Goal: Task Accomplishment & Management: Manage account settings

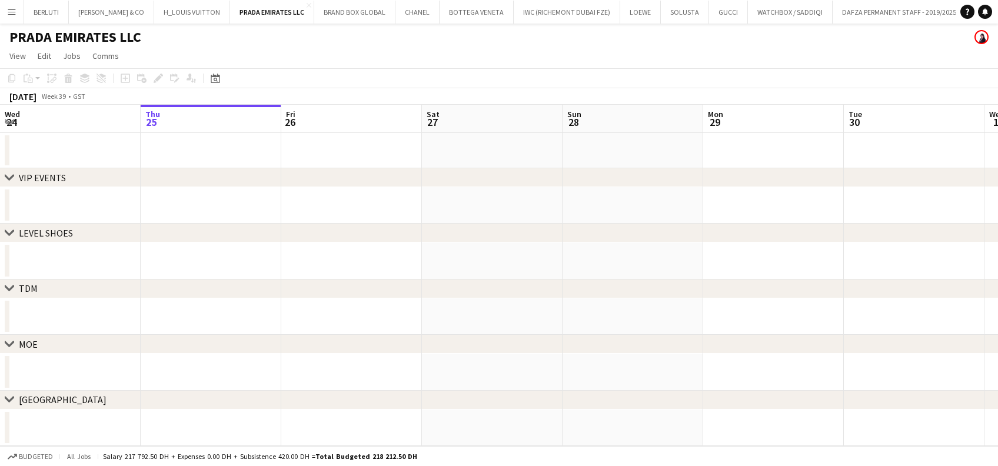
click at [9, 14] on app-icon "Menu" at bounding box center [11, 11] width 9 height 9
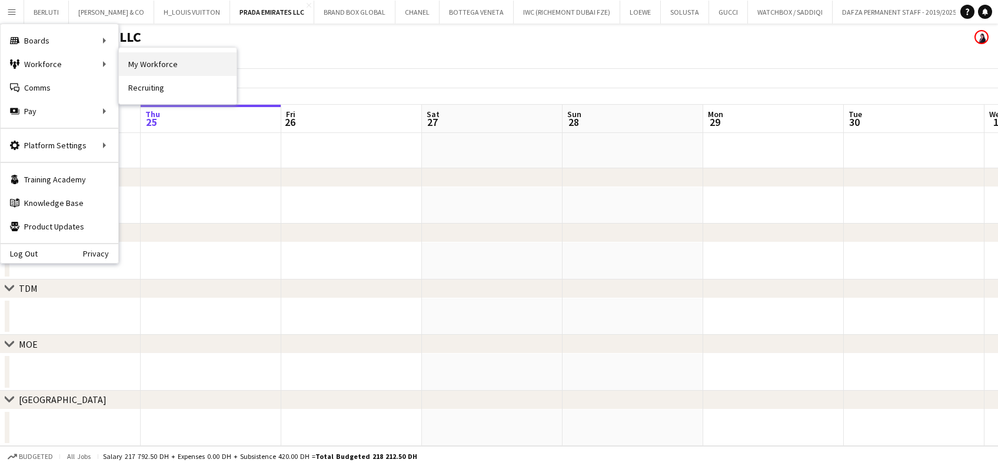
click at [159, 69] on link "My Workforce" at bounding box center [178, 64] width 118 height 24
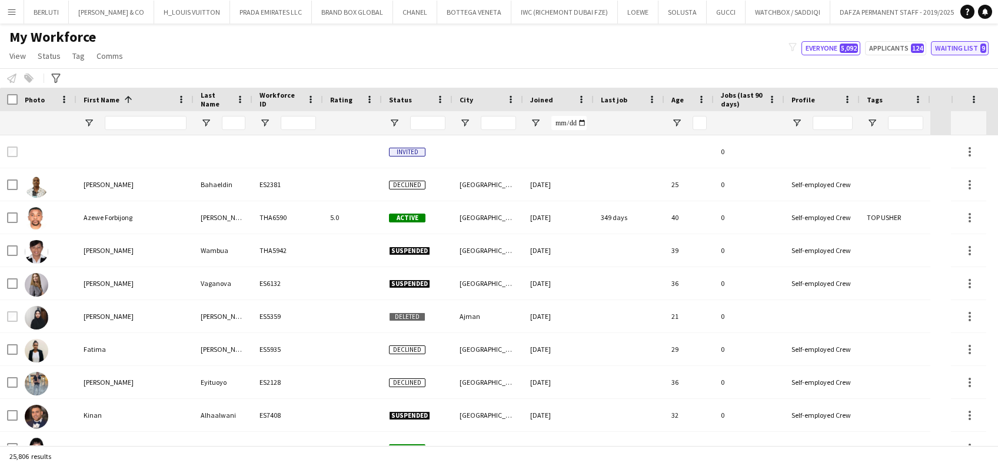
click at [955, 52] on button "Waiting list 9" at bounding box center [960, 48] width 58 height 14
type input "**********"
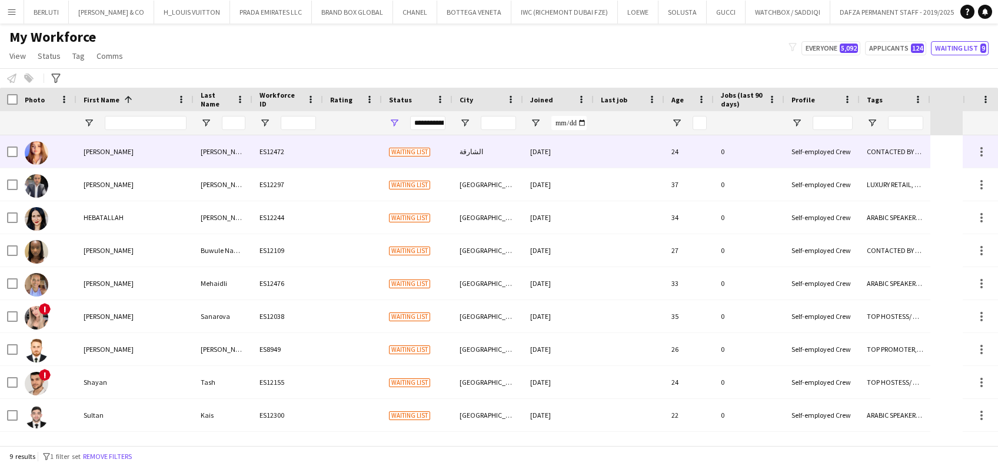
click at [343, 165] on div at bounding box center [352, 151] width 59 height 32
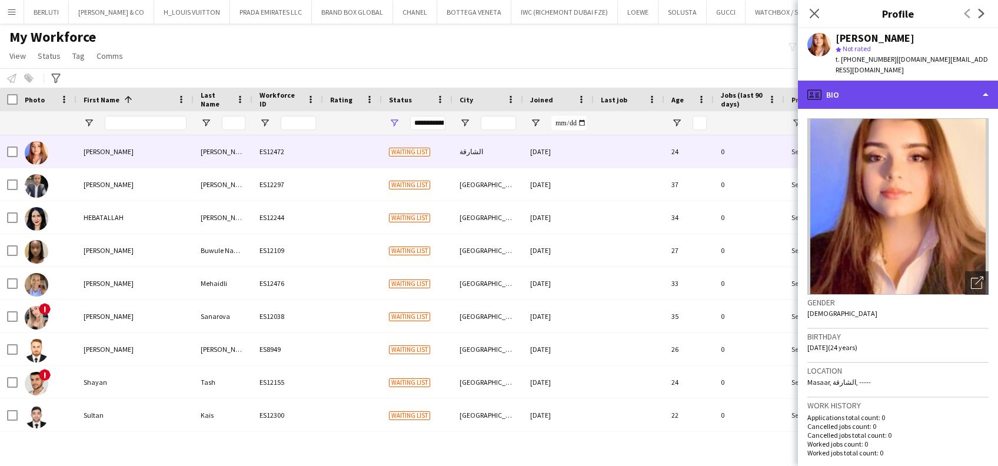
click at [924, 81] on div "profile Bio" at bounding box center [898, 95] width 200 height 28
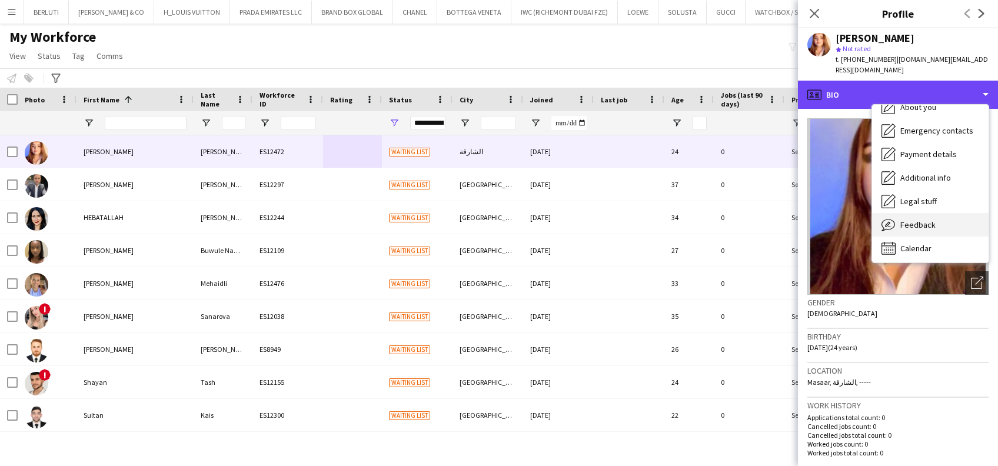
scroll to position [63, 0]
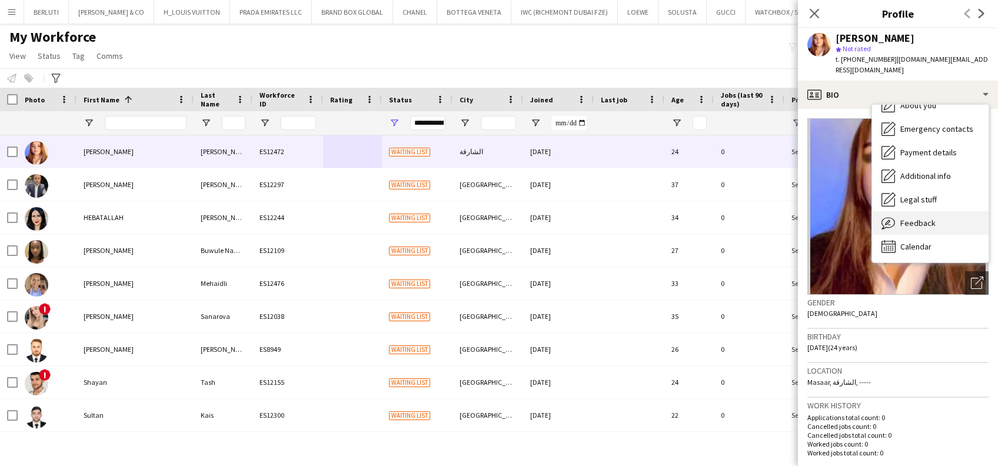
click at [938, 211] on div "Feedback Feedback" at bounding box center [930, 223] width 116 height 24
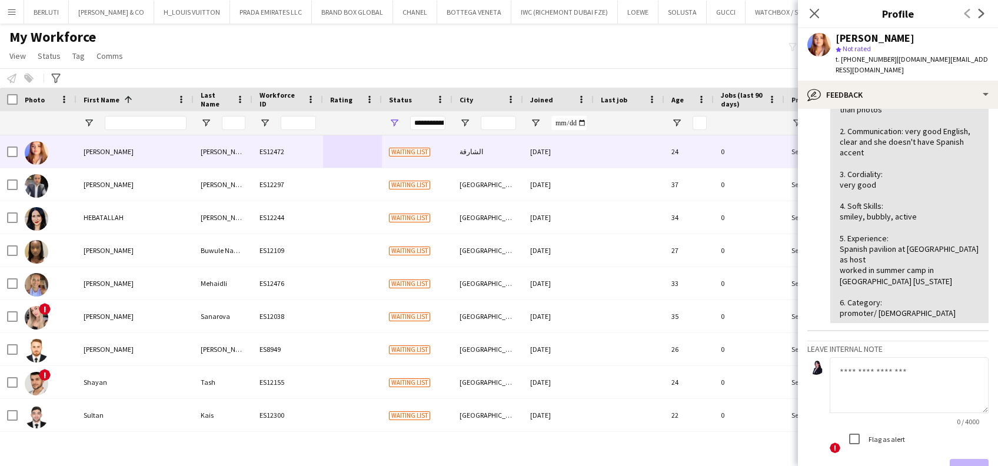
scroll to position [156, 0]
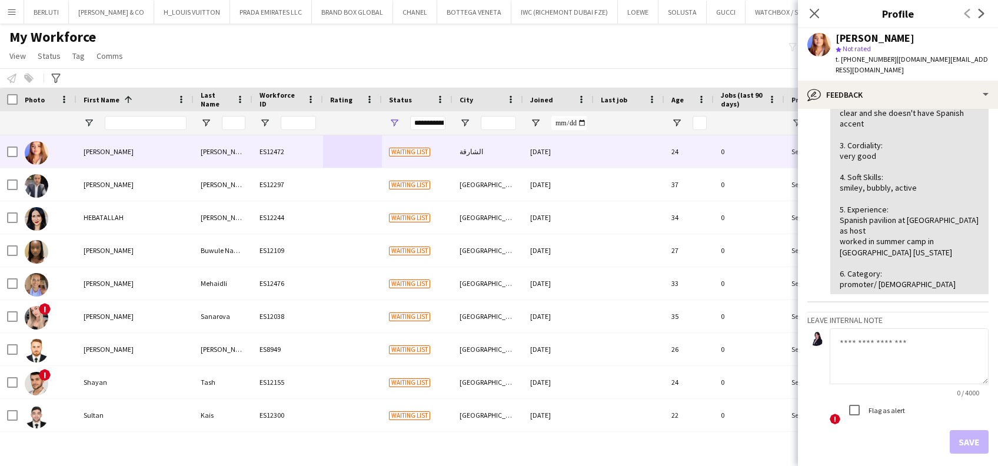
click at [256, 55] on div "My Workforce View Views Default view New view Update view Delete view Edit name…" at bounding box center [499, 48] width 998 height 40
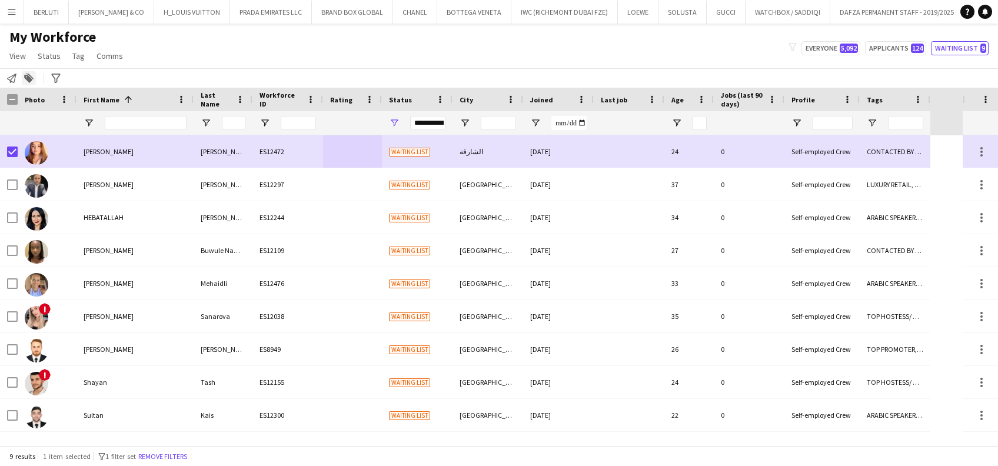
click at [24, 78] on div "Add to tag" at bounding box center [29, 78] width 14 height 14
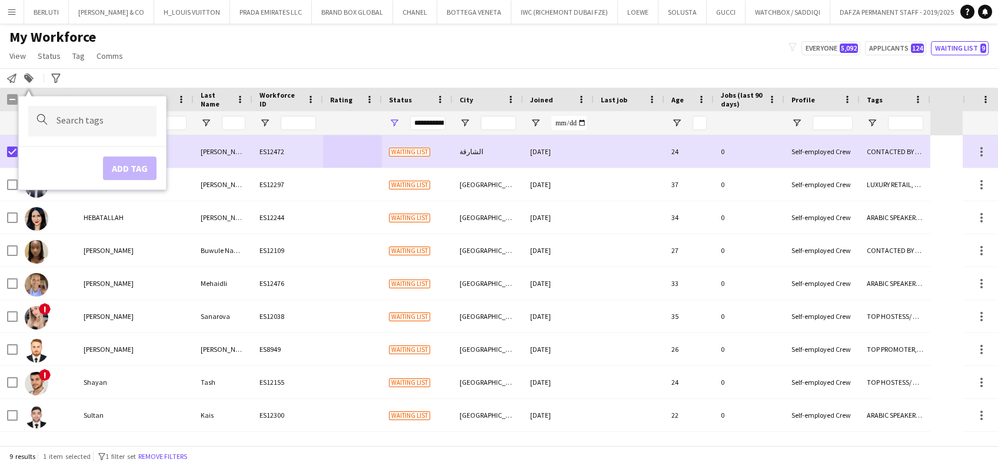
click at [61, 118] on input "Type to search..." at bounding box center [101, 121] width 91 height 11
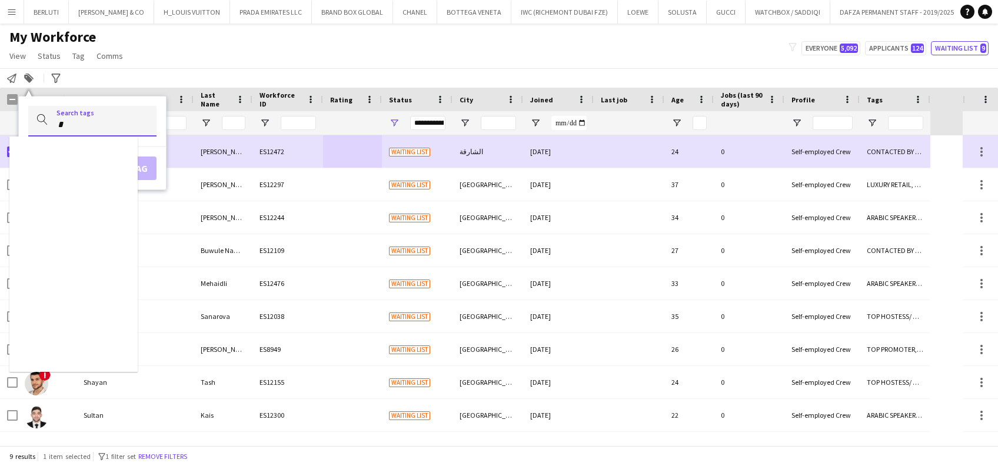
type input "*"
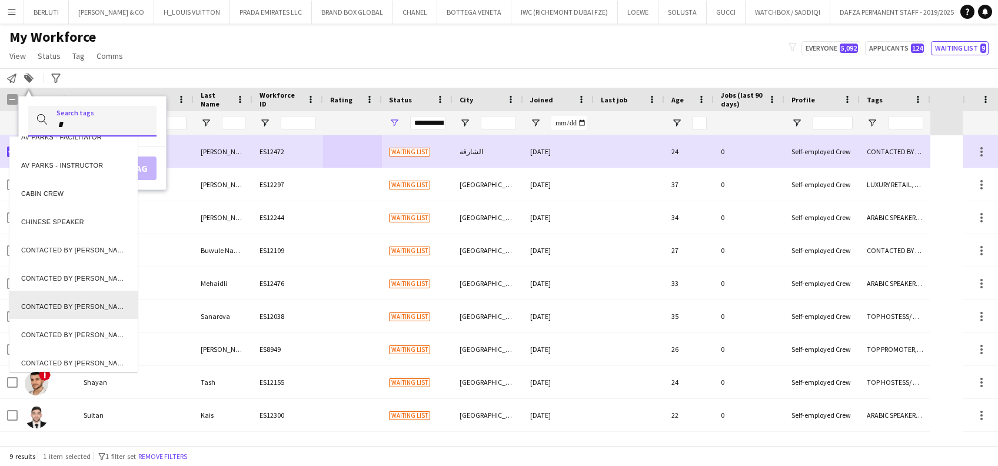
scroll to position [62, 0]
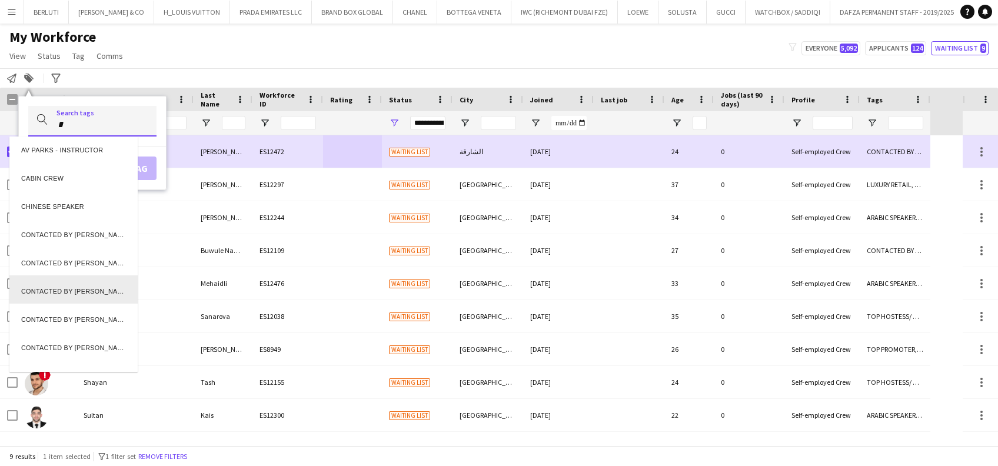
click at [142, 365] on div at bounding box center [499, 233] width 998 height 466
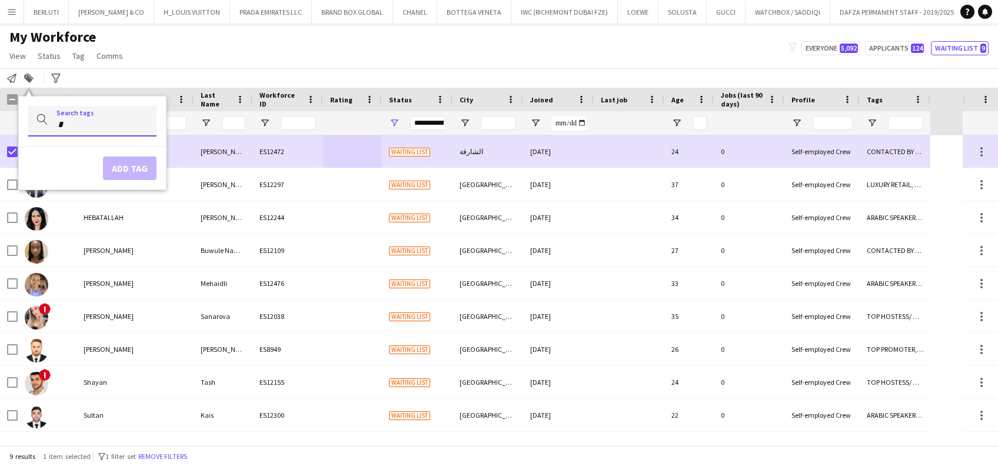
click at [133, 128] on input "*" at bounding box center [101, 124] width 91 height 11
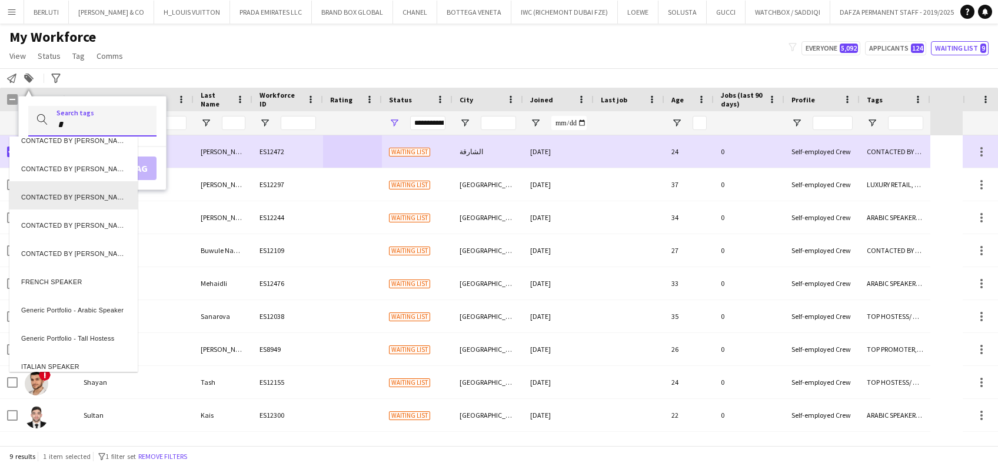
scroll to position [145, 0]
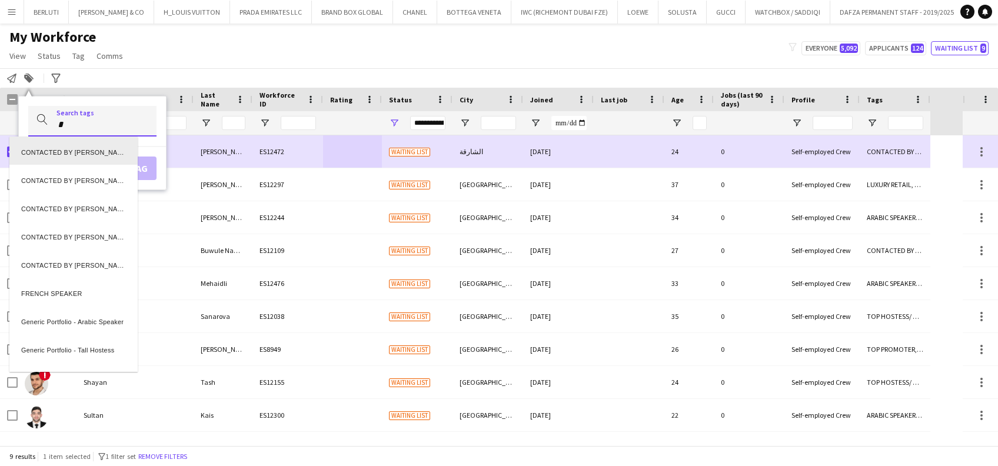
click at [97, 122] on div at bounding box center [499, 233] width 998 height 466
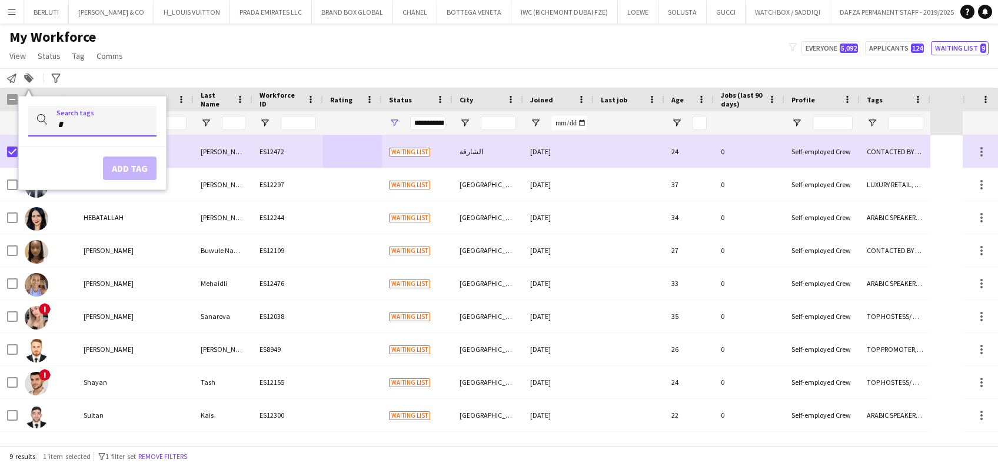
click at [88, 127] on input "*" at bounding box center [101, 124] width 91 height 11
drag, startPoint x: 32, startPoint y: 82, endPoint x: 31, endPoint y: 102, distance: 20.0
click at [31, 82] on icon "Add to tag" at bounding box center [28, 78] width 9 height 9
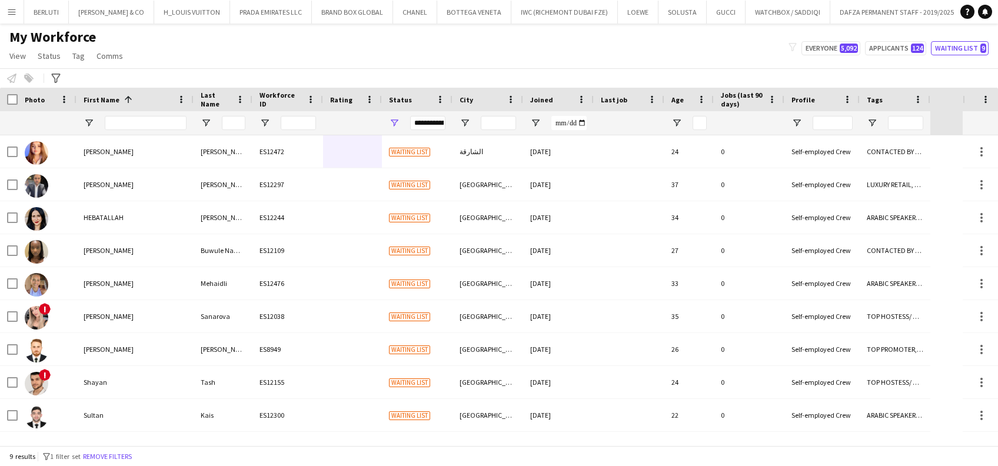
click at [216, 32] on div "My Workforce View Views Default view New view Update view Delete view Edit name…" at bounding box center [499, 48] width 998 height 40
drag, startPoint x: 323, startPoint y: 42, endPoint x: 331, endPoint y: 42, distance: 8.2
click at [325, 42] on div "My Workforce View Views Default view New view Update view Delete view Edit name…" at bounding box center [499, 48] width 998 height 40
click at [839, 48] on button "Everyone 5,092" at bounding box center [830, 48] width 59 height 14
type input "**********"
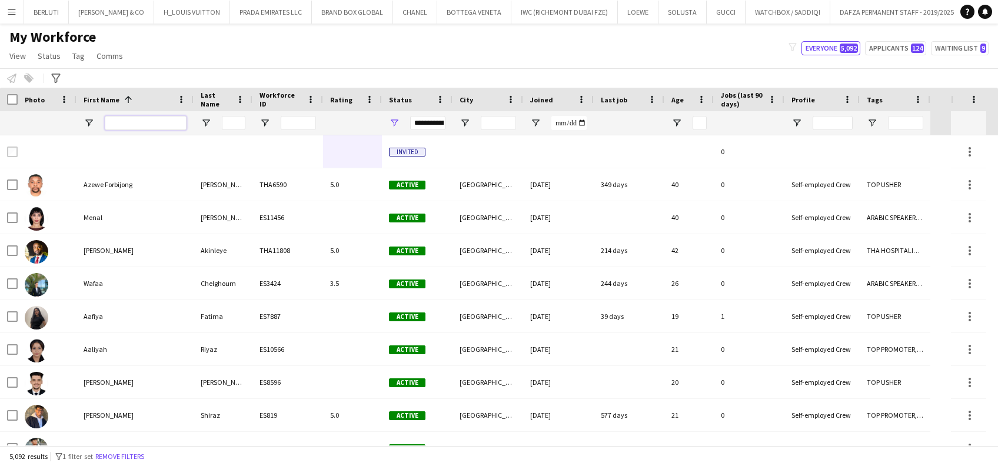
click at [150, 122] on input "First Name Filter Input" at bounding box center [146, 123] width 82 height 14
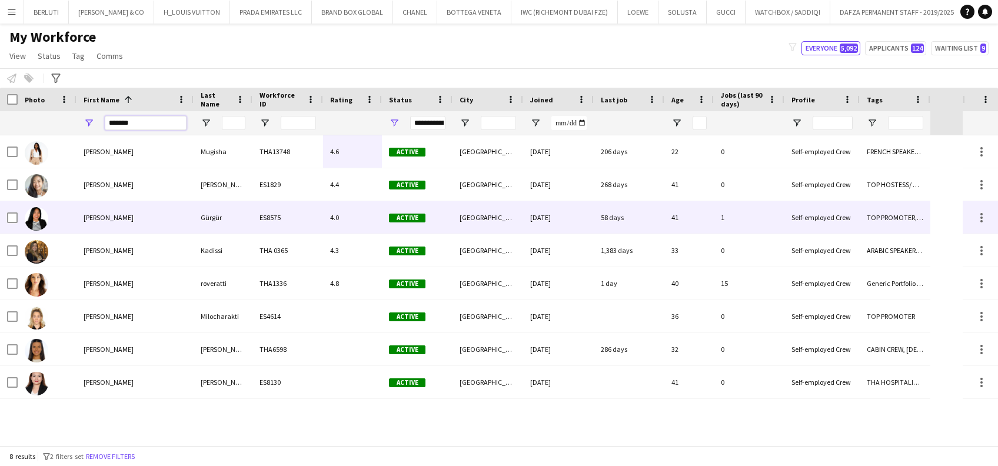
type input "*******"
click at [102, 221] on div "[PERSON_NAME]" at bounding box center [134, 217] width 117 height 32
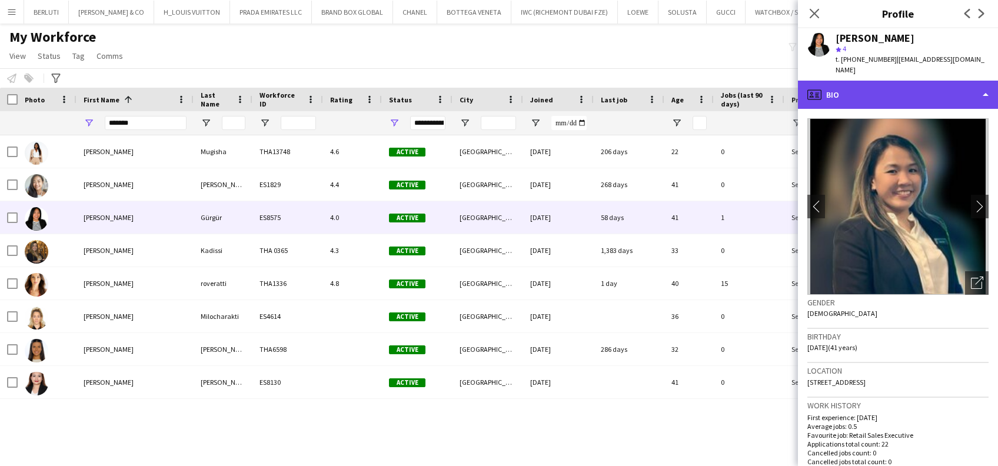
click at [871, 84] on div "profile Bio" at bounding box center [898, 95] width 200 height 28
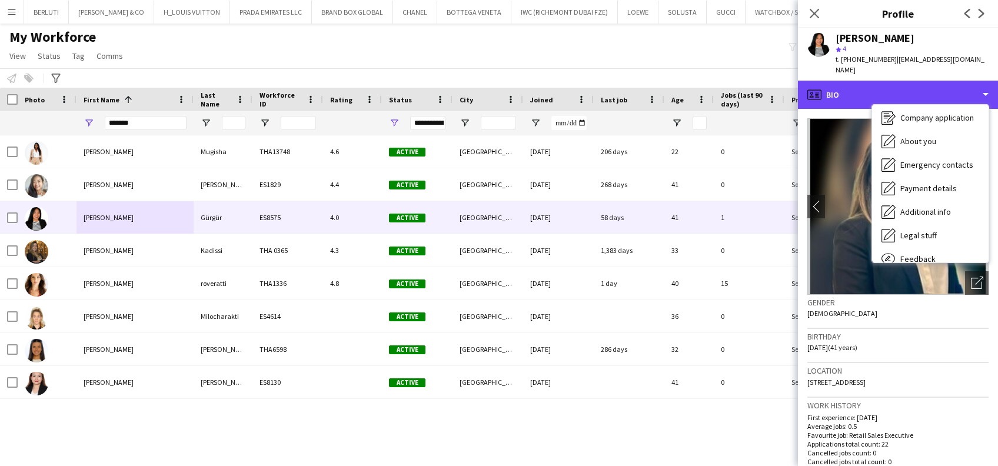
scroll to position [63, 0]
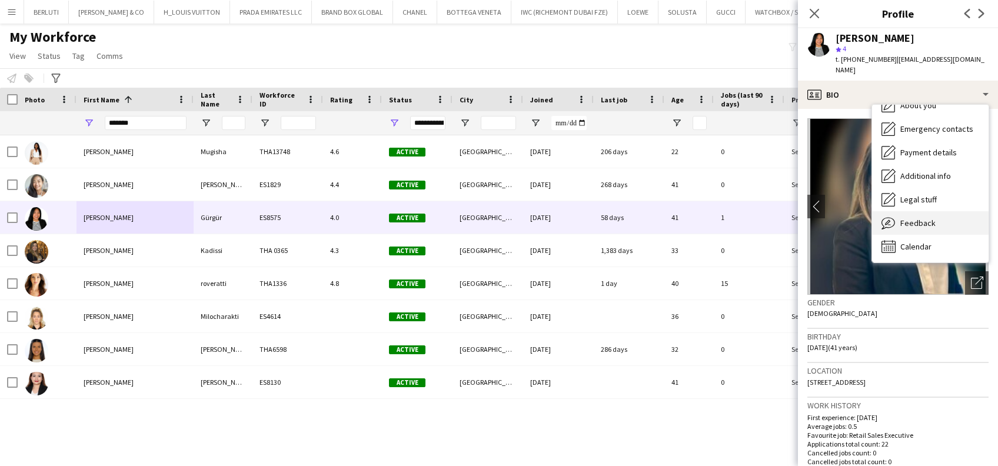
click at [928, 218] on span "Feedback" at bounding box center [917, 223] width 35 height 11
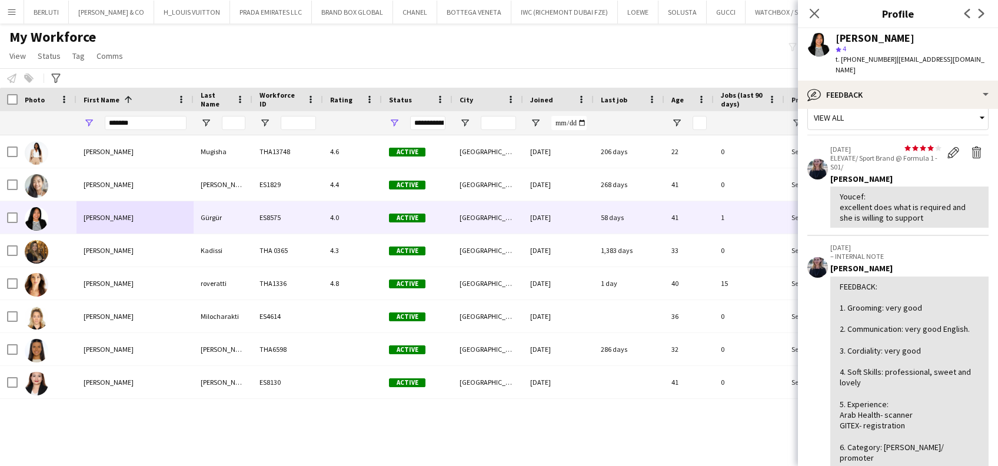
scroll to position [0, 0]
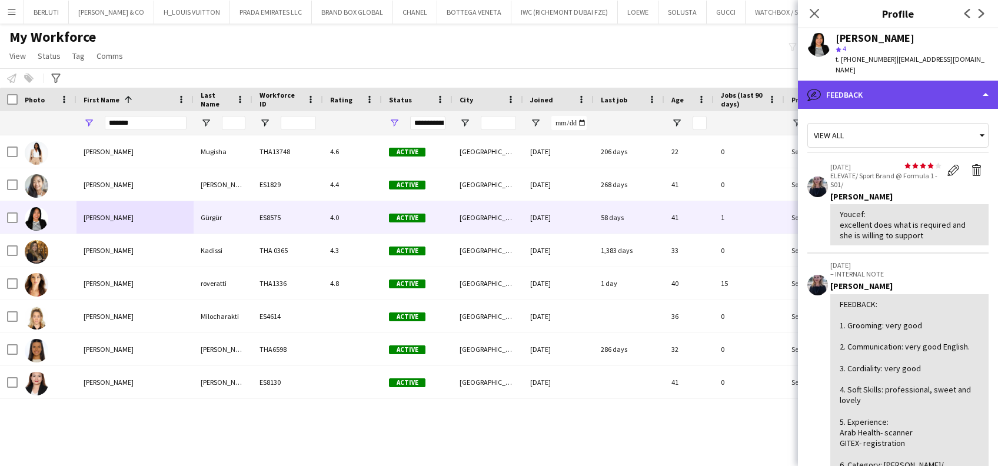
click at [864, 91] on div "bubble-pencil Feedback" at bounding box center [898, 95] width 200 height 28
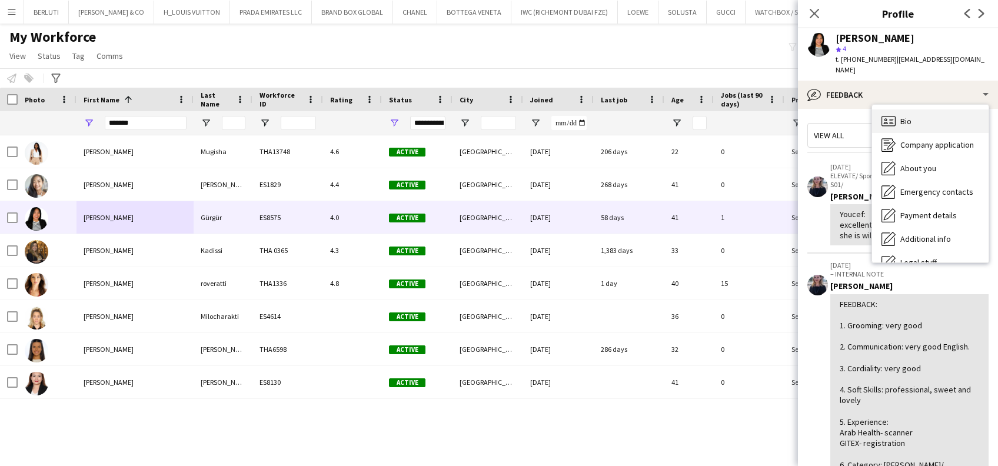
click at [932, 109] on div "Bio Bio" at bounding box center [930, 121] width 116 height 24
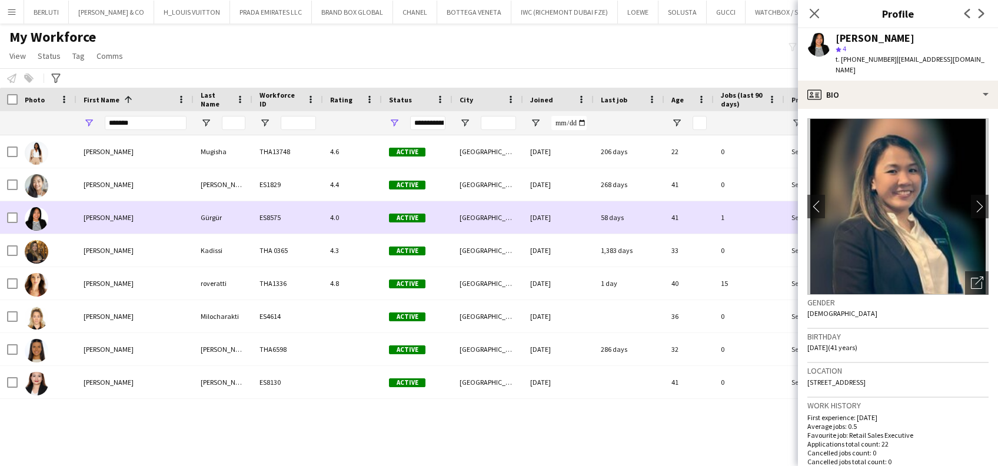
click at [61, 215] on div at bounding box center [47, 217] width 59 height 32
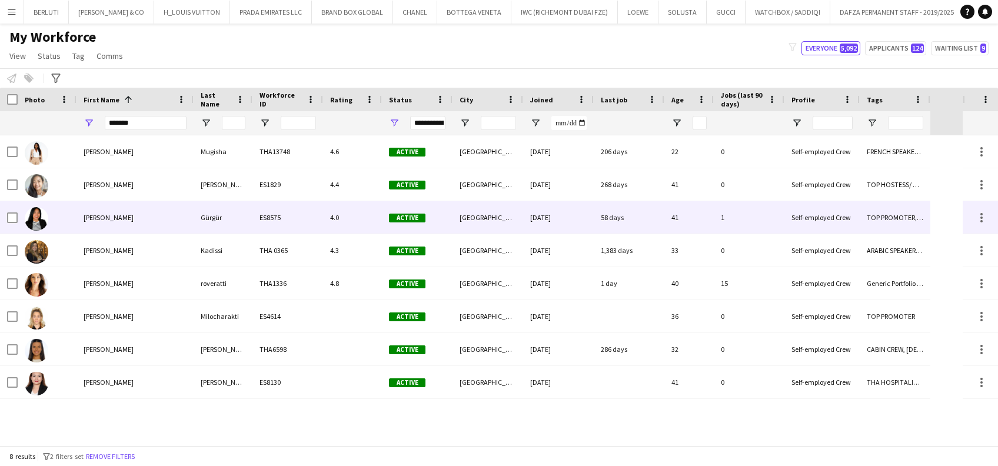
click at [77, 221] on div "[PERSON_NAME]" at bounding box center [134, 217] width 117 height 32
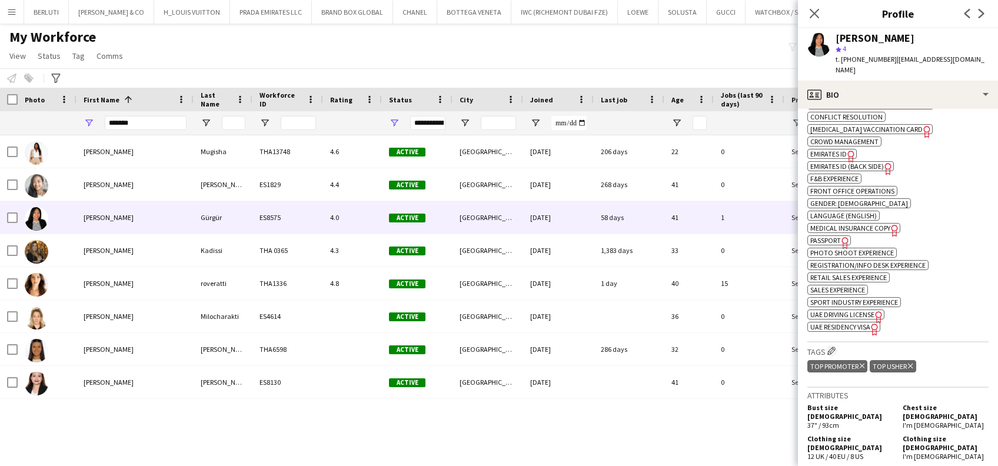
scroll to position [706, 0]
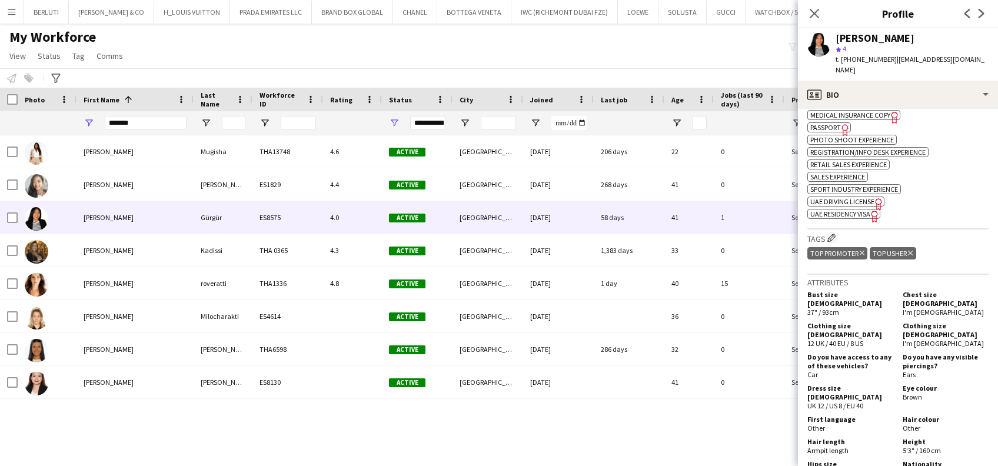
click at [930, 216] on div "ok-circled2 background Layer 1 cross-circle-red background Layer 1 Cash Handlin…" at bounding box center [897, 95] width 181 height 247
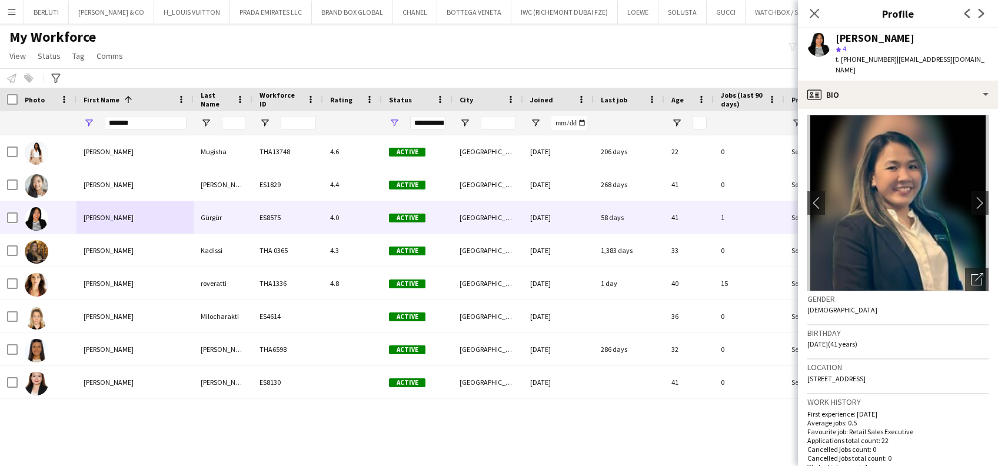
scroll to position [0, 0]
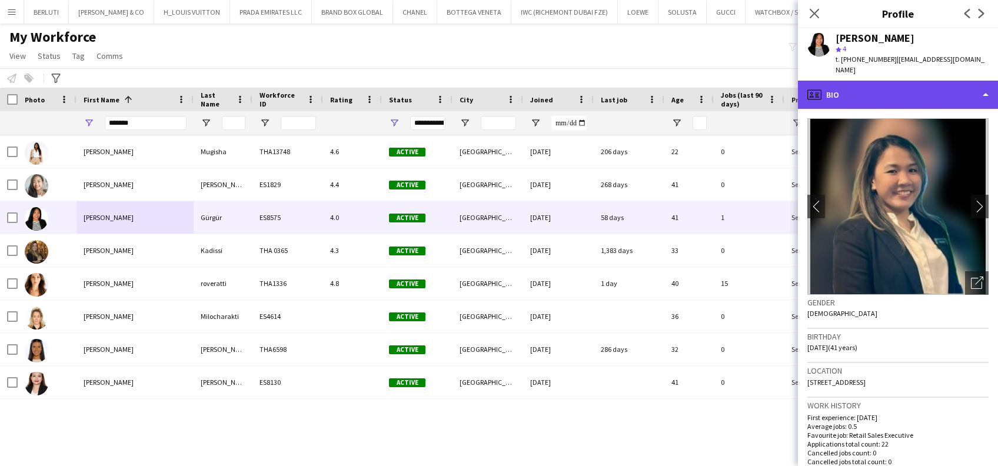
click at [980, 88] on div "profile Bio" at bounding box center [898, 95] width 200 height 28
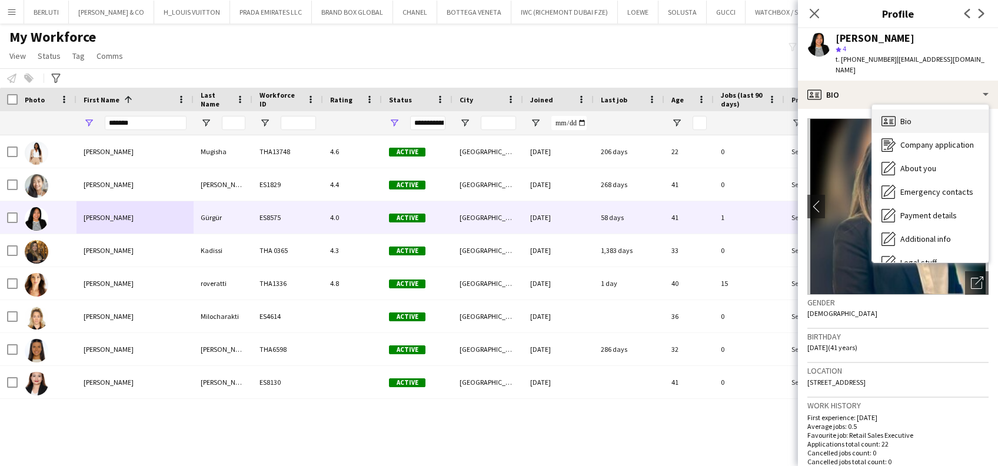
click at [922, 109] on div "Bio Bio" at bounding box center [930, 121] width 116 height 24
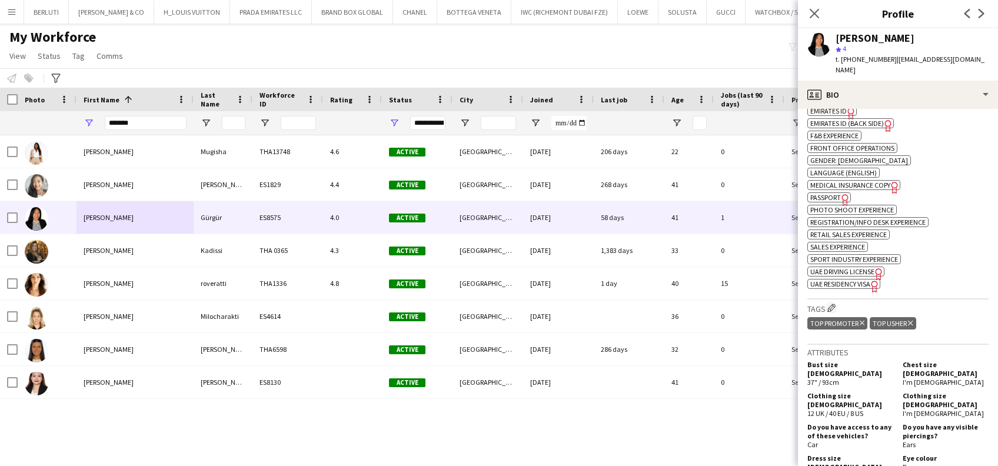
scroll to position [627, 0]
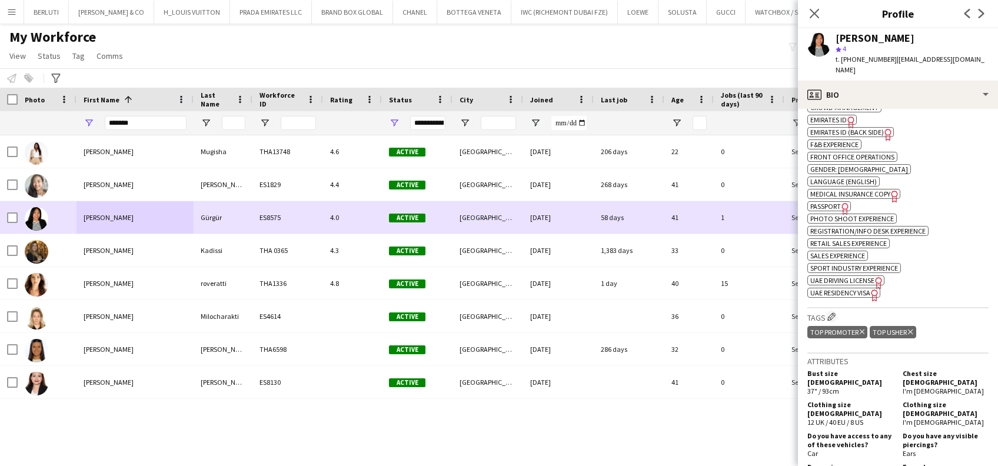
click at [156, 228] on div "[PERSON_NAME]" at bounding box center [134, 217] width 117 height 32
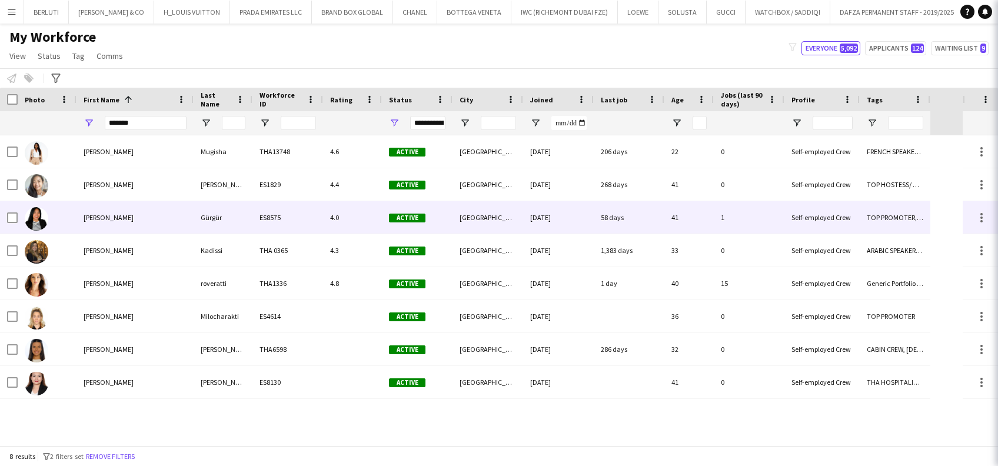
click at [156, 228] on div "[PERSON_NAME]" at bounding box center [134, 217] width 117 height 32
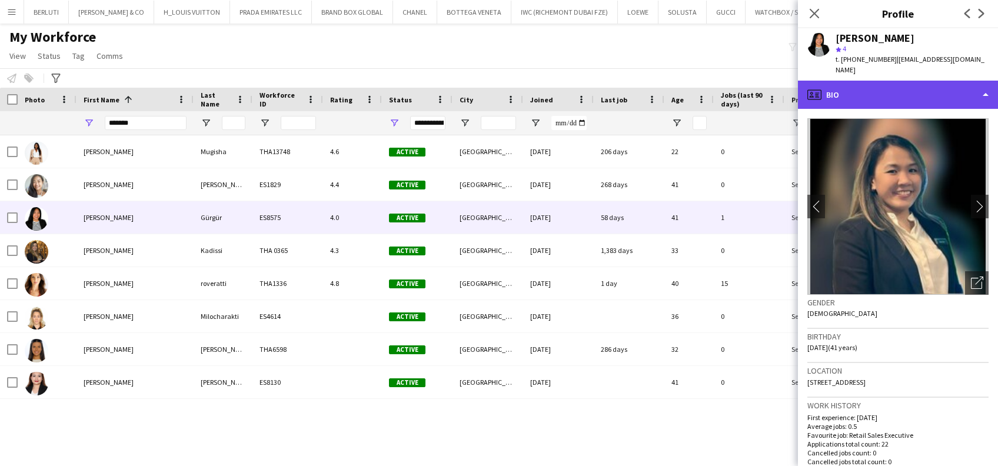
click at [902, 84] on div "profile Bio" at bounding box center [898, 95] width 200 height 28
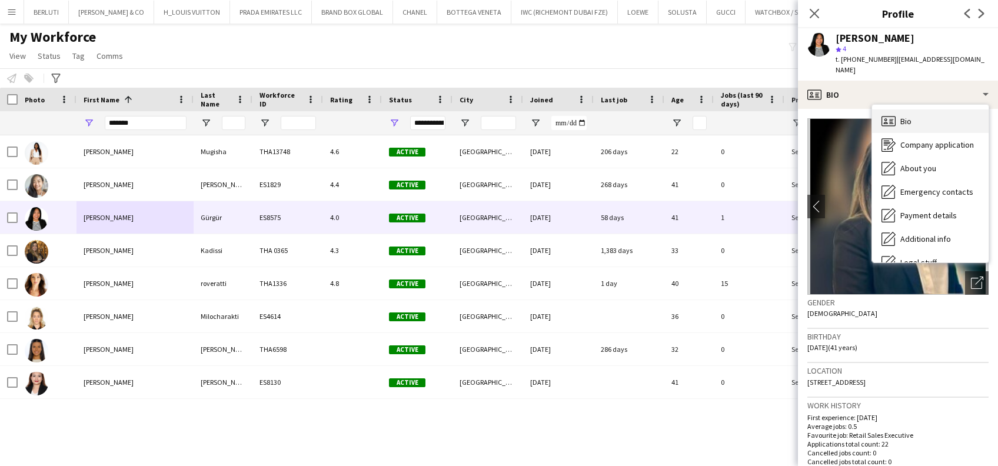
click at [937, 109] on div "Bio Bio" at bounding box center [930, 121] width 116 height 24
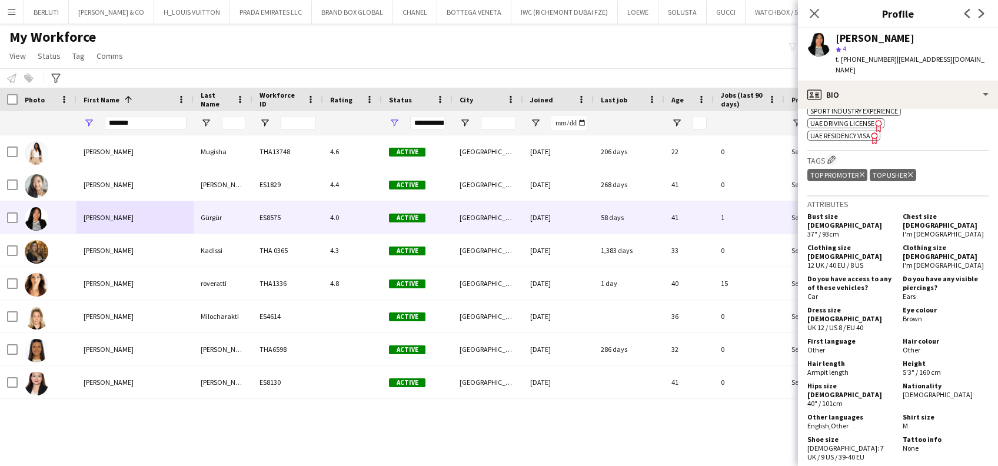
scroll to position [392, 0]
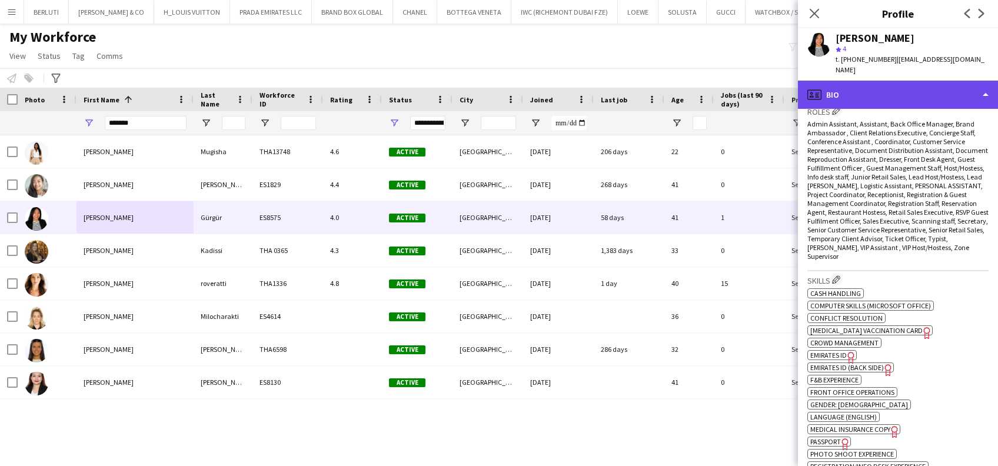
click at [959, 81] on div "profile Bio" at bounding box center [898, 95] width 200 height 28
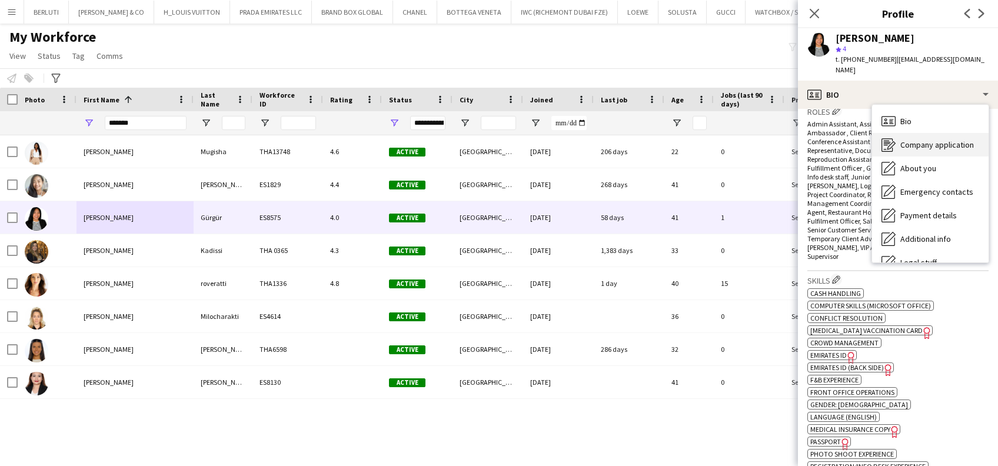
click at [968, 133] on div "Company application Company application" at bounding box center [930, 145] width 116 height 24
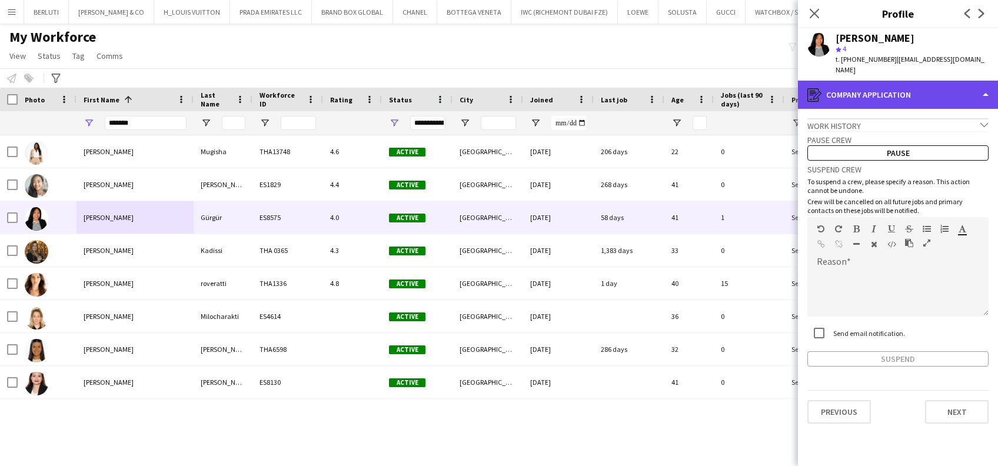
click at [957, 85] on div "register Company application" at bounding box center [898, 95] width 200 height 28
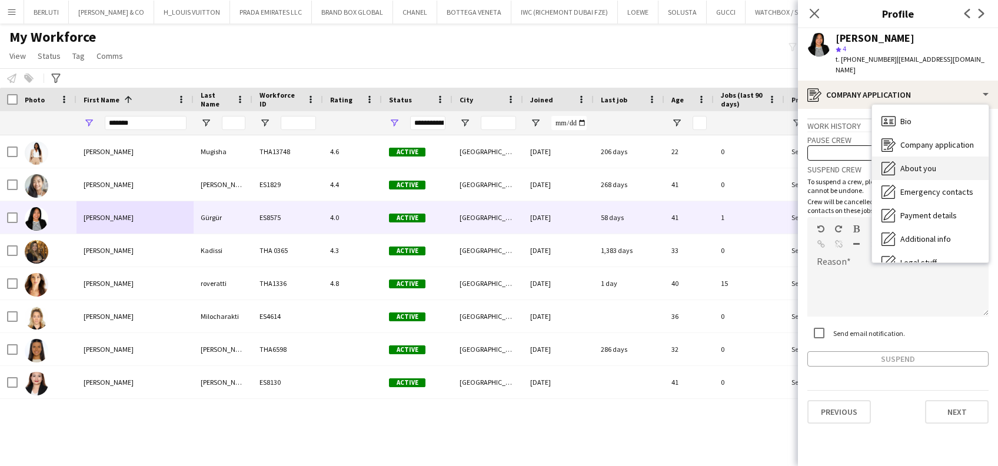
click at [958, 156] on div "About you About you" at bounding box center [930, 168] width 116 height 24
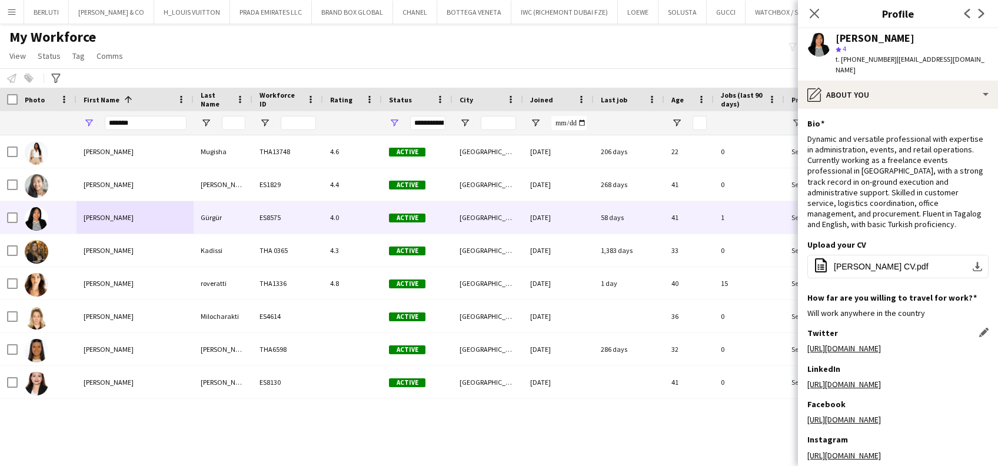
scroll to position [70, 0]
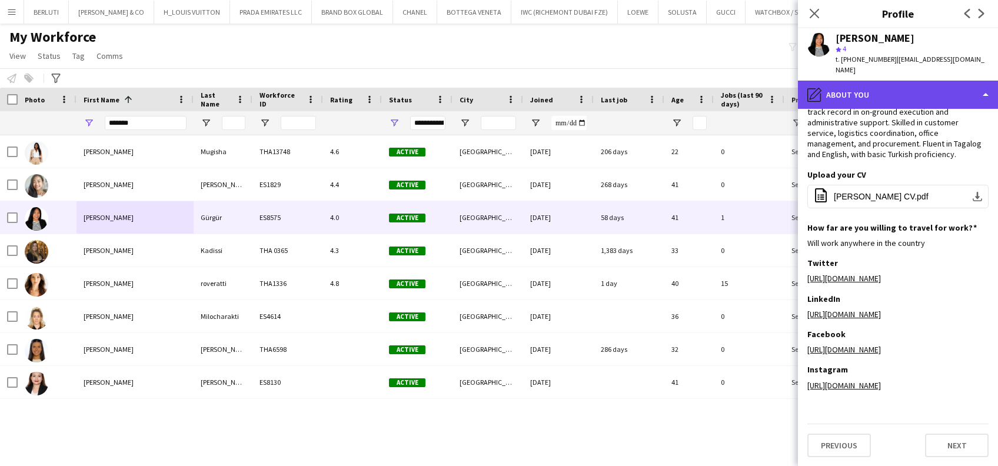
click at [980, 91] on div "pencil4 About you" at bounding box center [898, 95] width 200 height 28
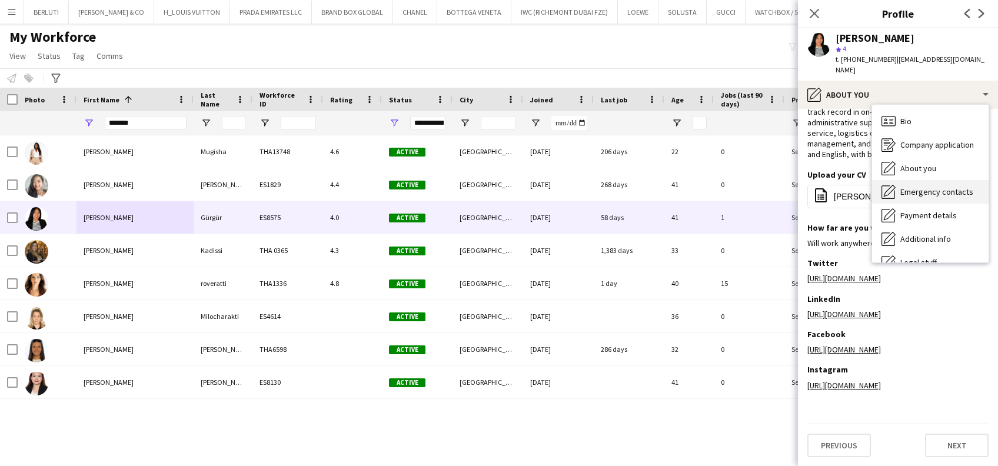
click at [929, 180] on div "Emergency contacts Emergency contacts" at bounding box center [930, 192] width 116 height 24
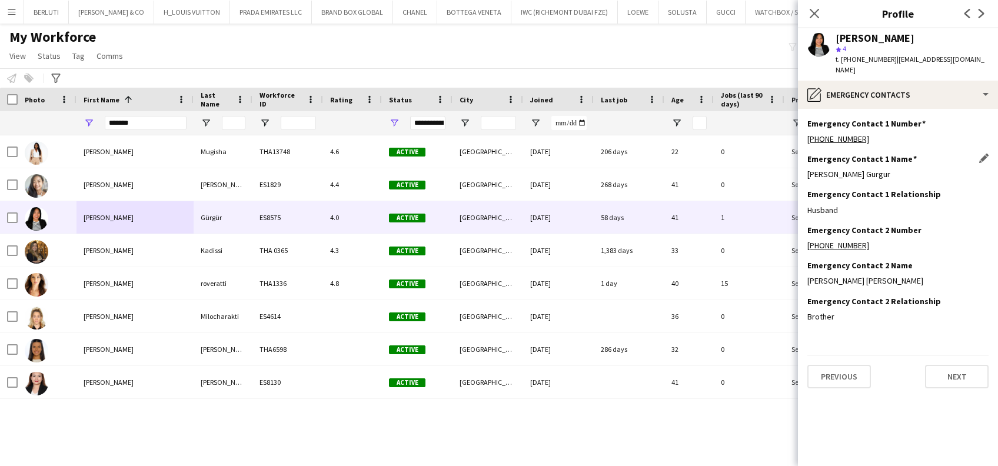
scroll to position [0, 0]
drag, startPoint x: 942, startPoint y: 68, endPoint x: 944, endPoint y: 75, distance: 7.3
click at [944, 68] on div "[PERSON_NAME] star 4 t. [PHONE_NUMBER] | [EMAIL_ADDRESS][DOMAIN_NAME]" at bounding box center [898, 54] width 200 height 52
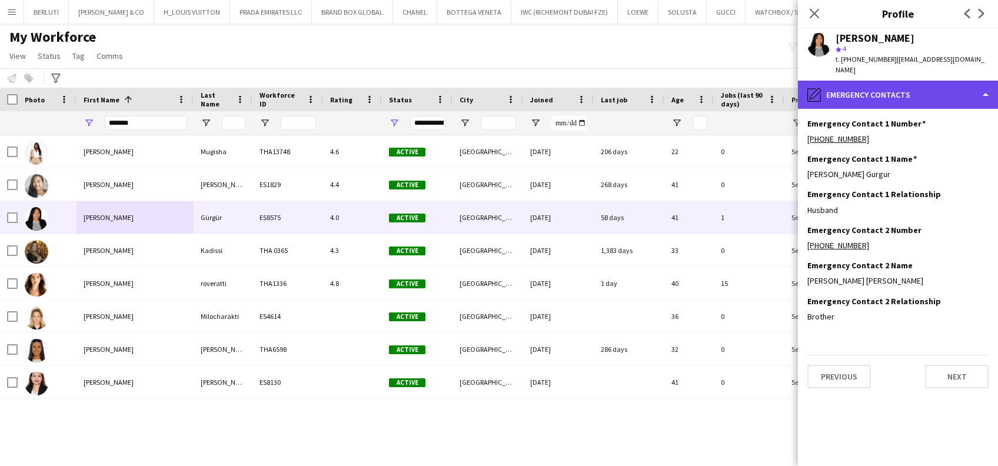
click at [971, 92] on div "pencil4 Emergency contacts" at bounding box center [898, 95] width 200 height 28
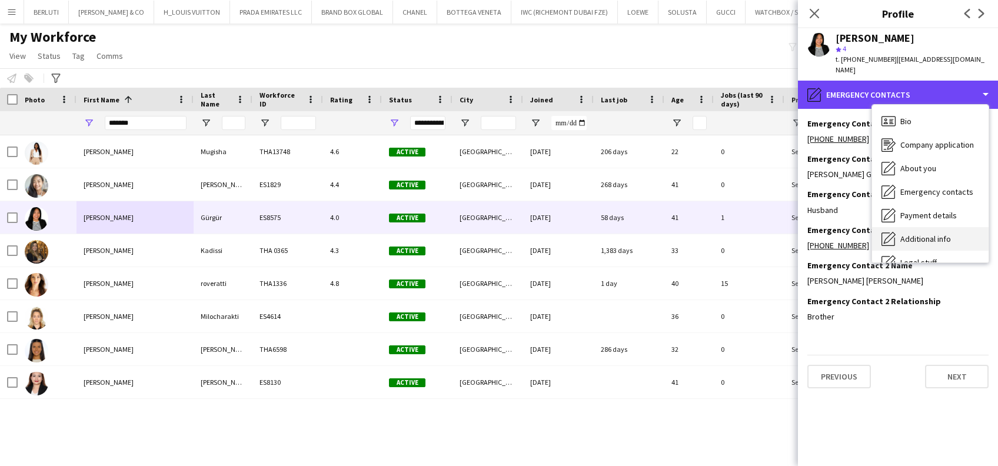
scroll to position [63, 0]
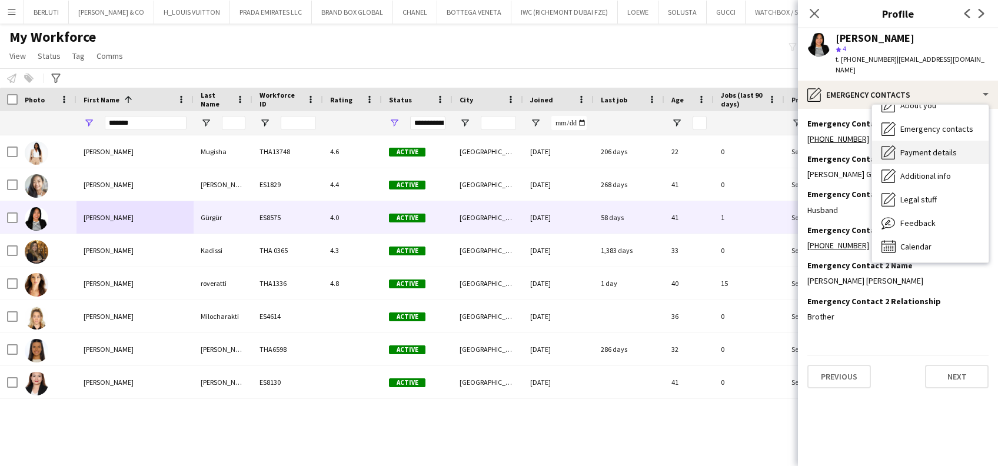
click at [938, 149] on div "Payment details Payment details" at bounding box center [930, 153] width 116 height 24
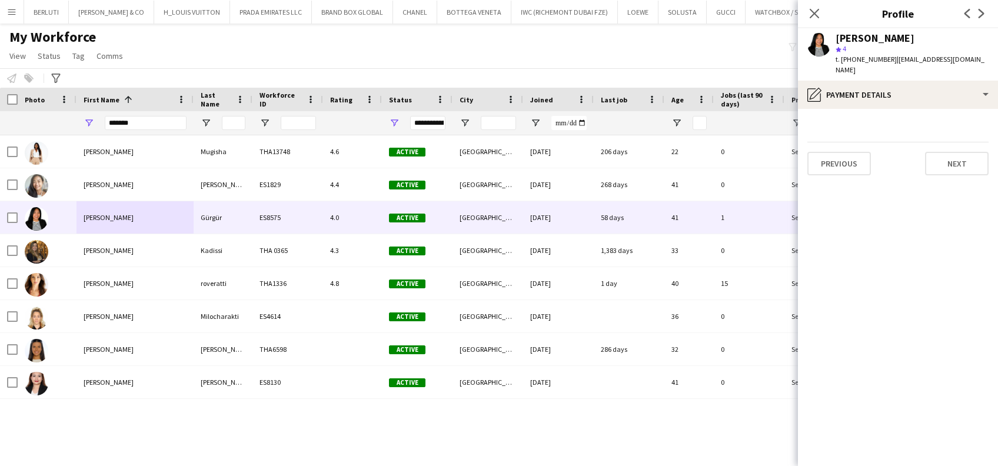
click at [946, 66] on div "[PERSON_NAME] star 4 t. [PHONE_NUMBER] | [EMAIL_ADDRESS][DOMAIN_NAME]" at bounding box center [898, 54] width 200 height 52
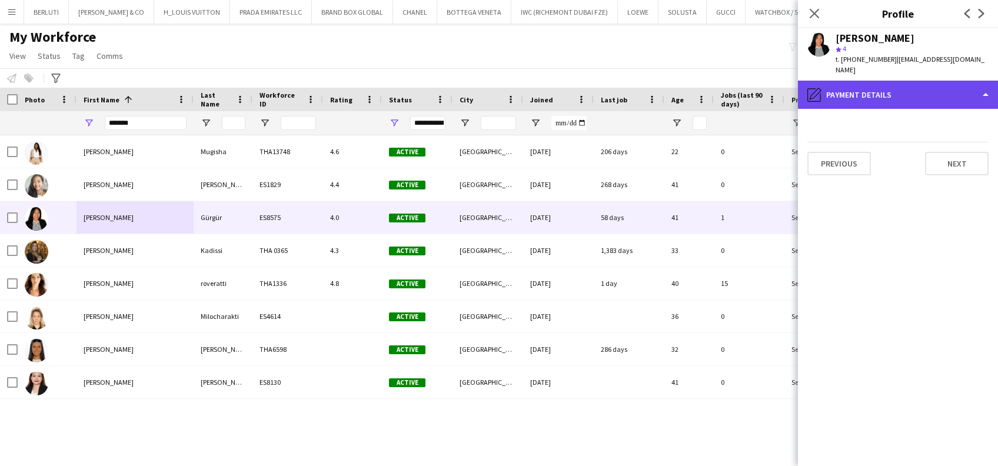
click at [945, 81] on div "pencil4 Payment details" at bounding box center [898, 95] width 200 height 28
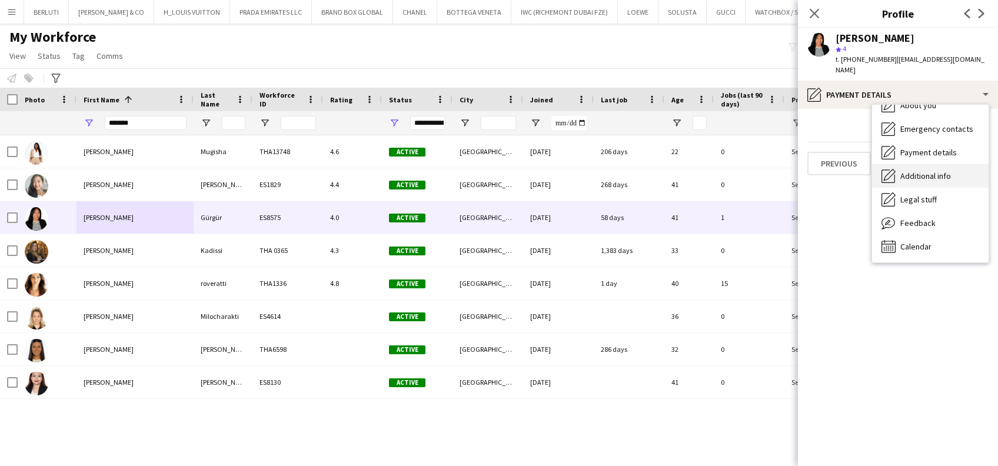
click at [932, 171] on span "Additional info" at bounding box center [925, 176] width 51 height 11
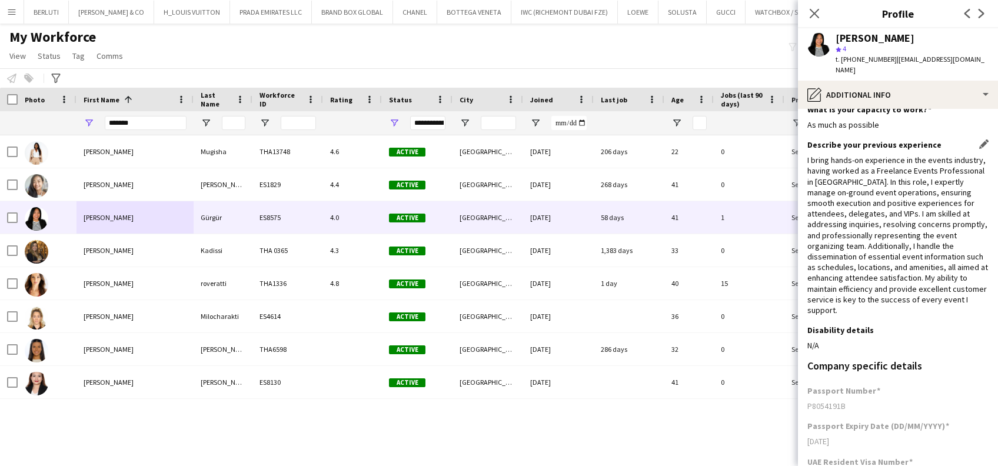
scroll to position [0, 0]
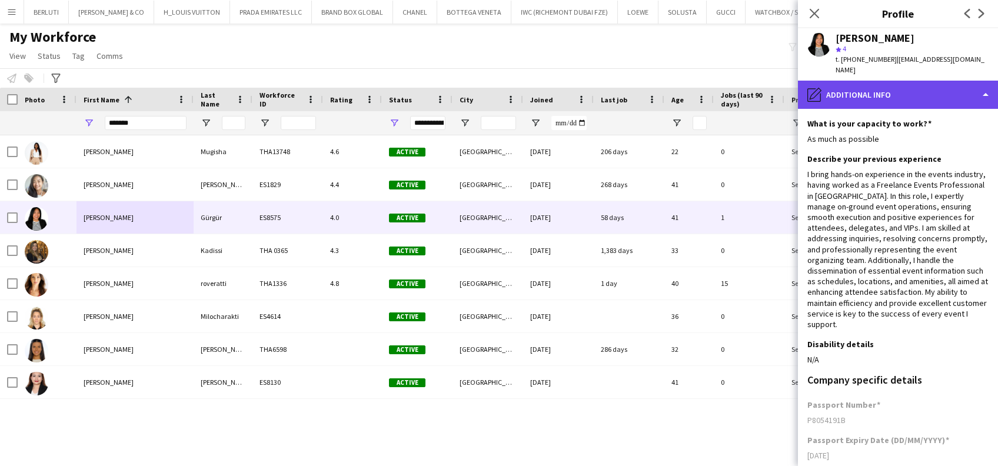
click at [951, 81] on div "pencil4 Additional info" at bounding box center [898, 95] width 200 height 28
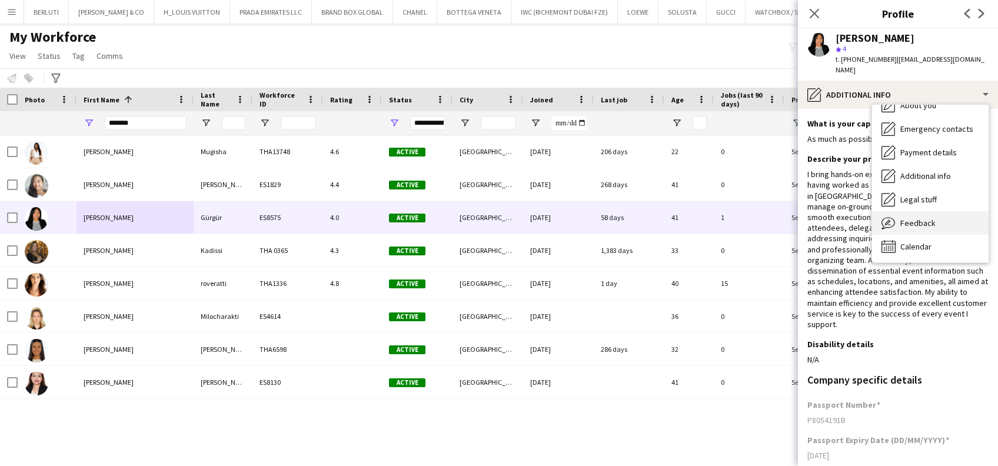
click at [913, 218] on span "Feedback" at bounding box center [917, 223] width 35 height 11
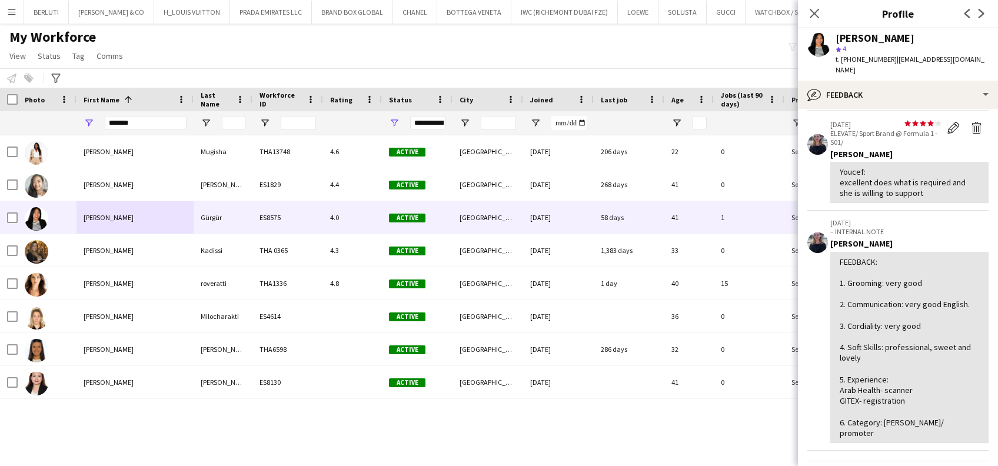
scroll to position [156, 0]
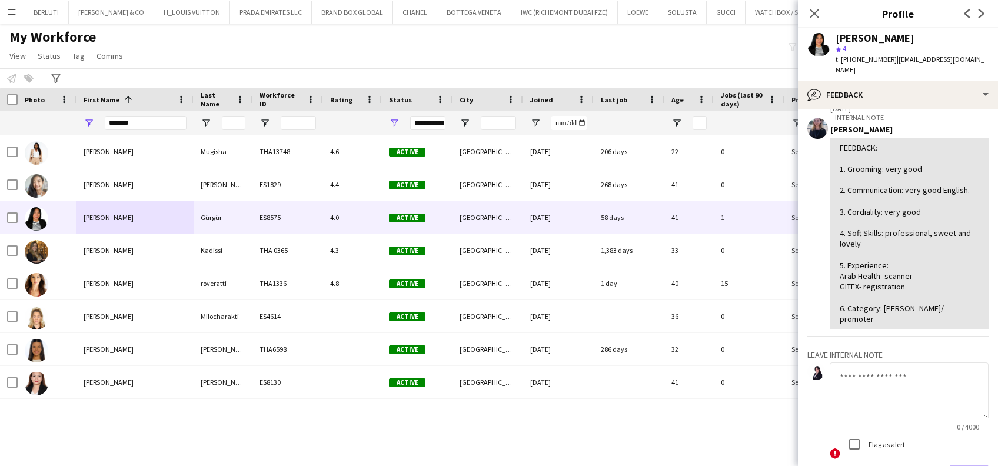
click at [879, 388] on textarea at bounding box center [908, 390] width 159 height 56
type textarea "****"
drag, startPoint x: 862, startPoint y: 362, endPoint x: 783, endPoint y: 356, distance: 79.6
click at [784, 362] on body "Menu Boards Boards Boards All jobs Status Workforce Workforce My Workforce Recr…" at bounding box center [499, 233] width 998 height 466
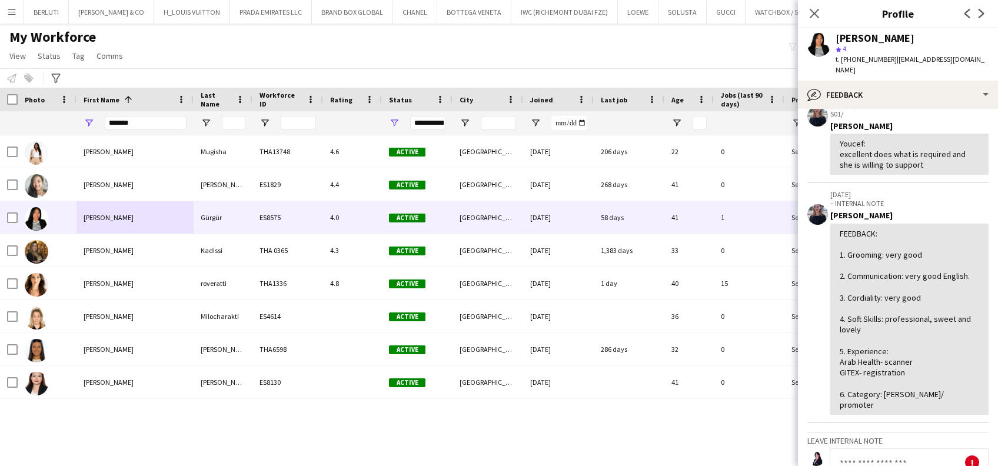
scroll to position [0, 0]
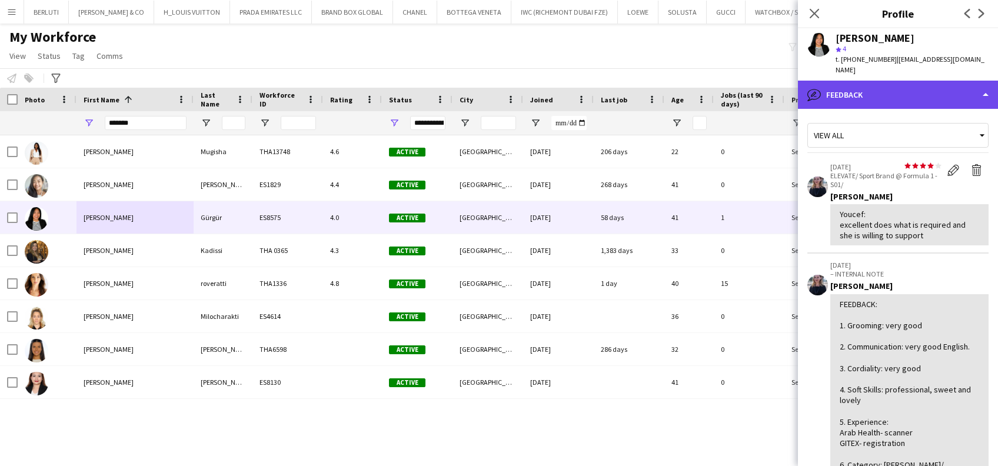
click at [962, 84] on div "bubble-pencil Feedback" at bounding box center [898, 95] width 200 height 28
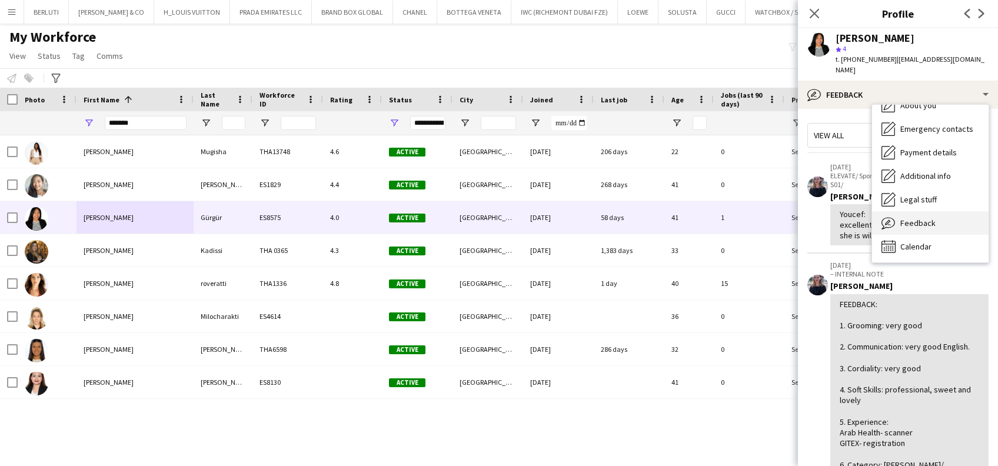
click at [935, 211] on div "Feedback Feedback" at bounding box center [930, 223] width 116 height 24
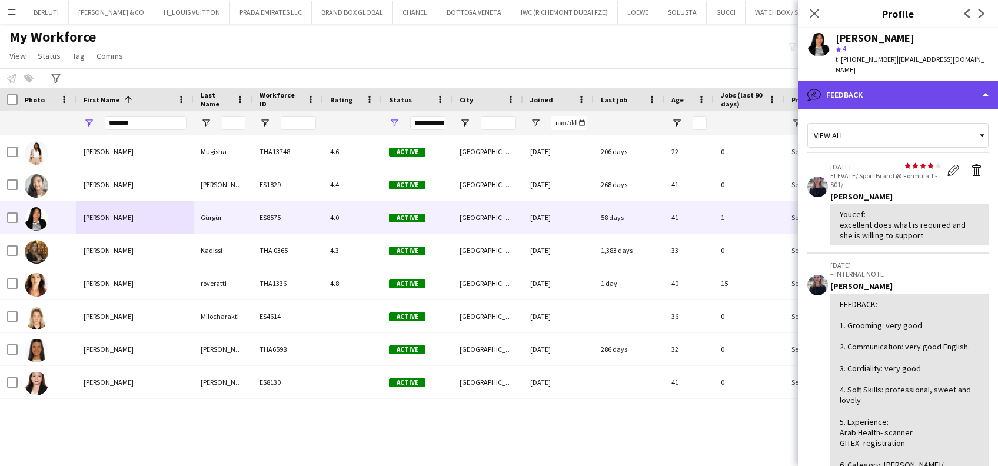
click at [950, 89] on div "bubble-pencil Feedback" at bounding box center [898, 95] width 200 height 28
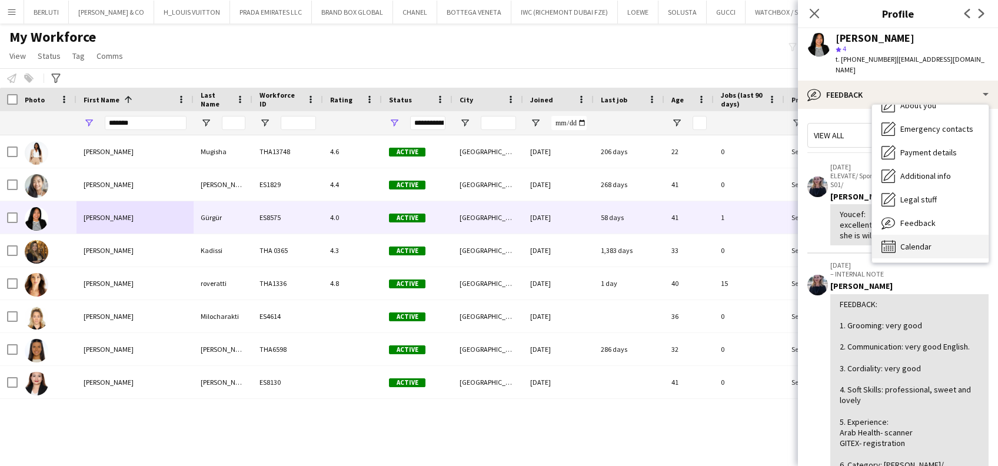
click at [927, 241] on span "Calendar" at bounding box center [915, 246] width 31 height 11
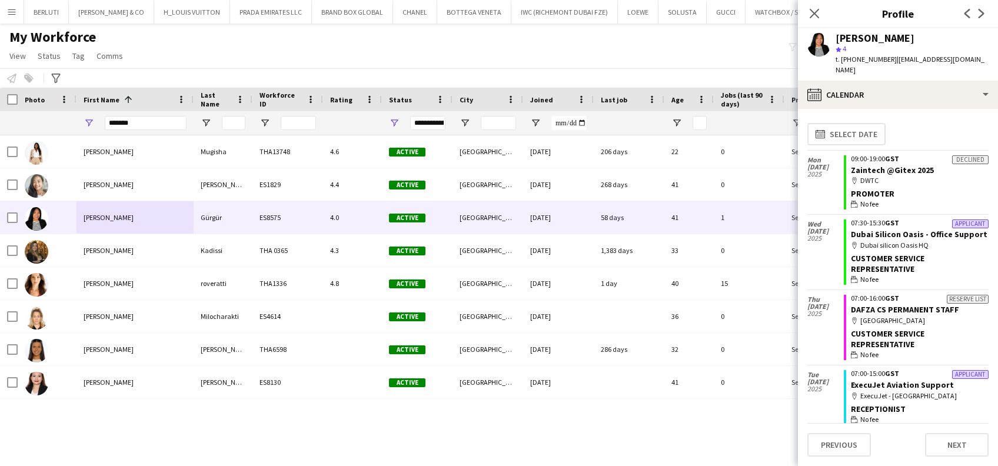
click at [951, 198] on div "Declined 09:00-19:00 GST Zaintech @Gitex 2025 map-marker DWTC Promoter wallet N…" at bounding box center [916, 183] width 145 height 64
click at [949, 199] on div "wallet No fee" at bounding box center [920, 204] width 138 height 11
click at [819, 19] on icon "Close pop-in" at bounding box center [813, 13] width 11 height 11
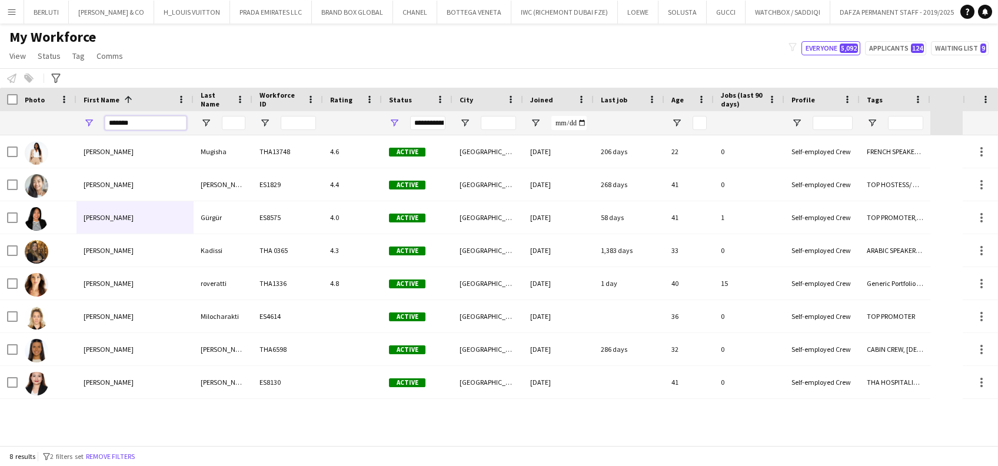
drag, startPoint x: 141, startPoint y: 121, endPoint x: 42, endPoint y: 104, distance: 100.3
click at [41, 115] on div "*******" at bounding box center [465, 123] width 930 height 24
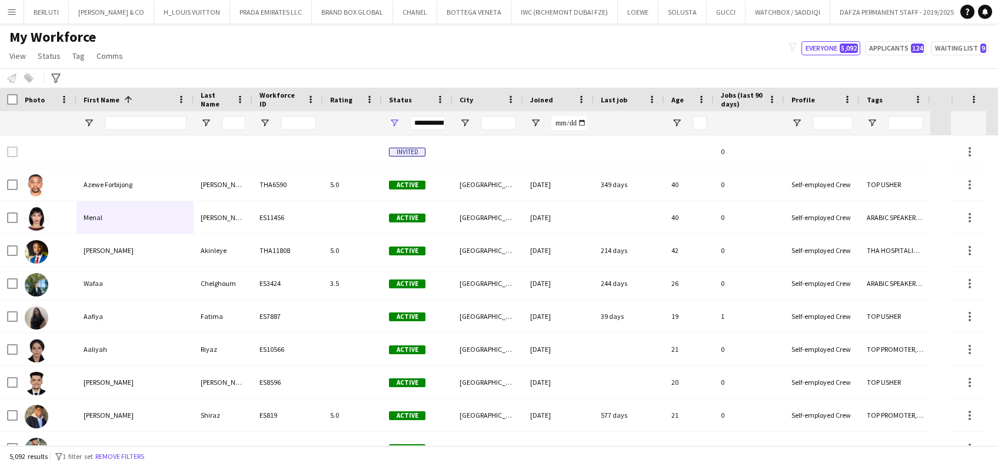
click at [851, 79] on div "Notify workforce Add to tag Select at least one crew to tag him or her. Advance…" at bounding box center [499, 77] width 998 height 19
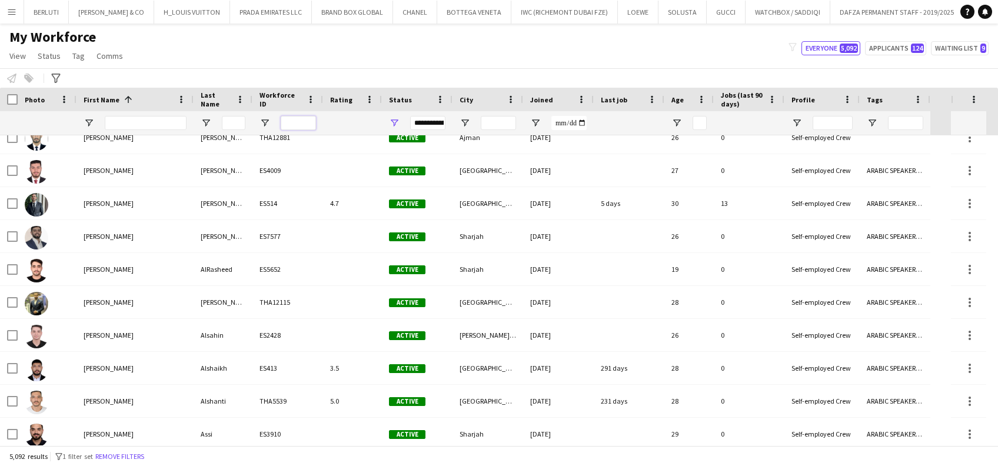
drag, startPoint x: 311, startPoint y: 122, endPoint x: 310, endPoint y: 116, distance: 6.0
click at [310, 118] on input "Workforce ID Filter Input" at bounding box center [298, 123] width 35 height 14
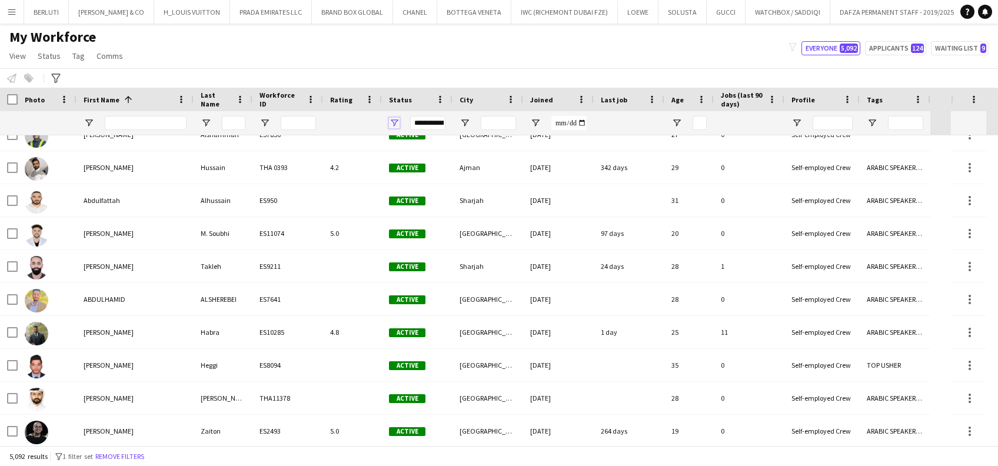
click at [392, 124] on span "Open Filter Menu" at bounding box center [394, 123] width 11 height 11
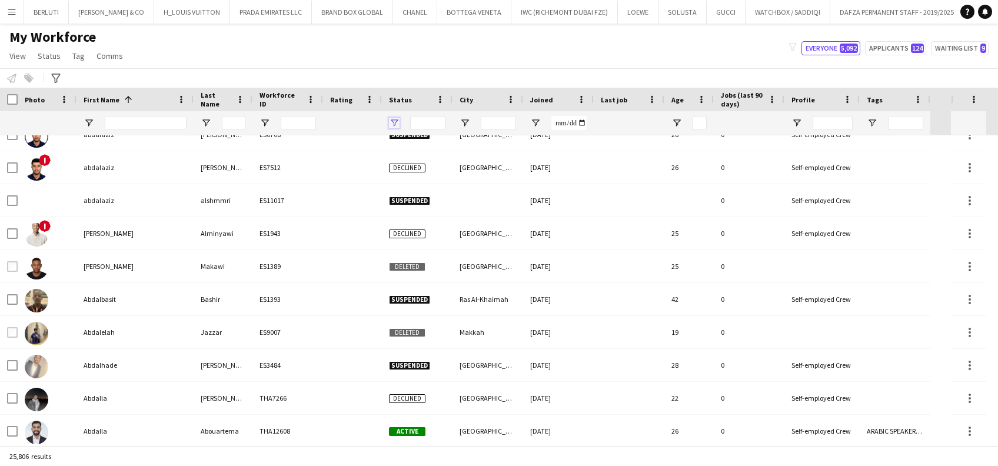
click at [396, 122] on span "Open Filter Menu" at bounding box center [394, 123] width 11 height 11
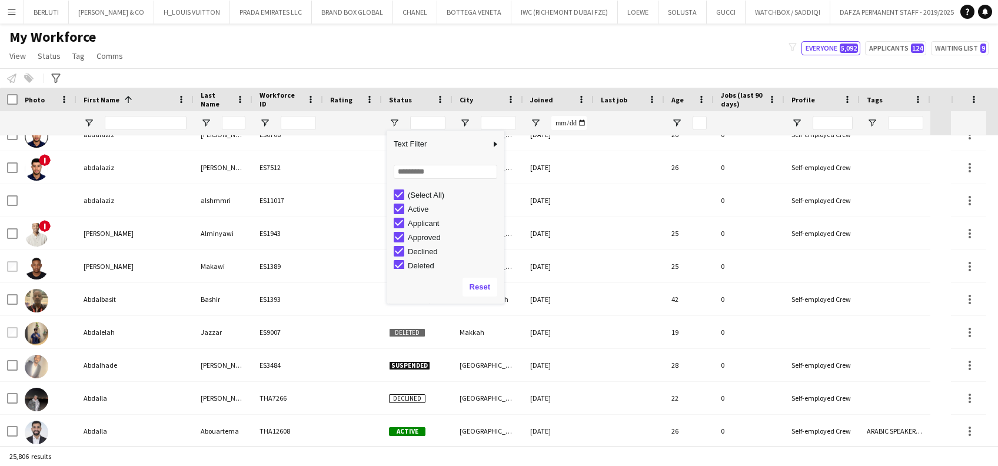
click at [508, 54] on div "My Workforce View Views Default view New view Update view Delete view Edit name…" at bounding box center [499, 48] width 998 height 40
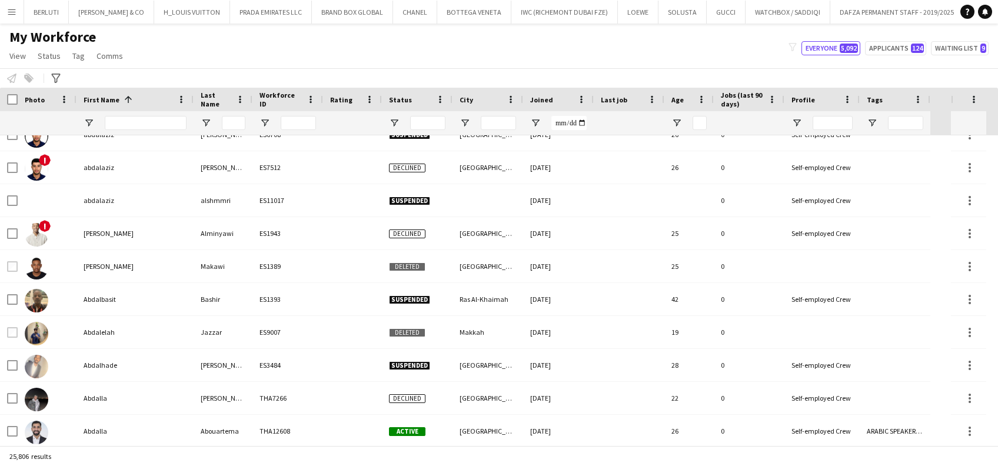
click at [269, 75] on div "Notify workforce Add to tag Select at least one crew to tag him or her. Advance…" at bounding box center [499, 77] width 998 height 19
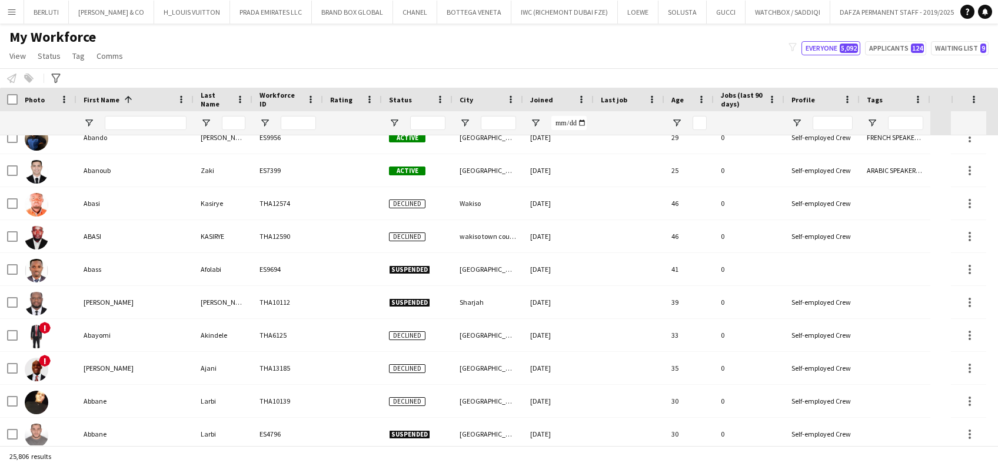
click at [15, 11] on button "Menu" at bounding box center [12, 12] width 24 height 24
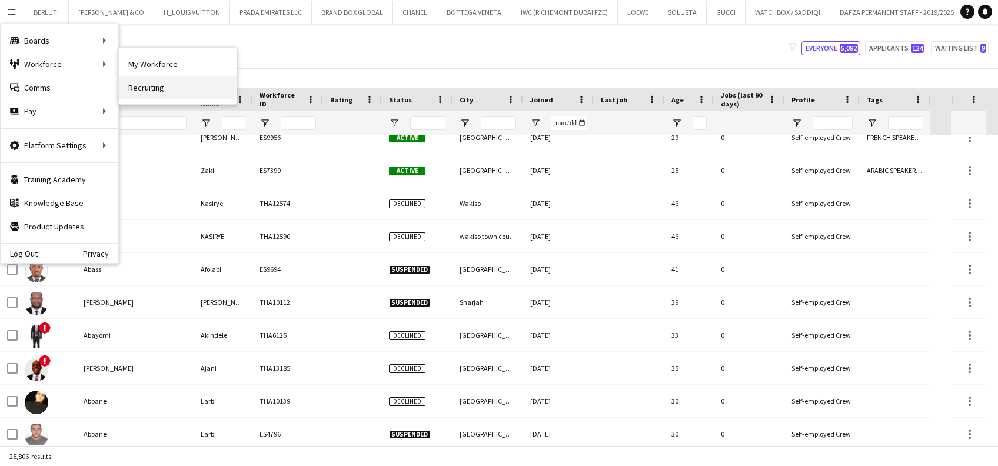
click at [135, 87] on link "Recruiting" at bounding box center [178, 88] width 118 height 24
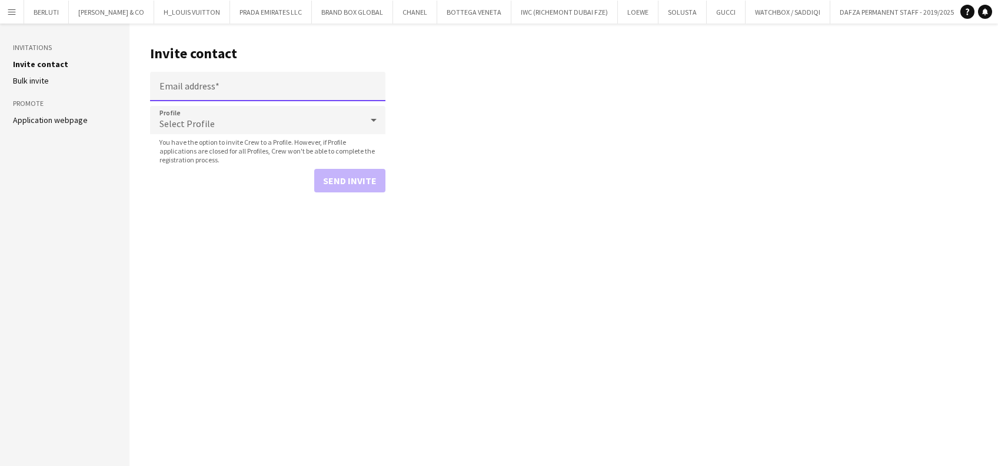
click at [212, 90] on input "Email address" at bounding box center [267, 86] width 235 height 29
click at [174, 84] on input "Email address" at bounding box center [267, 86] width 235 height 29
click at [476, 79] on main "Invite contact Email address Profile Select Profile You have the option to invi…" at bounding box center [563, 245] width 868 height 442
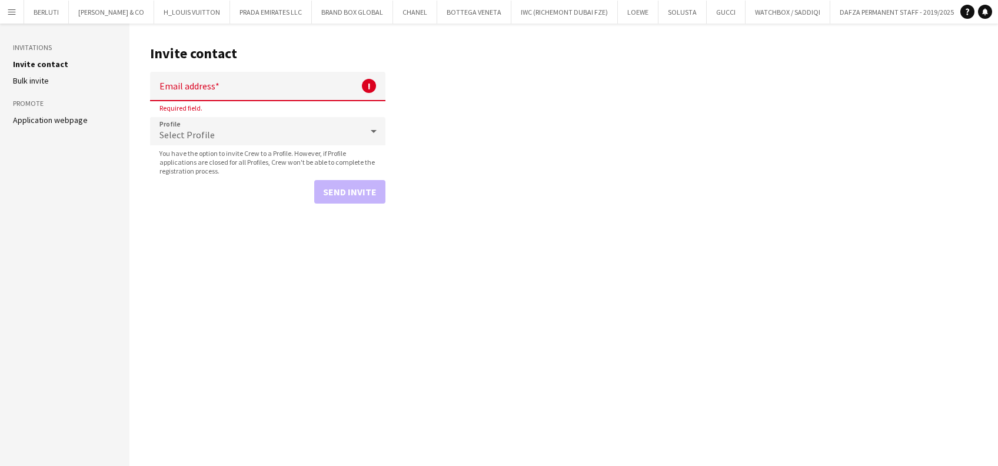
click at [258, 82] on input "Email address" at bounding box center [267, 86] width 235 height 29
click at [31, 89] on aside "Invitations Invite contact [PERSON_NAME] invite Promote Application webpage" at bounding box center [64, 245] width 129 height 442
click at [31, 81] on link "Bulk invite" at bounding box center [31, 80] width 36 height 11
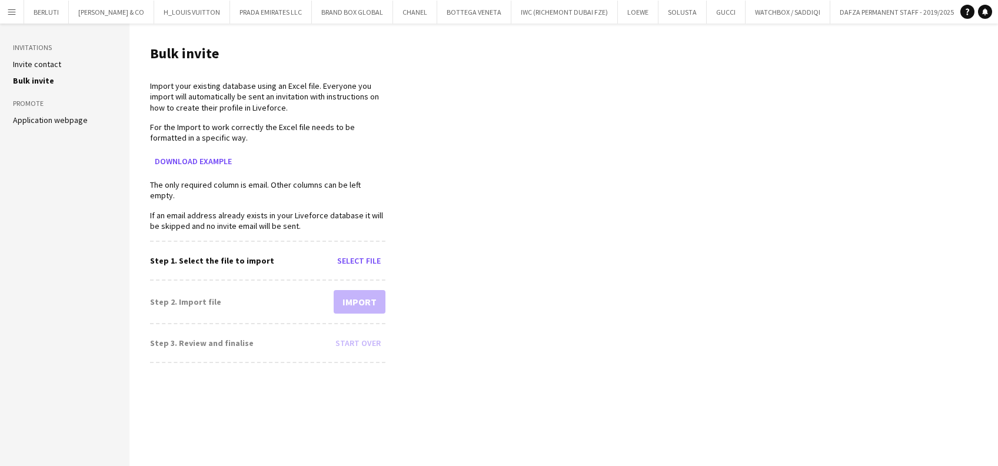
click at [14, 13] on app-icon "Menu" at bounding box center [11, 11] width 9 height 9
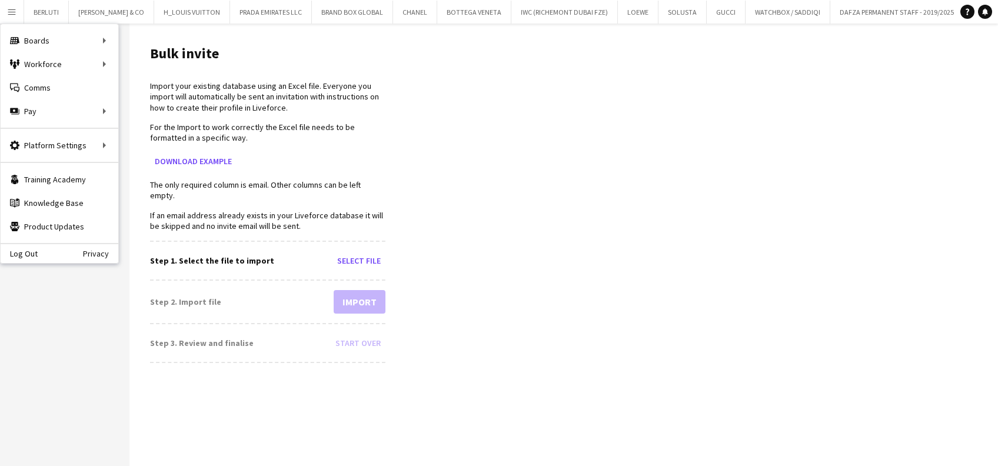
click at [409, 66] on main "Bulk invite Import your existing database using an Excel file. Everyone you imp…" at bounding box center [563, 245] width 868 height 442
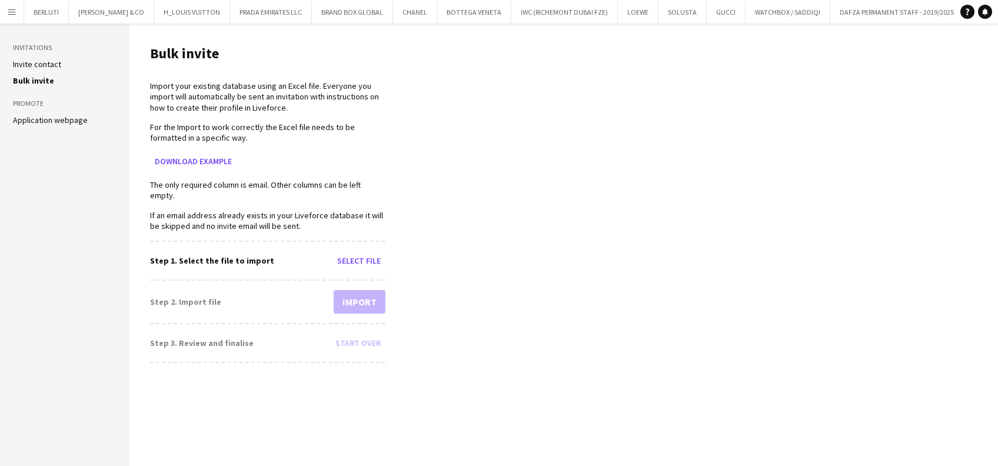
click at [33, 64] on link "Invite contact" at bounding box center [37, 64] width 48 height 11
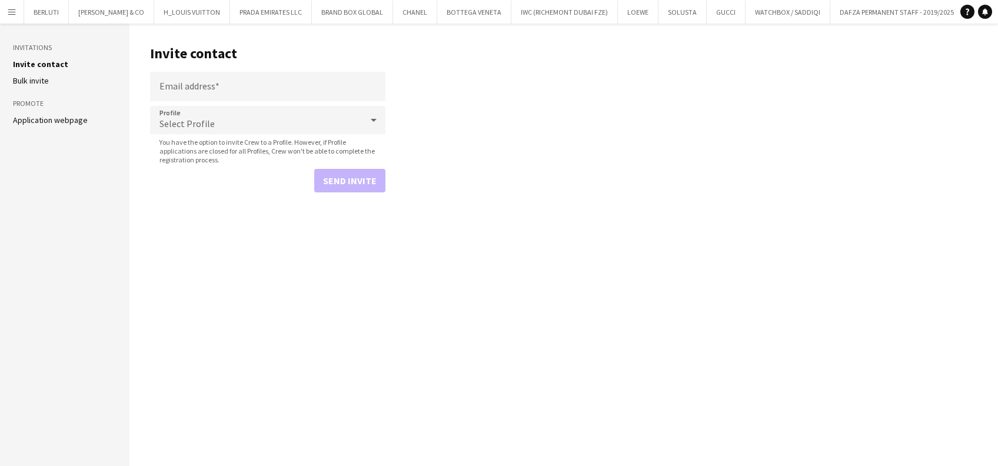
click at [25, 82] on link "Bulk invite" at bounding box center [31, 80] width 36 height 11
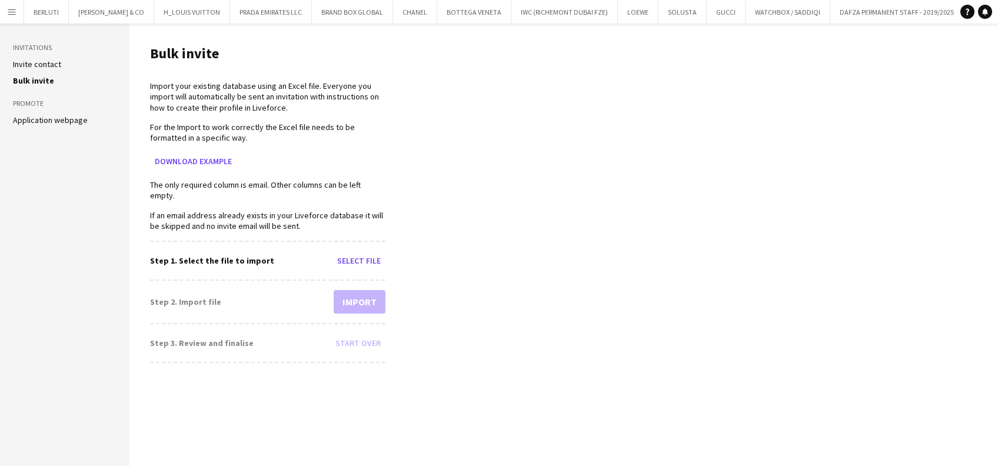
click at [38, 101] on h3 "Promote" at bounding box center [65, 103] width 104 height 11
click at [38, 122] on link "Application webpage" at bounding box center [50, 120] width 75 height 11
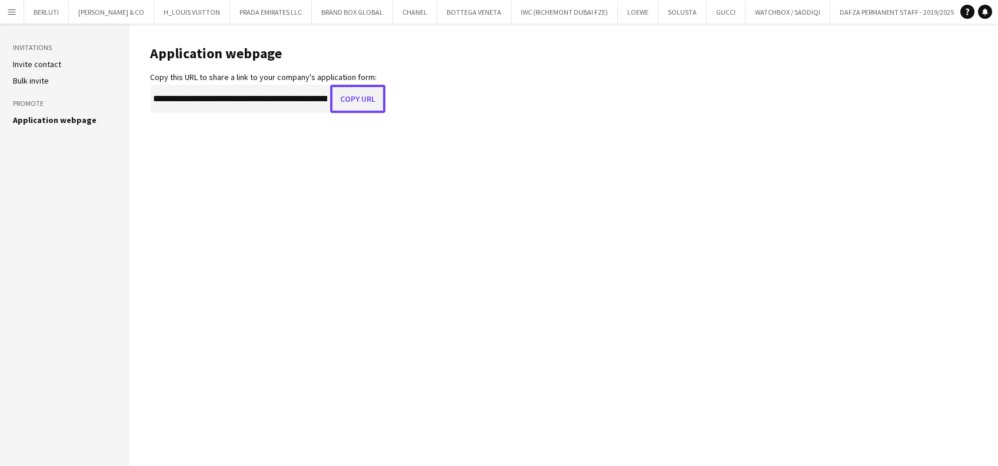
click at [339, 106] on button "Copy URL" at bounding box center [357, 99] width 55 height 28
click at [4, 16] on button "Menu" at bounding box center [12, 12] width 24 height 24
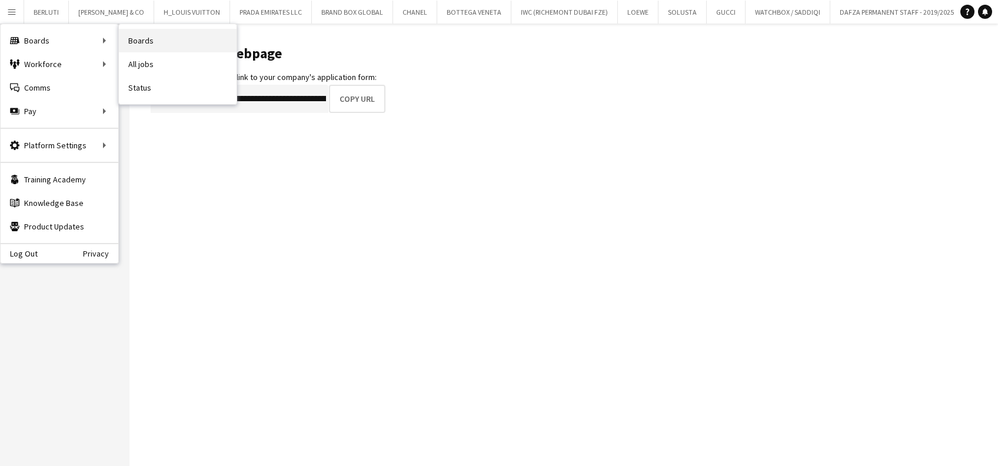
click at [199, 40] on link "Boards" at bounding box center [178, 41] width 118 height 24
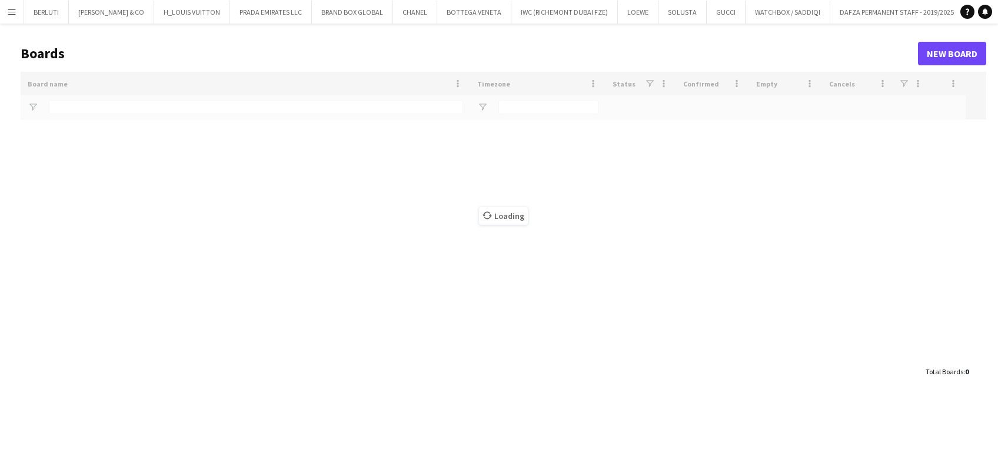
type input "*******"
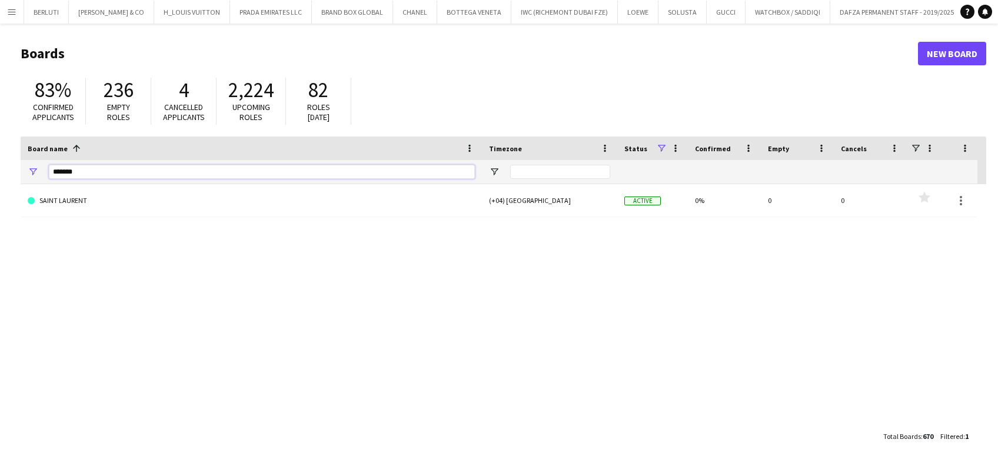
click at [0, 164] on html "Menu Boards Boards Boards All jobs Status Workforce Workforce My Workforce Recr…" at bounding box center [499, 233] width 998 height 466
click at [0, 158] on html "Menu Boards Boards Boards All jobs Status Workforce Workforce My Workforce Recr…" at bounding box center [499, 233] width 998 height 466
drag, startPoint x: 76, startPoint y: 167, endPoint x: 28, endPoint y: 163, distance: 48.4
click at [28, 162] on div "*******" at bounding box center [251, 172] width 461 height 24
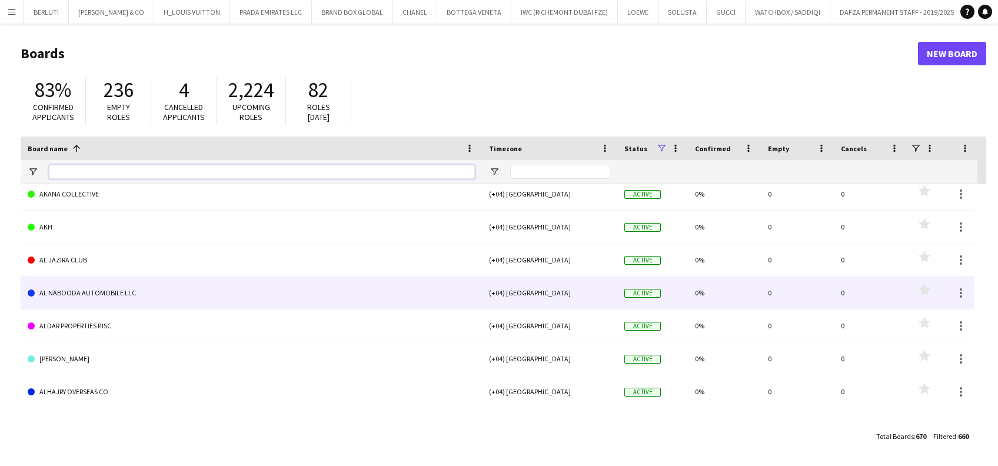
scroll to position [706, 0]
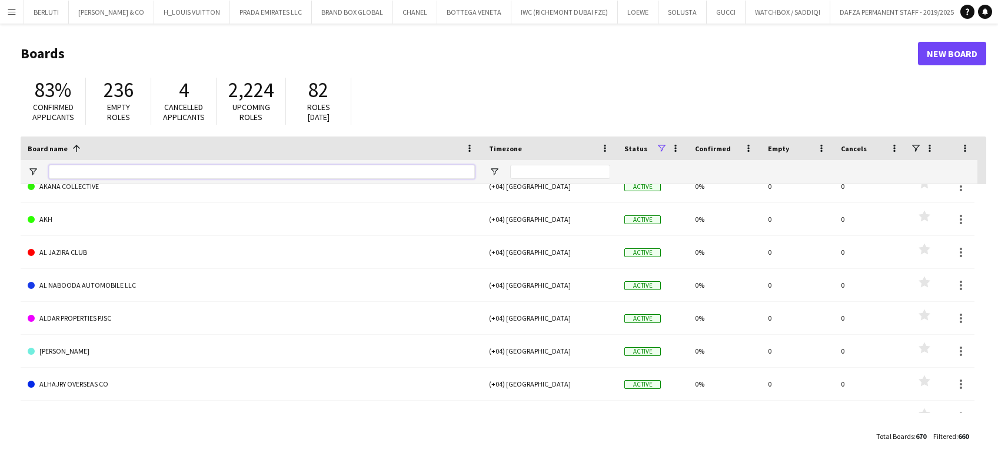
click at [102, 171] on input "Board name Filter Input" at bounding box center [262, 172] width 426 height 14
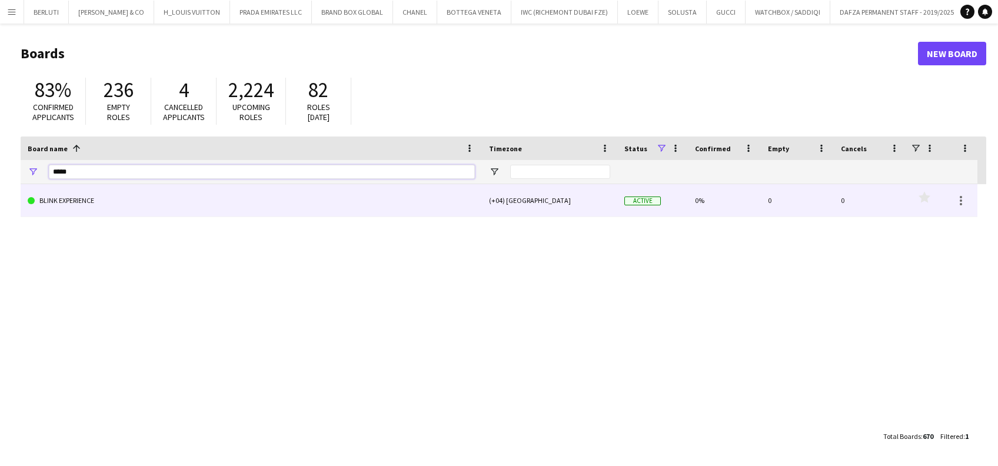
type input "*****"
click at [124, 195] on link "BLINK EXPERIENCE" at bounding box center [251, 200] width 447 height 33
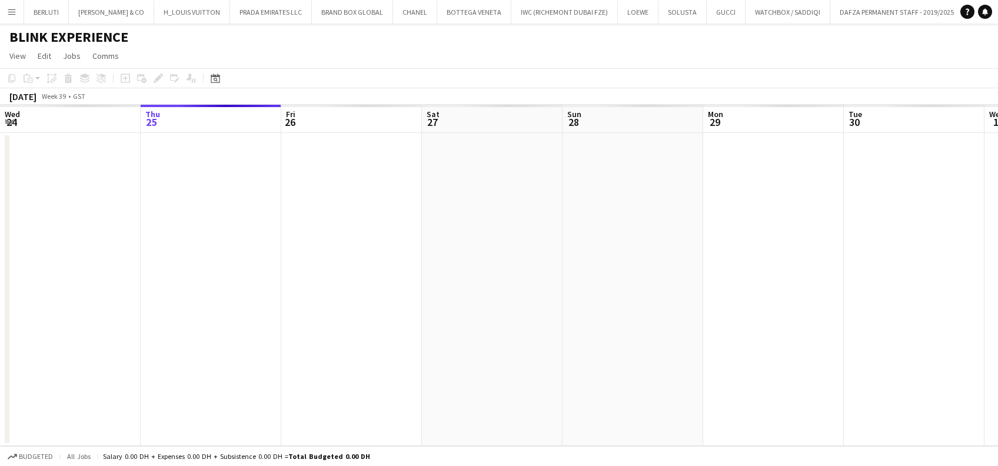
scroll to position [0, 9720]
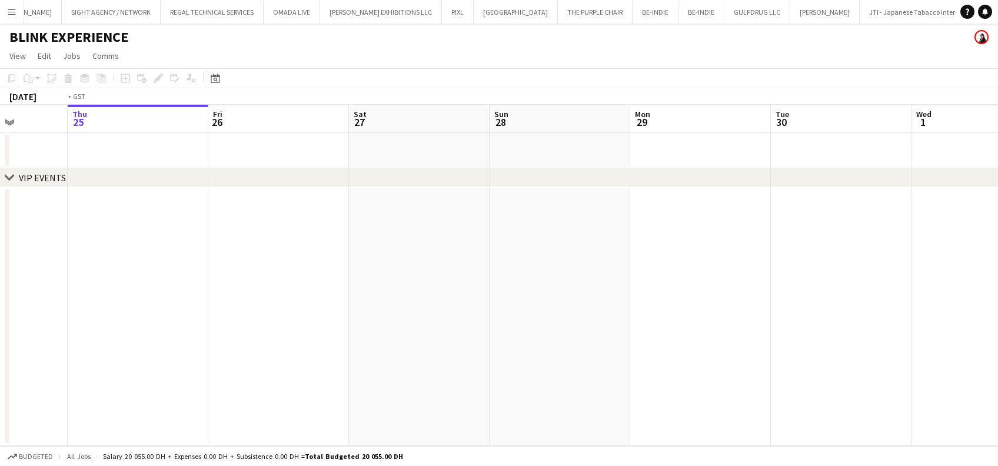
drag, startPoint x: 491, startPoint y: 265, endPoint x: 507, endPoint y: 265, distance: 15.9
click at [650, 265] on app-calendar-viewport "Mon 22 Tue 23 Wed 24 Thu 25 Fri 26 Sat 27 Sun 28 Mon 29 Tue 30 Wed 1 Thu 2 Fri …" at bounding box center [499, 275] width 998 height 341
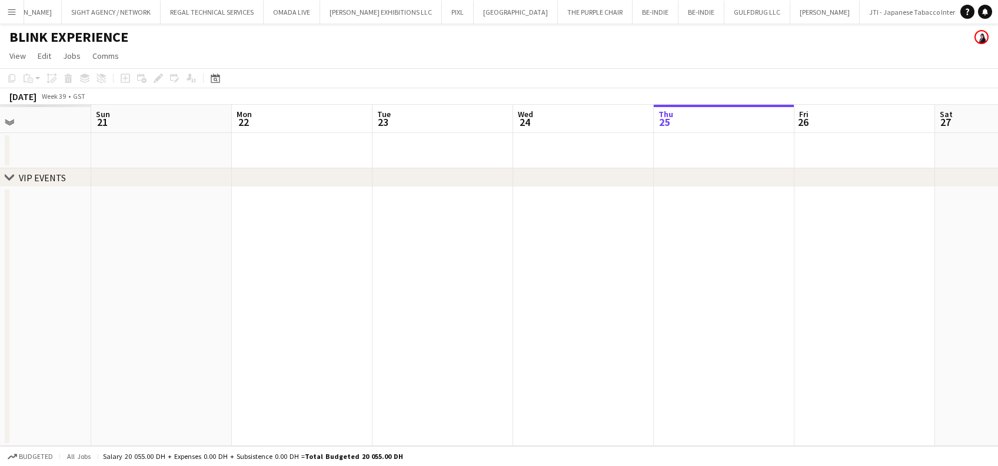
click at [791, 271] on app-calendar-viewport "Thu 18 Fri 19 Sat 20 Sun 21 Mon 22 Tue 23 Wed 24 Thu 25 Fri 26 Sat 27 Sun 28 Mo…" at bounding box center [499, 275] width 998 height 341
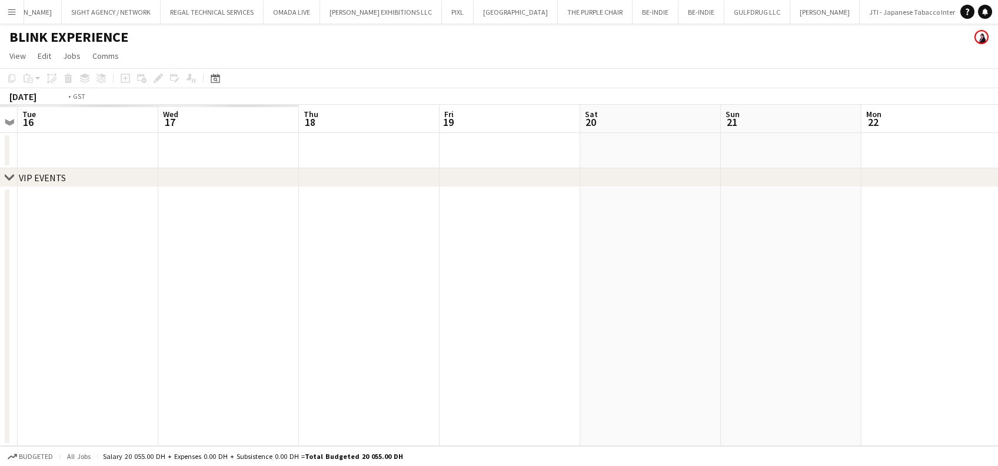
drag, startPoint x: 229, startPoint y: 264, endPoint x: 726, endPoint y: 271, distance: 496.6
click at [797, 270] on app-calendar-viewport "Sun 14 Mon 15 Tue 16 Wed 17 Thu 18 Fri 19 Sat 20 Sun 21 Mon 22 Tue 23 Wed 24 Th…" at bounding box center [499, 275] width 998 height 341
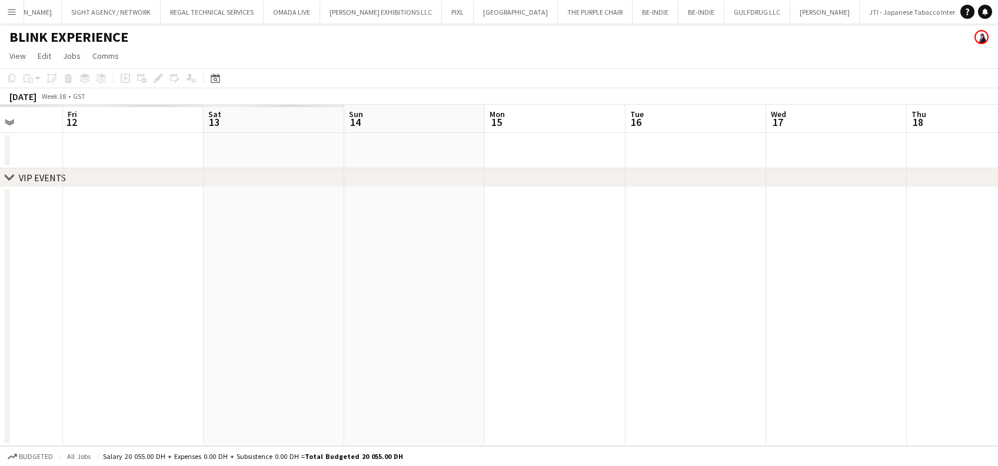
drag, startPoint x: 785, startPoint y: 279, endPoint x: 833, endPoint y: 279, distance: 47.7
click at [872, 279] on app-calendar-viewport "Tue 9 Wed 10 Thu 11 Fri 12 Sat 13 Sun 14 Mon 15 Tue 16 Wed 17 Thu 18 Fri 19 Sat…" at bounding box center [499, 275] width 998 height 341
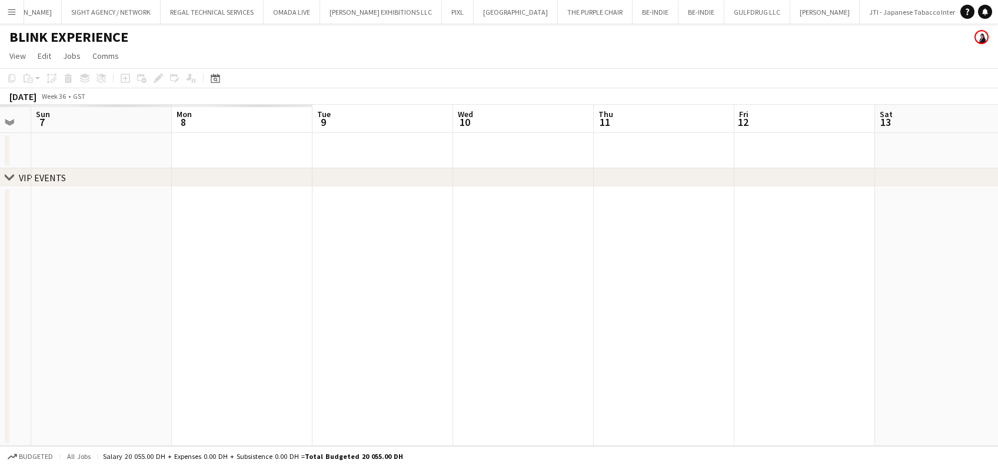
click at [832, 268] on app-calendar-viewport "Fri 5 Sat 6 Sun 7 Mon 8 Tue 9 Wed 10 Thu 11 Fri 12 Sat 13 Sun 14 Mon 15 Tue 16 …" at bounding box center [499, 275] width 998 height 341
click at [848, 301] on app-calendar-viewport "Sun 31 Mon 1 Tue 2 Wed 3 Thu 4 Fri 5 Sat 6 Sun 7 Mon 8 Tue 9 Wed 10 Thu 11 Fri …" at bounding box center [499, 275] width 998 height 341
drag, startPoint x: 412, startPoint y: 241, endPoint x: 841, endPoint y: 242, distance: 428.3
click at [840, 241] on app-calendar-viewport "Thu 28 Fri 29 Sat 30 Sun 31 Mon 1 Tue 2 Wed 3 Thu 4 Fri 5 Sat 6 Sun 7 Mon 8 Tue…" at bounding box center [499, 275] width 998 height 341
drag, startPoint x: 651, startPoint y: 242, endPoint x: 862, endPoint y: 252, distance: 211.4
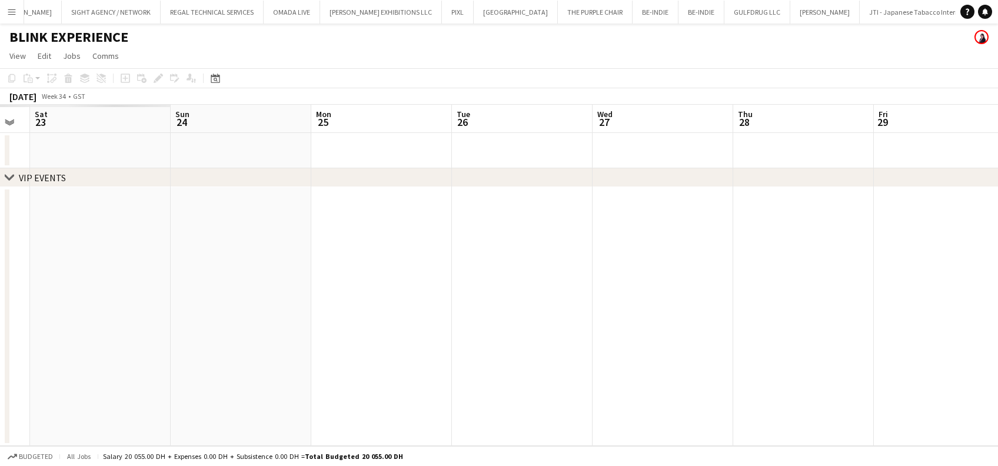
click at [860, 251] on app-calendar-viewport "Thu 21 Fri 22 Sat 23 Sun 24 Mon 25 Tue 26 Wed 27 Thu 28 Fri 29 Sat 30 Sun 31 Mo…" at bounding box center [499, 275] width 998 height 341
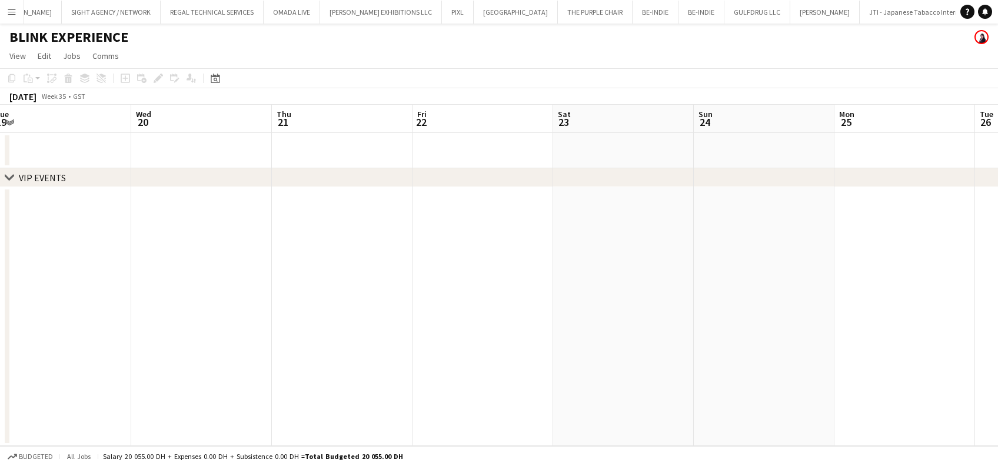
drag, startPoint x: 219, startPoint y: 248, endPoint x: 811, endPoint y: 244, distance: 591.8
click at [844, 248] on app-calendar-viewport "Sun 17 Mon 18 Tue 19 Wed 20 Thu 21 Fri 22 Sat 23 Sun 24 Mon 25 Tue 26 Wed 27 Th…" at bounding box center [499, 275] width 998 height 341
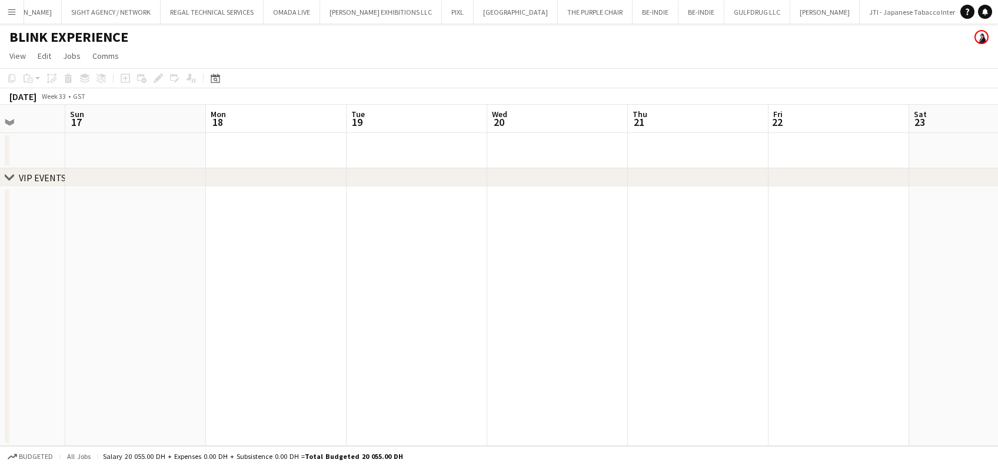
click at [765, 244] on app-calendar-viewport "Thu 14 Fri 15 Sat 16 Sun 17 Mon 18 Tue 19 Wed 20 Thu 21 Fri 22 Sat 23 Sun 24 Mo…" at bounding box center [499, 275] width 998 height 341
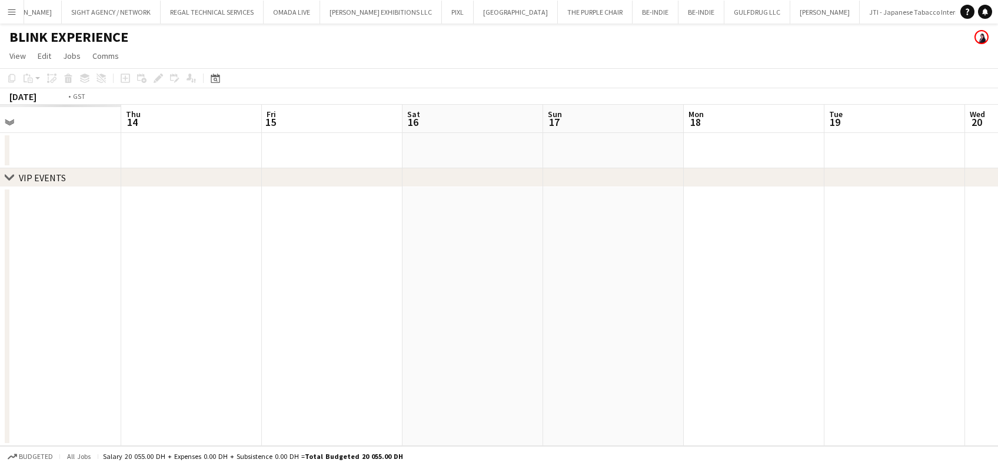
drag, startPoint x: 188, startPoint y: 257, endPoint x: 836, endPoint y: 264, distance: 648.3
click at [844, 264] on app-calendar-viewport "Mon 11 Tue 12 Wed 13 Thu 14 Fri 15 Sat 16 Sun 17 Mon 18 Tue 19 Wed 20 Thu 21 Fr…" at bounding box center [499, 275] width 998 height 341
drag, startPoint x: 792, startPoint y: 265, endPoint x: 843, endPoint y: 264, distance: 50.6
click at [850, 265] on app-calendar-viewport "Mon 4 Tue 5 Wed 6 Thu 7 Fri 8 Sat 9 Sun 10 Mon 11 Tue 12 Wed 13 Thu 14 Fri 15 S…" at bounding box center [499, 275] width 998 height 341
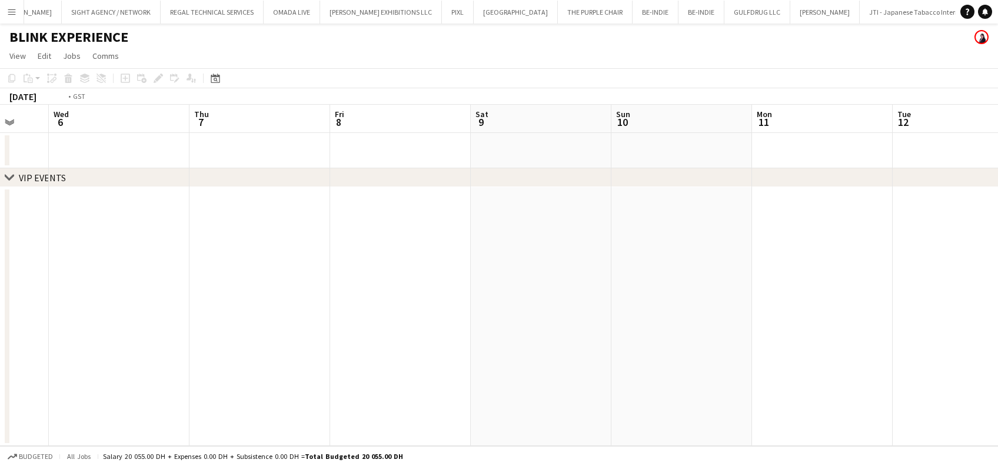
drag, startPoint x: 141, startPoint y: 242, endPoint x: 778, endPoint y: 242, distance: 637.1
click at [778, 242] on app-calendar-viewport "Sun 3 Mon 4 Tue 5 Wed 6 Thu 7 Fri 8 Sat 9 Sun 10 Mon 11 Tue 12 Wed 13 Thu 14 Fr…" at bounding box center [499, 275] width 998 height 341
drag, startPoint x: 265, startPoint y: 240, endPoint x: 832, endPoint y: 236, distance: 567.1
click at [834, 236] on app-calendar-viewport "Tue 29 Wed 30 Thu 31 Fri 1 Sat 2 Sun 3 Mon 4 Tue 5 Wed 6 Thu 7 Fri 8 Sat 9 Sun …" at bounding box center [499, 275] width 998 height 341
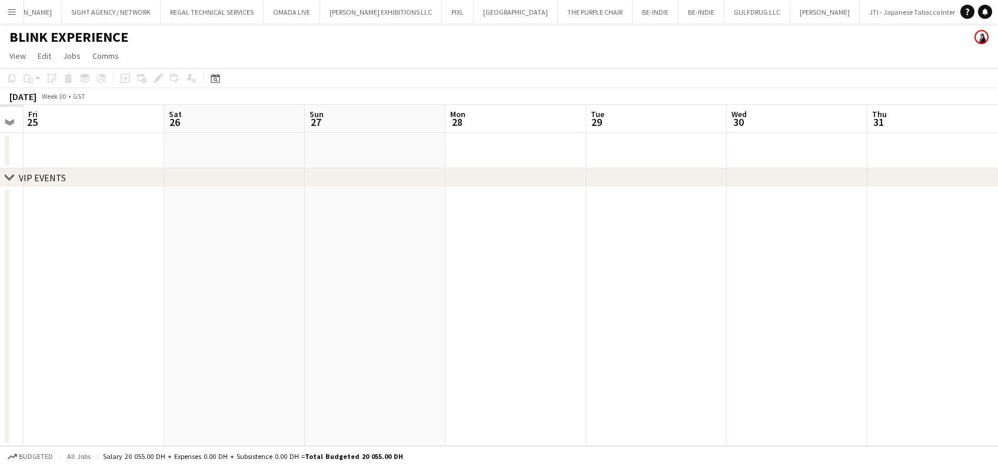
drag, startPoint x: 331, startPoint y: 261, endPoint x: 704, endPoint y: 308, distance: 376.0
click at [704, 308] on app-calendar-viewport "Wed 23 Thu 24 Fri 25 Sat 26 Sun 27 Mon 28 Tue 29 Wed 30 Thu 31 Fri 1 Sat 2 Sun …" at bounding box center [499, 275] width 998 height 341
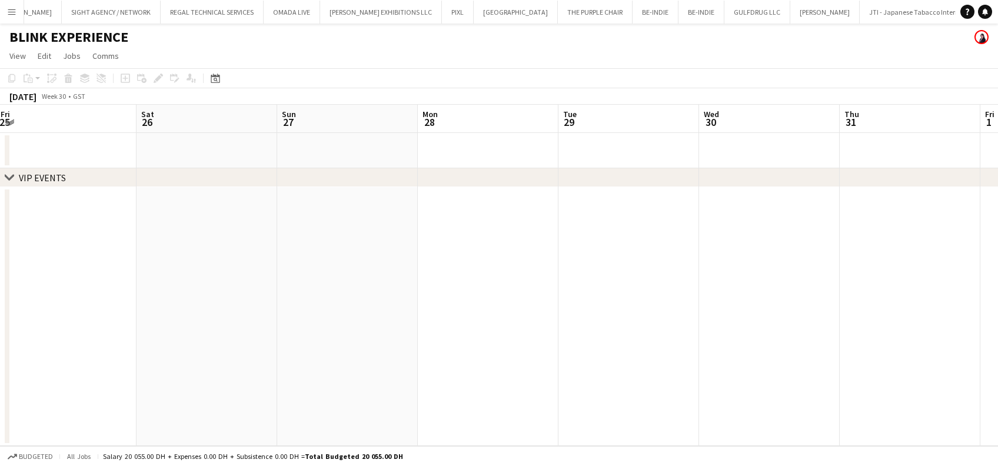
drag, startPoint x: 401, startPoint y: 323, endPoint x: 395, endPoint y: 288, distance: 35.2
click at [632, 329] on app-calendar-viewport "Wed 23 Thu 24 Fri 25 Sat 26 Sun 27 Mon 28 Tue 29 Wed 30 Thu 31 Fri 1 Sat 2 Sun …" at bounding box center [499, 275] width 998 height 341
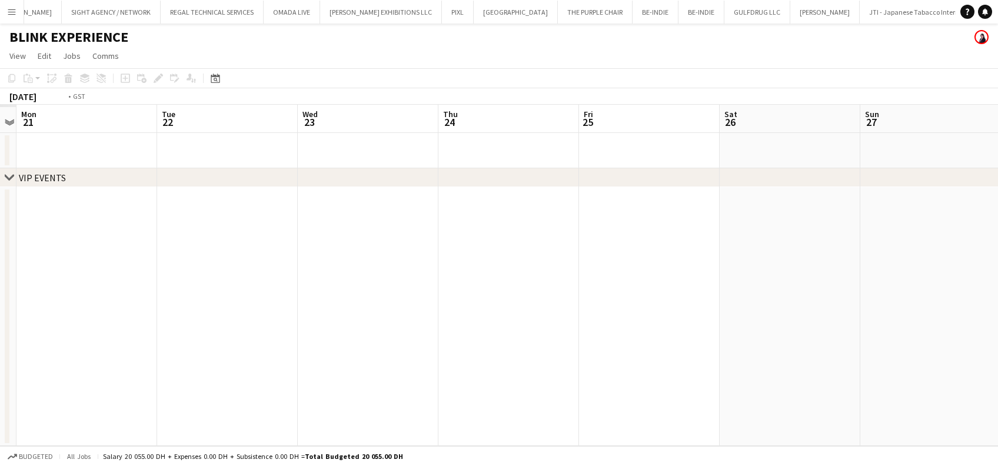
drag, startPoint x: 188, startPoint y: 226, endPoint x: 268, endPoint y: 244, distance: 82.5
click at [472, 262] on app-calendar-viewport "Sat 19 Sun 20 Mon 21 Tue 22 Wed 23 Thu 24 Fri 25 Sat 26 Sun 27 Mon 28 Tue 29 We…" at bounding box center [499, 275] width 998 height 341
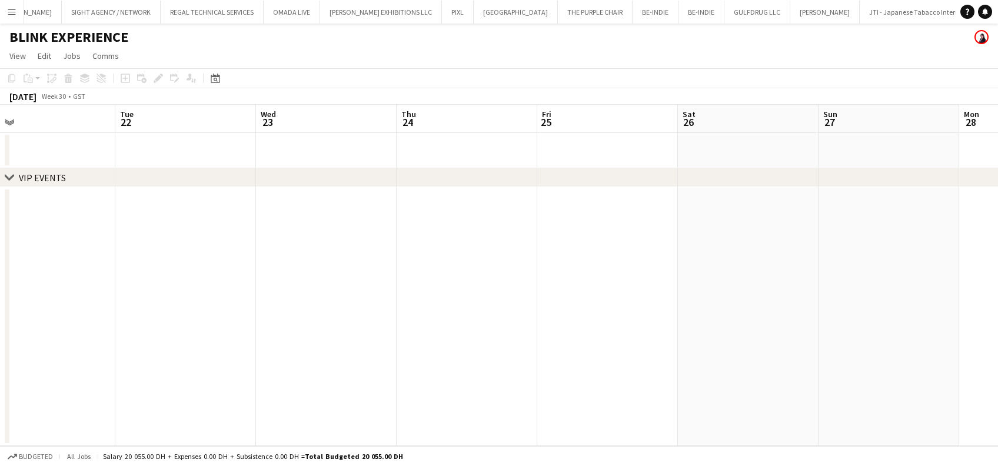
drag, startPoint x: 457, startPoint y: 235, endPoint x: 724, endPoint y: 240, distance: 267.1
click at [728, 239] on app-calendar-viewport "Sat 19 Sun 20 Mon 21 Tue 22 Wed 23 Thu 24 Fri 25 Sat 26 Sun 27 Mon 28 Tue 29 We…" at bounding box center [499, 275] width 998 height 341
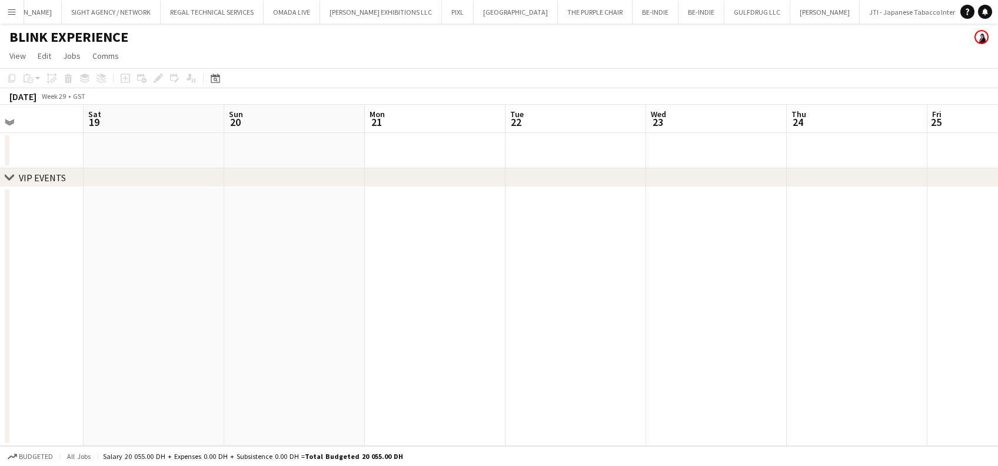
drag, startPoint x: 329, startPoint y: 225, endPoint x: 604, endPoint y: 228, distance: 275.3
click at [606, 226] on app-calendar-viewport "Wed 16 Thu 17 Fri 18 Sat 19 Sun 20 Mon 21 Tue 22 Wed 23 Thu 24 Fri 25 Sat 26 Su…" at bounding box center [499, 275] width 998 height 341
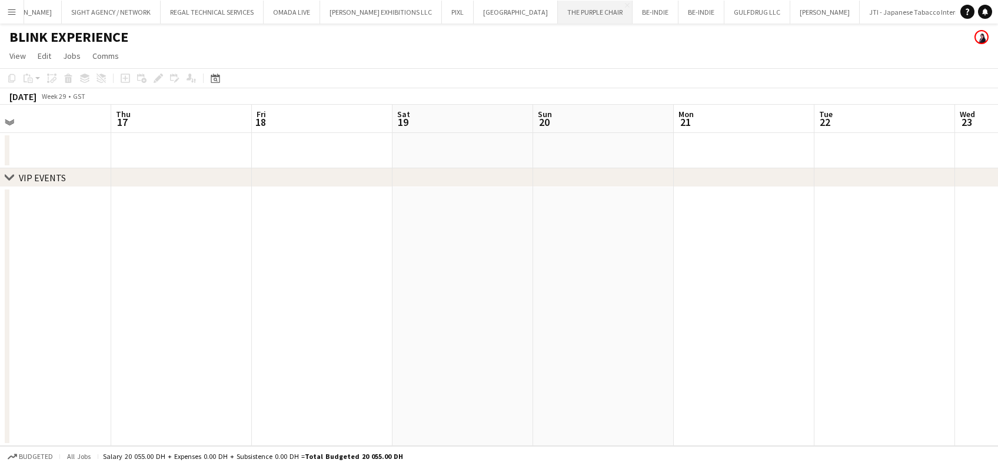
click at [558, 9] on button "THE PURPLE CHAIR Close" at bounding box center [595, 12] width 75 height 23
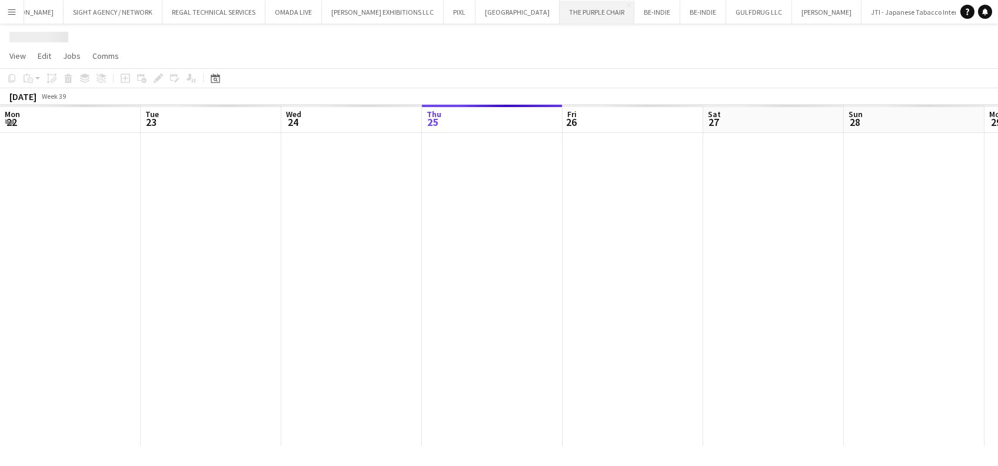
scroll to position [0, 281]
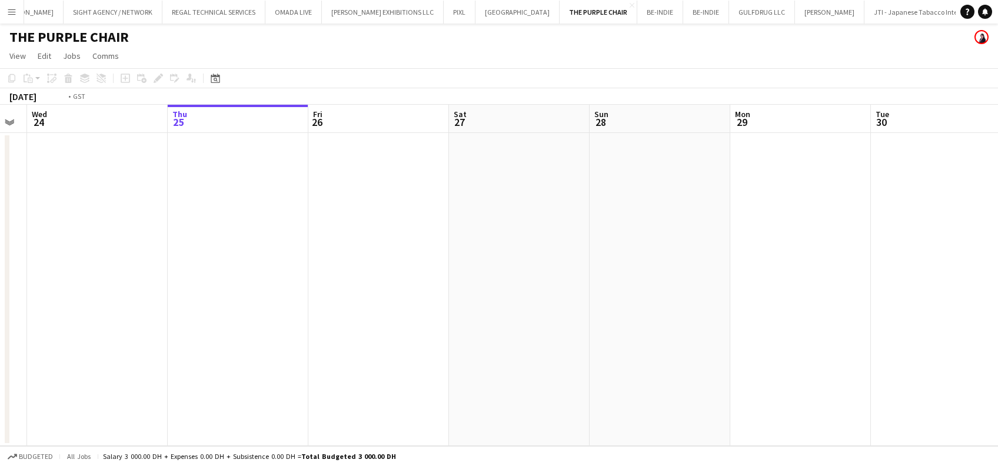
drag, startPoint x: 199, startPoint y: 281, endPoint x: 655, endPoint y: 273, distance: 455.4
click at [655, 273] on app-calendar-viewport "Mon 22 Tue 23 Wed 24 Thu 25 Fri 26 Sat 27 Sun 28 Mon 29 Tue 30 Wed 1 Thu 2 Fri …" at bounding box center [499, 275] width 998 height 341
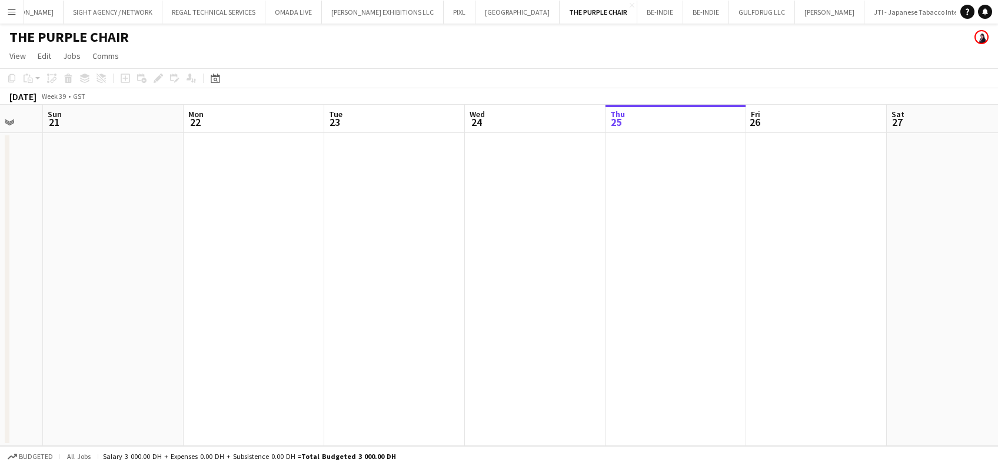
drag, startPoint x: 224, startPoint y: 276, endPoint x: 405, endPoint y: 271, distance: 180.7
click at [560, 271] on app-calendar-viewport "Fri 19 Sat 20 Sun 21 Mon 22 Tue 23 Wed 24 Thu 25 Fri 26 Sat 27 Sun 28 Mon 29 Tu…" at bounding box center [499, 275] width 998 height 341
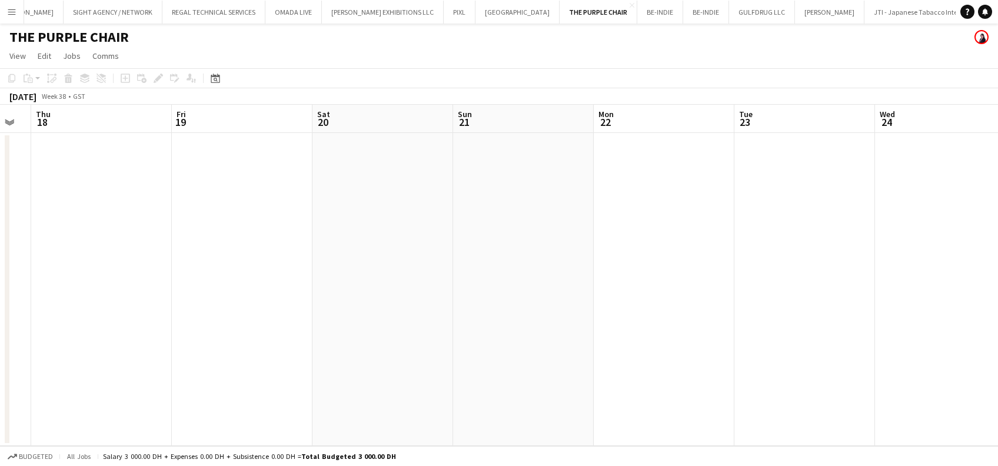
click at [580, 289] on app-calendar-viewport "Tue 16 Wed 17 Thu 18 Fri 19 Sat 20 Sun 21 Mon 22 Tue 23 Wed 24 Thu 25 Fri 26 Sa…" at bounding box center [499, 275] width 998 height 341
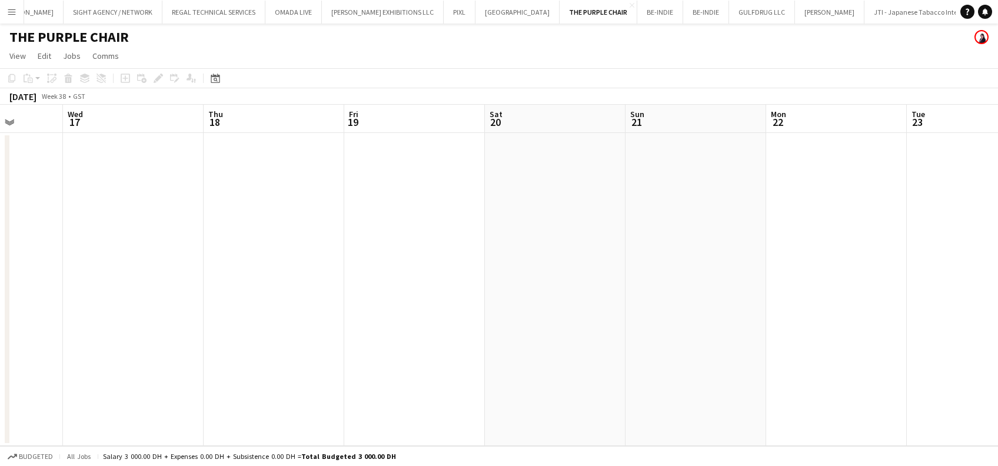
click at [9, 16] on button "Menu" at bounding box center [12, 12] width 24 height 24
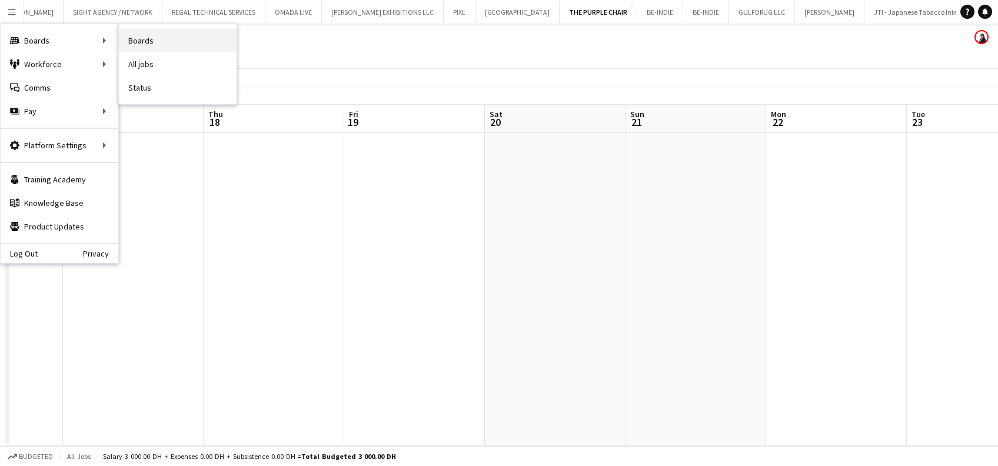
click at [155, 38] on link "Boards" at bounding box center [178, 41] width 118 height 24
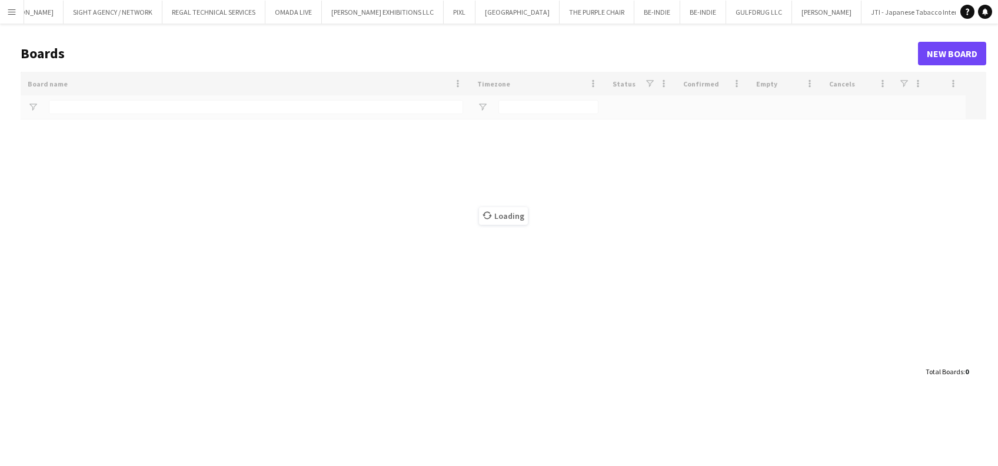
type input "*****"
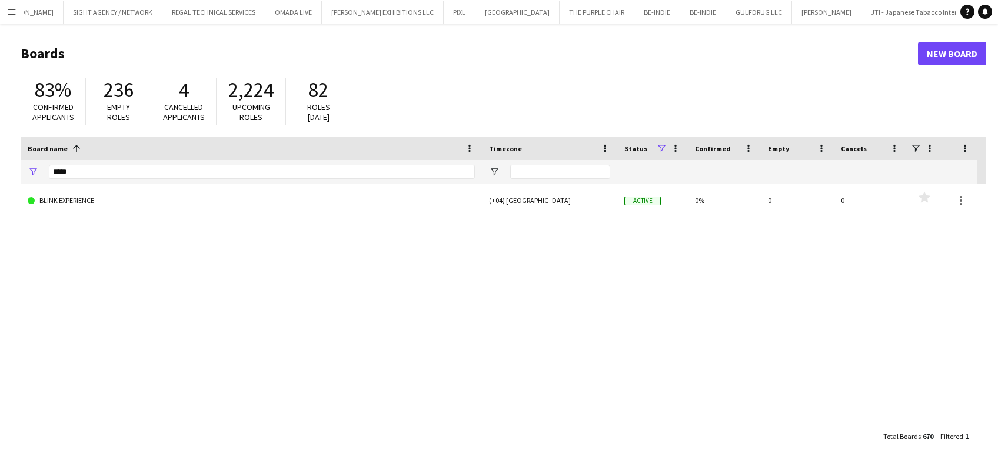
click at [12, 14] on app-icon "Menu" at bounding box center [11, 11] width 9 height 9
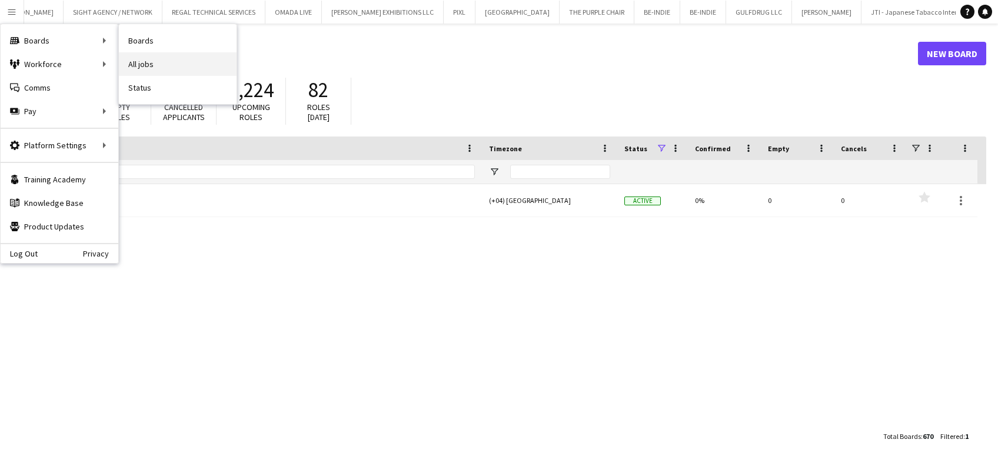
click at [158, 61] on link "All jobs" at bounding box center [178, 64] width 118 height 24
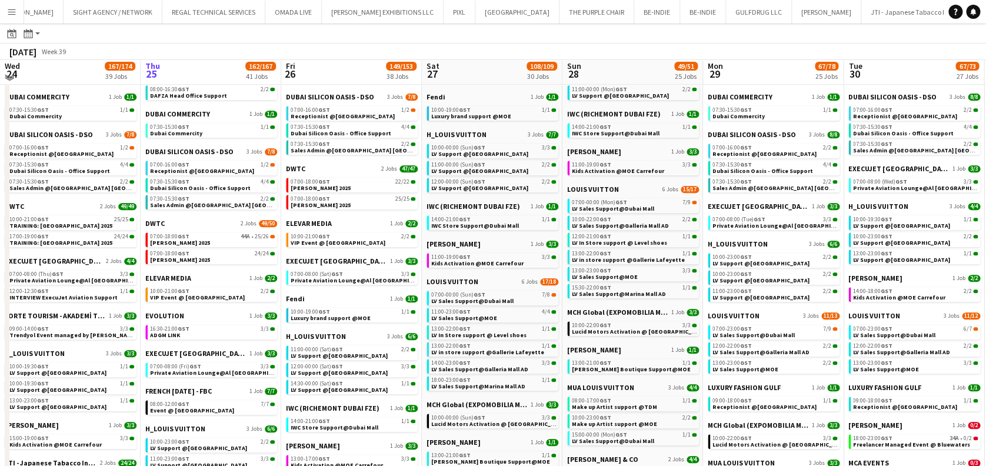
scroll to position [235, 0]
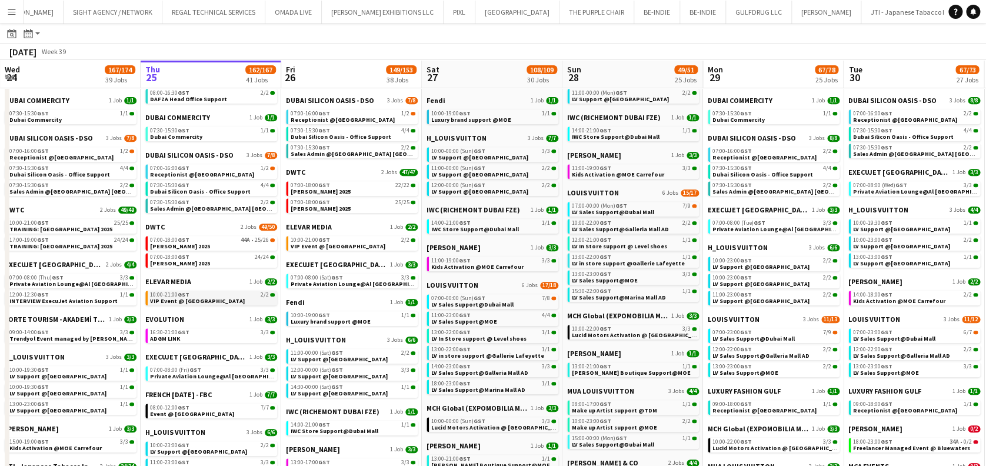
click at [204, 292] on div "10:00-21:00 GST 2/2" at bounding box center [212, 295] width 125 height 6
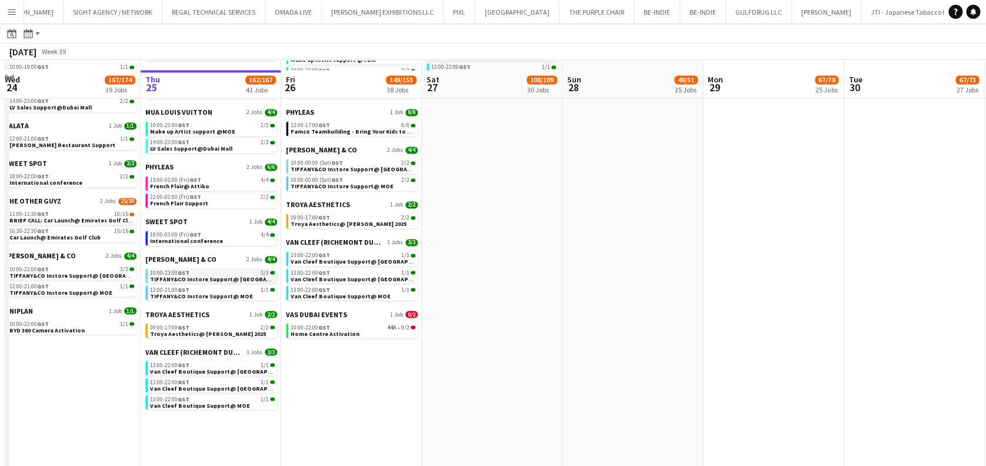
scroll to position [910, 0]
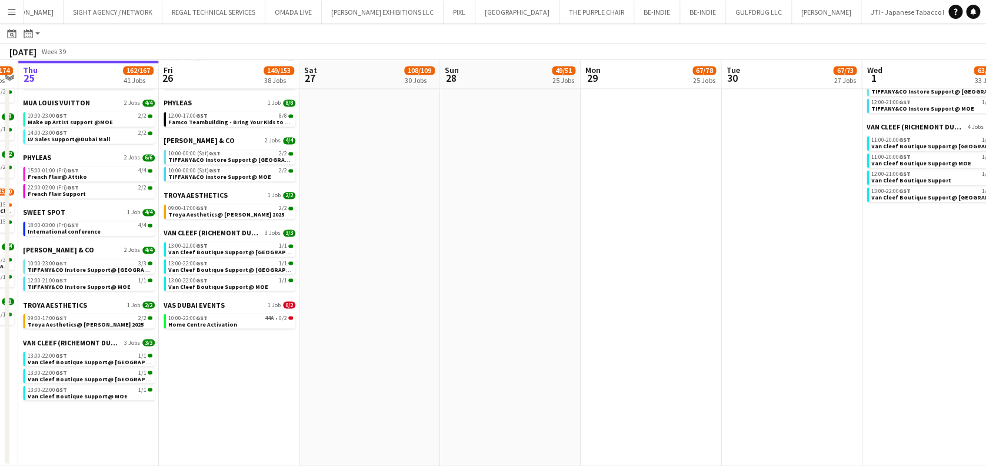
drag, startPoint x: 527, startPoint y: 367, endPoint x: 163, endPoint y: 322, distance: 367.0
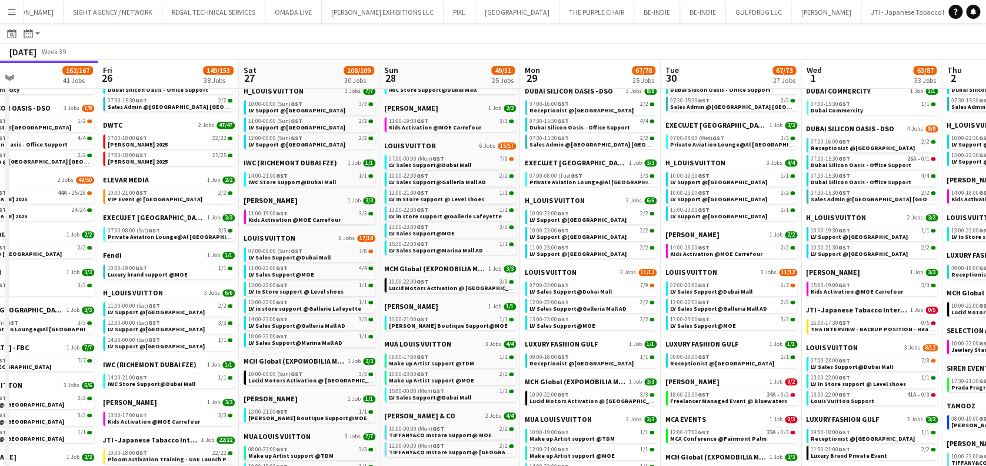
scroll to position [0, 306]
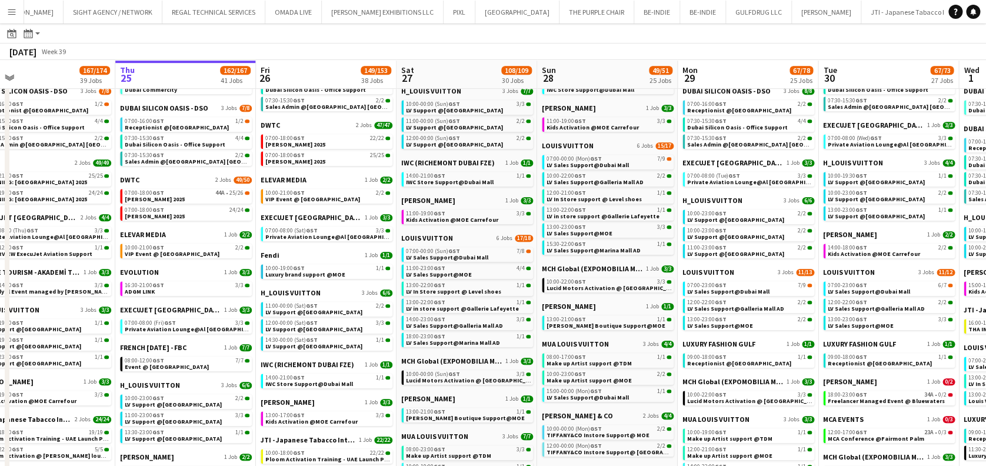
drag, startPoint x: 33, startPoint y: 378, endPoint x: 417, endPoint y: 380, distance: 383.6
click at [417, 380] on app-calendar-viewport "Mon 22 87/91 29 Jobs Tue 23 102/108 34 Jobs Wed 24 167/174 39 Jobs Thu 25 162/1…" at bounding box center [493, 434] width 986 height 1318
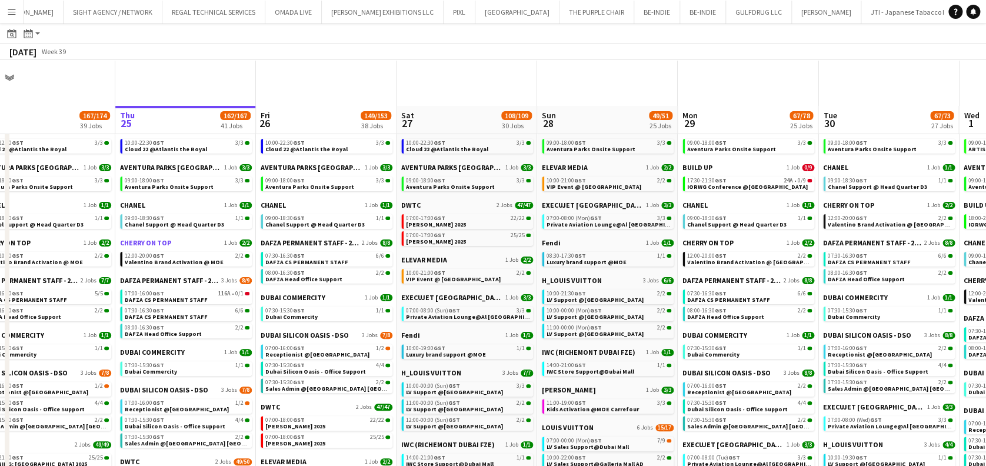
scroll to position [0, 0]
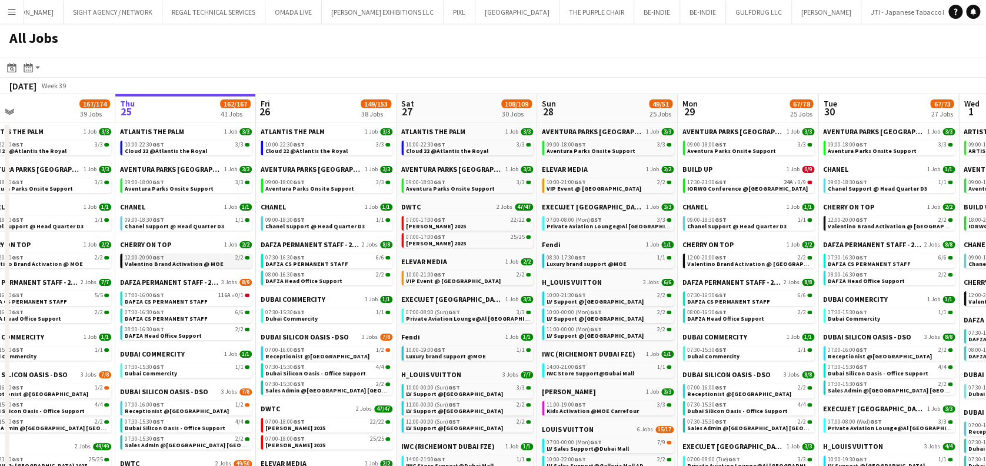
click at [165, 264] on span "Valentino Brand Activation @ MOE" at bounding box center [174, 264] width 99 height 8
drag, startPoint x: 12, startPoint y: 15, endPoint x: 45, endPoint y: 52, distance: 49.6
click at [11, 15] on app-icon "Menu" at bounding box center [11, 11] width 9 height 9
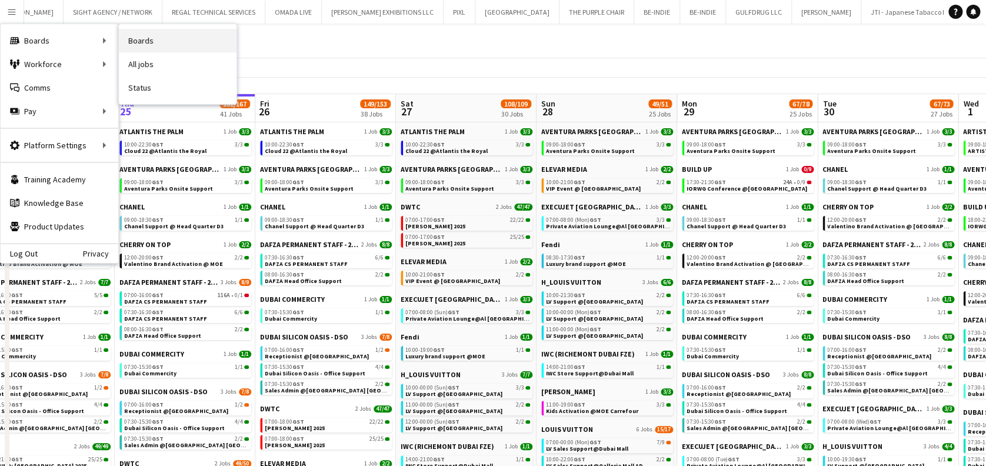
click at [160, 46] on link "Boards" at bounding box center [178, 41] width 118 height 24
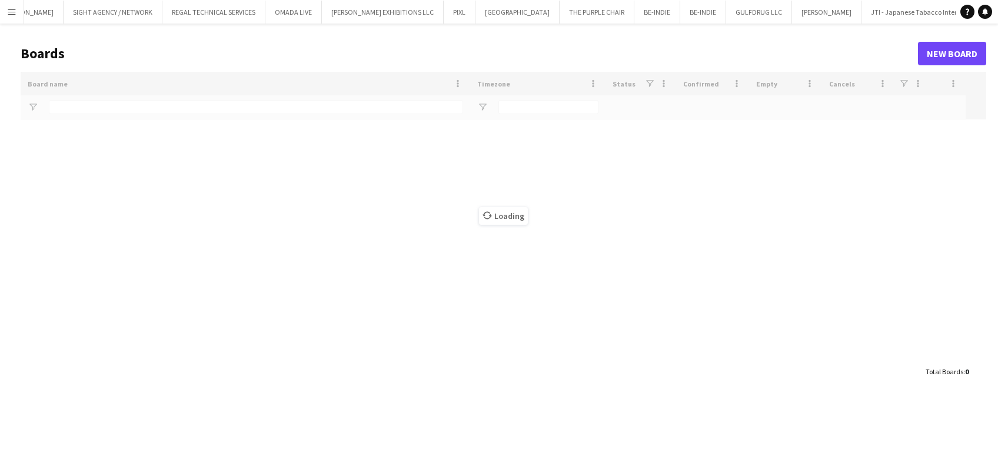
type input "*****"
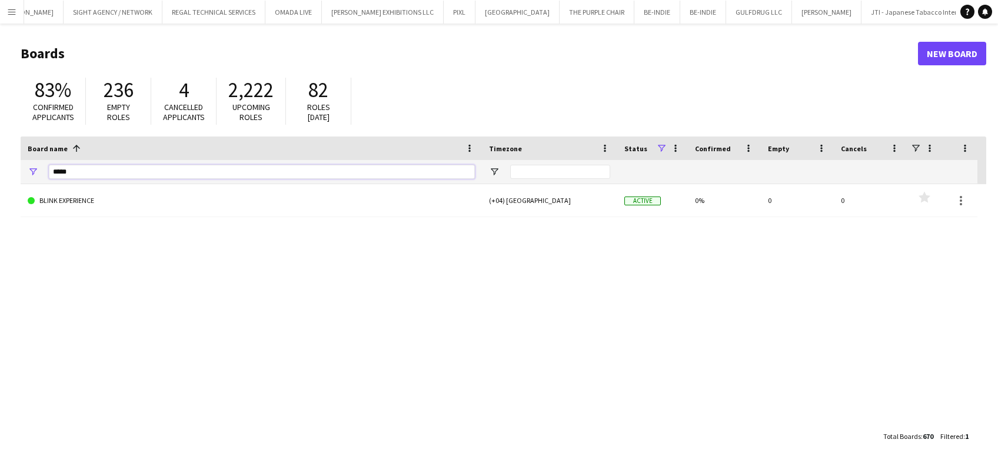
drag, startPoint x: 101, startPoint y: 168, endPoint x: 0, endPoint y: 140, distance: 104.5
click at [2, 155] on main "Boards New Board 83% Confirmed applicants 236 Empty roles 4 Cancelled applicant…" at bounding box center [499, 245] width 998 height 442
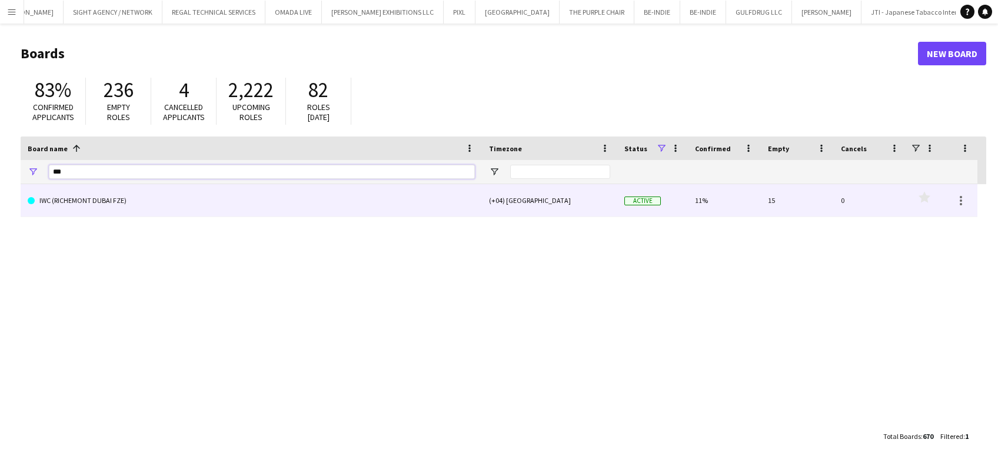
type input "***"
click at [191, 195] on link "IWC (RICHEMONT DUBAI FZE)" at bounding box center [251, 200] width 447 height 33
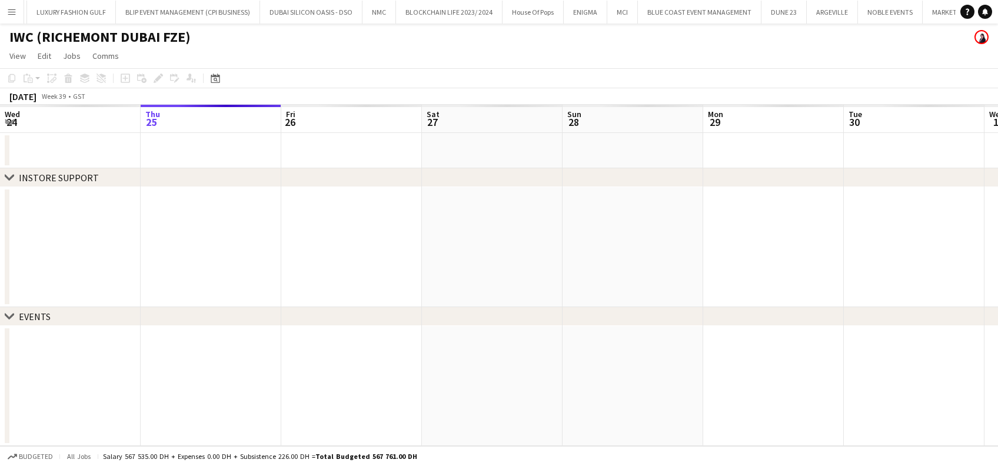
scroll to position [0, 454]
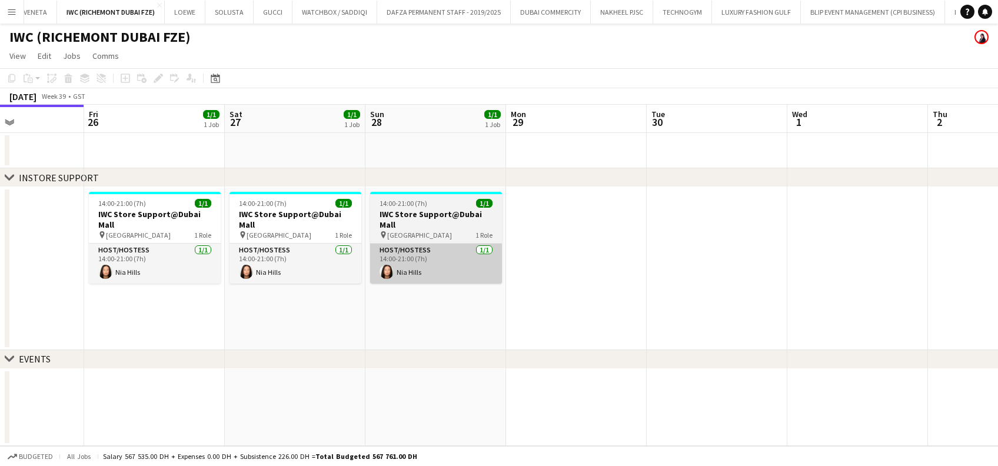
drag, startPoint x: 606, startPoint y: 261, endPoint x: 265, endPoint y: 268, distance: 341.3
click at [256, 268] on app-calendar-viewport "Mon 22 Tue 23 Wed 24 Thu 25 Fri 26 1/1 1 Job Sat 27 1/1 1 Job Sun 28 1/1 1 Job …" at bounding box center [499, 275] width 998 height 341
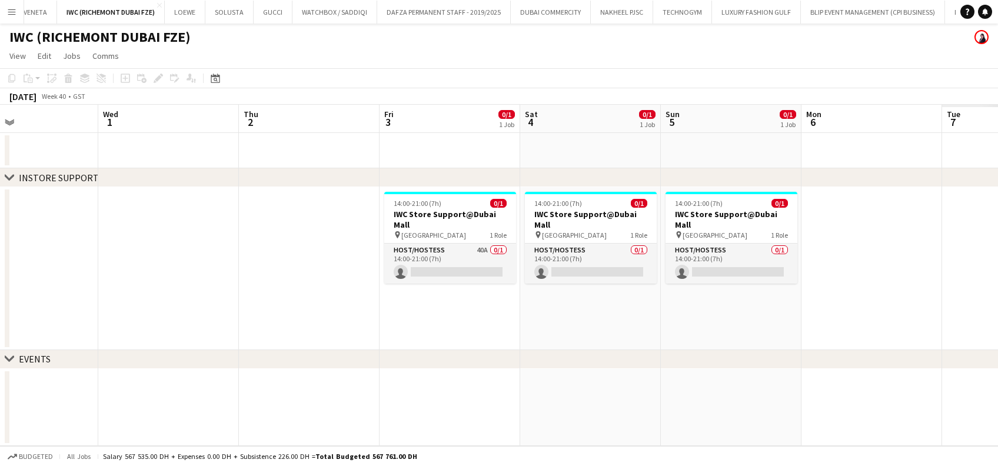
drag, startPoint x: 665, startPoint y: 275, endPoint x: 148, endPoint y: 290, distance: 517.3
click at [148, 290] on app-calendar-viewport "Sat 27 1/1 1 Job Sun 28 1/1 1 Job Mon 29 Tue 30 Wed 1 Thu 2 Fri 3 0/1 1 Job Sat…" at bounding box center [499, 275] width 998 height 341
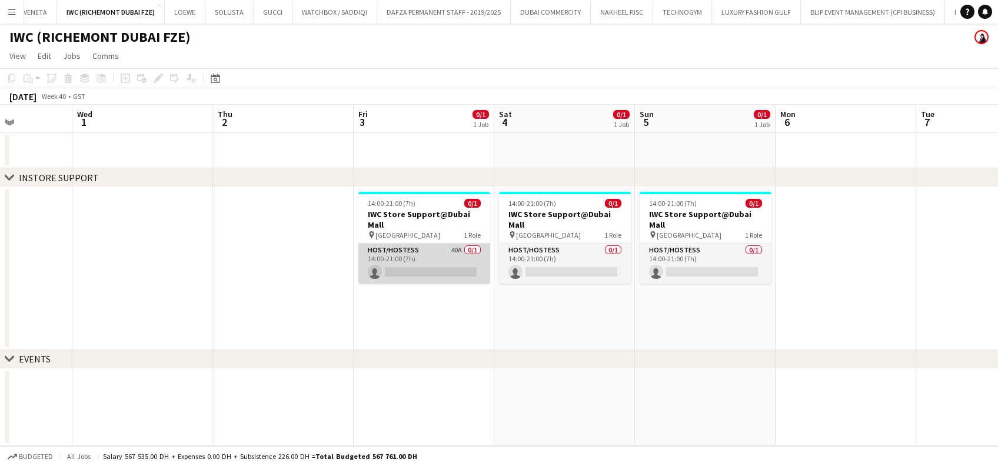
click at [409, 244] on app-card-role "Host/Hostess 40A 0/1 14:00-21:00 (7h) single-neutral-actions" at bounding box center [424, 264] width 132 height 40
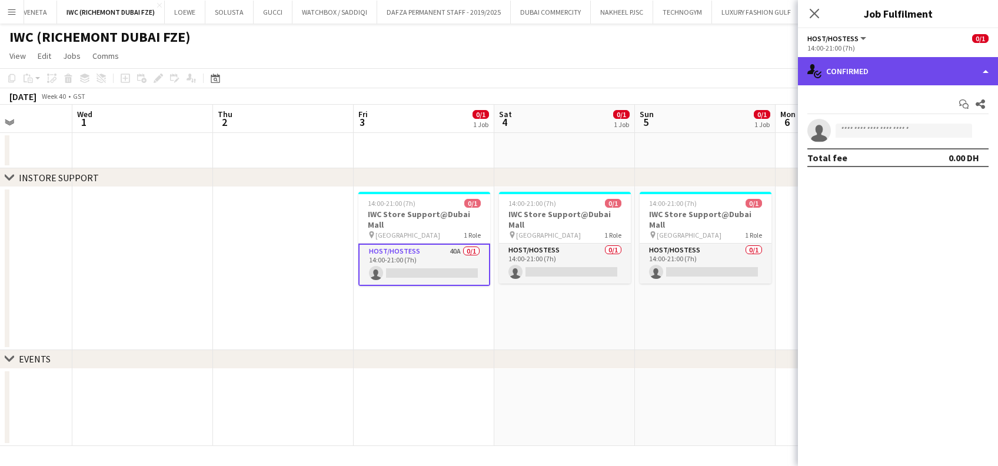
click at [876, 79] on div "single-neutral-actions-check-2 Confirmed" at bounding box center [898, 71] width 200 height 28
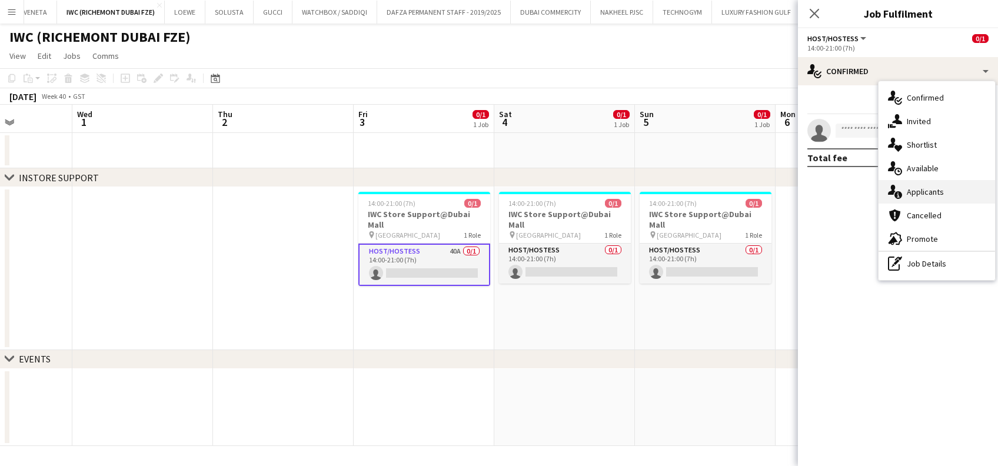
click at [924, 187] on span "Applicants" at bounding box center [925, 191] width 37 height 11
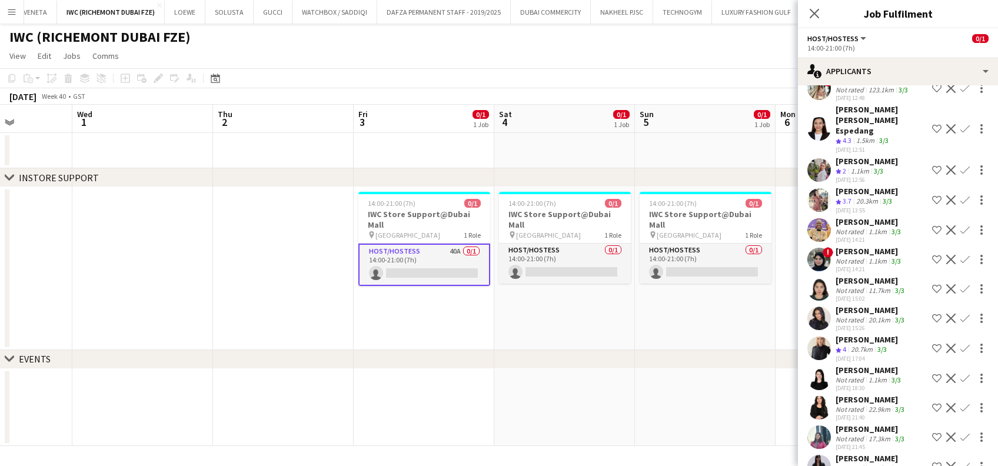
scroll to position [885, 0]
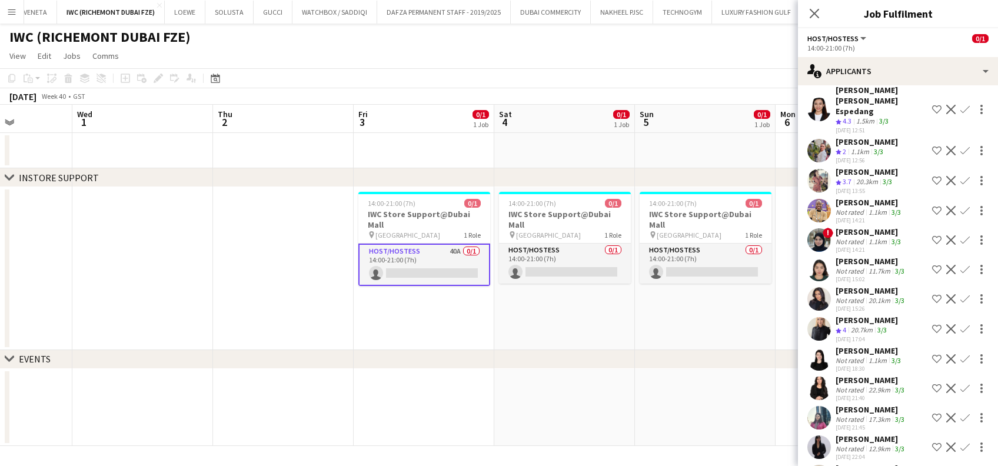
drag, startPoint x: 926, startPoint y: 324, endPoint x: 919, endPoint y: 331, distance: 10.0
click at [932, 354] on app-icon "Shortlist crew" at bounding box center [936, 358] width 9 height 9
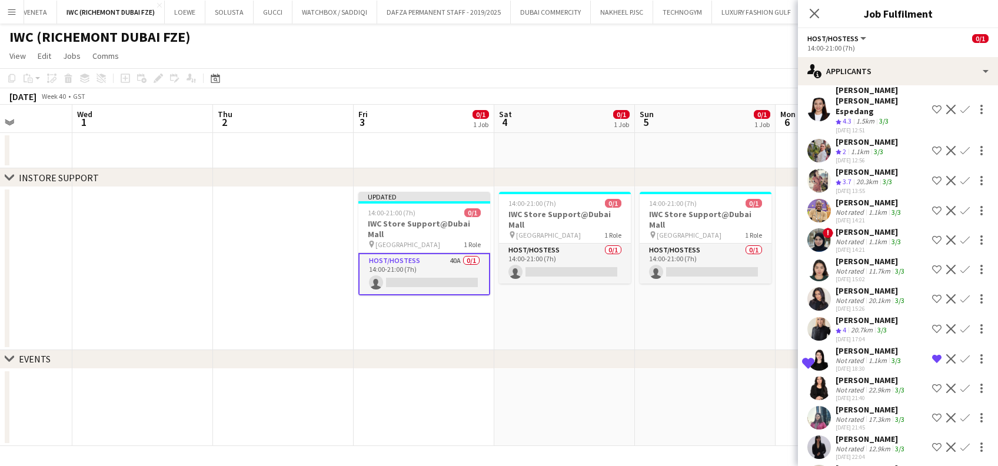
click at [884, 444] on div "12.9km" at bounding box center [879, 448] width 26 height 9
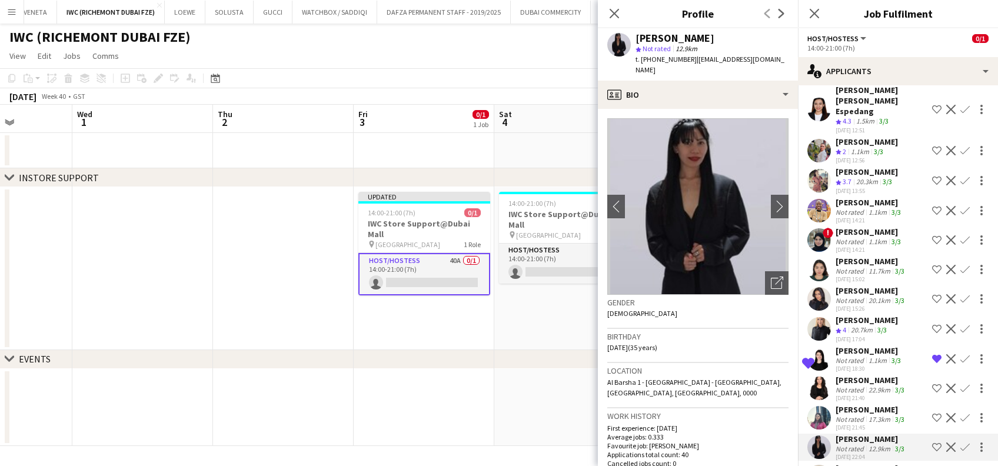
click at [884, 415] on div "17.3km" at bounding box center [879, 419] width 26 height 9
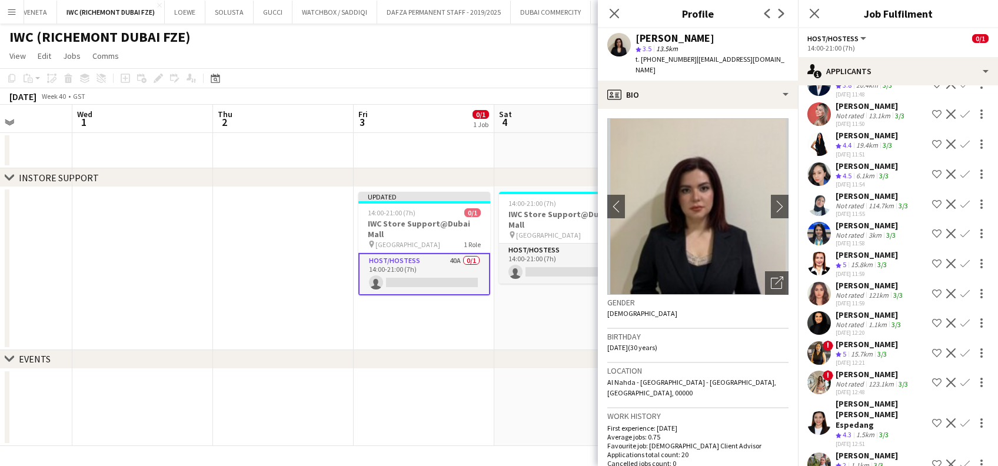
scroll to position [650, 0]
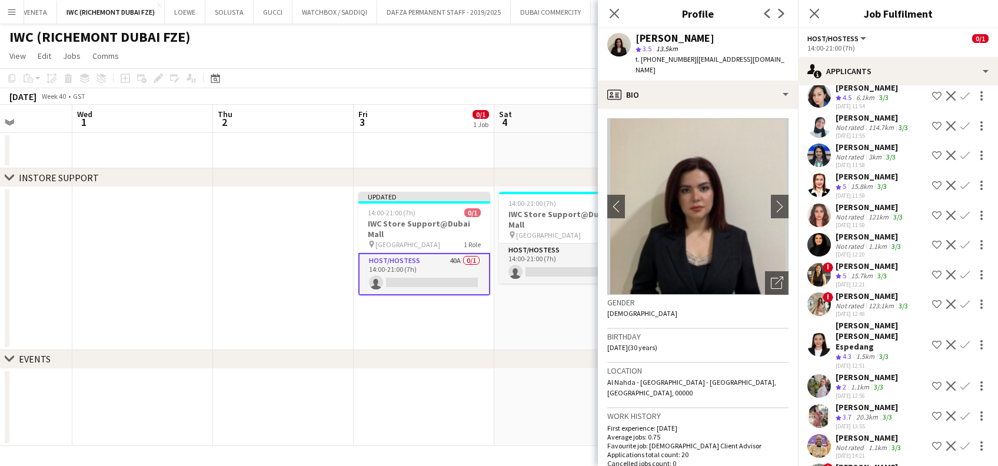
click at [848, 301] on div "Not rated" at bounding box center [850, 305] width 31 height 9
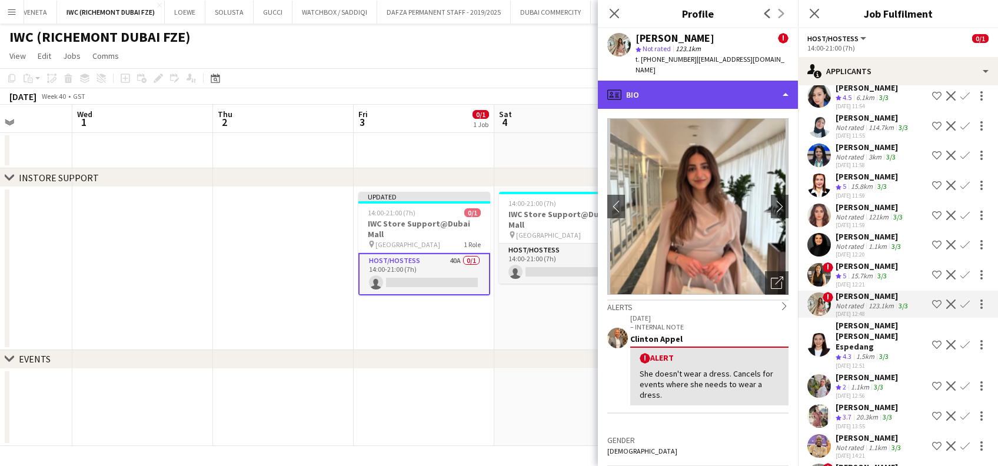
click at [737, 89] on div "profile Bio" at bounding box center [698, 95] width 200 height 28
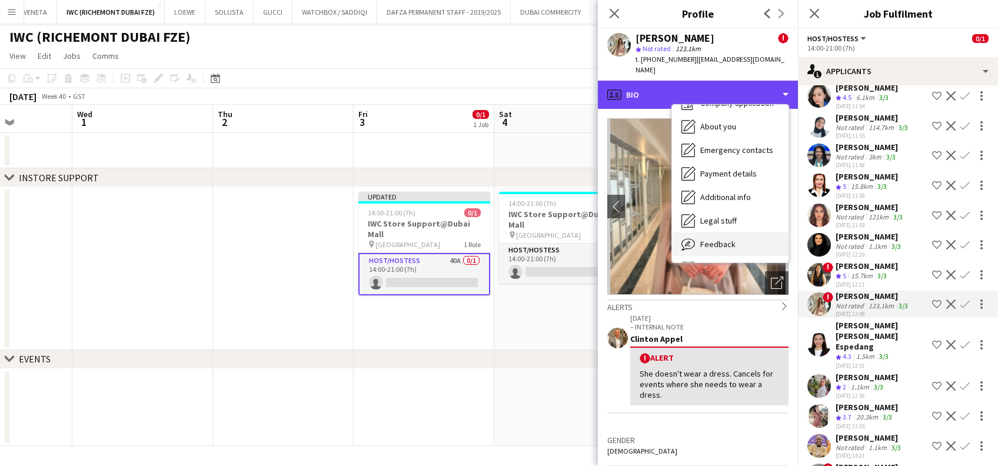
scroll to position [86, 0]
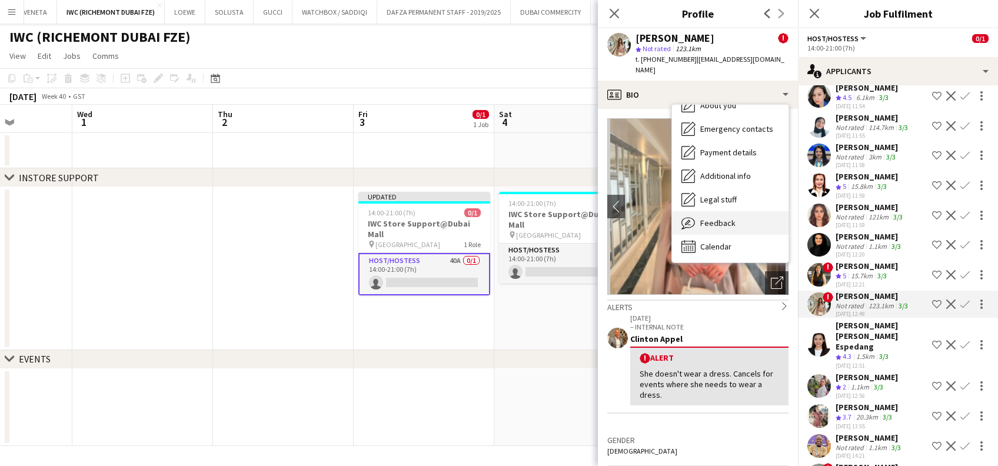
click at [735, 211] on div "Feedback Feedback" at bounding box center [730, 223] width 116 height 24
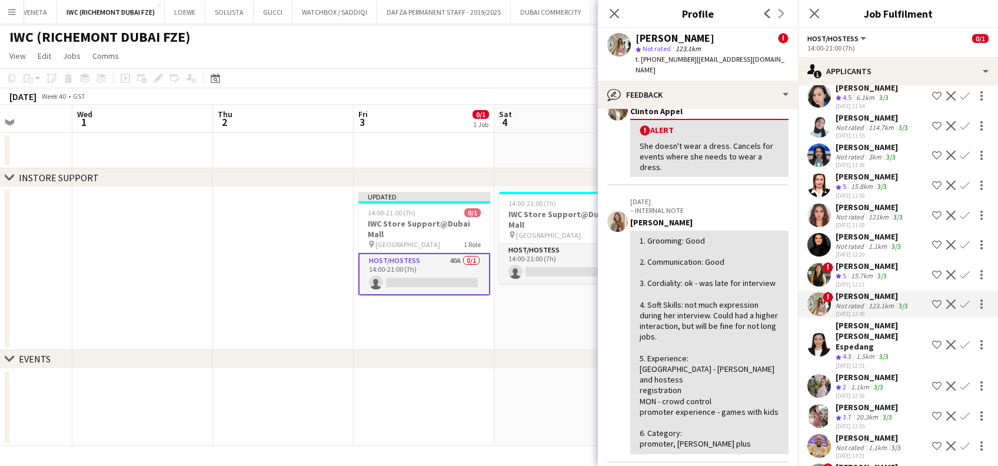
scroll to position [156, 0]
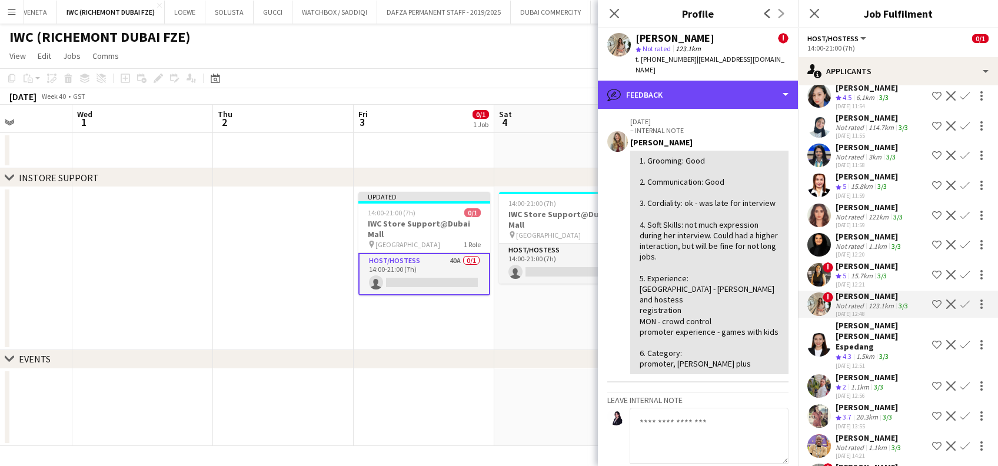
drag, startPoint x: 744, startPoint y: 92, endPoint x: 742, endPoint y: 101, distance: 8.4
click at [744, 92] on div "bubble-pencil Feedback" at bounding box center [698, 95] width 200 height 28
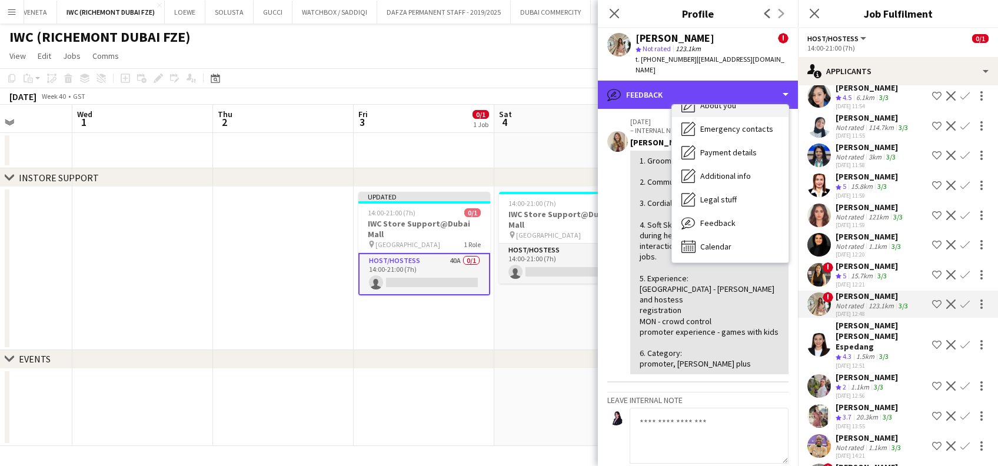
scroll to position [0, 0]
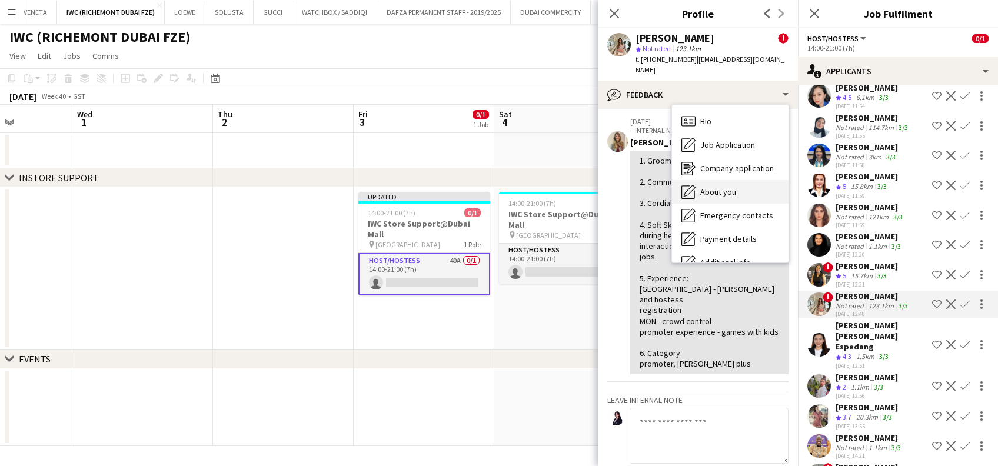
click at [742, 109] on div "Bio Bio" at bounding box center [730, 121] width 116 height 24
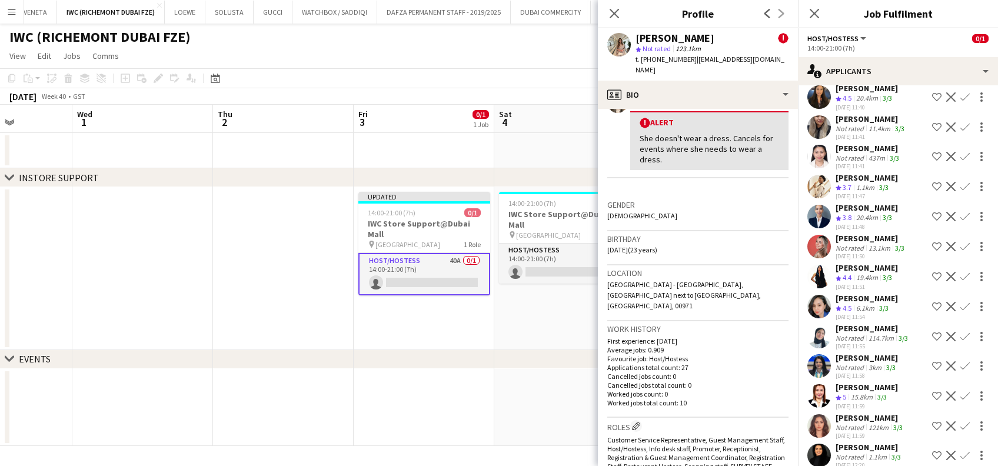
scroll to position [415, 0]
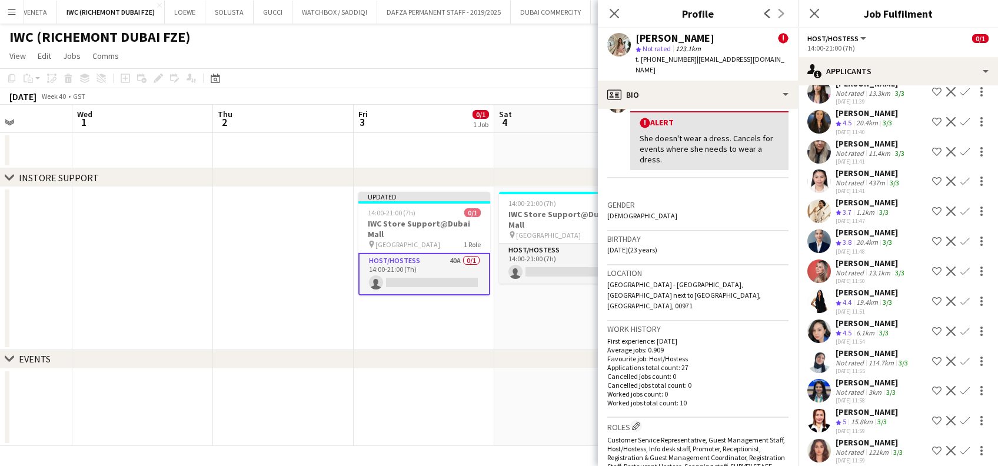
click at [847, 197] on div "[PERSON_NAME]" at bounding box center [866, 202] width 62 height 11
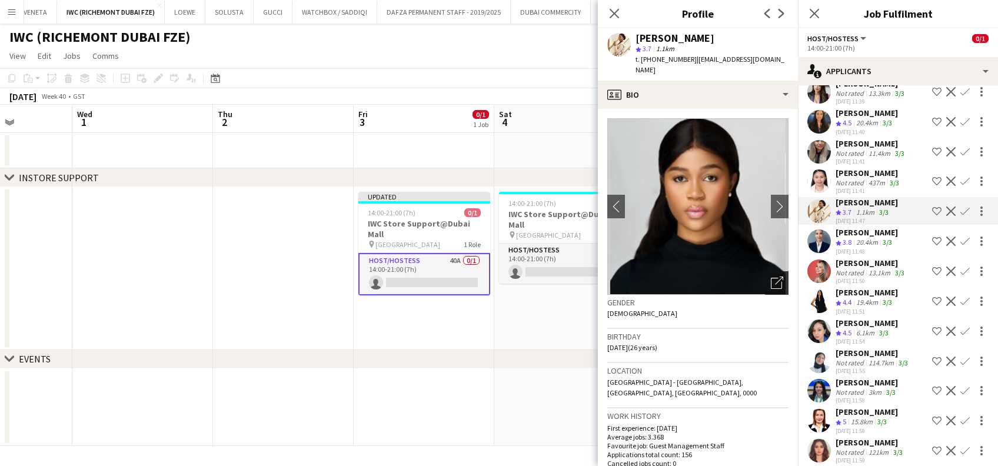
click at [775, 276] on icon at bounding box center [779, 280] width 8 height 8
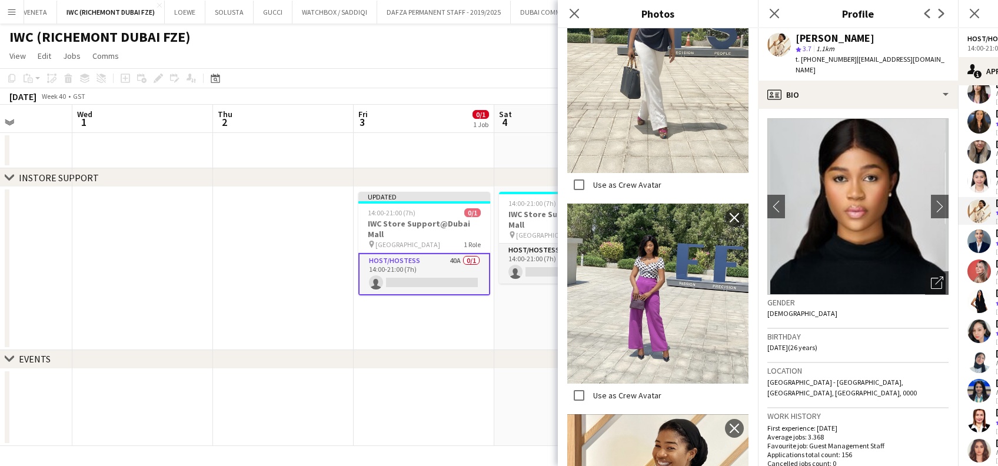
scroll to position [1490, 0]
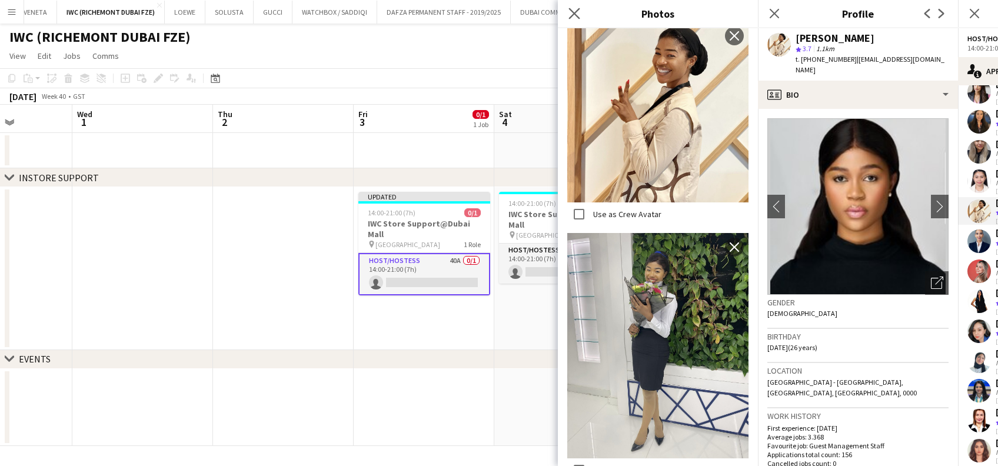
click at [568, 9] on app-icon "Close pop-in" at bounding box center [574, 13] width 17 height 17
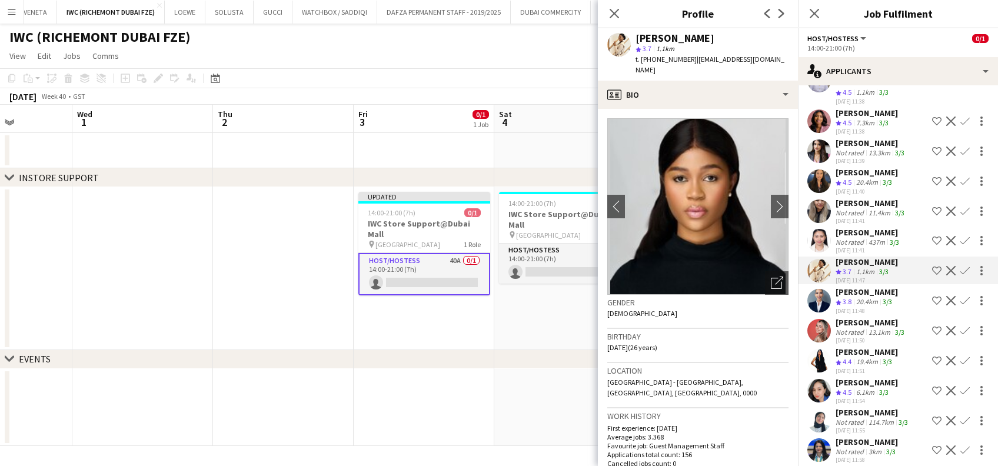
scroll to position [336, 0]
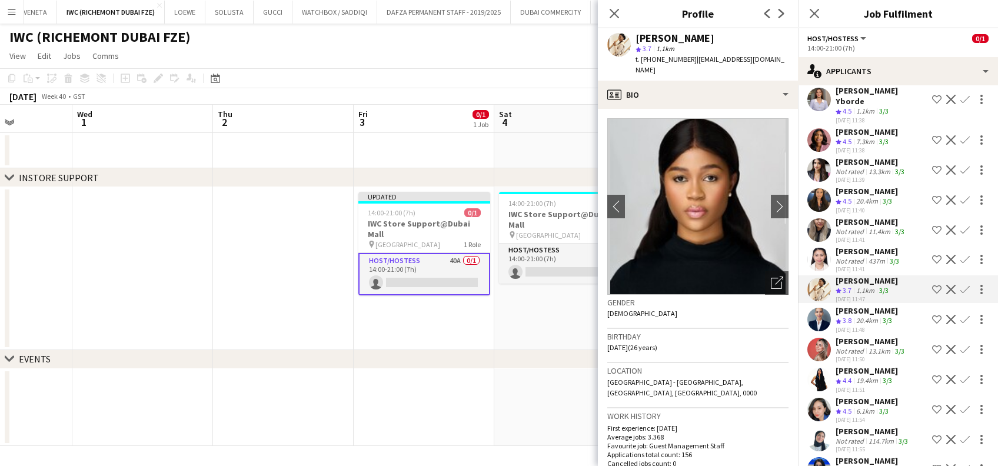
click at [835, 246] on div "[PERSON_NAME] Not rated 437m 3/3 [DATE] 11:41 Shortlist crew Decline Confirm" at bounding box center [898, 259] width 200 height 27
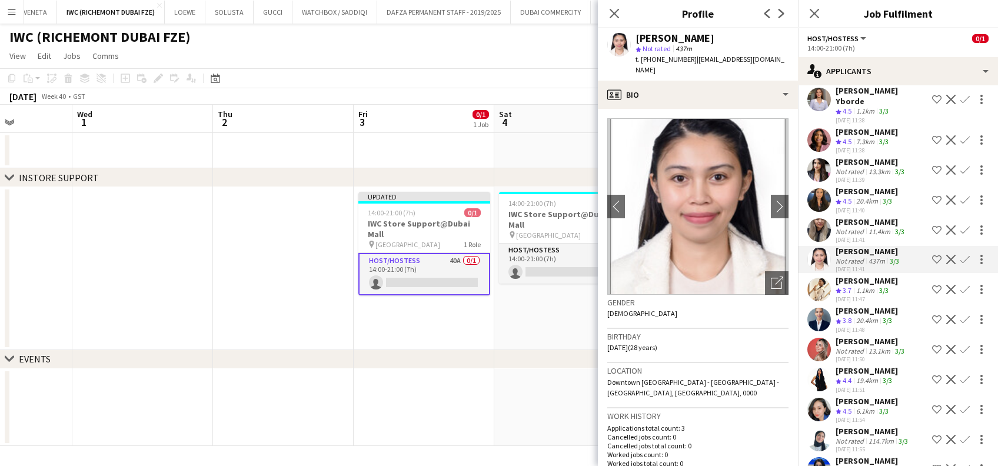
click at [839, 236] on div "[DATE] 11:41" at bounding box center [870, 240] width 71 height 8
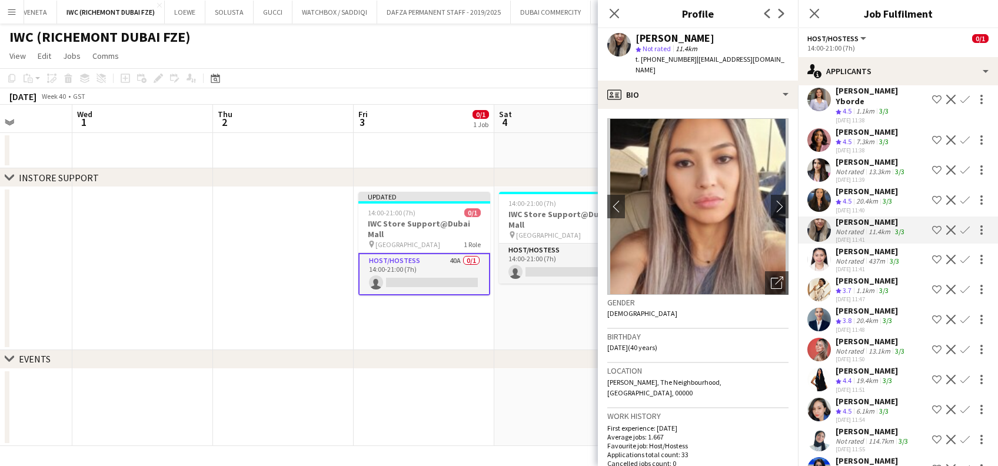
click at [839, 199] on icon "Crew rating" at bounding box center [838, 202] width 6 height 6
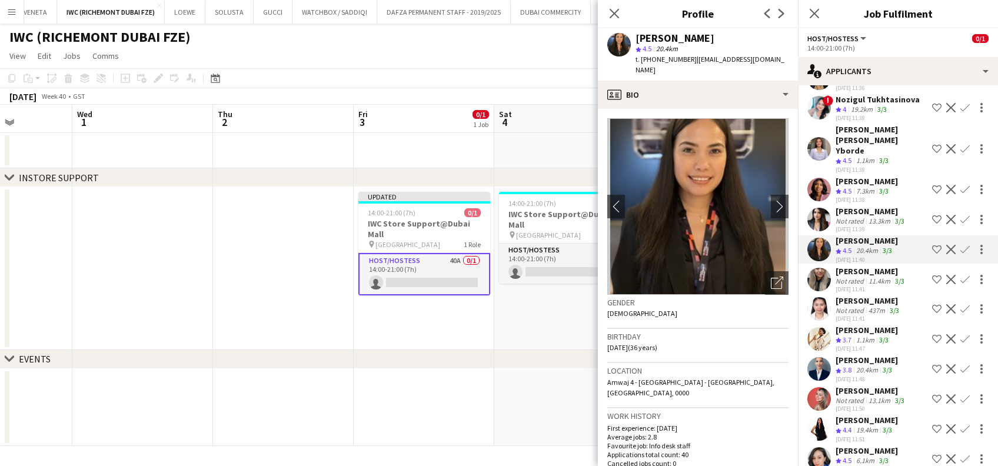
scroll to position [258, 0]
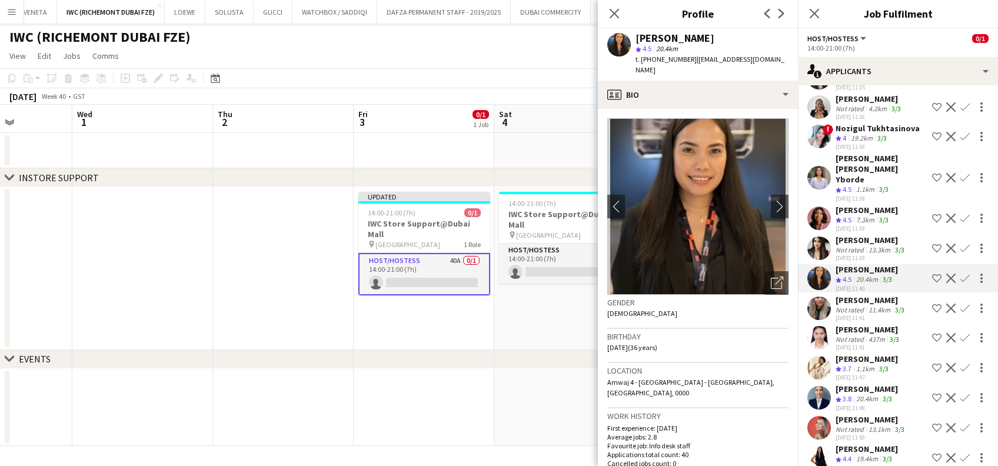
click at [852, 235] on div "[PERSON_NAME]" at bounding box center [870, 240] width 71 height 11
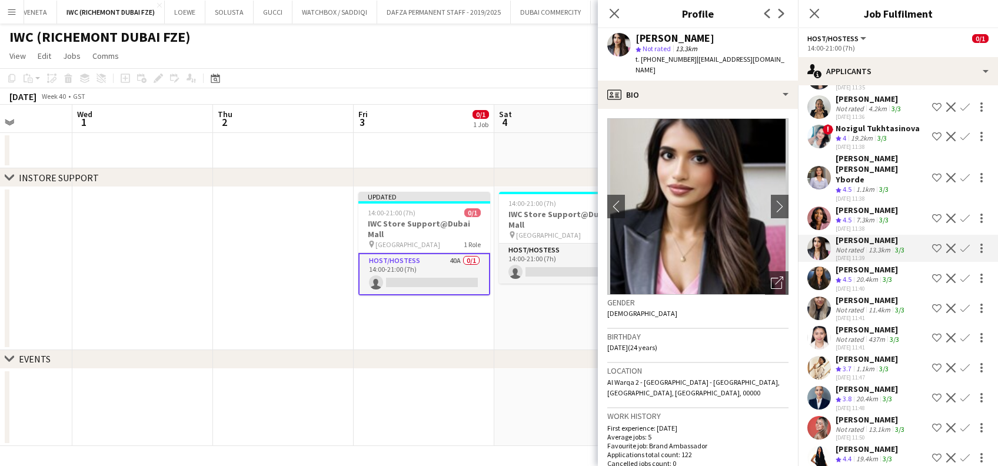
click at [850, 215] on span "4.5" at bounding box center [846, 219] width 9 height 9
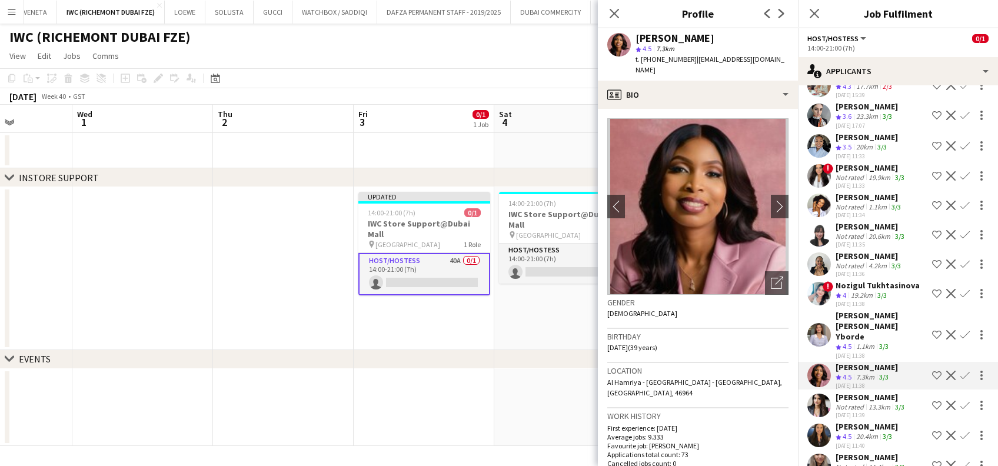
scroll to position [23, 0]
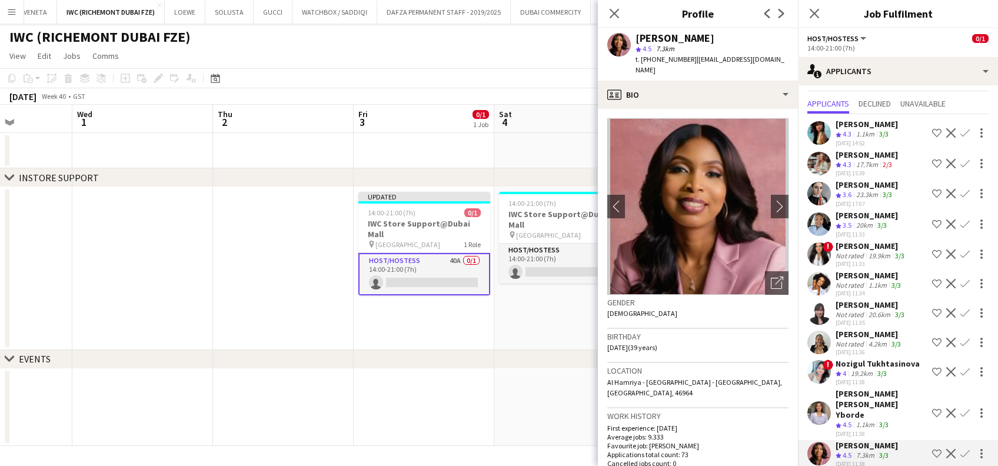
click at [929, 191] on button "Shortlist crew" at bounding box center [936, 193] width 14 height 14
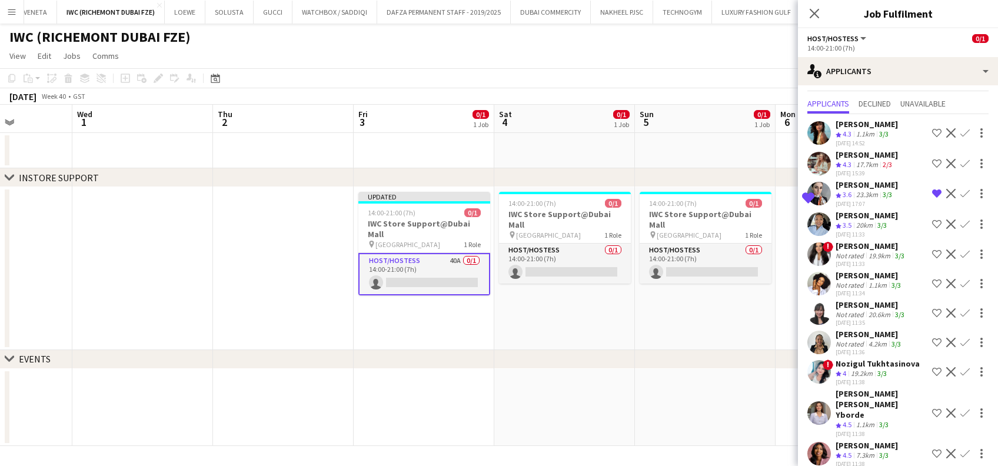
click at [841, 162] on icon "Crew rating" at bounding box center [838, 165] width 6 height 6
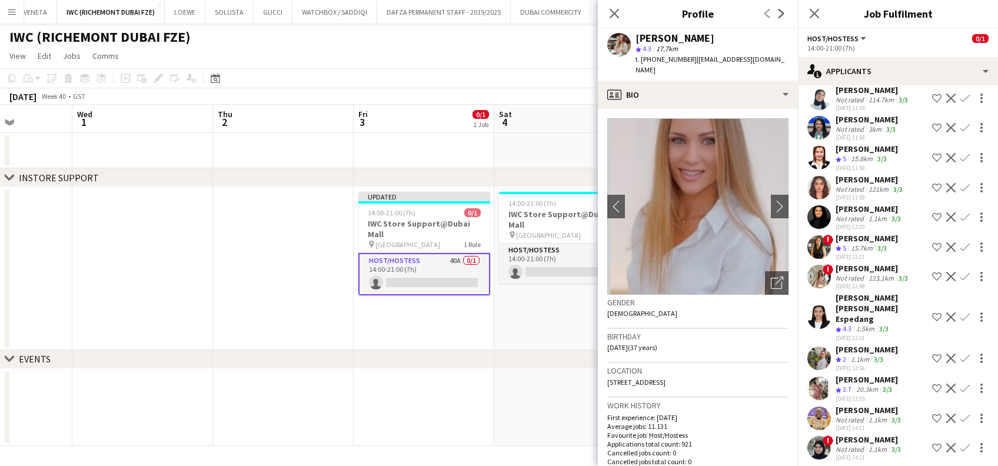
scroll to position [885, 0]
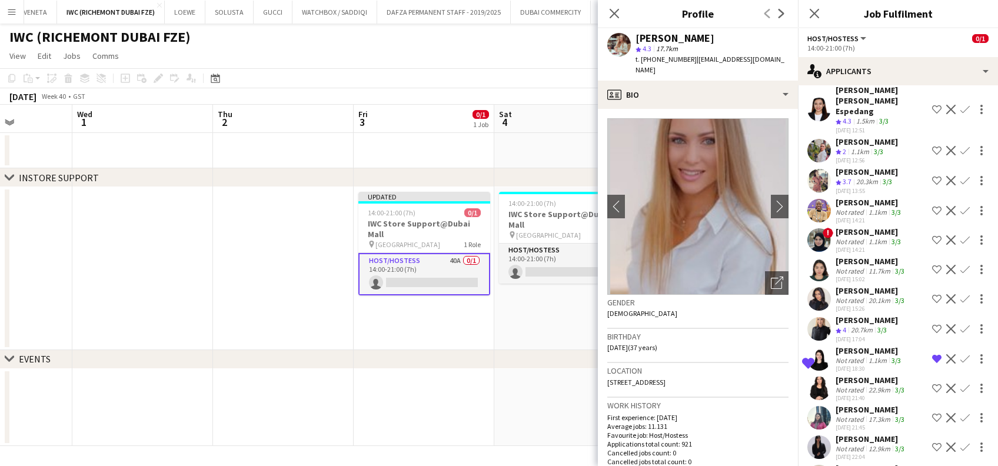
click at [548, 327] on app-date-cell "14:00-21:00 (7h) 0/1 IWC Store Support@Dubai Mall pin [GEOGRAPHIC_DATA] 1 Role …" at bounding box center [564, 268] width 141 height 163
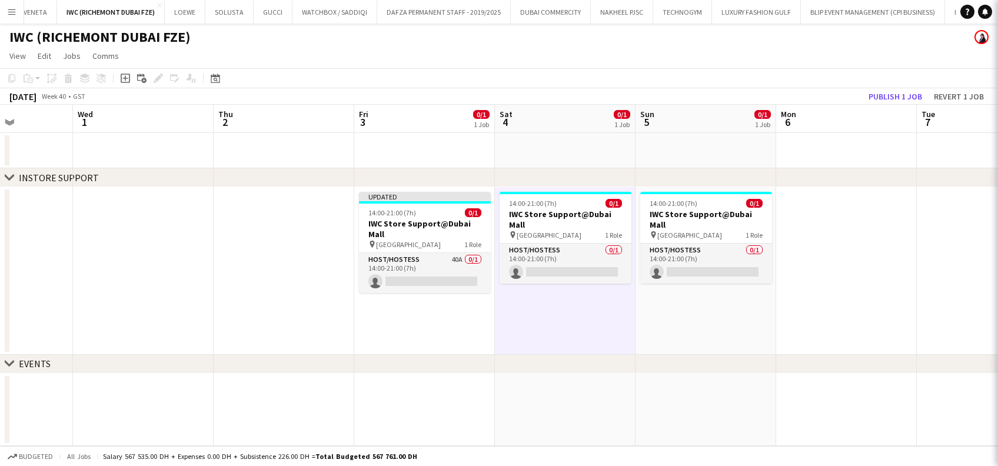
scroll to position [0, 0]
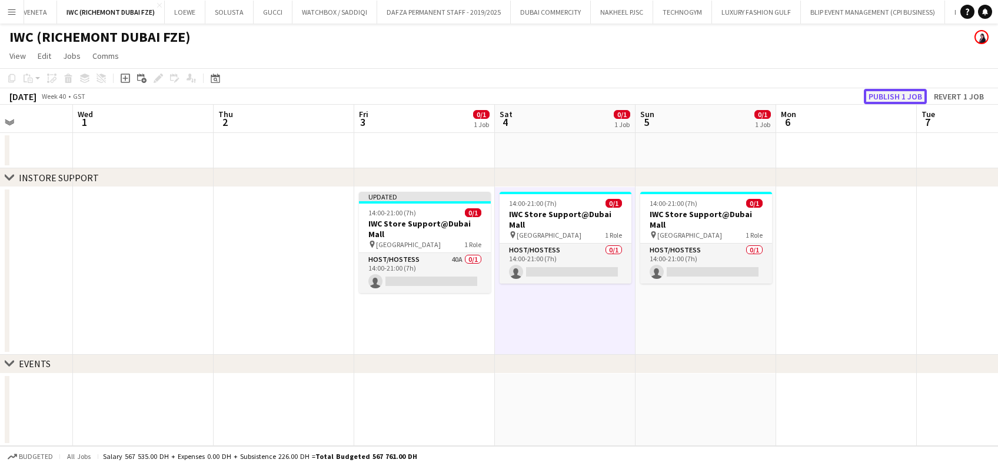
click at [886, 92] on button "Publish 1 job" at bounding box center [895, 96] width 63 height 15
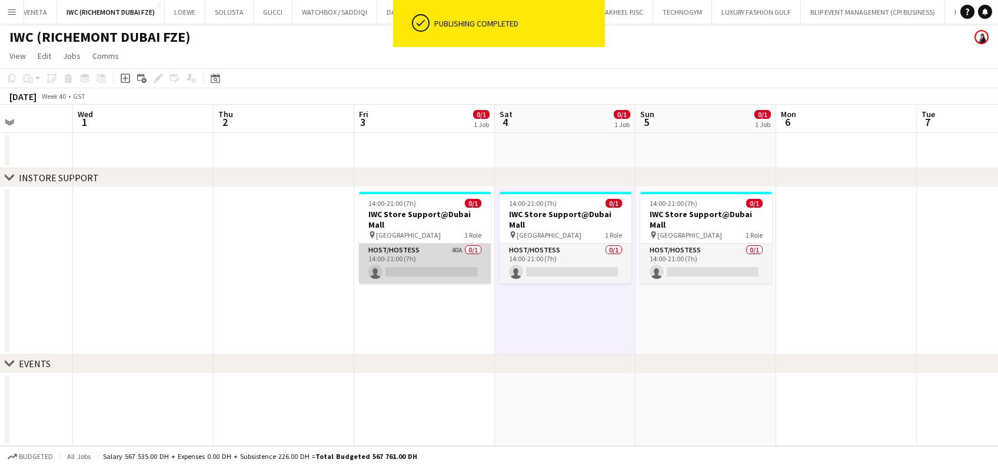
click at [436, 261] on app-card-role "Host/Hostess 40A 0/1 14:00-21:00 (7h) single-neutral-actions" at bounding box center [425, 264] width 132 height 40
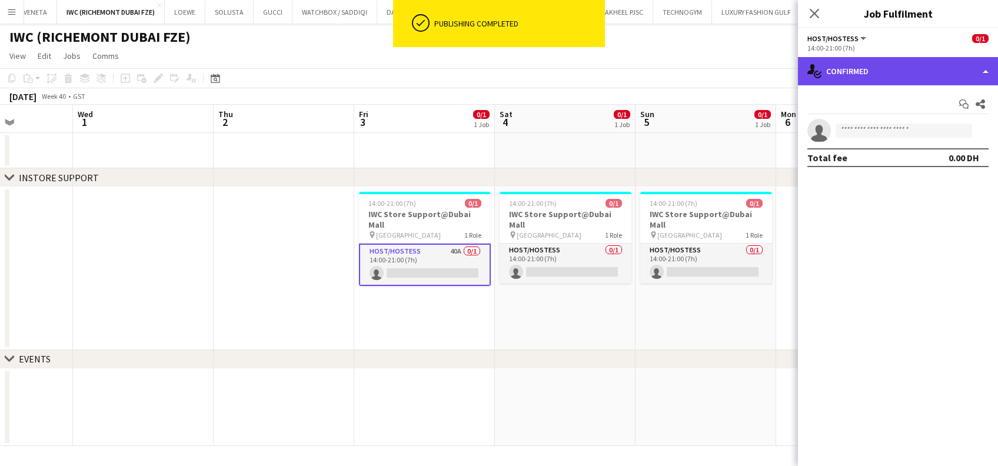
click at [859, 62] on div "single-neutral-actions-check-2 Confirmed" at bounding box center [898, 71] width 200 height 28
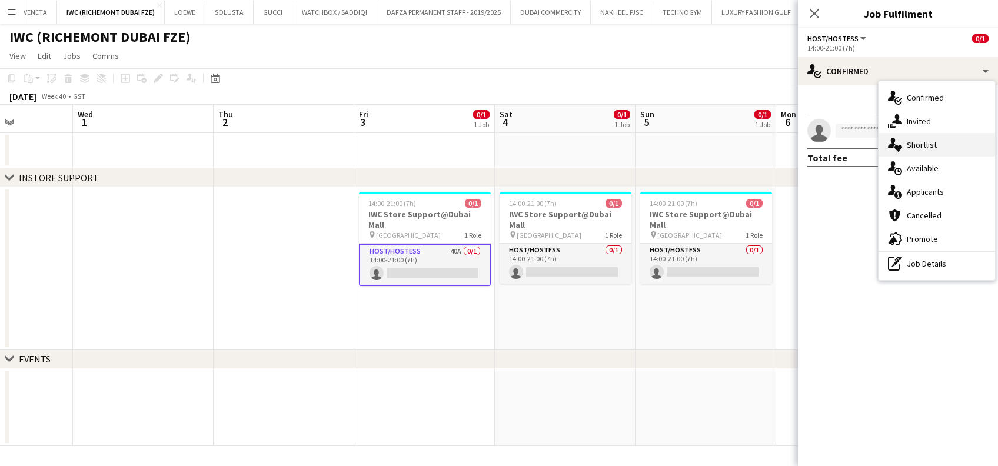
click at [899, 142] on icon "single-neutral-actions-heart" at bounding box center [895, 145] width 14 height 14
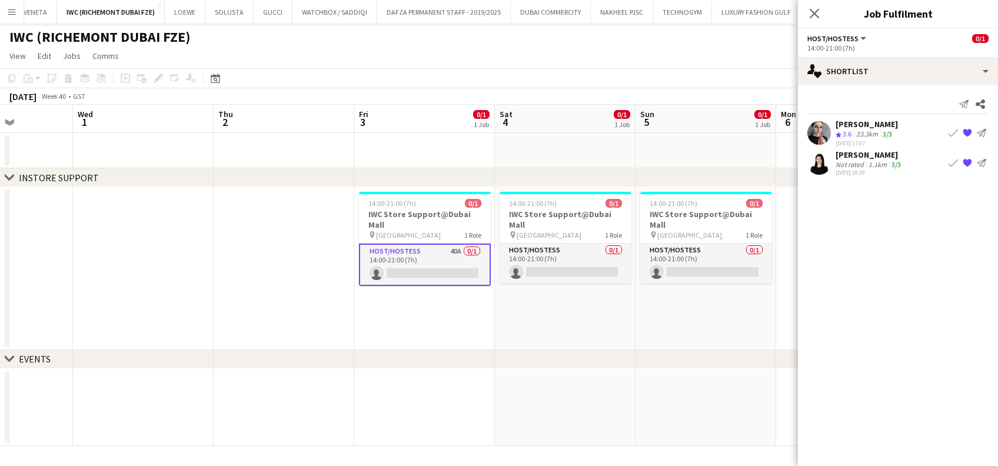
click at [848, 134] on span "3.6" at bounding box center [846, 133] width 9 height 9
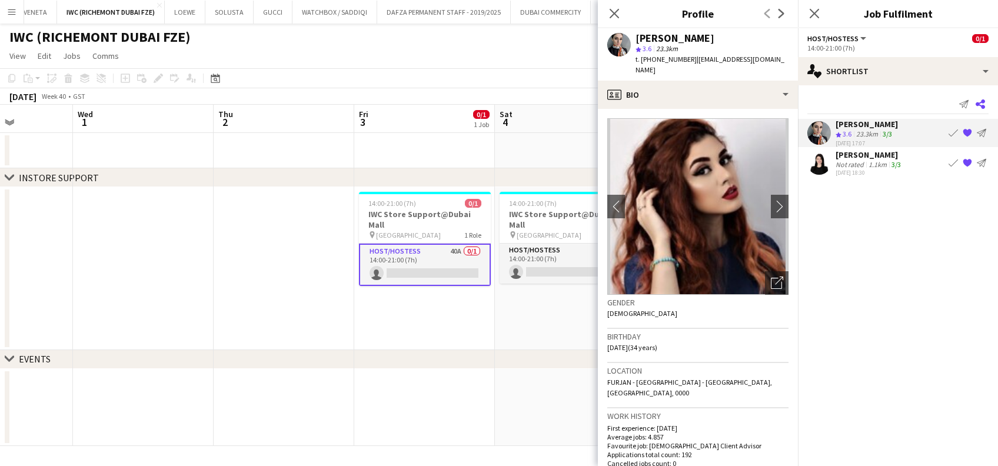
click at [988, 105] on app-icon "Share" at bounding box center [980, 104] width 16 height 16
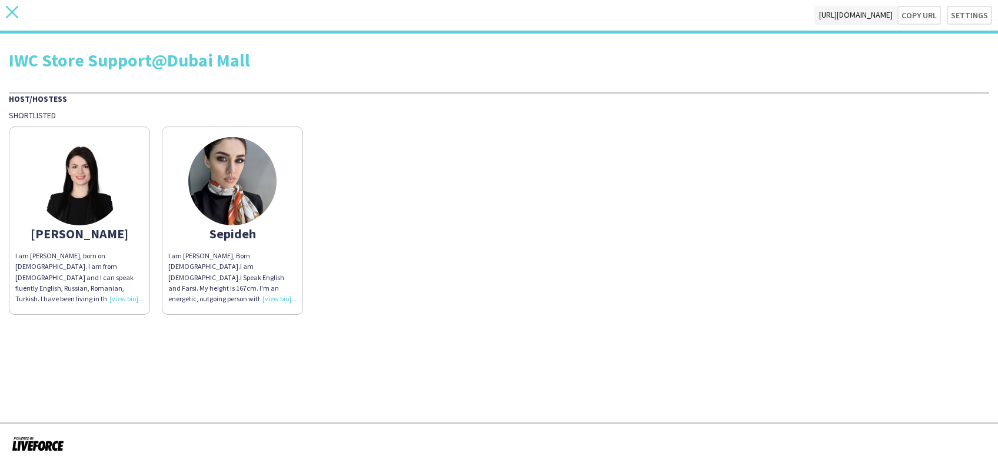
click at [8, 17] on icon "close" at bounding box center [12, 12] width 12 height 12
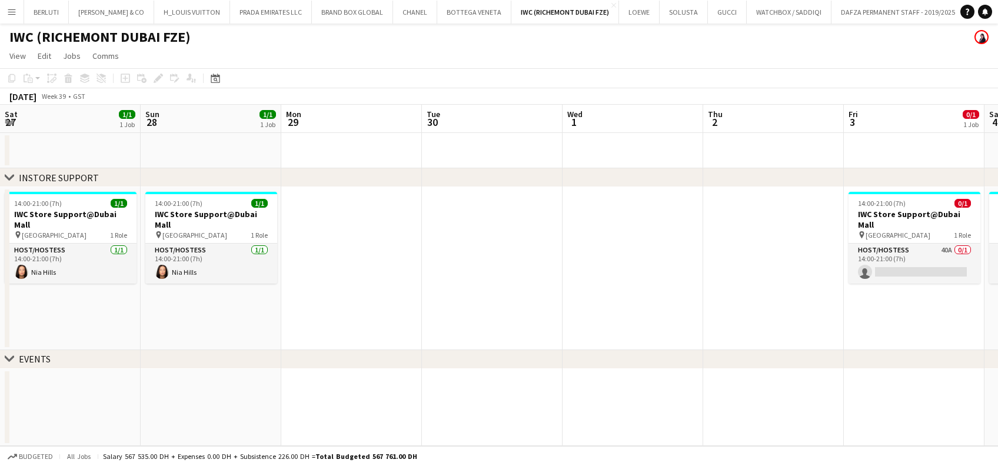
scroll to position [0, 454]
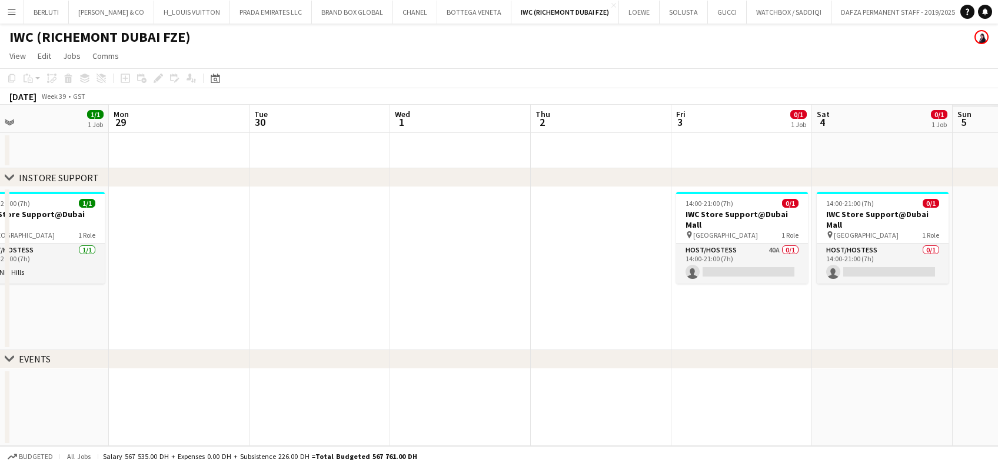
drag, startPoint x: 634, startPoint y: 256, endPoint x: 48, endPoint y: 304, distance: 587.9
click at [39, 303] on app-calendar-viewport "Thu 25 Fri 26 1/1 1 Job Sat 27 1/1 1 Job Sun 28 1/1 1 Job Mon 29 Tue 30 Wed 1 T…" at bounding box center [499, 275] width 998 height 341
click at [677, 274] on app-date-cell "14:00-21:00 (7h) 0/1 IWC Store Support@Dubai Mall pin [GEOGRAPHIC_DATA] 1 Role …" at bounding box center [741, 268] width 141 height 163
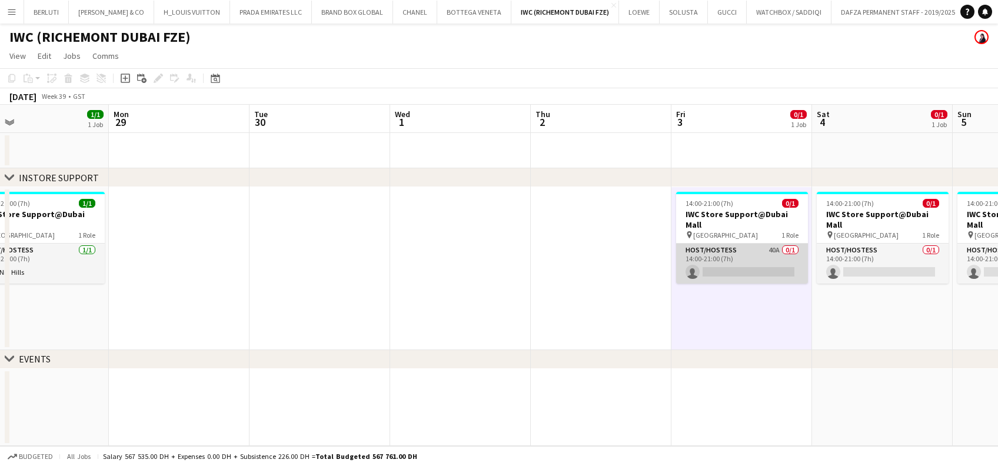
click at [719, 252] on app-card-role "Host/Hostess 40A 0/1 14:00-21:00 (7h) single-neutral-actions" at bounding box center [742, 264] width 132 height 40
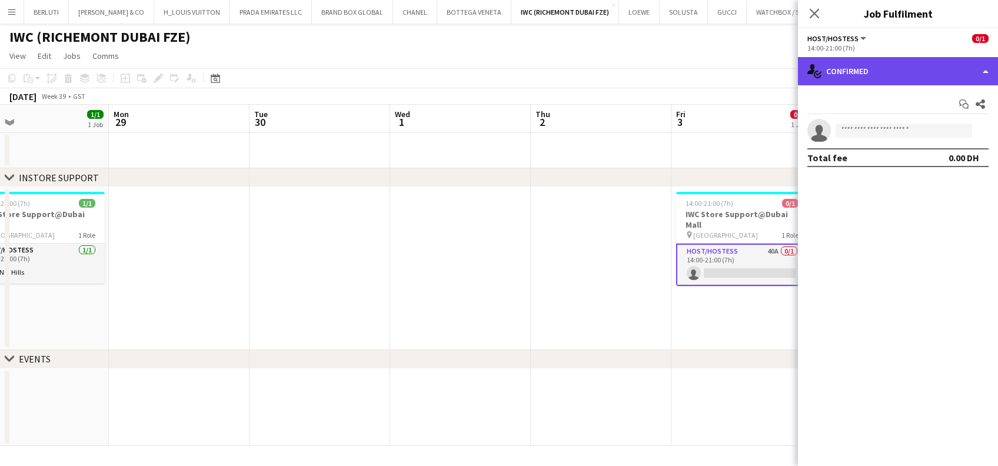
click at [874, 66] on div "single-neutral-actions-check-2 Confirmed" at bounding box center [898, 71] width 200 height 28
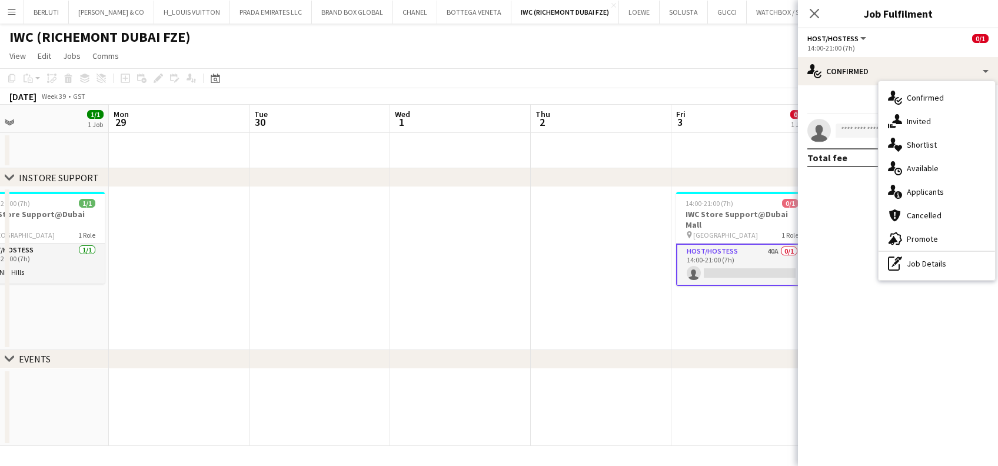
drag, startPoint x: 915, startPoint y: 149, endPoint x: 898, endPoint y: 157, distance: 19.5
click at [916, 149] on span "Shortlist" at bounding box center [922, 144] width 30 height 11
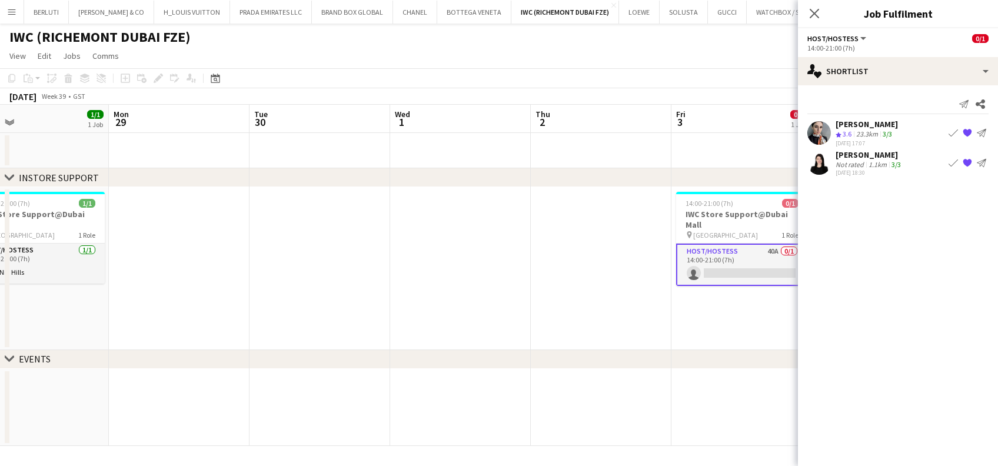
click at [830, 132] on app-user-avatar at bounding box center [819, 133] width 24 height 24
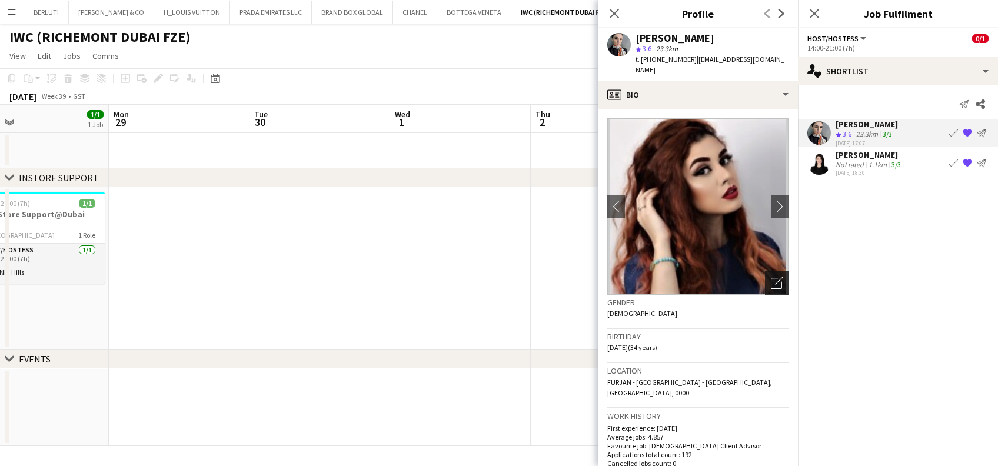
drag, startPoint x: 761, startPoint y: 267, endPoint x: 750, endPoint y: 264, distance: 11.7
click at [771, 276] on icon "Open photos pop-in" at bounding box center [777, 282] width 12 height 12
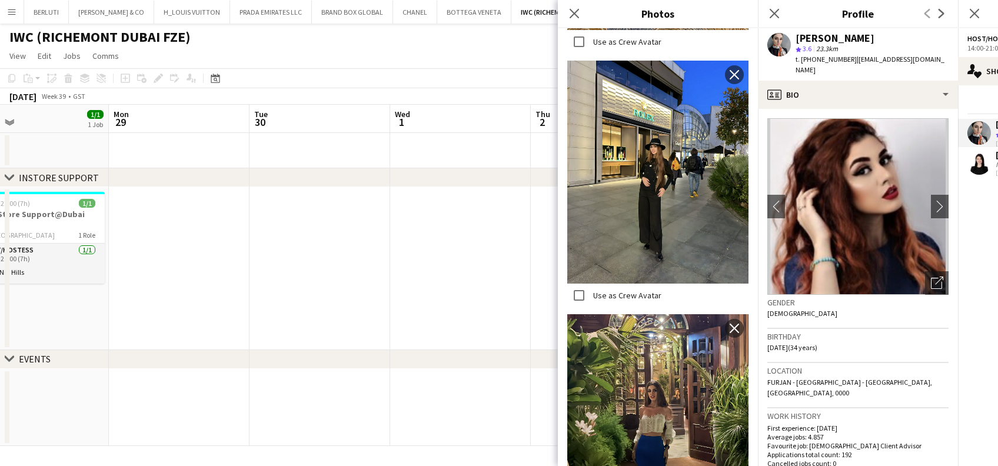
scroll to position [2039, 0]
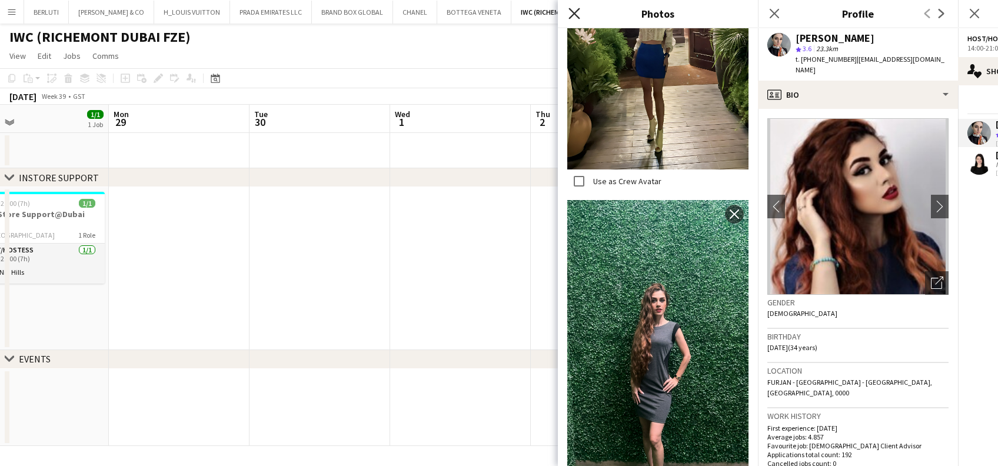
click at [575, 14] on icon at bounding box center [573, 13] width 11 height 11
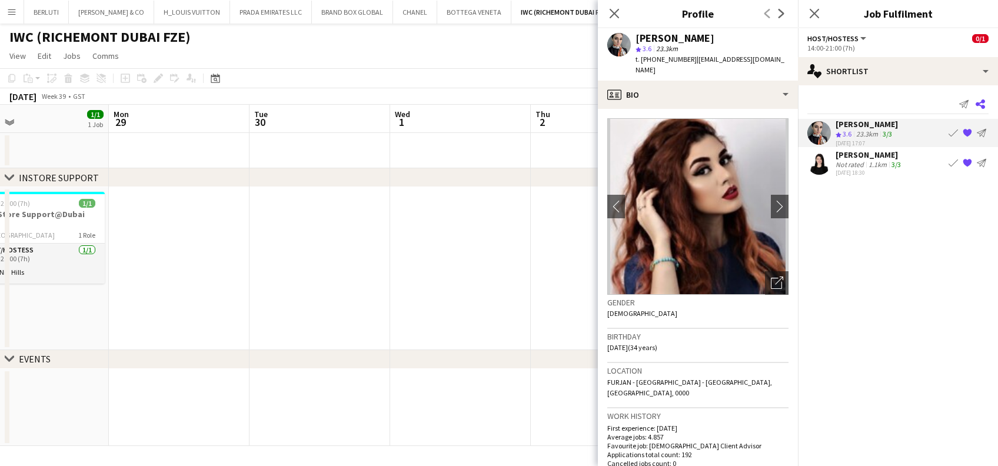
click at [982, 108] on icon at bounding box center [979, 103] width 9 height 9
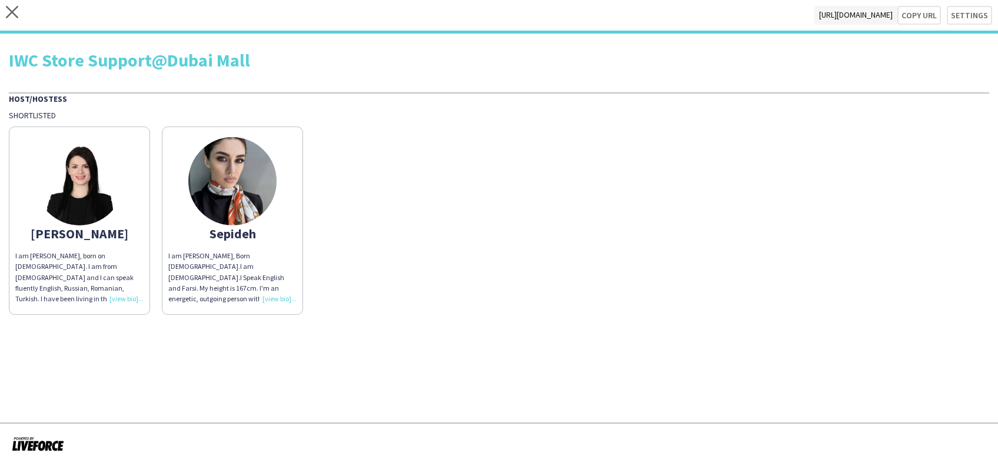
click at [227, 177] on img at bounding box center [232, 181] width 88 height 88
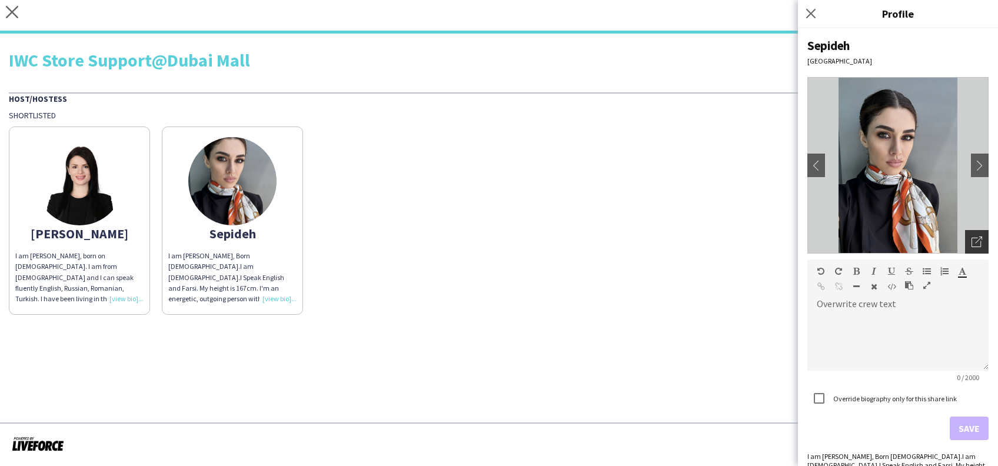
click at [971, 246] on icon at bounding box center [975, 242] width 9 height 9
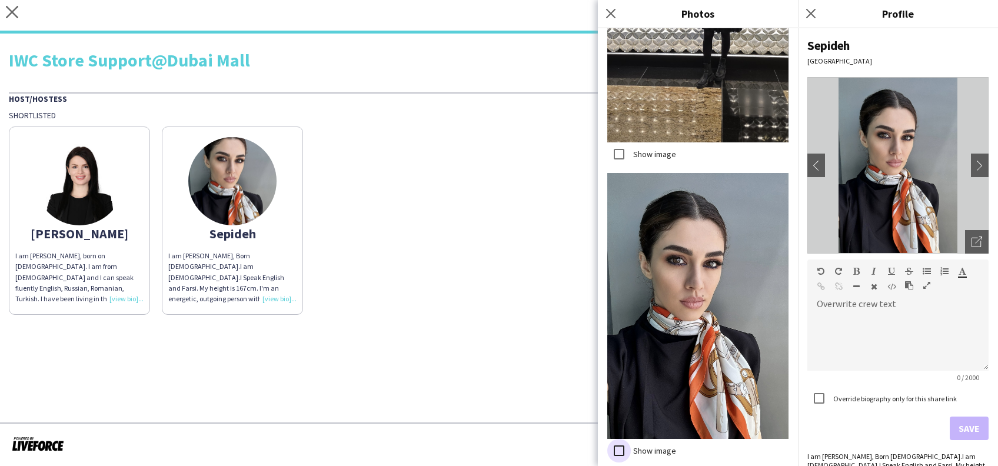
scroll to position [3323, 0]
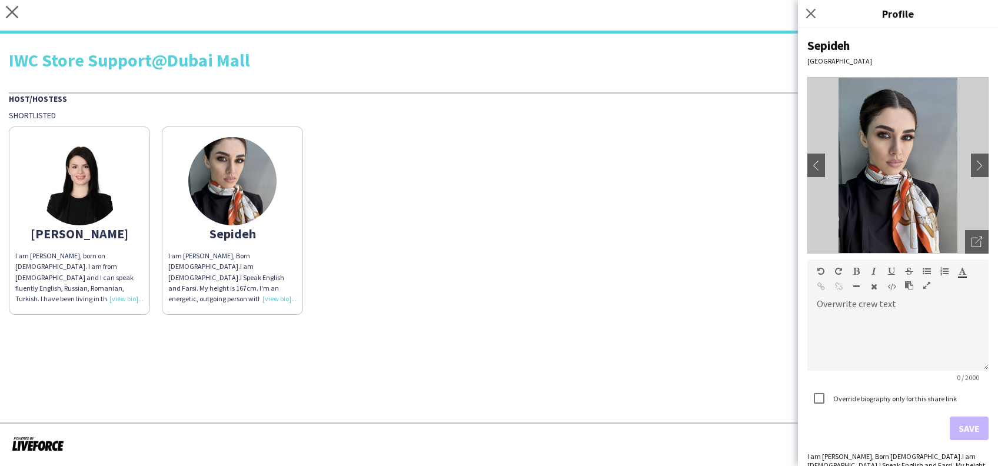
click at [80, 172] on img at bounding box center [79, 181] width 88 height 88
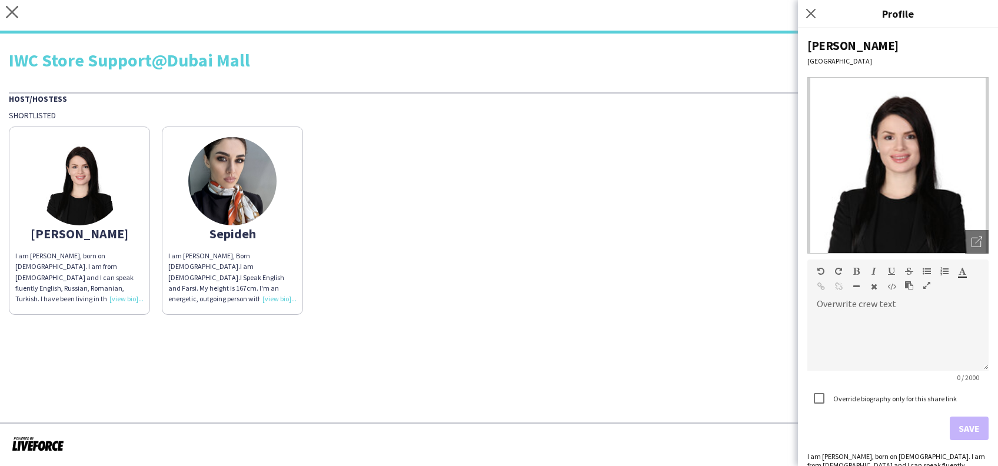
click at [964, 228] on img at bounding box center [897, 165] width 181 height 176
click at [971, 239] on icon "Open photos pop-in" at bounding box center [976, 241] width 11 height 11
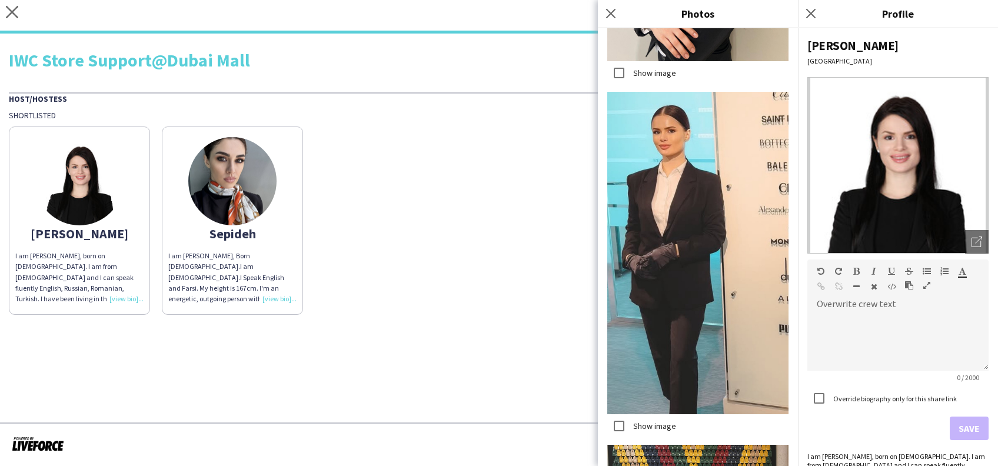
scroll to position [2909, 0]
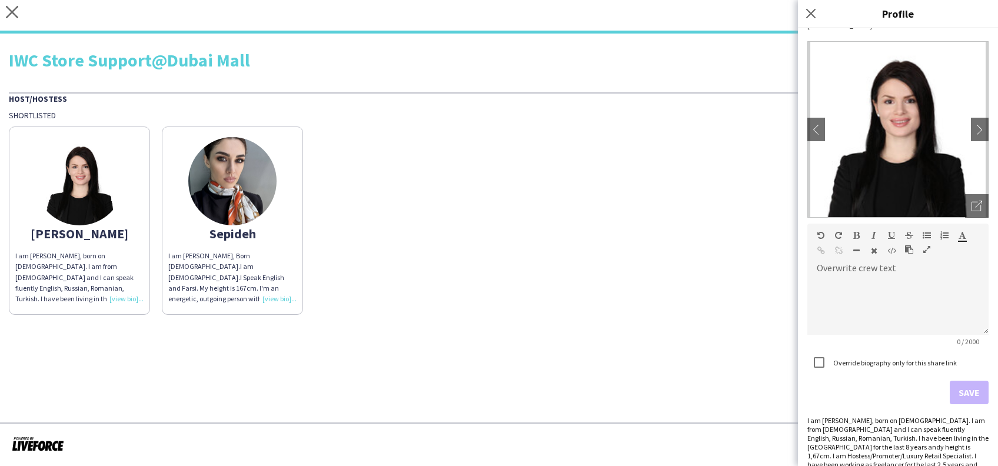
scroll to position [0, 0]
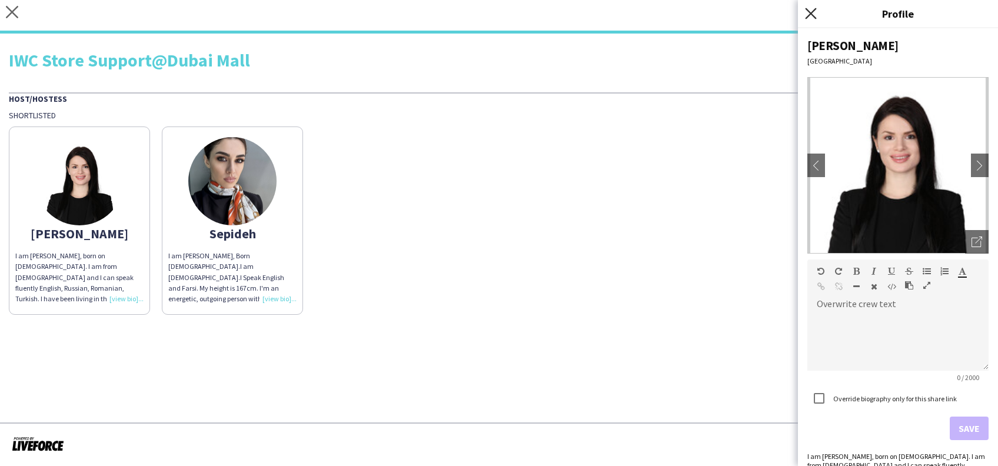
click at [811, 12] on icon at bounding box center [810, 13] width 11 height 11
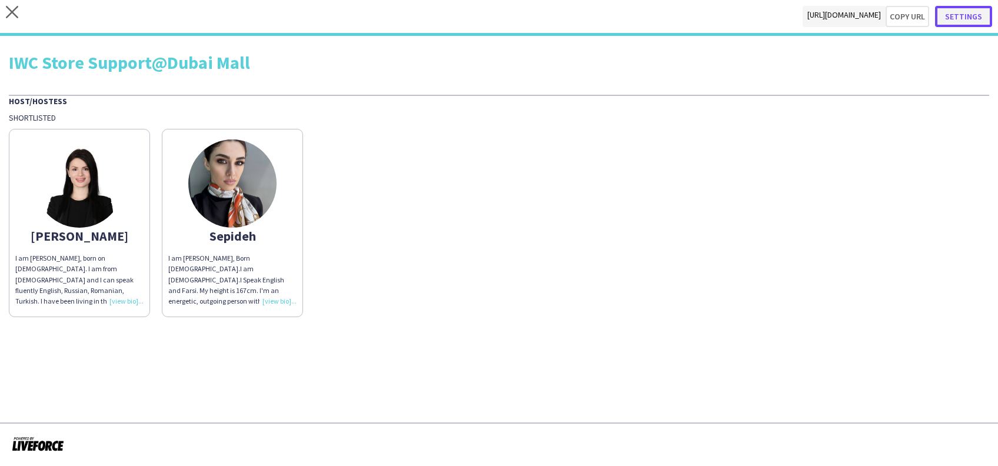
click at [962, 14] on button "Settings" at bounding box center [963, 16] width 57 height 21
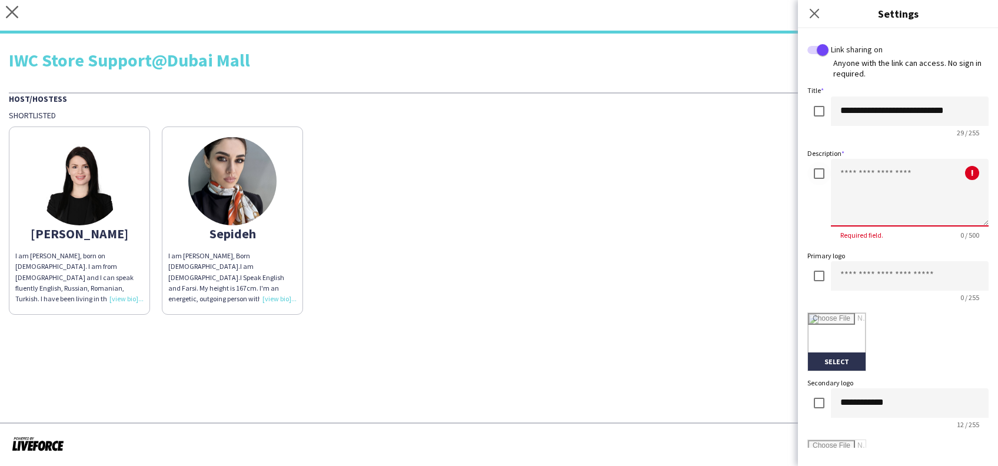
click at [888, 188] on textarea at bounding box center [910, 193] width 158 height 68
type textarea "*"
type textarea "**********"
click at [647, 244] on div "[PERSON_NAME] am [PERSON_NAME], born on [DEMOGRAPHIC_DATA]. I am from [DEMOGRAP…" at bounding box center [499, 218] width 980 height 194
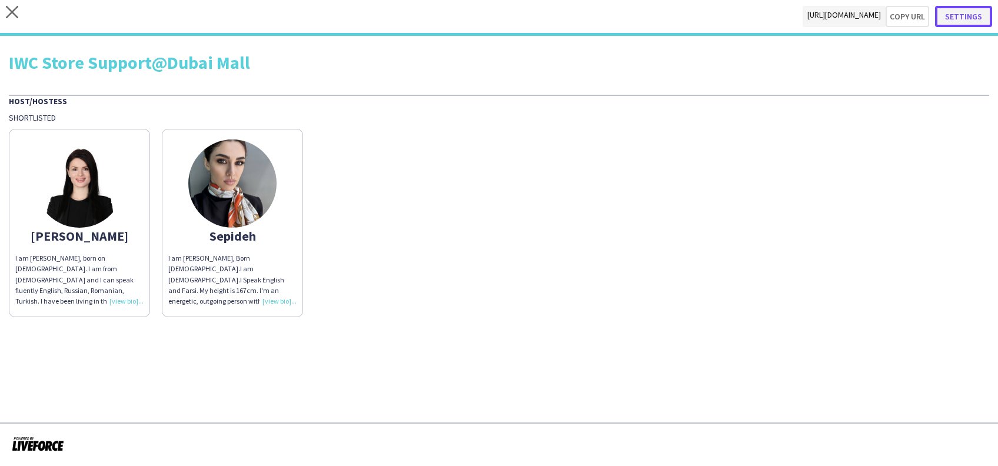
click at [957, 21] on button "Settings" at bounding box center [963, 16] width 57 height 21
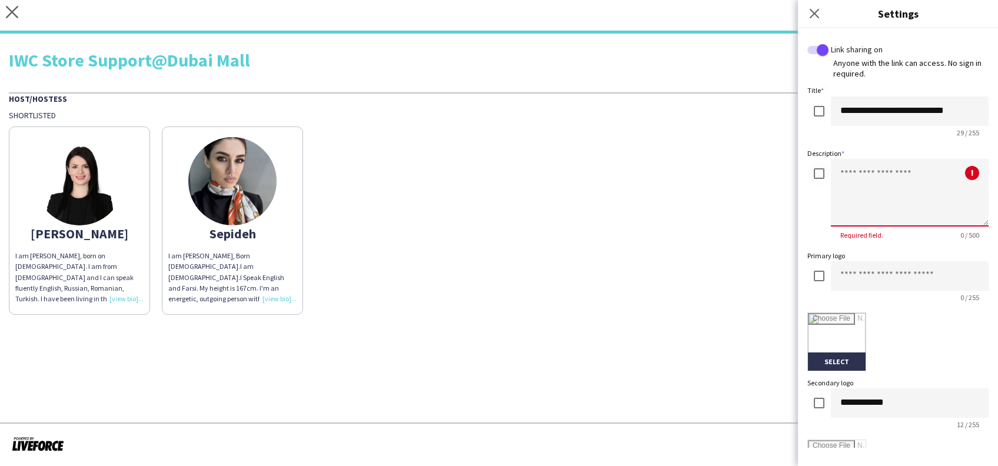
click at [898, 192] on textarea at bounding box center [910, 193] width 158 height 68
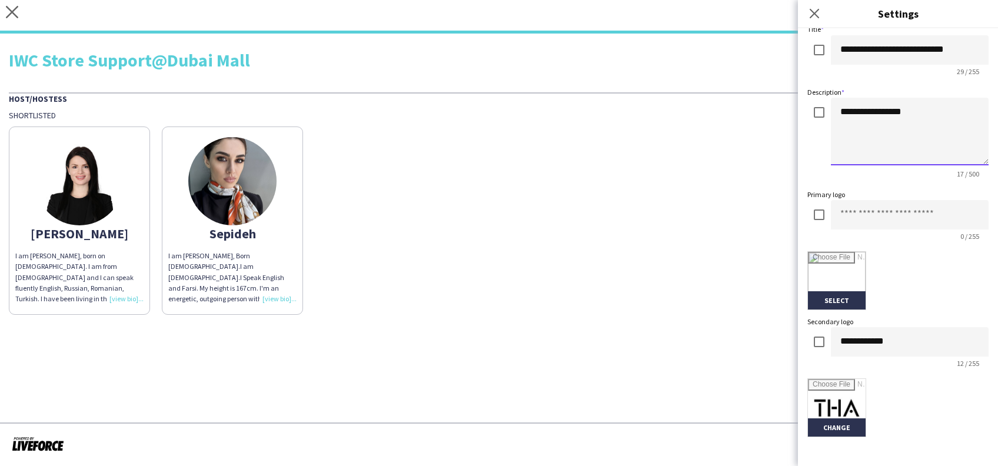
scroll to position [156, 0]
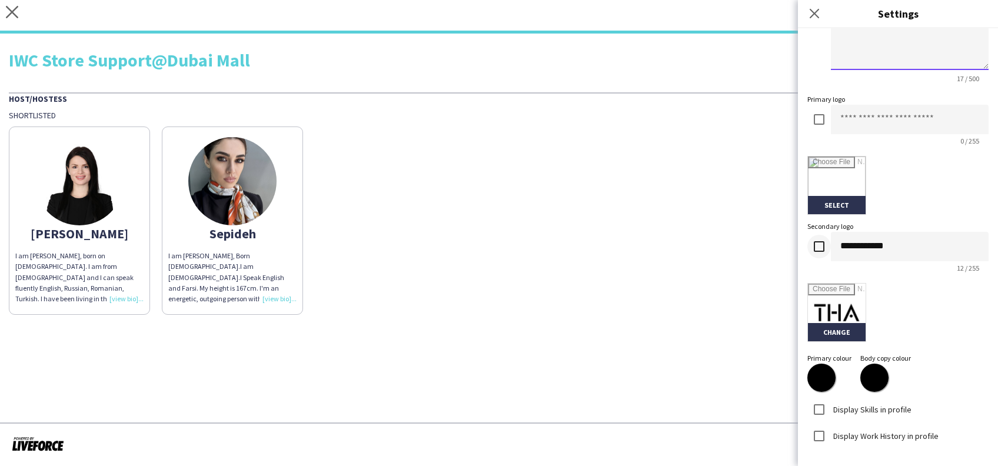
type textarea "**********"
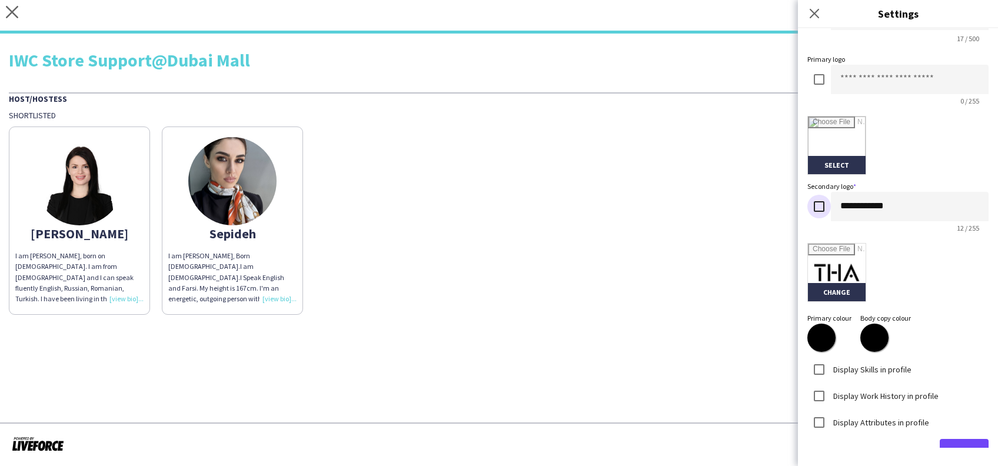
scroll to position [226, 0]
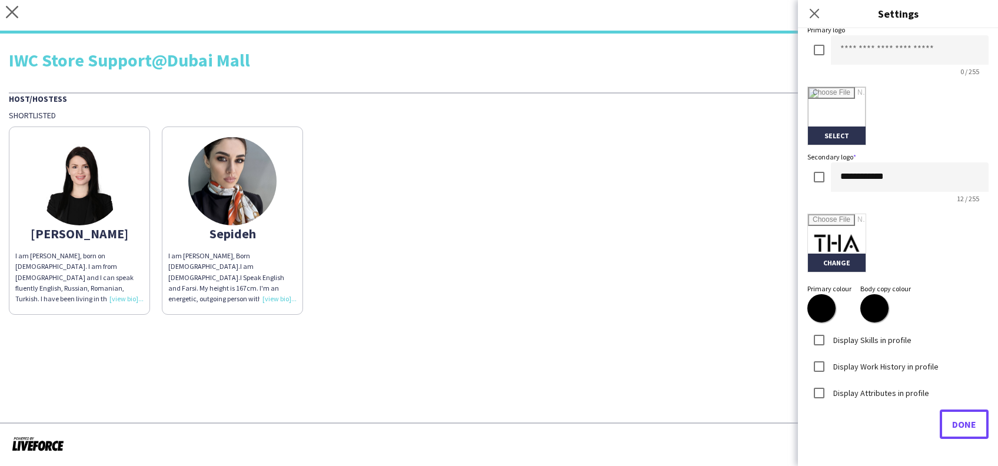
click at [969, 424] on button "Done" at bounding box center [963, 423] width 49 height 29
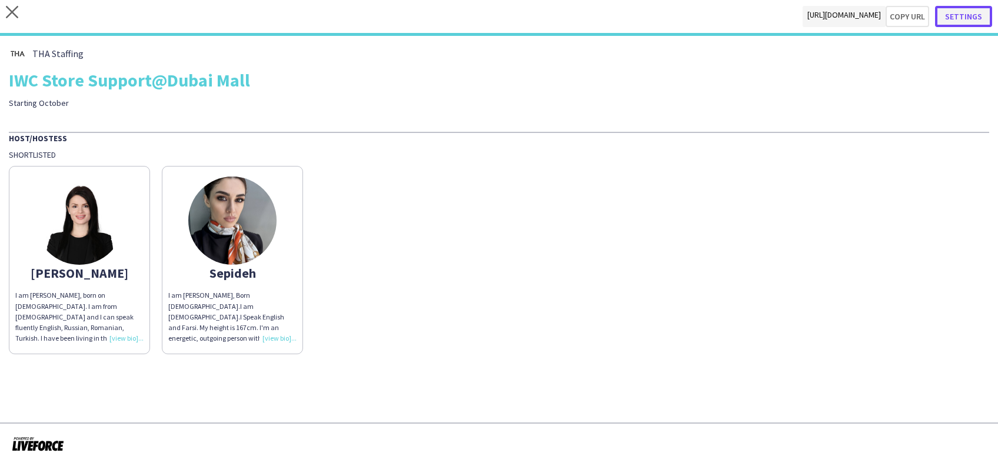
click at [955, 12] on button "Settings" at bounding box center [963, 16] width 57 height 21
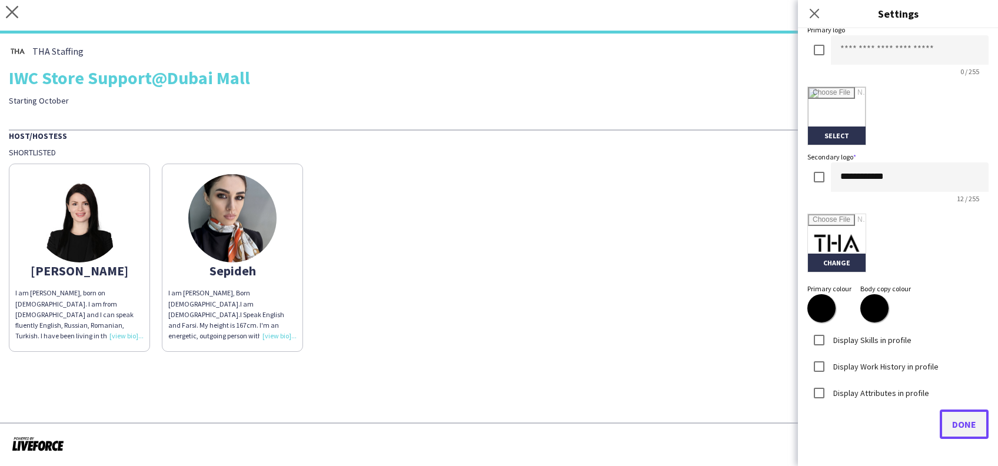
click at [965, 423] on button "Done" at bounding box center [963, 423] width 49 height 29
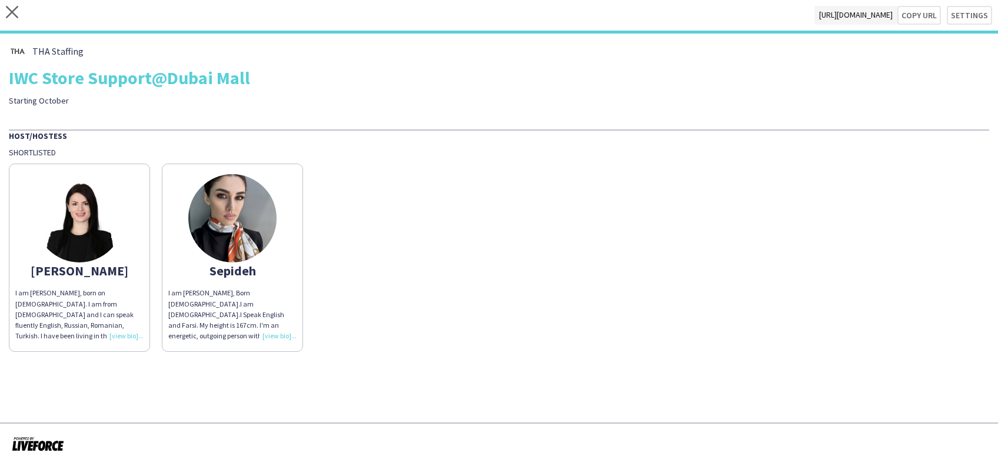
click at [571, 207] on div "[PERSON_NAME] am [PERSON_NAME], born on [DEMOGRAPHIC_DATA]. I am from [DEMOGRAP…" at bounding box center [499, 255] width 980 height 194
click at [51, 236] on img at bounding box center [79, 218] width 88 height 88
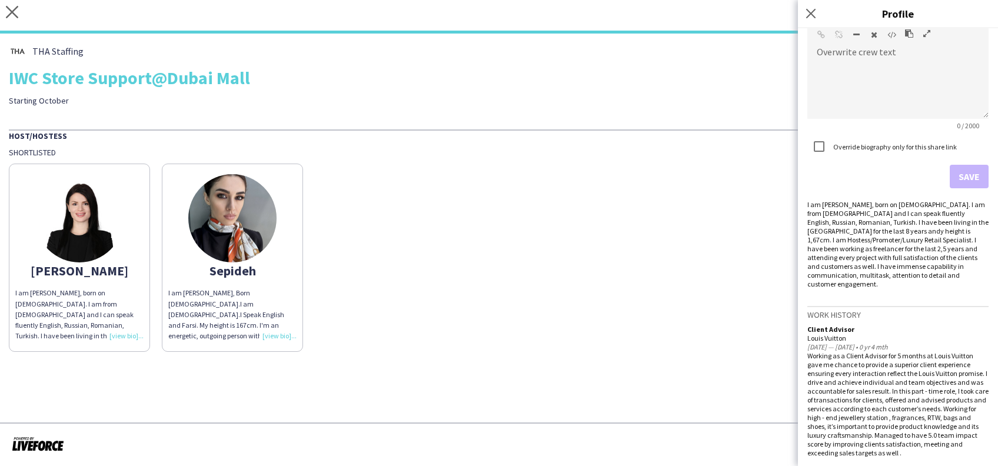
scroll to position [265, 0]
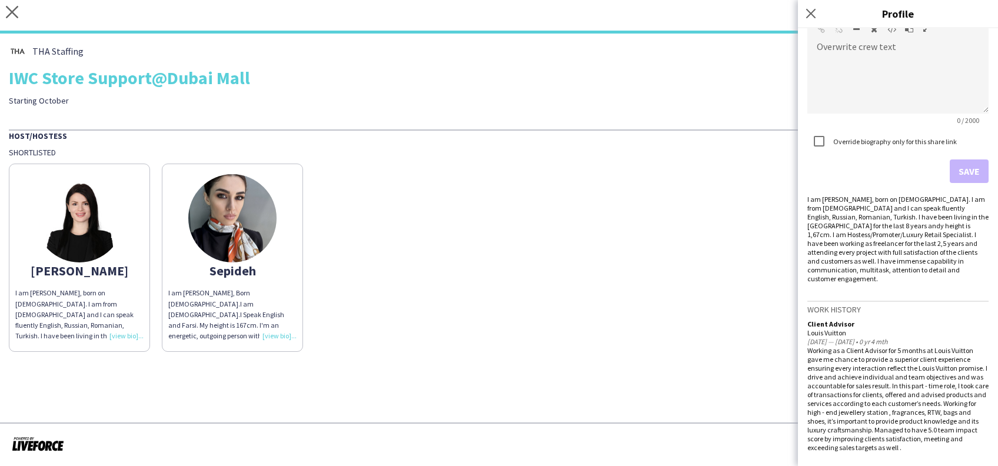
click at [263, 245] on img at bounding box center [232, 218] width 88 height 88
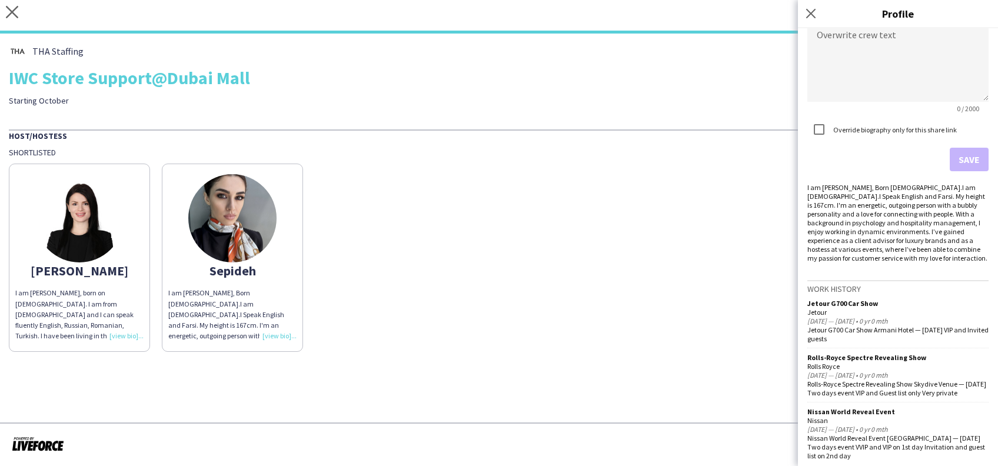
scroll to position [285, 0]
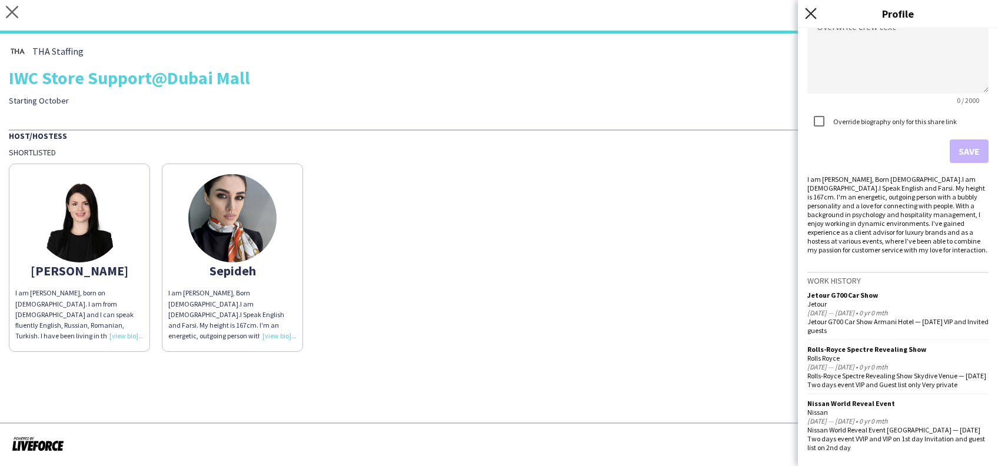
click at [813, 14] on icon "Close pop-in" at bounding box center [810, 13] width 11 height 11
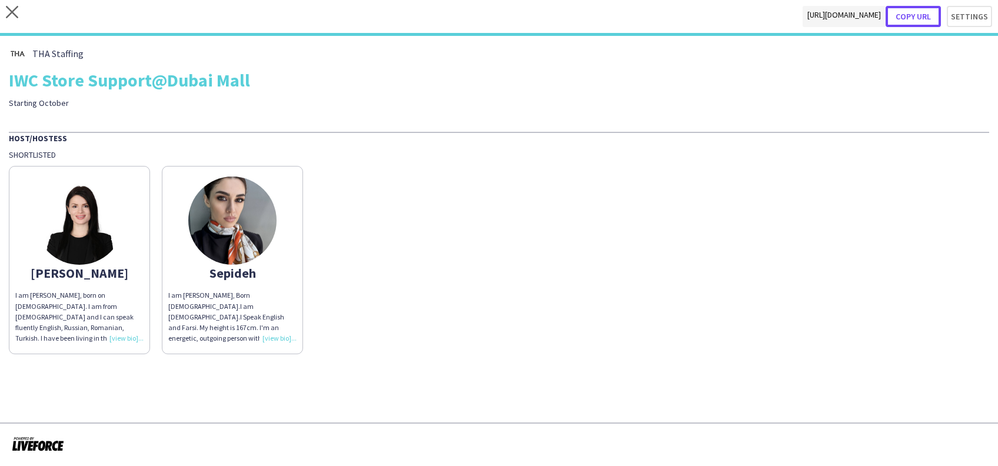
drag, startPoint x: 913, startPoint y: 14, endPoint x: 887, endPoint y: 96, distance: 86.3
click at [913, 14] on button "Copy url" at bounding box center [912, 16] width 55 height 21
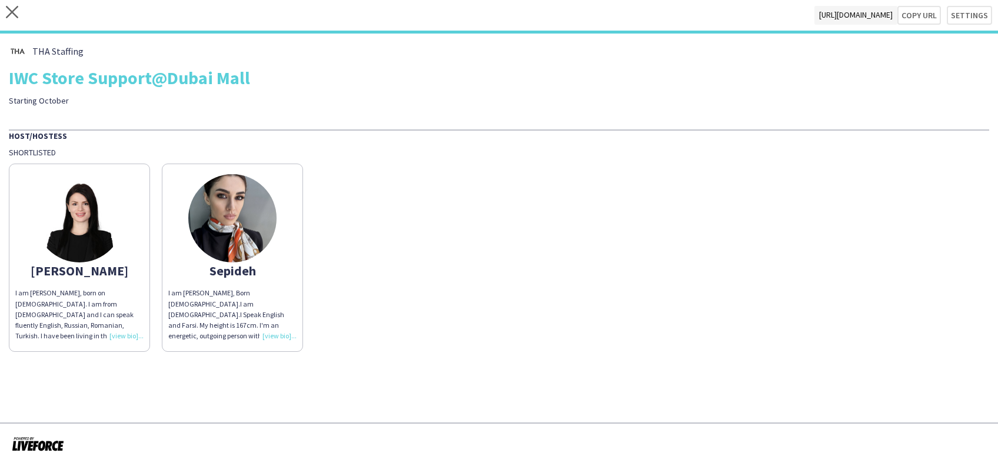
type textarea "**********"
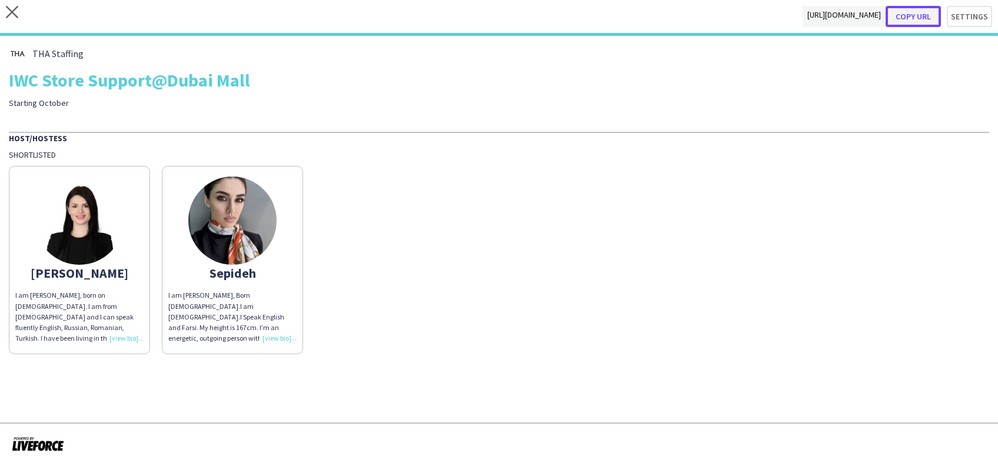
click at [924, 15] on button "Copy url" at bounding box center [912, 16] width 55 height 21
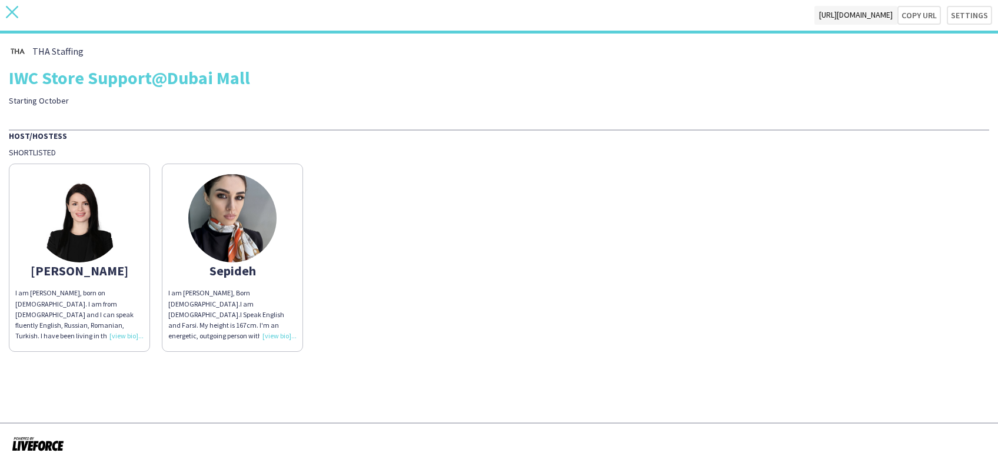
click at [15, 15] on icon at bounding box center [12, 12] width 12 height 12
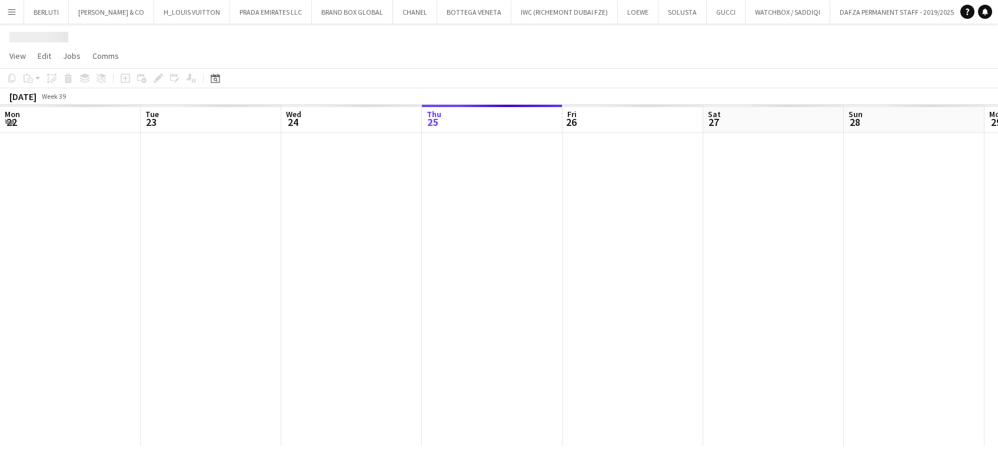
scroll to position [0, 281]
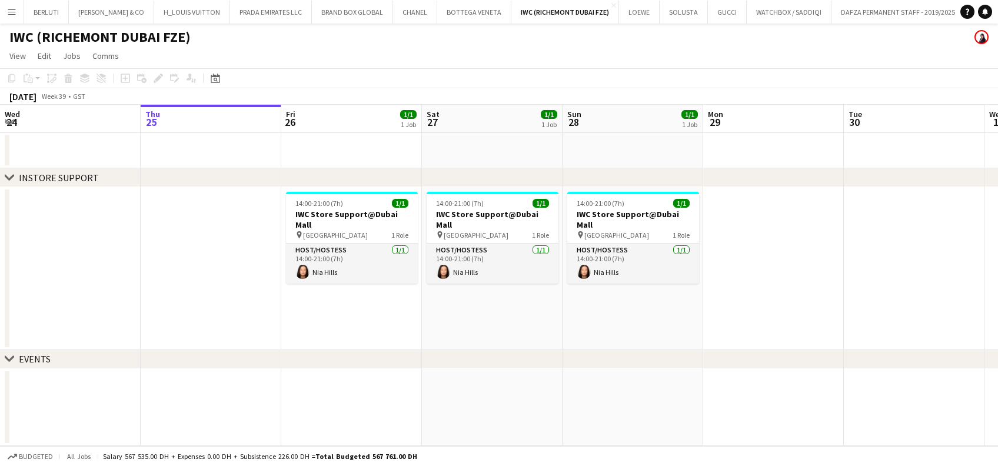
click at [441, 292] on app-date-cell "14:00-21:00 (7h) 1/1 IWC Store Support@Dubai Mall pin [GEOGRAPHIC_DATA] 1 Role …" at bounding box center [492, 268] width 141 height 163
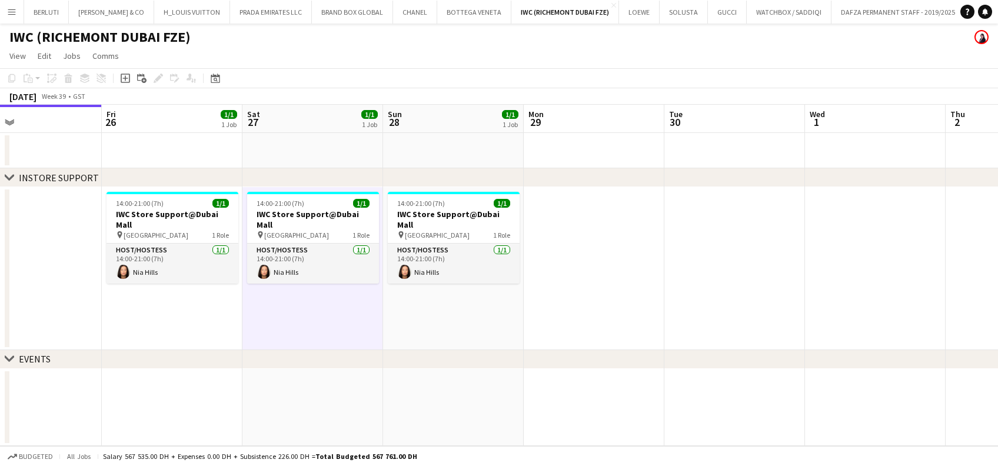
drag, startPoint x: 742, startPoint y: 296, endPoint x: 301, endPoint y: 296, distance: 440.6
click at [335, 296] on app-calendar-viewport "Mon 22 Tue 23 Wed 24 Thu 25 Fri 26 1/1 1 Job Sat 27 1/1 1 Job Sun 28 1/1 1 Job …" at bounding box center [499, 275] width 998 height 341
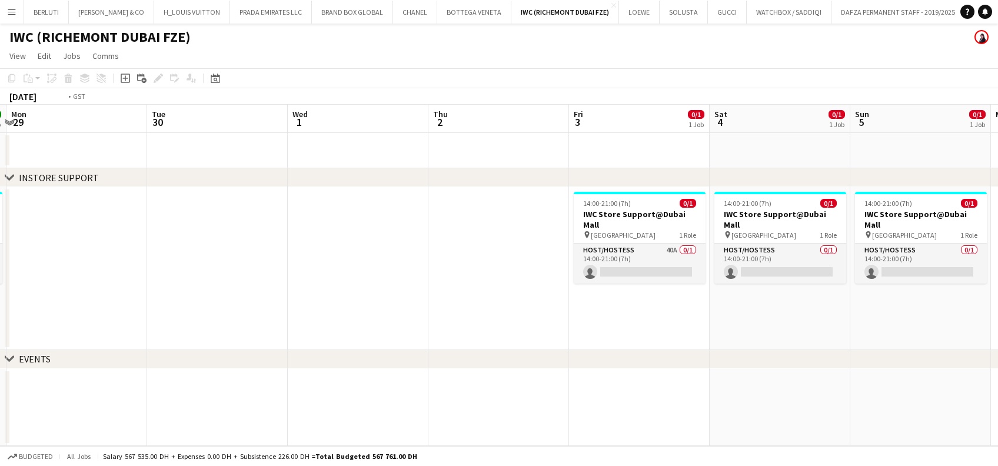
drag, startPoint x: 427, startPoint y: 311, endPoint x: 16, endPoint y: 310, distance: 410.0
click at [14, 311] on app-calendar-viewport "Fri 26 1/1 1 Job Sat 27 1/1 1 Job Sun 28 1/1 1 Job Mon 29 Tue 30 Wed 1 Thu 2 Fr…" at bounding box center [499, 275] width 998 height 341
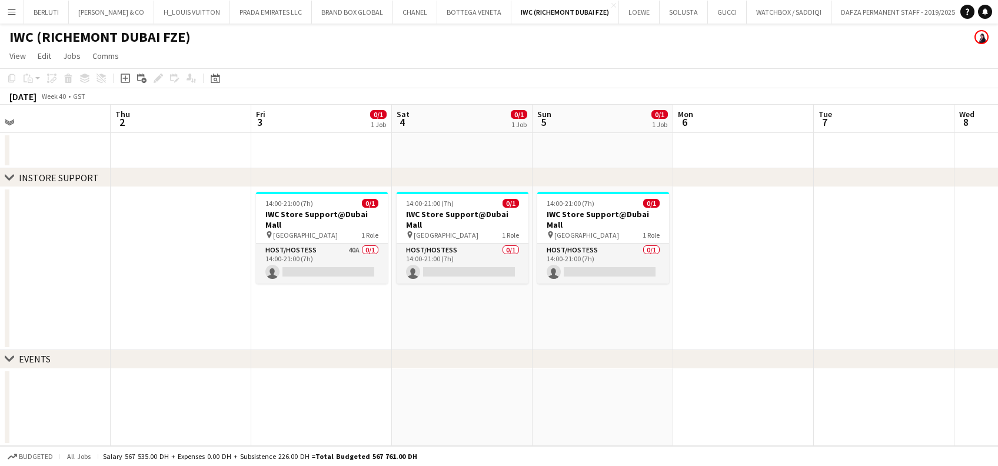
scroll to position [0, 350]
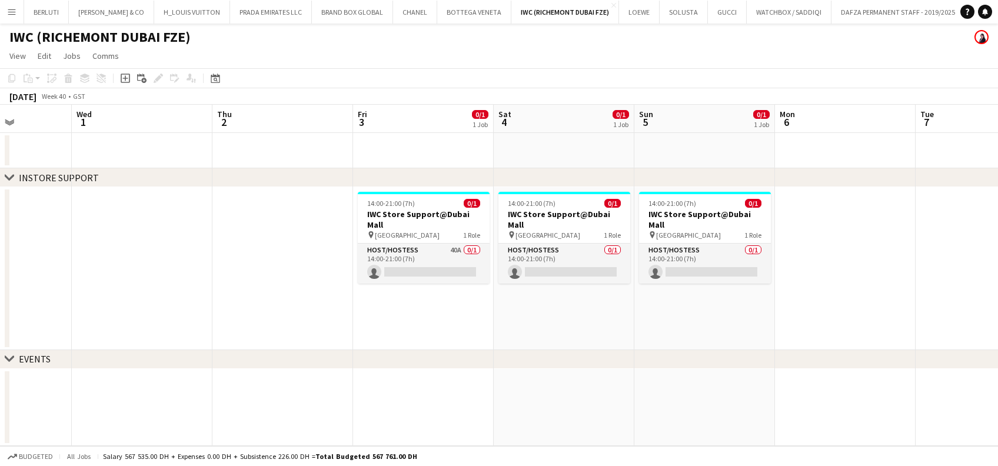
drag, startPoint x: 348, startPoint y: 296, endPoint x: 256, endPoint y: 296, distance: 91.8
click at [256, 296] on app-calendar-viewport "Sun 28 1/1 1 Job Mon 29 Tue 30 Wed 1 Thu 2 Fri 3 0/1 1 Job Sat 4 0/1 1 Job Sun …" at bounding box center [499, 275] width 998 height 341
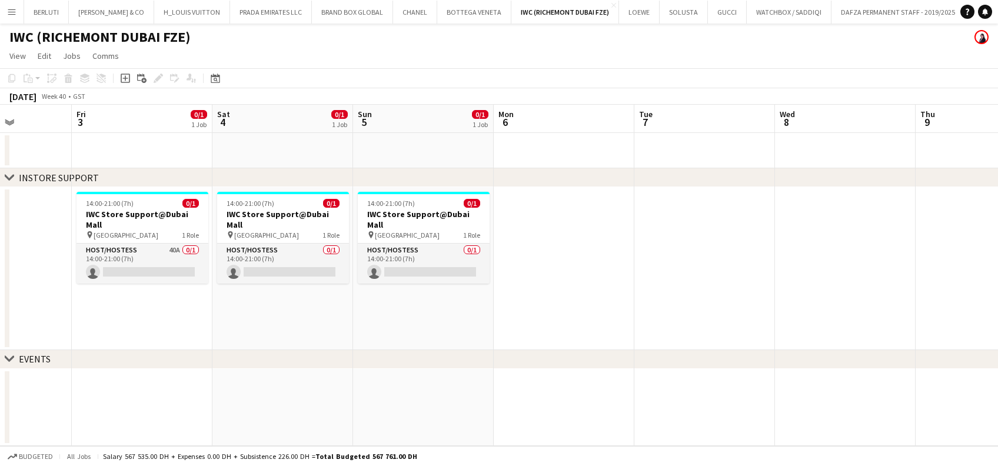
click at [21, 9] on button "Menu" at bounding box center [12, 12] width 24 height 24
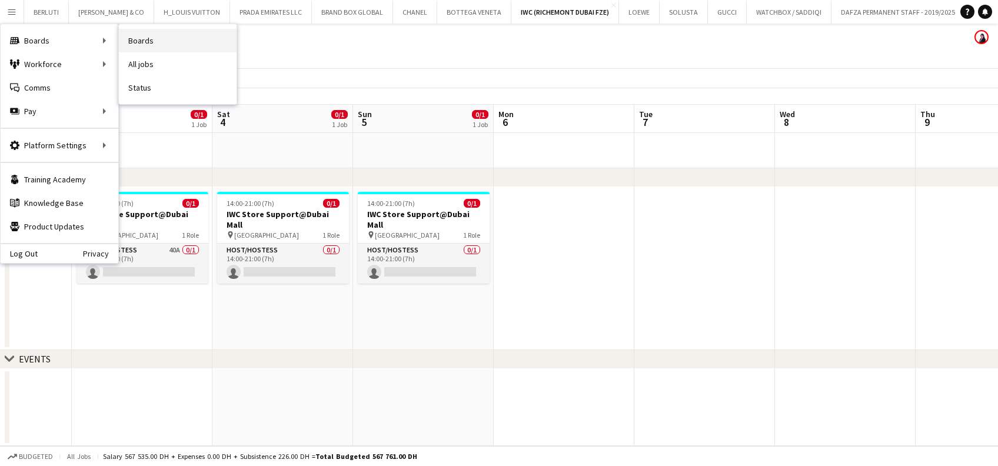
click at [156, 42] on link "Boards" at bounding box center [178, 41] width 118 height 24
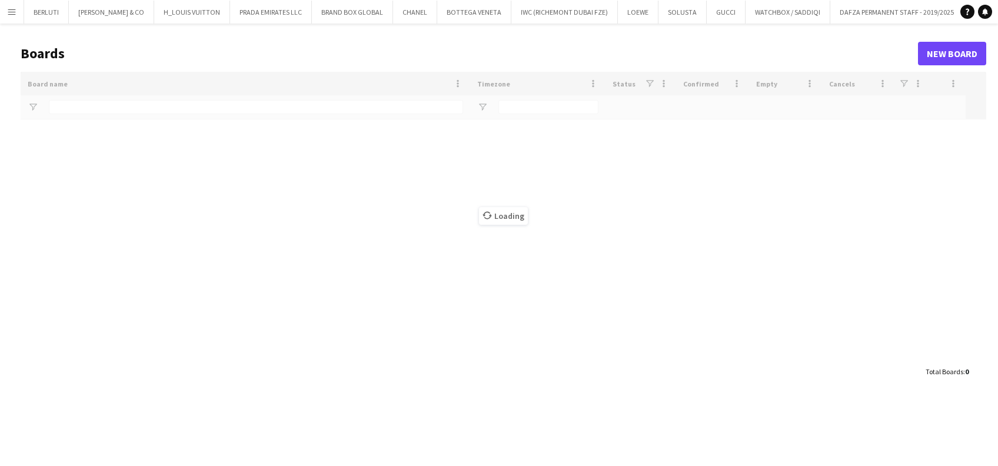
type input "***"
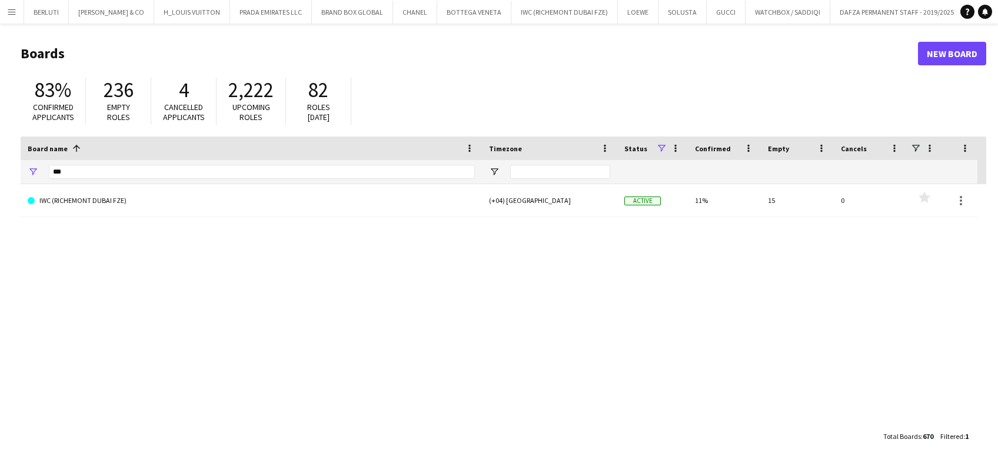
click at [126, 160] on div "***" at bounding box center [262, 172] width 426 height 24
drag, startPoint x: 112, startPoint y: 174, endPoint x: 0, endPoint y: 84, distance: 143.5
click at [0, 141] on html "Menu Boards Boards Boards All jobs Status Workforce Workforce My Workforce Recr…" at bounding box center [499, 233] width 998 height 466
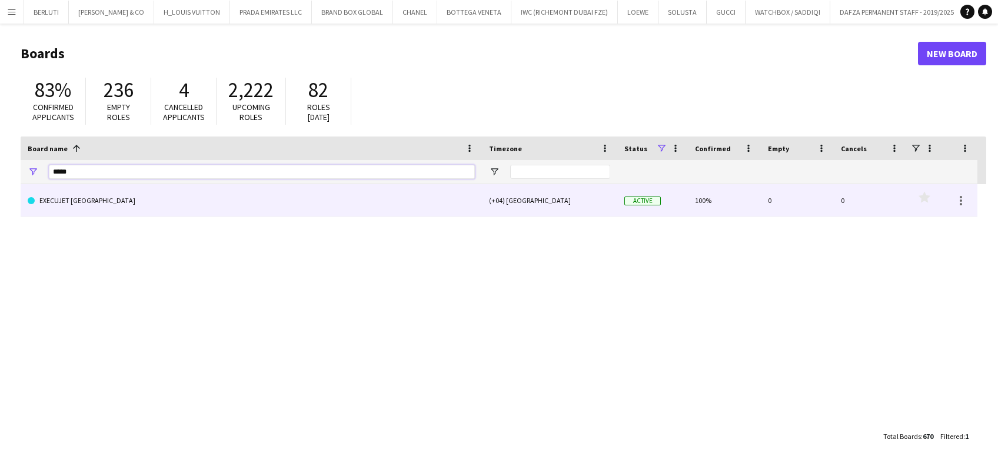
type input "*****"
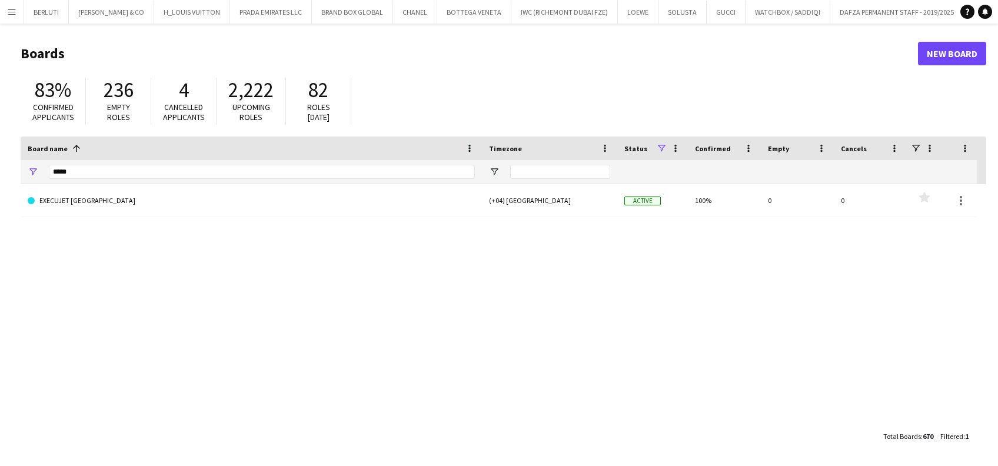
click at [199, 219] on div "EXECUJET [GEOGRAPHIC_DATA] (+04) [GEOGRAPHIC_DATA] Active 100% 0 0 Favourites" at bounding box center [503, 304] width 965 height 241
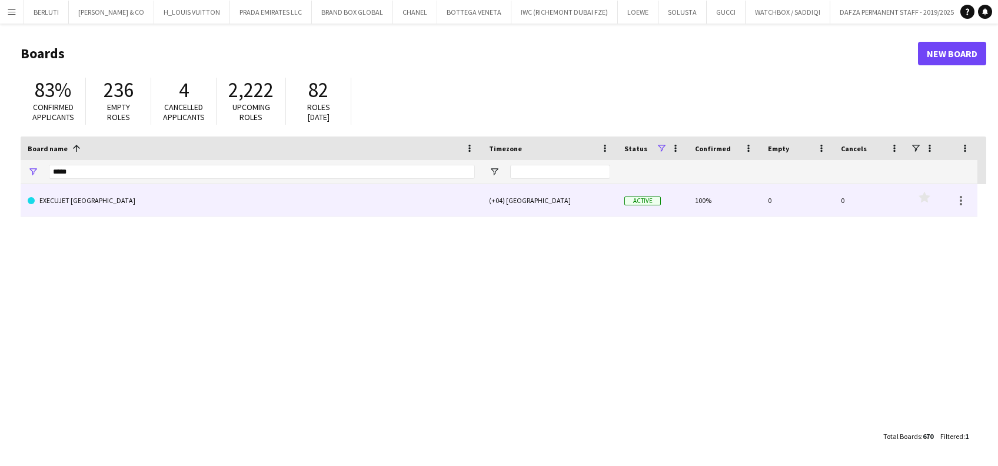
click at [258, 207] on link "EXECUJET [GEOGRAPHIC_DATA]" at bounding box center [251, 200] width 447 height 33
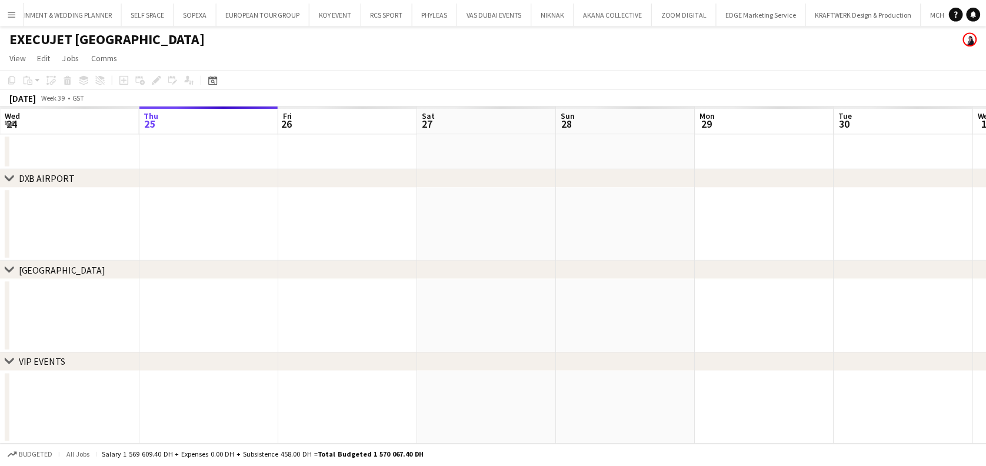
scroll to position [0, 7613]
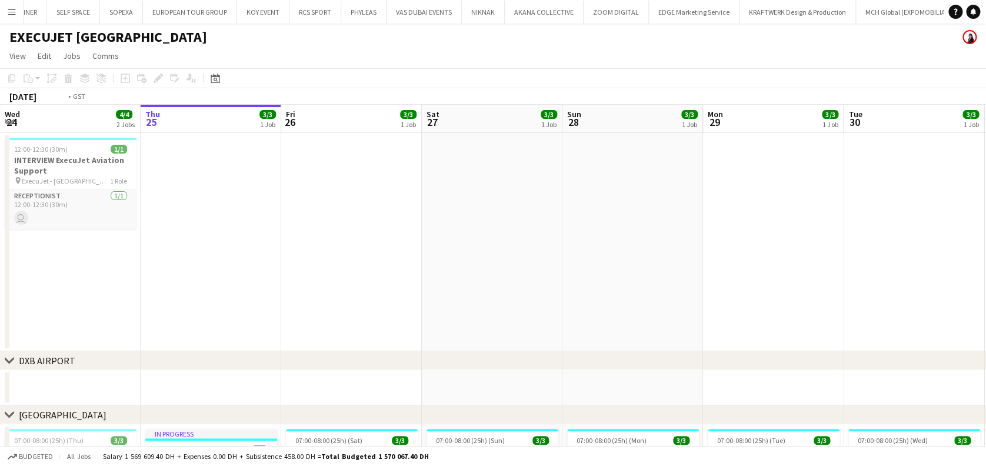
click at [607, 216] on app-calendar-viewport "Mon 22 3/3 1 Job Tue 23 4/5 3 Jobs Wed 24 4/4 2 Jobs Thu 25 3/3 1 Job Fri 26 3/…" at bounding box center [493, 393] width 986 height 576
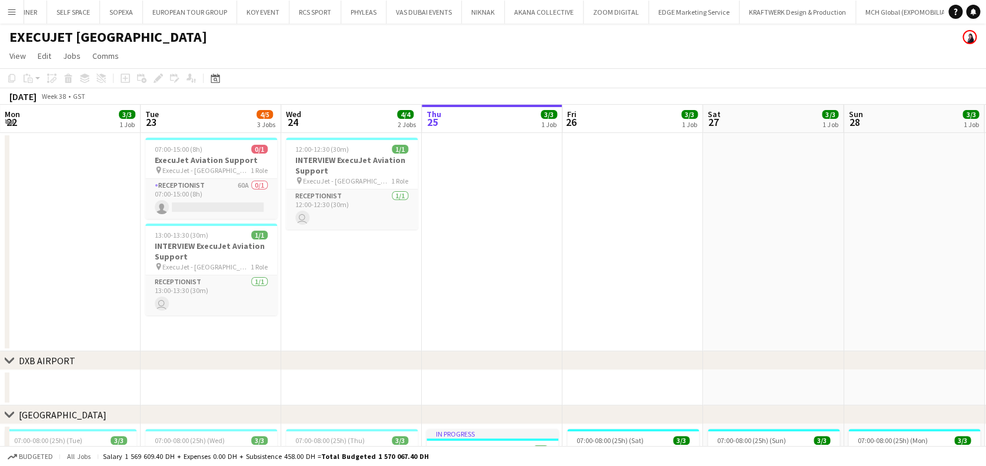
scroll to position [0, 251]
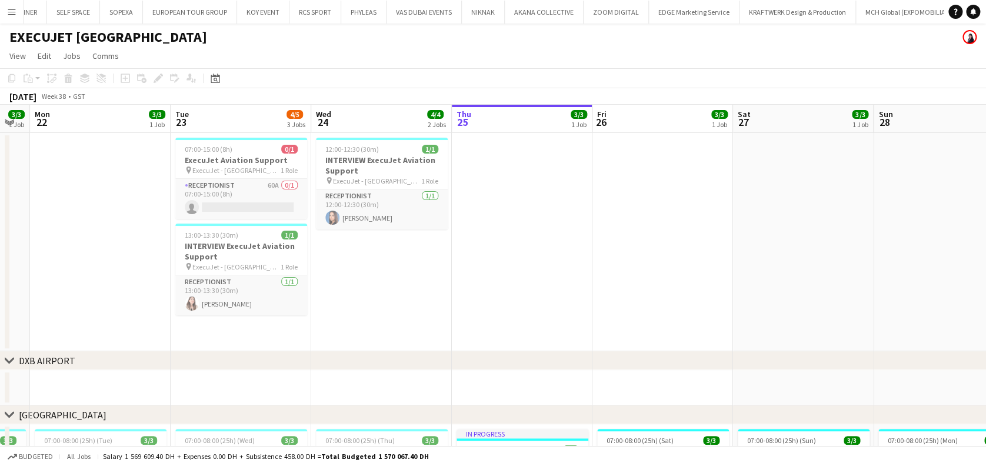
drag, startPoint x: 152, startPoint y: 388, endPoint x: 392, endPoint y: 351, distance: 243.0
click at [395, 369] on div "chevron-right [GEOGRAPHIC_DATA] chevron-right [GEOGRAPHIC_DATA] chevron-right V…" at bounding box center [493, 393] width 986 height 576
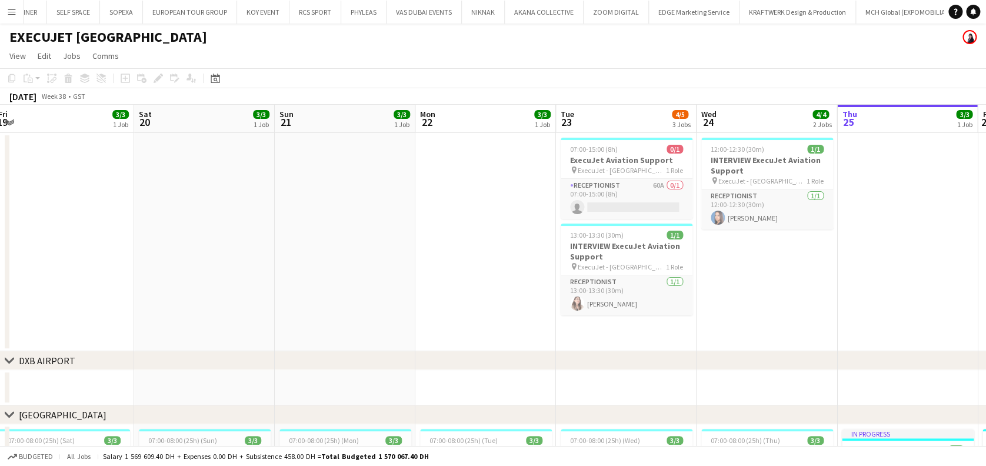
drag, startPoint x: 255, startPoint y: 242, endPoint x: 549, endPoint y: 242, distance: 294.1
click at [588, 242] on app-calendar-viewport "Wed 17 Thu 18 3/3 1 Job Fri 19 3/3 1 Job Sat 20 3/3 1 Job Sun 21 3/3 1 Job Mon …" at bounding box center [493, 393] width 986 height 576
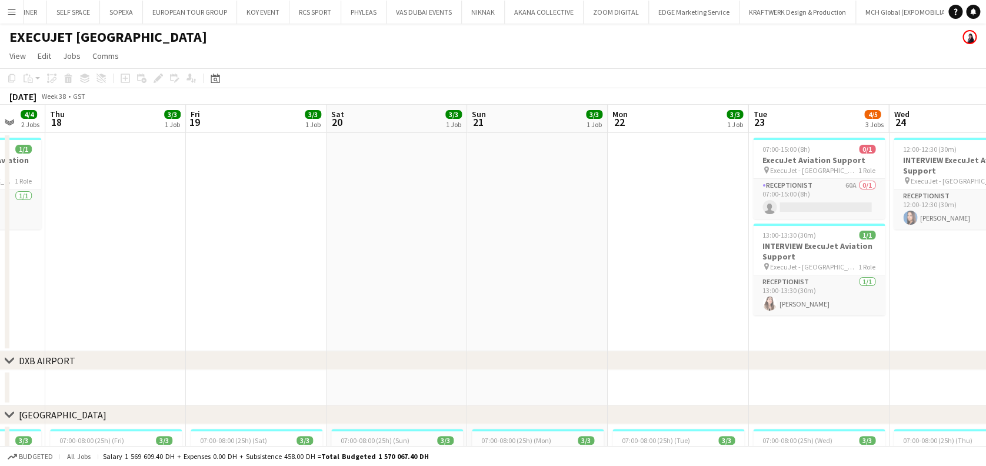
drag, startPoint x: 488, startPoint y: 235, endPoint x: 395, endPoint y: 239, distance: 92.5
click at [659, 239] on app-calendar-viewport "Mon 15 Tue 16 Wed 17 4/4 2 Jobs Thu 18 3/3 1 Job Fri 19 3/3 1 Job Sat 20 3/3 1 …" at bounding box center [493, 393] width 986 height 576
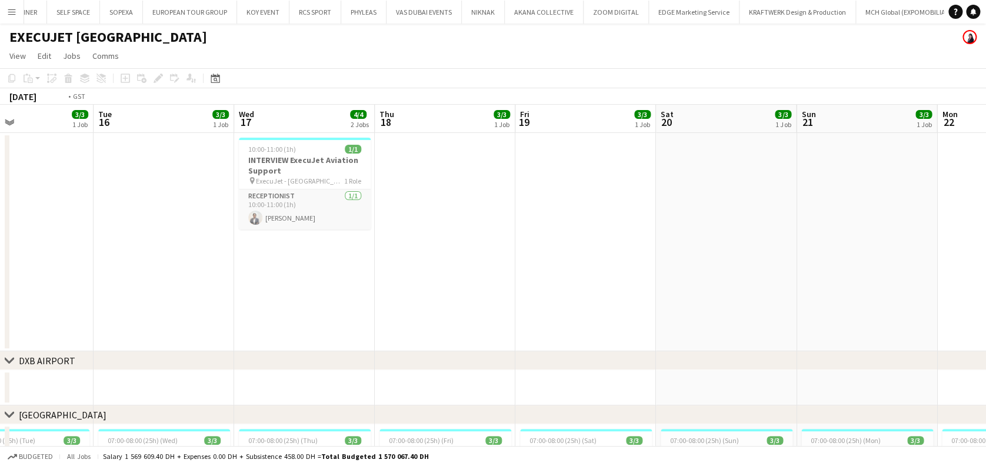
drag, startPoint x: 632, startPoint y: 267, endPoint x: 579, endPoint y: 221, distance: 69.6
click at [634, 267] on app-calendar-viewport "Sat 13 Sun 14 Mon 15 3/3 1 Job Tue 16 3/3 1 Job Wed 17 4/4 2 Jobs Thu 18 3/3 1 …" at bounding box center [493, 393] width 986 height 576
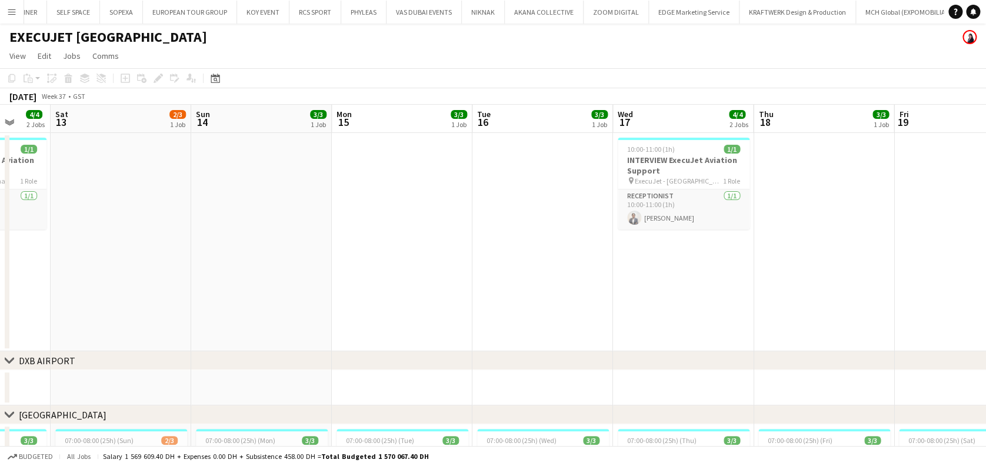
drag, startPoint x: 409, startPoint y: 209, endPoint x: 611, endPoint y: 212, distance: 201.8
click at [647, 221] on app-calendar-viewport "Wed 10 3/3 1 Job Thu 11 3/3 1 Job Fri 12 4/4 2 Jobs Sat 13 2/3 1 Job Sun 14 3/3…" at bounding box center [493, 393] width 986 height 576
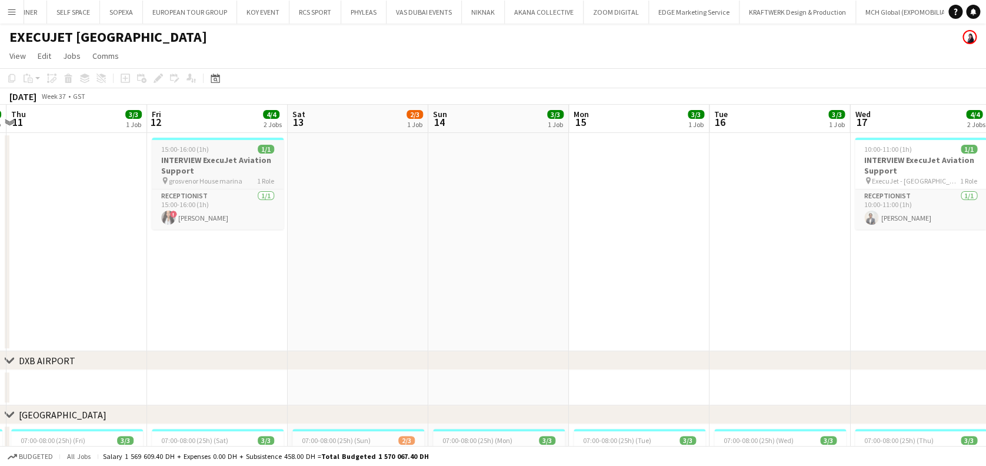
drag, startPoint x: 470, startPoint y: 220, endPoint x: 451, endPoint y: 184, distance: 41.0
click at [574, 216] on app-calendar-viewport "Tue 9 5/5 2 Jobs Wed 10 3/3 1 Job Thu 11 3/3 1 Job Fri 12 4/4 2 Jobs Sat 13 2/3…" at bounding box center [493, 393] width 986 height 576
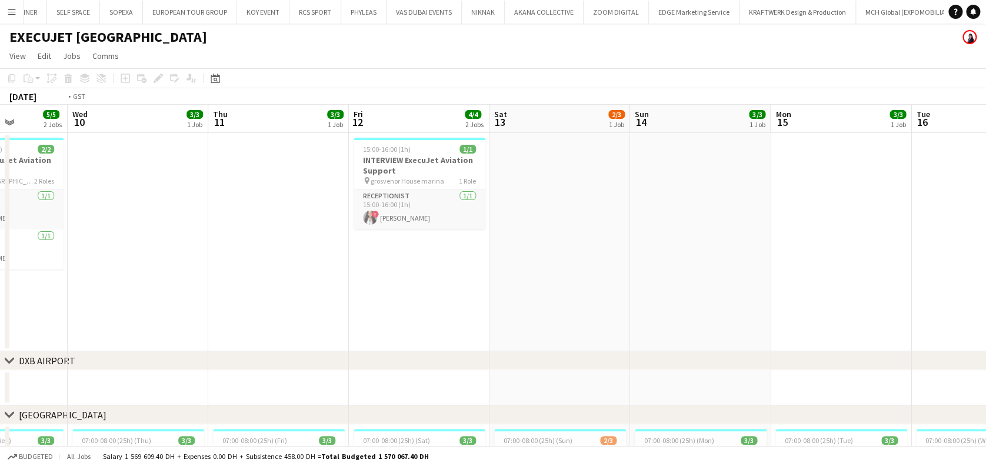
drag, startPoint x: 256, startPoint y: 229, endPoint x: 446, endPoint y: 229, distance: 190.0
click at [495, 229] on app-calendar-viewport "Sun 7 3/3 1 Job Mon 8 3/3 1 Job Tue 9 5/5 2 Jobs Wed 10 3/3 1 Job Thu 11 3/3 1 …" at bounding box center [493, 393] width 986 height 576
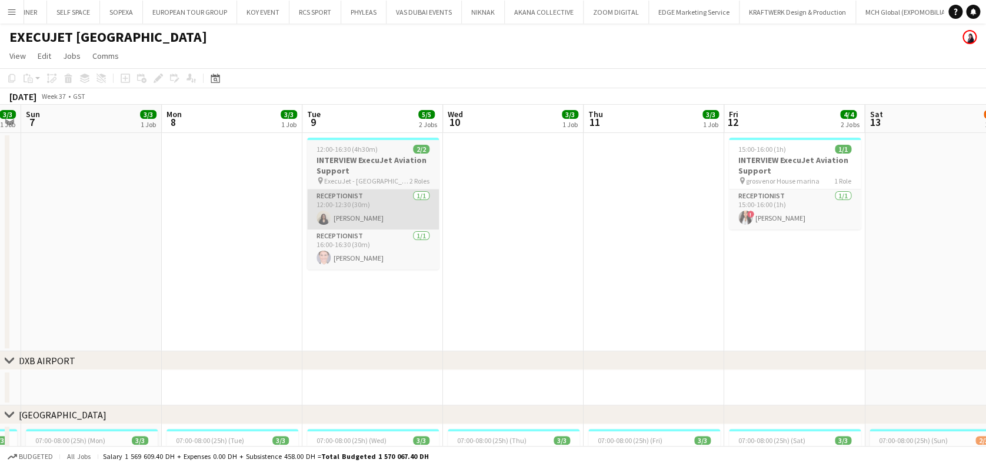
drag, startPoint x: 332, startPoint y: 241, endPoint x: 358, endPoint y: 207, distance: 42.5
click at [412, 241] on app-calendar-viewport "Fri 5 4/4 2 Jobs Sat 6 3/3 1 Job Sun 7 3/3 1 Job Mon 8 3/3 1 Job Tue 9 5/5 2 Jo…" at bounding box center [493, 393] width 986 height 576
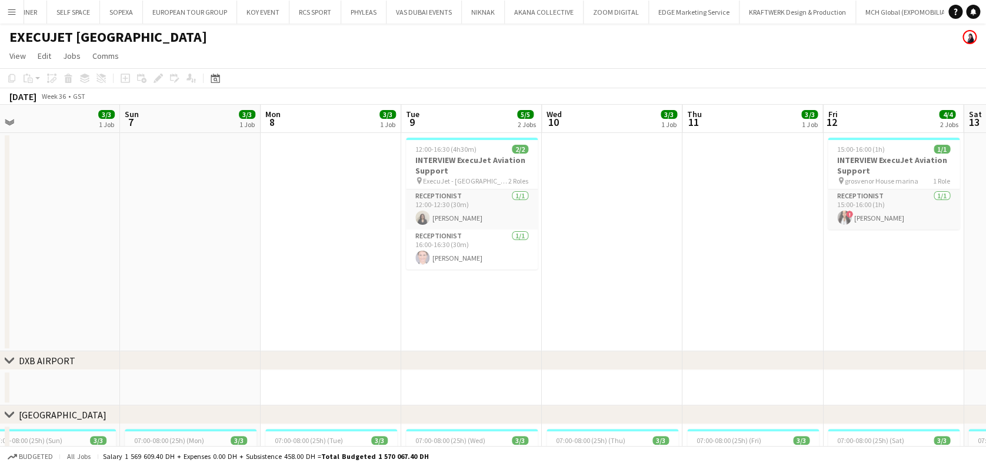
drag, startPoint x: 282, startPoint y: 269, endPoint x: 500, endPoint y: 269, distance: 217.7
click at [502, 269] on app-calendar-viewport "Thu 4 Fri 5 4/4 2 Jobs Sat 6 3/3 1 Job Sun 7 3/3 1 Job Mon 8 3/3 1 Job Tue 9 5/…" at bounding box center [493, 393] width 986 height 576
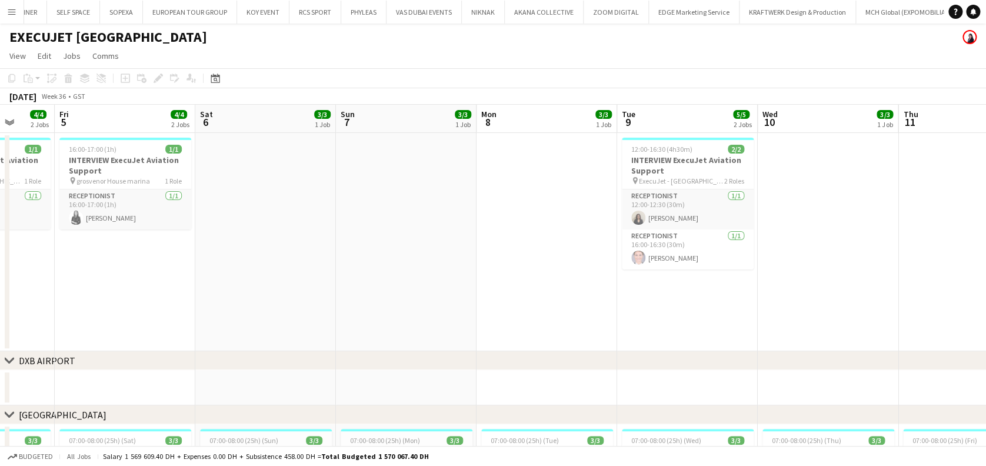
drag, startPoint x: 319, startPoint y: 272, endPoint x: 537, endPoint y: 273, distance: 217.1
click at [539, 273] on app-calendar-viewport "Wed 3 4/4 2 Jobs Thu 4 4/4 2 Jobs Fri 5 4/4 2 Jobs Sat 6 3/3 1 Job Sun 7 3/3 1 …" at bounding box center [493, 393] width 986 height 576
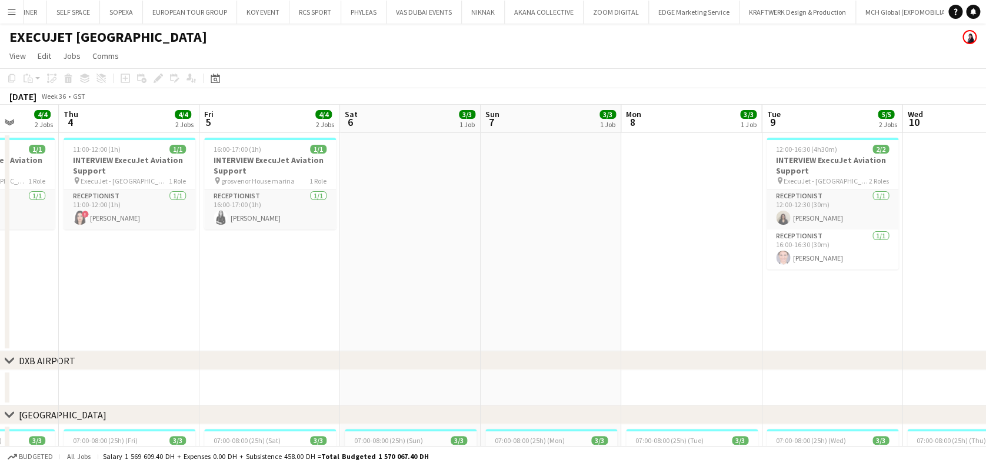
scroll to position [0, 287]
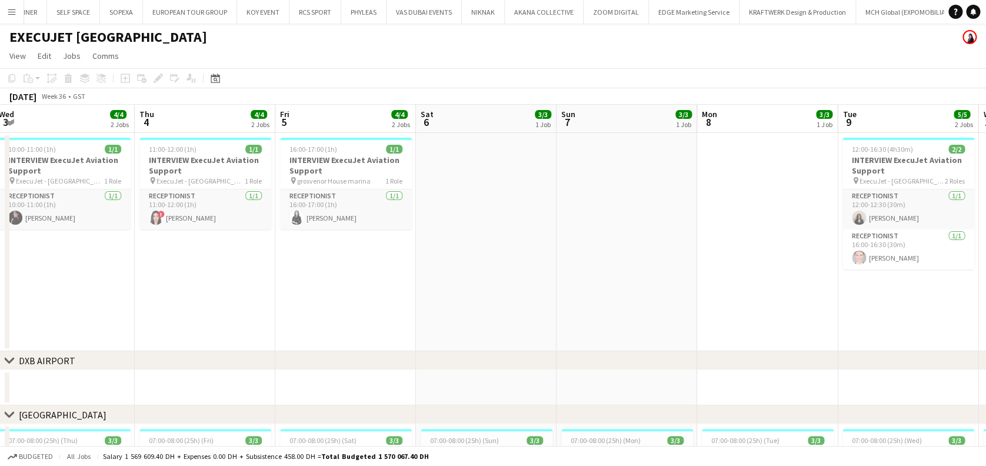
drag, startPoint x: 331, startPoint y: 272, endPoint x: 405, endPoint y: 268, distance: 73.7
click at [408, 270] on app-calendar-viewport "Mon 1 Tue 2 3/3 1 Job Wed 3 4/4 2 Jobs Thu 4 4/4 2 Jobs Fri 5 4/4 2 Jobs Sat 6 …" at bounding box center [493, 393] width 986 height 576
click at [208, 249] on app-date-cell "11:00-12:00 (1h) 1/1 INTERVIEW ExecuJet Aviation Support pin ExecuJet - [GEOGRA…" at bounding box center [205, 242] width 141 height 218
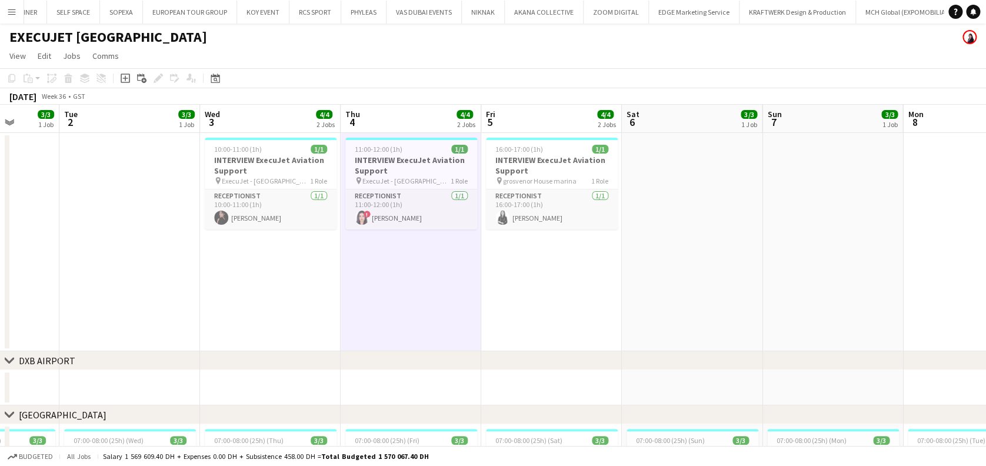
drag, startPoint x: 189, startPoint y: 251, endPoint x: 395, endPoint y: 273, distance: 206.5
click at [395, 273] on app-calendar-viewport "Sat 30 Sun 31 Mon 1 3/3 1 Job Tue 2 3/3 1 Job Wed 3 4/4 2 Jobs Thu 4 4/4 2 Jobs…" at bounding box center [493, 393] width 986 height 576
click at [284, 257] on app-date-cell "10:00-11:00 (1h) 1/1 INTERVIEW ExecuJet Aviation Support pin ExecuJet - [GEOGRA…" at bounding box center [270, 242] width 141 height 218
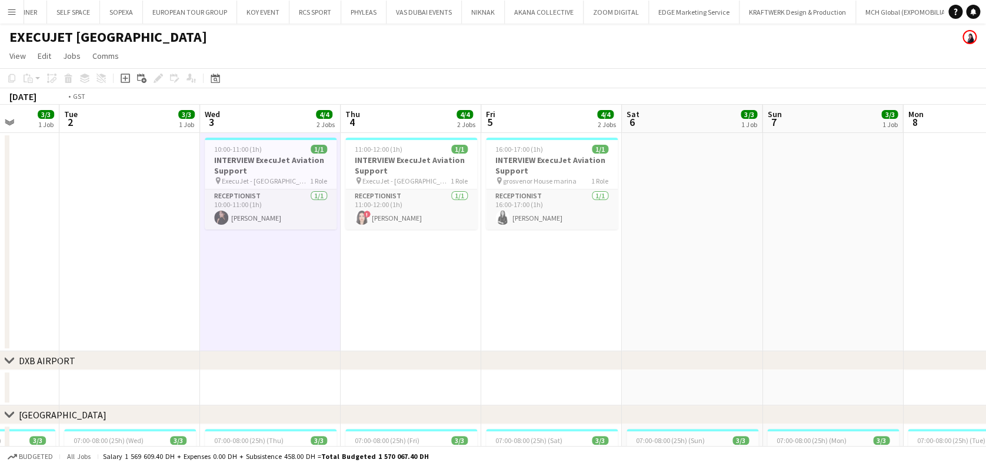
click at [635, 255] on app-calendar-viewport "Sat 30 3/3 1 Job Sun 31 3/3 1 Job Mon 1 3/3 1 Job Tue 2 3/3 1 Job Wed 3 4/4 2 J…" at bounding box center [493, 393] width 986 height 576
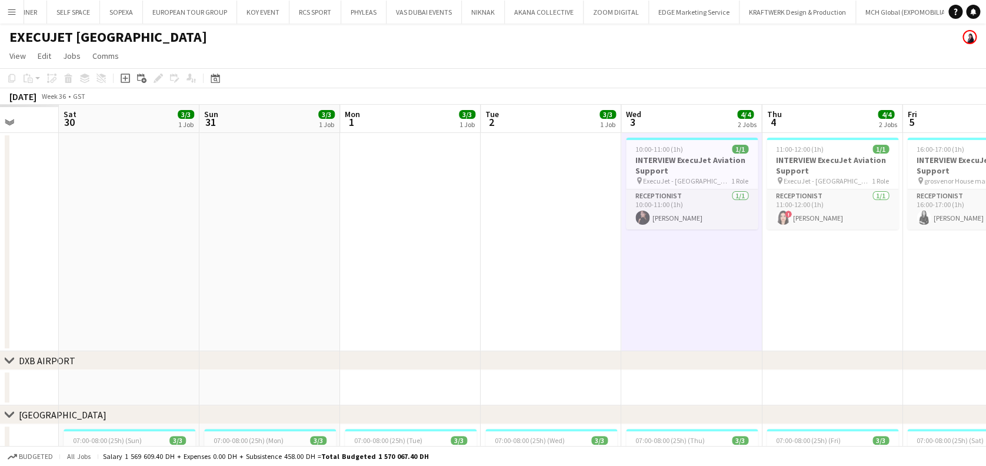
drag, startPoint x: 300, startPoint y: 246, endPoint x: 532, endPoint y: 249, distance: 231.8
click at [532, 249] on app-calendar-viewport "Wed 27 Thu 28 Fri 29 Sat 30 3/3 1 Job Sun 31 3/3 1 Job Mon 1 3/3 1 Job Tue 2 3/…" at bounding box center [493, 393] width 986 height 576
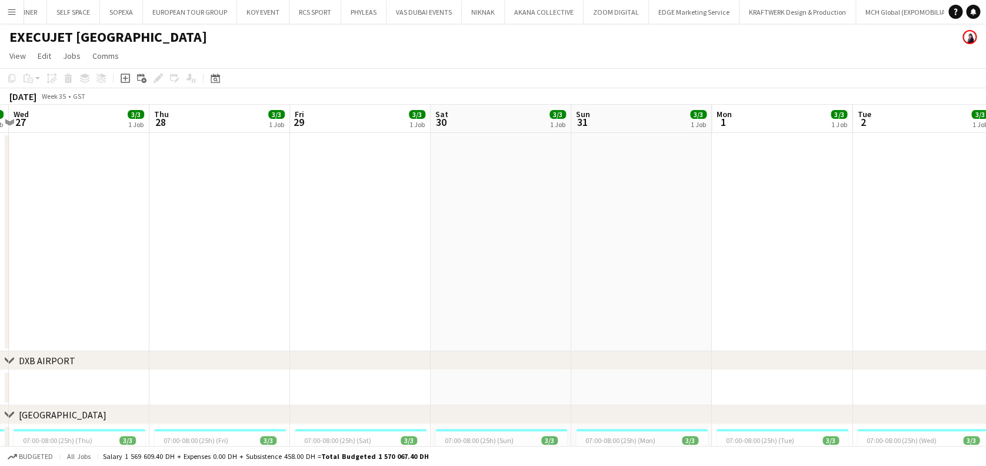
drag, startPoint x: 216, startPoint y: 252, endPoint x: 398, endPoint y: 252, distance: 181.2
click at [398, 252] on app-calendar-viewport "Mon 25 Tue 26 3/3 1 Job Wed 27 3/3 1 Job Thu 28 3/3 1 Job Fri 29 3/3 1 Job Sat …" at bounding box center [493, 393] width 986 height 576
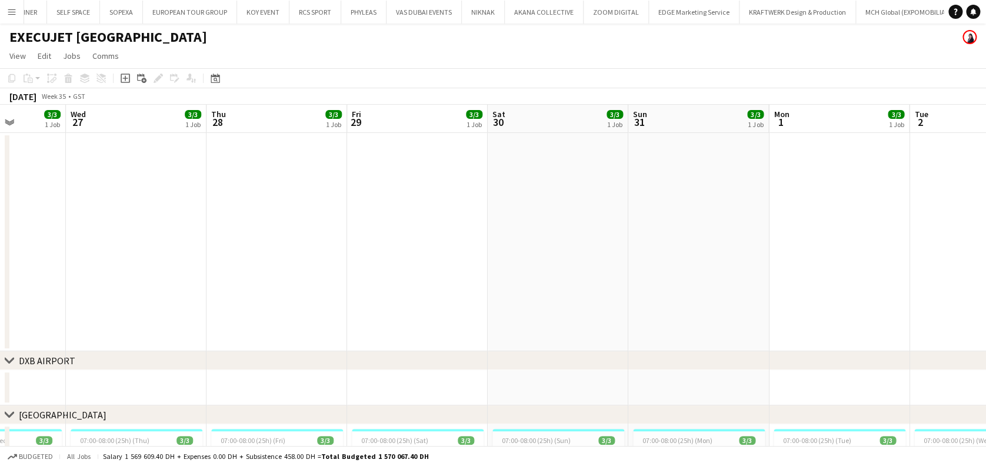
scroll to position [0, 280]
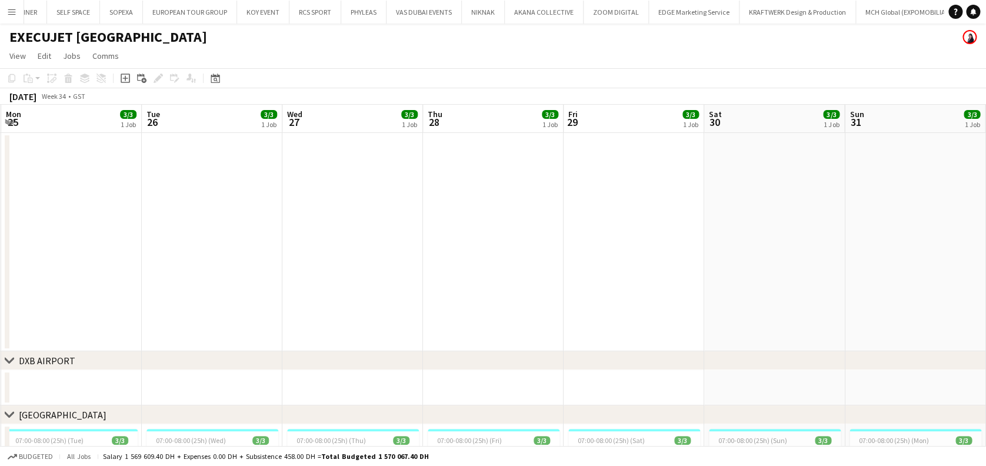
drag, startPoint x: 239, startPoint y: 252, endPoint x: 455, endPoint y: 254, distance: 216.5
click at [455, 254] on app-calendar-viewport "Sat 23 Sun 24 3/3 1 Job Mon 25 3/3 1 Job Tue 26 3/3 1 Job Wed 27 3/3 1 Job Thu …" at bounding box center [493, 393] width 986 height 576
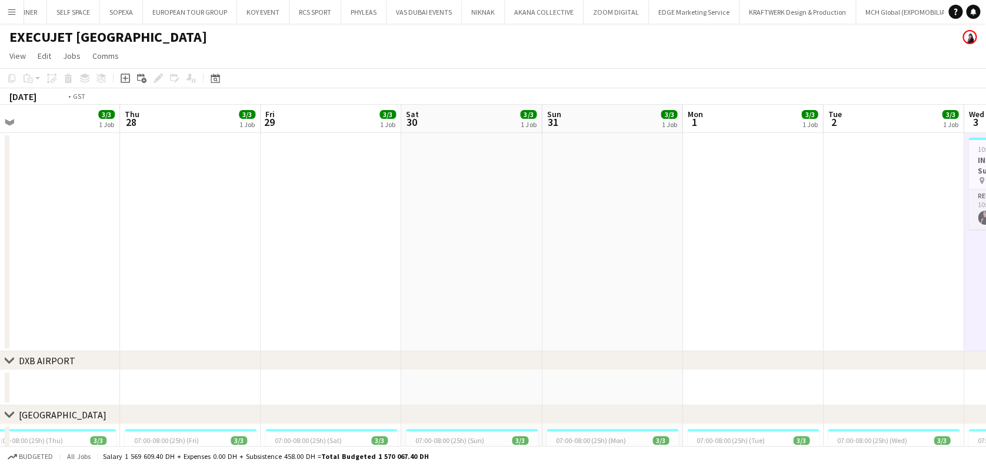
drag, startPoint x: 724, startPoint y: 255, endPoint x: 140, endPoint y: 185, distance: 588.3
click at [140, 185] on app-calendar-viewport "Sat 23 2/3 1 Job Sun 24 3/3 1 Job Mon 25 3/3 1 Job Tue 26 3/3 1 Job Wed 27 3/3 …" at bounding box center [493, 393] width 986 height 576
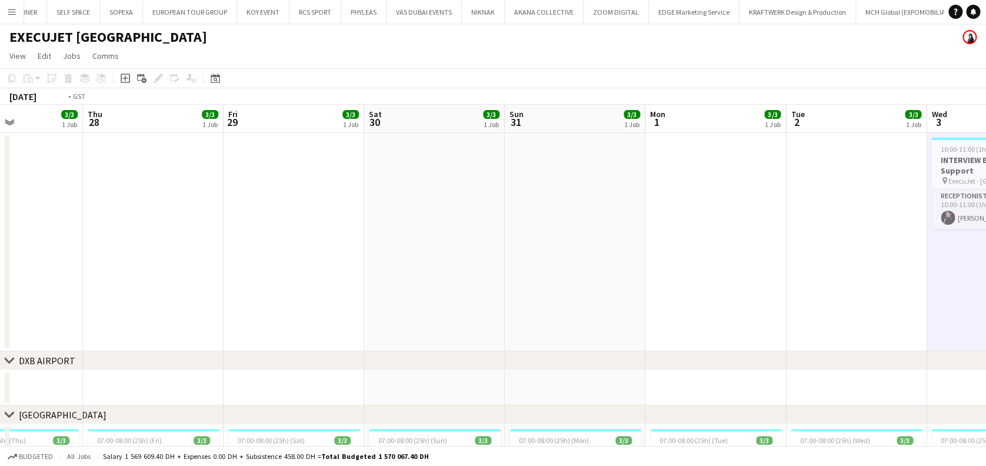
click at [124, 199] on app-calendar-viewport "Mon 25 3/3 1 Job Tue 26 3/3 1 Job Wed 27 3/3 1 Job Thu 28 3/3 1 Job Fri 29 3/3 …" at bounding box center [493, 393] width 986 height 576
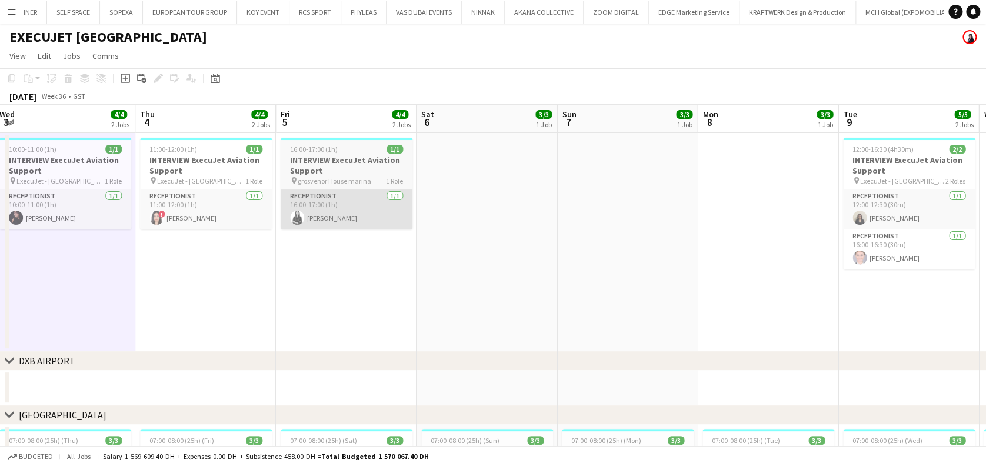
drag, startPoint x: 537, startPoint y: 228, endPoint x: 378, endPoint y: 222, distance: 158.4
click at [378, 213] on app-calendar-viewport "Sat 30 3/3 1 Job Sun 31 3/3 1 Job Mon 1 3/3 1 Job Tue 2 3/3 1 Job Wed 3 4/4 2 J…" at bounding box center [493, 393] width 986 height 576
click at [472, 232] on app-date-cell at bounding box center [486, 242] width 141 height 218
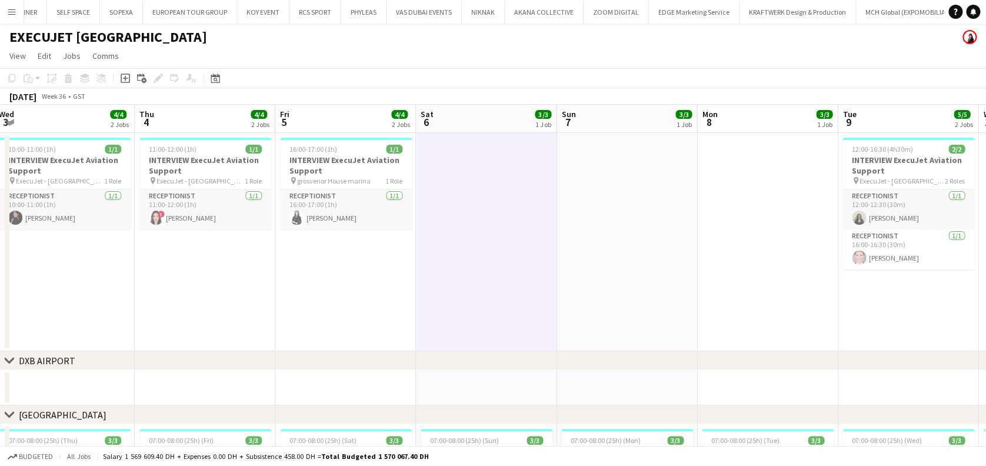
drag, startPoint x: 557, startPoint y: 231, endPoint x: 483, endPoint y: 249, distance: 75.8
click at [149, 231] on app-calendar-viewport "Sat 30 3/3 1 Job Sun 31 3/3 1 Job Mon 1 3/3 1 Job Tue 2 3/3 1 Job Wed 3 4/4 2 J…" at bounding box center [493, 393] width 986 height 576
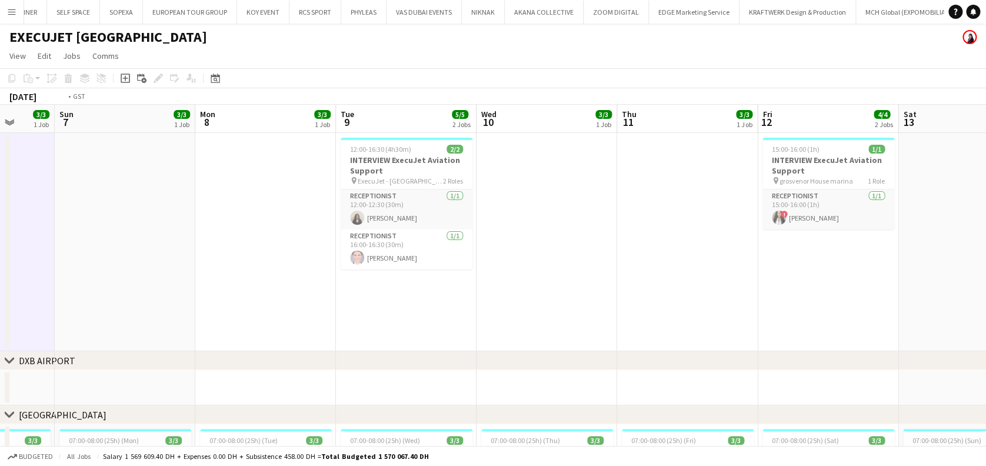
drag, startPoint x: 641, startPoint y: 244, endPoint x: 265, endPoint y: 188, distance: 380.6
click at [259, 184] on app-calendar-viewport "Thu 4 4/4 2 Jobs Fri 5 4/4 2 Jobs Sat 6 3/3 1 Job Sun 7 3/3 1 Job Mon 8 3/3 1 J…" at bounding box center [493, 393] width 986 height 576
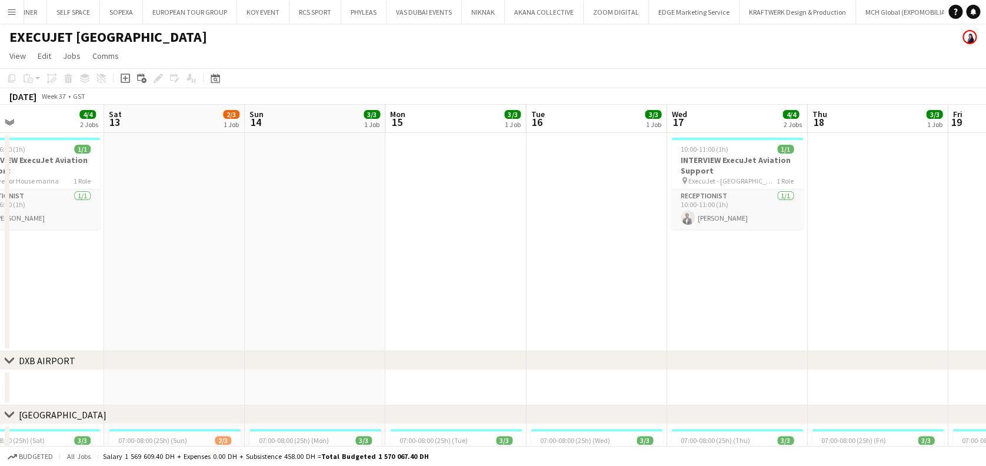
click at [379, 182] on app-calendar-viewport "Mon 8 3/3 1 Job Tue 9 5/5 2 Jobs Wed 10 3/3 1 Job Thu 11 3/3 1 Job Fri 12 4/4 2…" at bounding box center [493, 393] width 986 height 576
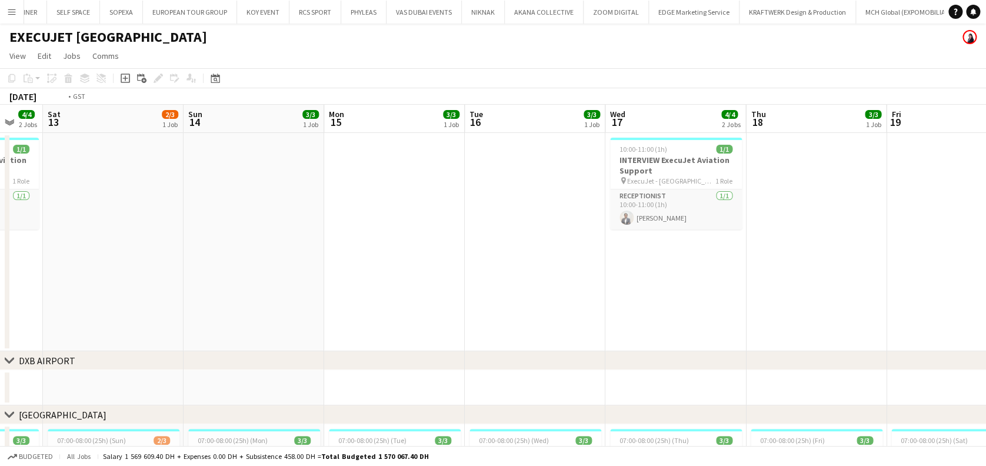
drag, startPoint x: 692, startPoint y: 188, endPoint x: 461, endPoint y: 191, distance: 231.2
click at [469, 186] on app-calendar-viewport "Wed 10 3/3 1 Job Thu 11 3/3 1 Job Fri 12 4/4 2 Jobs Sat 13 2/3 1 Job Sun 14 3/3…" at bounding box center [493, 393] width 986 height 576
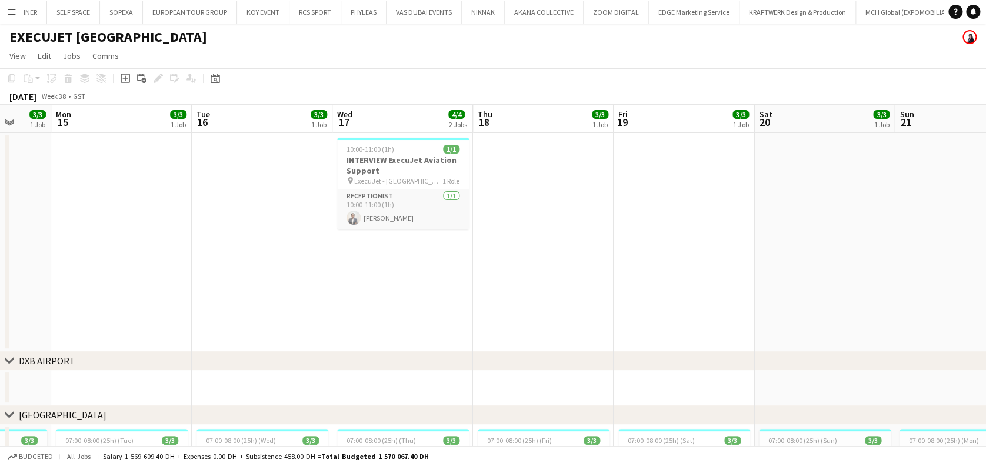
drag, startPoint x: 887, startPoint y: 195, endPoint x: 594, endPoint y: 188, distance: 293.6
click at [594, 182] on app-calendar-viewport "Fri 12 4/4 2 Jobs Sat 13 2/3 1 Job Sun 14 3/3 1 Job Mon 15 3/3 1 Job Tue 16 3/3…" at bounding box center [493, 393] width 986 height 576
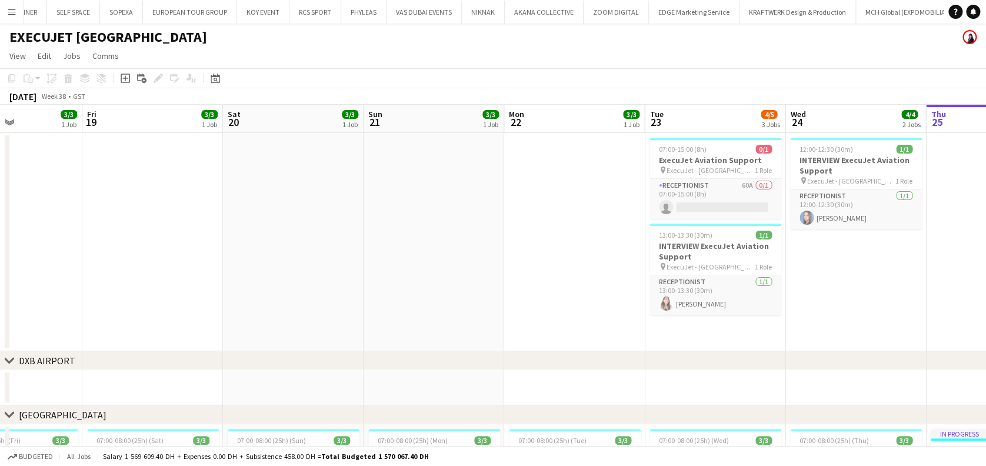
drag, startPoint x: 611, startPoint y: 226, endPoint x: 414, endPoint y: 282, distance: 204.8
click at [188, 226] on app-calendar-viewport "Mon 15 3/3 1 Job Tue 16 3/3 1 Job Wed 17 4/4 2 Jobs Thu 18 3/3 1 Job Fri 19 3/3…" at bounding box center [493, 393] width 986 height 576
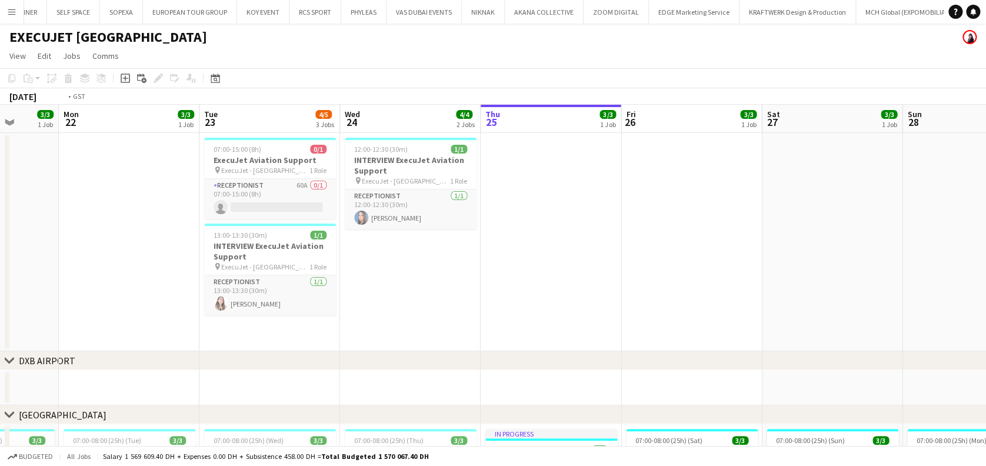
drag, startPoint x: 546, startPoint y: 221, endPoint x: 168, endPoint y: 242, distance: 378.3
click at [168, 242] on app-calendar-viewport "Thu 18 3/3 1 Job Fri 19 3/3 1 Job Sat 20 3/3 1 Job Sun 21 3/3 1 Job Mon 22 3/3 …" at bounding box center [493, 393] width 986 height 576
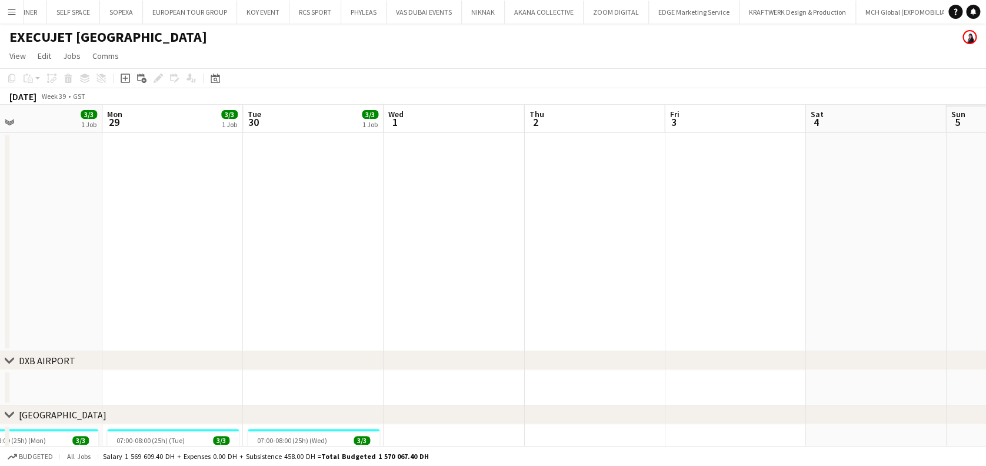
drag, startPoint x: 477, startPoint y: 245, endPoint x: 201, endPoint y: 255, distance: 275.5
click at [206, 251] on app-calendar-viewport "Wed 24 4/4 2 Jobs Thu 25 3/3 1 Job Fri 26 3/3 1 Job Sat 27 3/3 1 Job Sun 28 3/3…" at bounding box center [493, 393] width 986 height 576
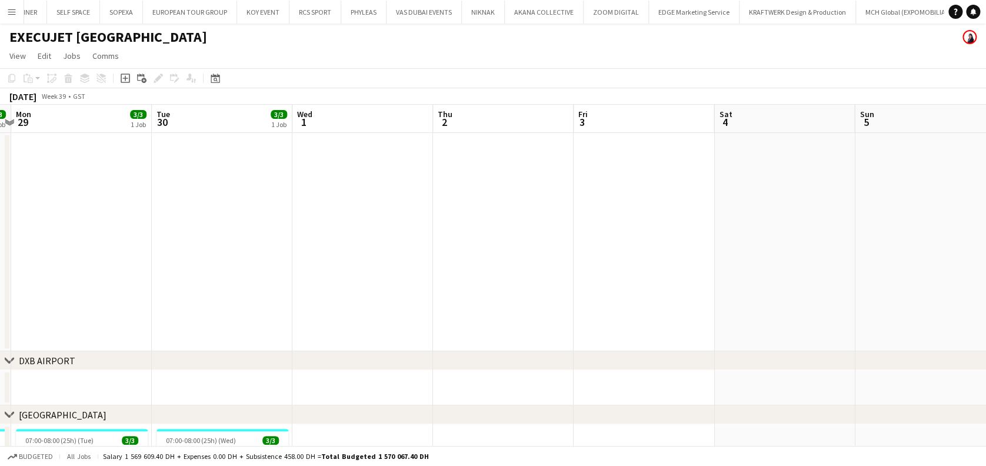
drag, startPoint x: 640, startPoint y: 246, endPoint x: 497, endPoint y: 225, distance: 144.5
click at [497, 225] on app-calendar-viewport "Fri 26 3/3 1 Job Sat 27 3/3 1 Job Sun 28 3/3 1 Job Mon 29 3/3 1 Job Tue 30 3/3 …" at bounding box center [493, 393] width 986 height 576
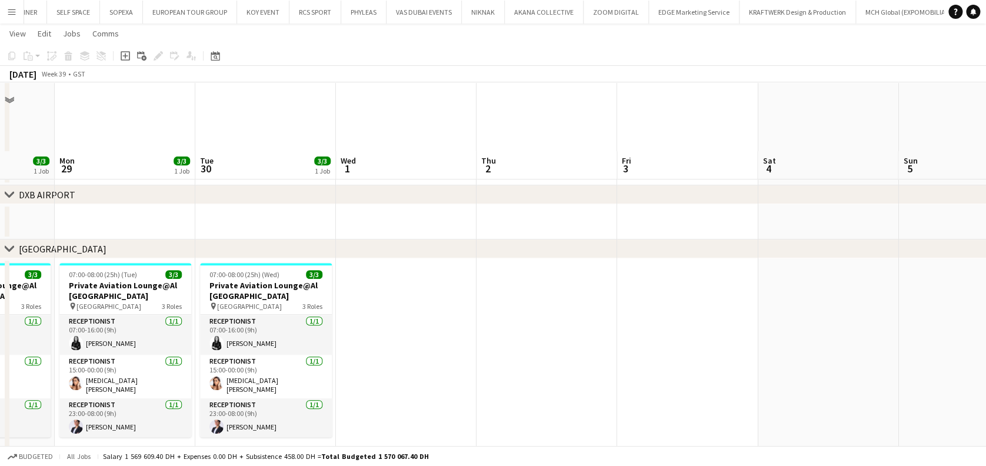
scroll to position [234, 0]
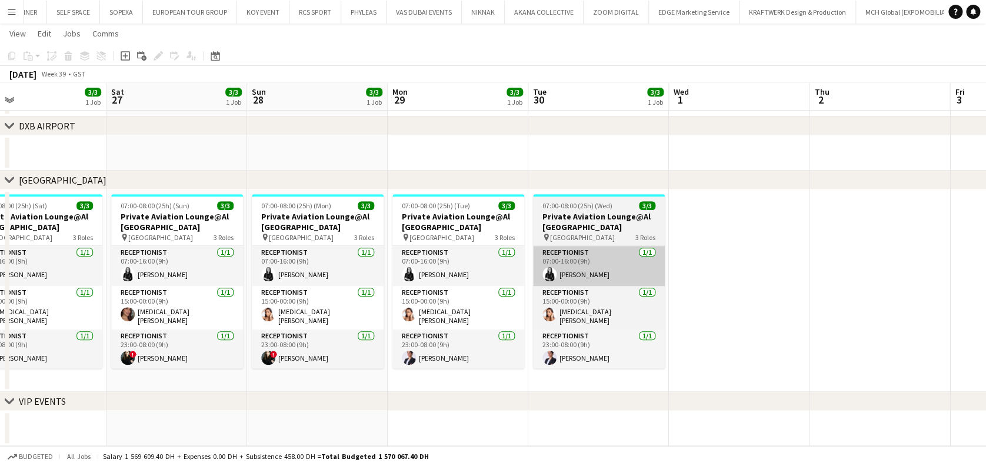
drag, startPoint x: 707, startPoint y: 256, endPoint x: 629, endPoint y: 268, distance: 77.9
click at [737, 259] on app-calendar-viewport "Wed 24 4/4 2 Jobs Thu 25 3/3 1 Job Fri 26 3/3 1 Job Sat 27 3/3 1 Job Sun 28 3/3…" at bounding box center [493, 129] width 986 height 634
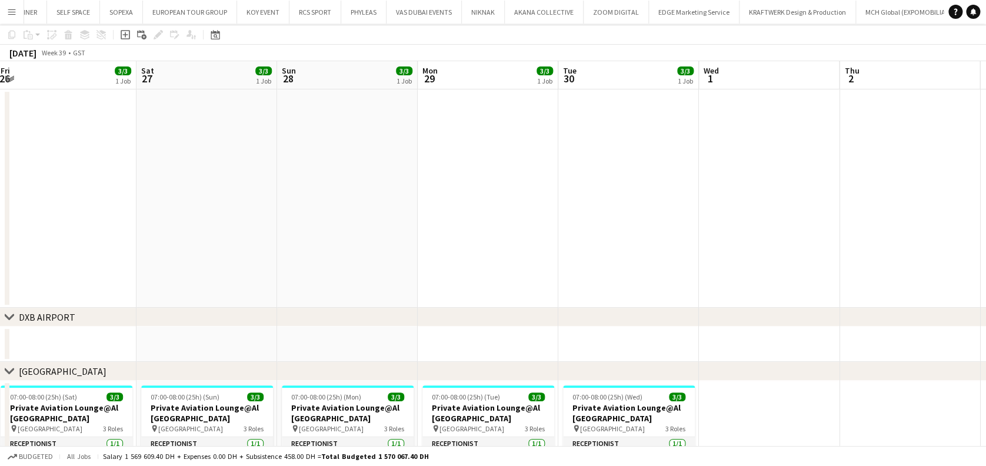
scroll to position [0, 0]
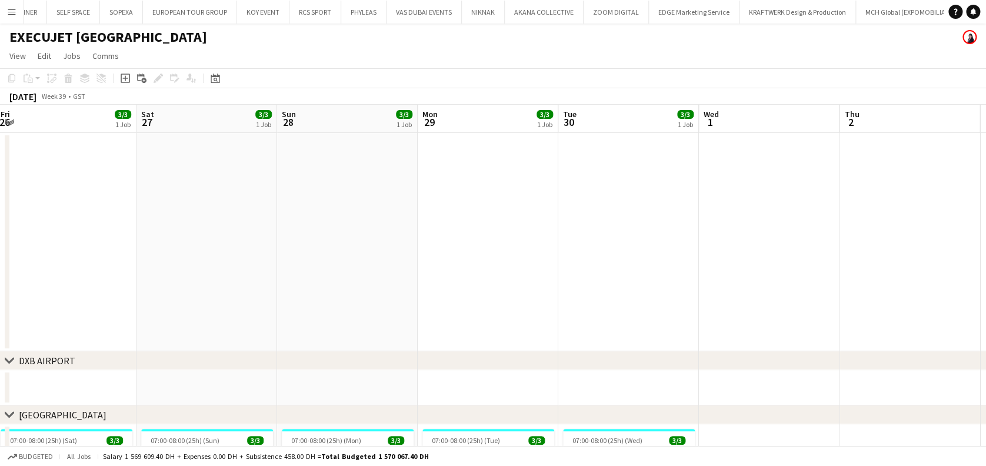
drag, startPoint x: 644, startPoint y: 236, endPoint x: 572, endPoint y: 260, distance: 75.5
click at [691, 236] on app-calendar-viewport "Wed 24 4/4 2 Jobs Thu 25 3/3 1 Job Fri 26 3/3 1 Job Sat 27 3/3 1 Job Sun 28 3/3…" at bounding box center [493, 393] width 986 height 576
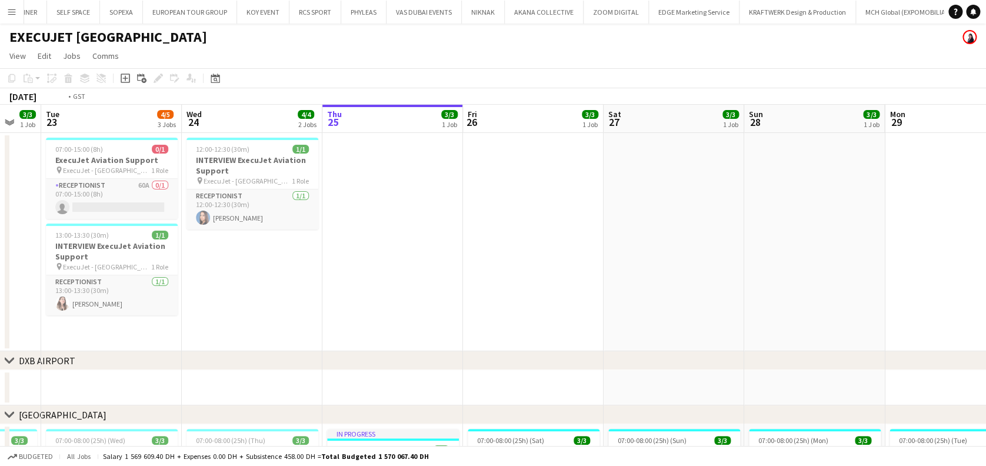
drag, startPoint x: 546, startPoint y: 258, endPoint x: 739, endPoint y: 258, distance: 193.5
click at [734, 258] on app-calendar-viewport "Sun 21 3/3 1 Job Mon 22 3/3 1 Job Tue 23 4/5 3 Jobs Wed 24 4/4 2 Jobs Thu 25 3/…" at bounding box center [493, 393] width 986 height 576
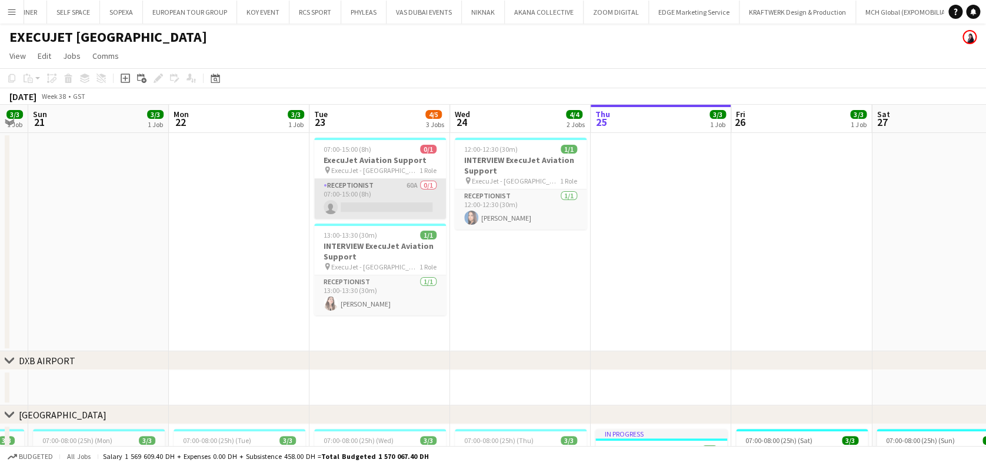
click at [441, 207] on app-card-role "Receptionist 60A 0/1 07:00-15:00 (8h) single-neutral-actions" at bounding box center [380, 199] width 132 height 40
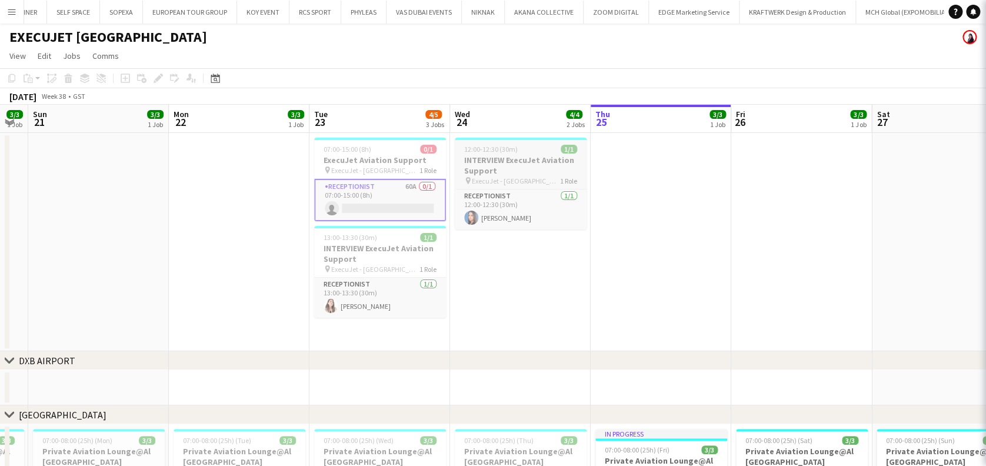
scroll to position [0, 252]
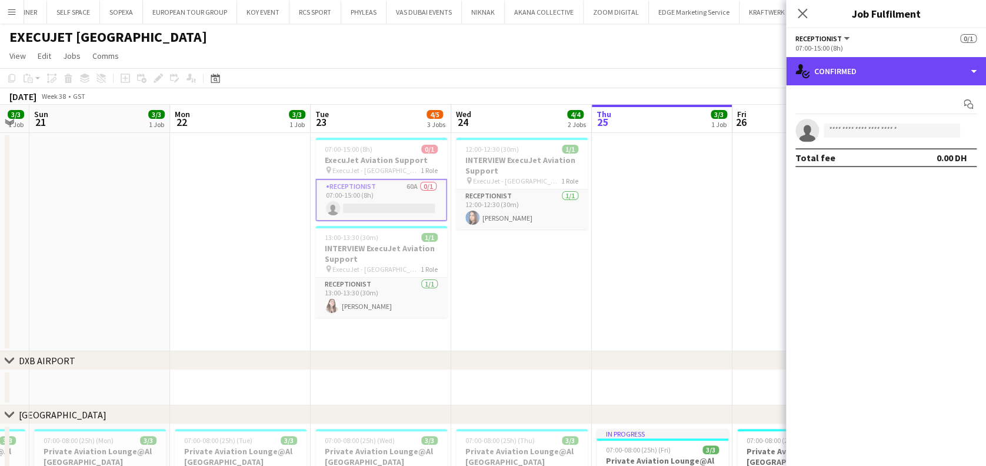
click at [923, 74] on div "single-neutral-actions-check-2 Confirmed" at bounding box center [886, 71] width 200 height 28
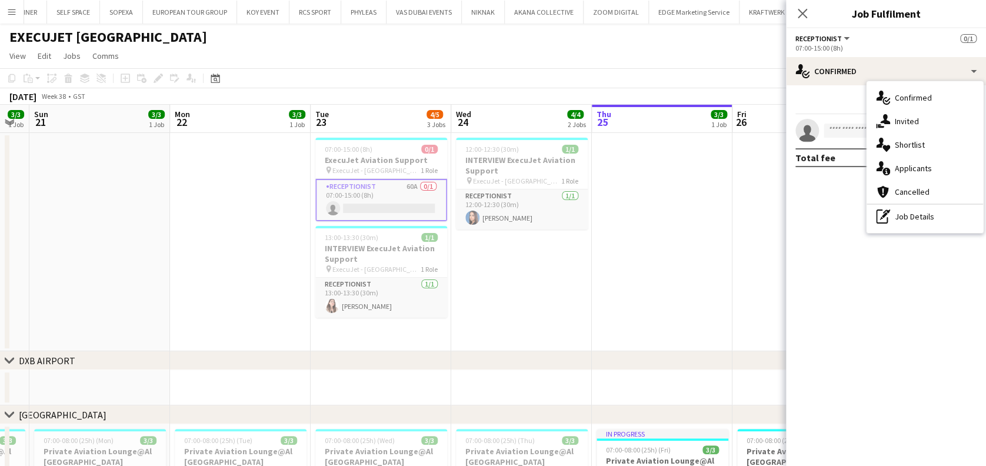
click at [920, 159] on div "single-neutral-actions-information Applicants" at bounding box center [925, 168] width 116 height 24
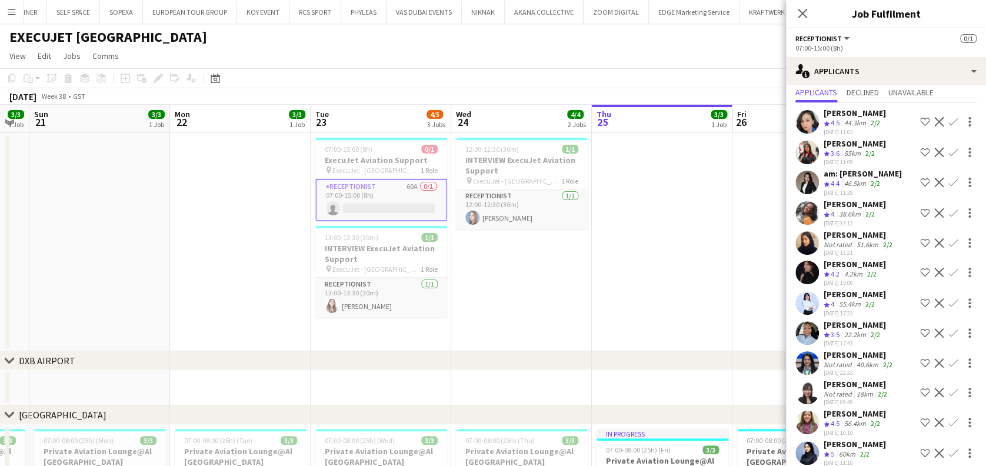
scroll to position [0, 0]
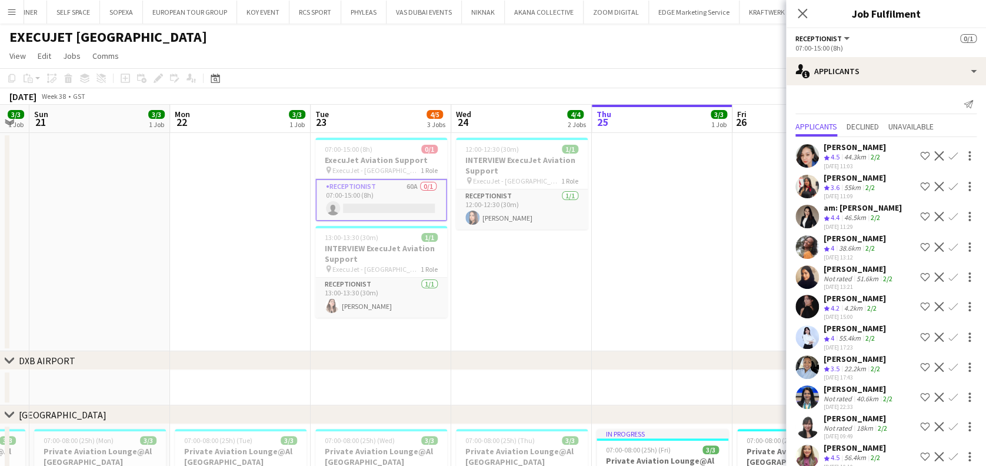
click at [750, 270] on app-date-cell at bounding box center [802, 242] width 141 height 218
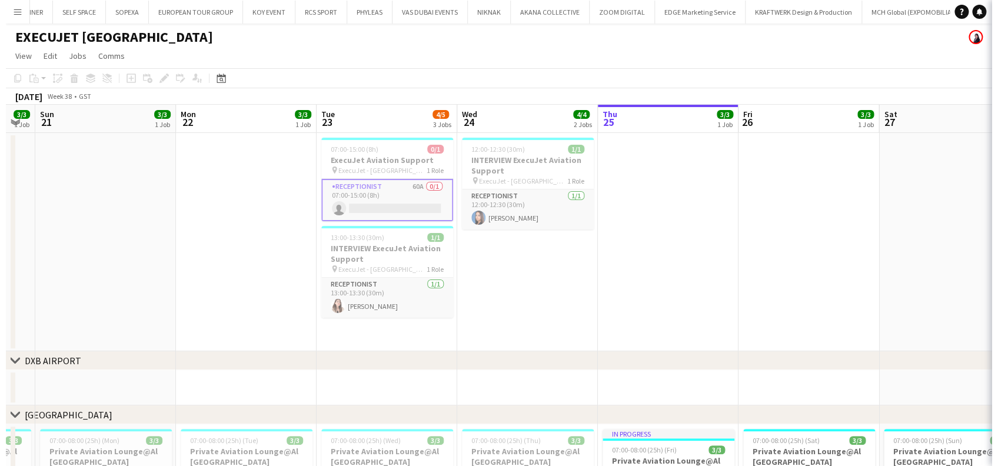
scroll to position [0, 251]
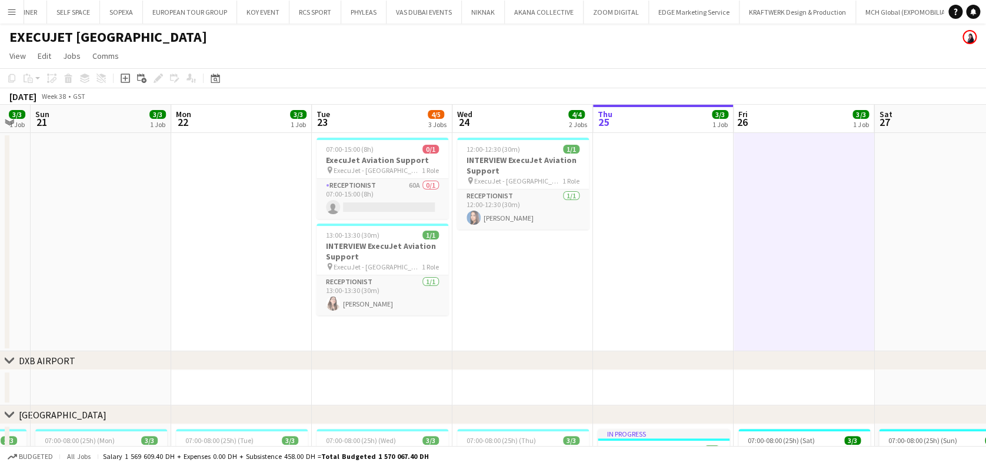
click at [18, 14] on button "Menu" at bounding box center [12, 12] width 24 height 24
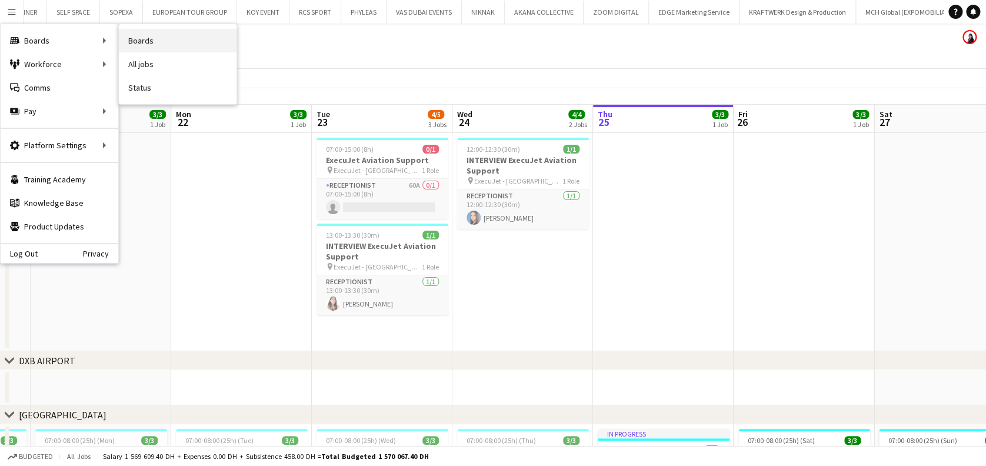
click at [212, 39] on link "Boards" at bounding box center [178, 41] width 118 height 24
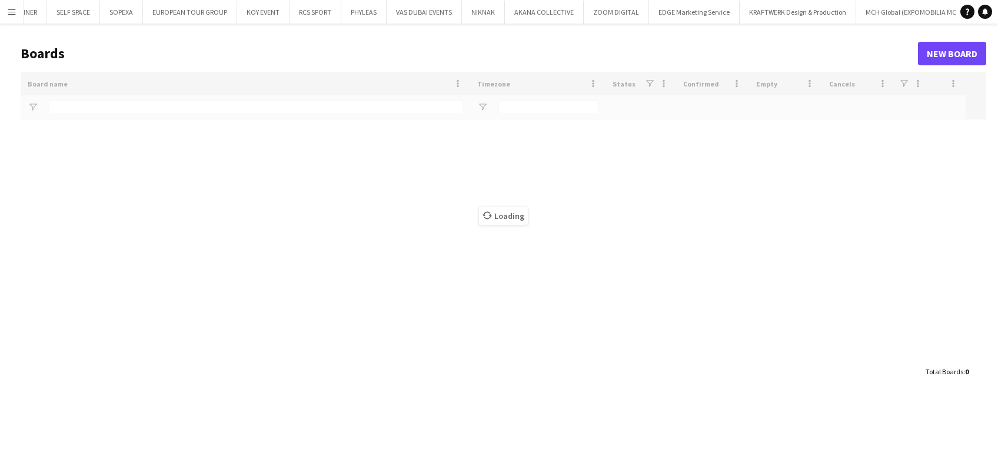
type input "*****"
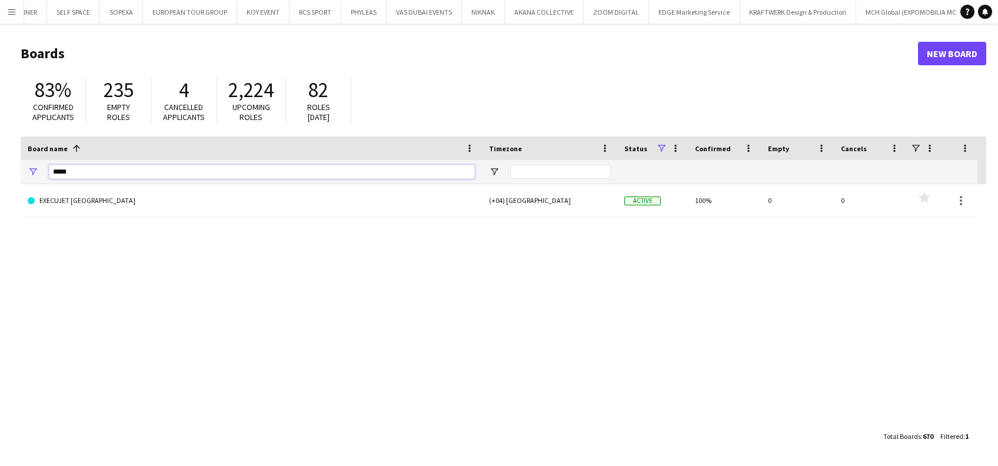
drag, startPoint x: 114, startPoint y: 174, endPoint x: 0, endPoint y: 174, distance: 114.1
click at [0, 174] on html "Menu Boards Boards Boards All jobs Status Workforce Workforce My Workforce Recr…" at bounding box center [499, 233] width 998 height 466
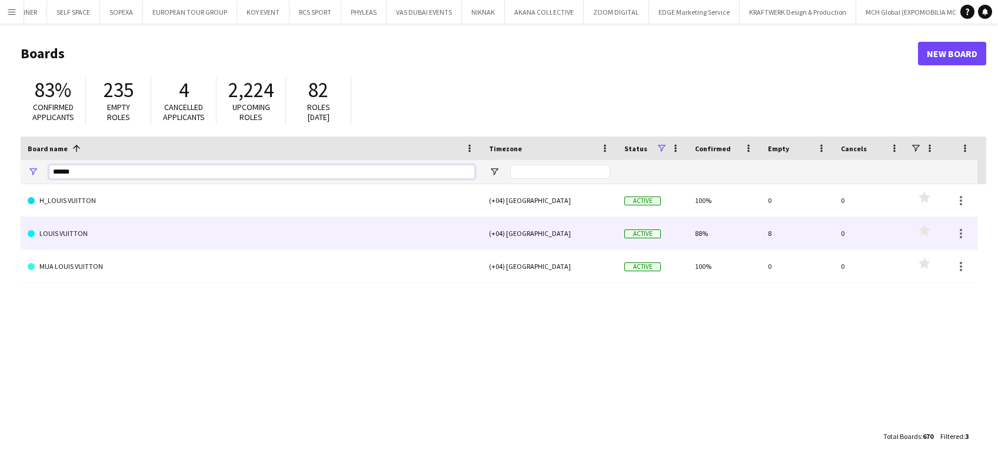
type input "*****"
click at [82, 232] on link "LOUIS VUITTON" at bounding box center [251, 233] width 447 height 33
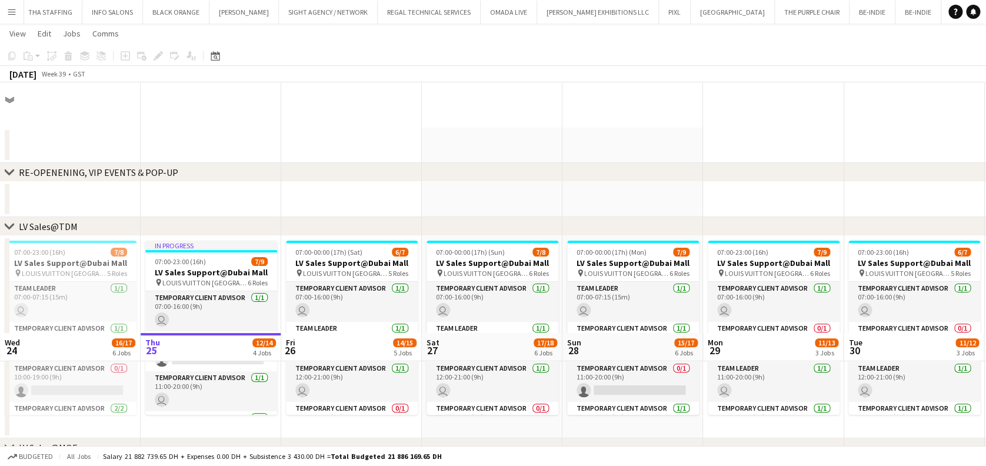
scroll to position [262, 0]
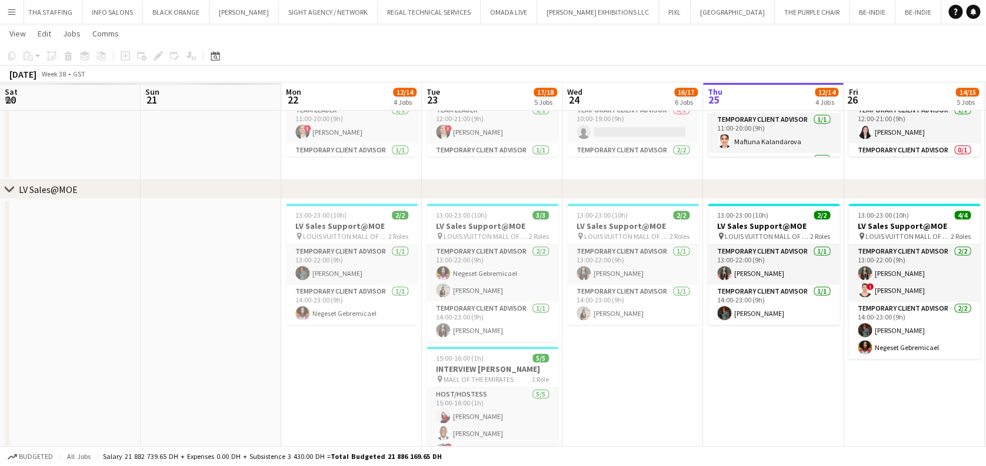
scroll to position [0, 281]
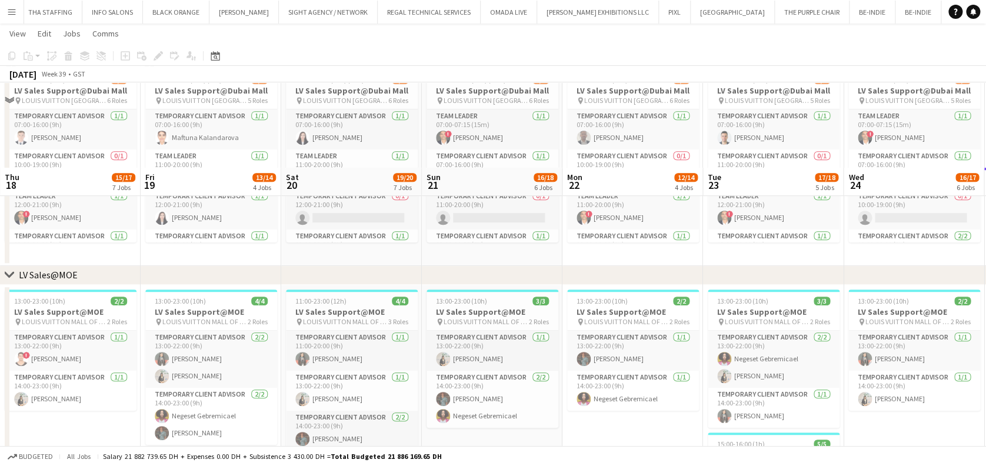
drag, startPoint x: 363, startPoint y: 348, endPoint x: 780, endPoint y: 328, distance: 417.5
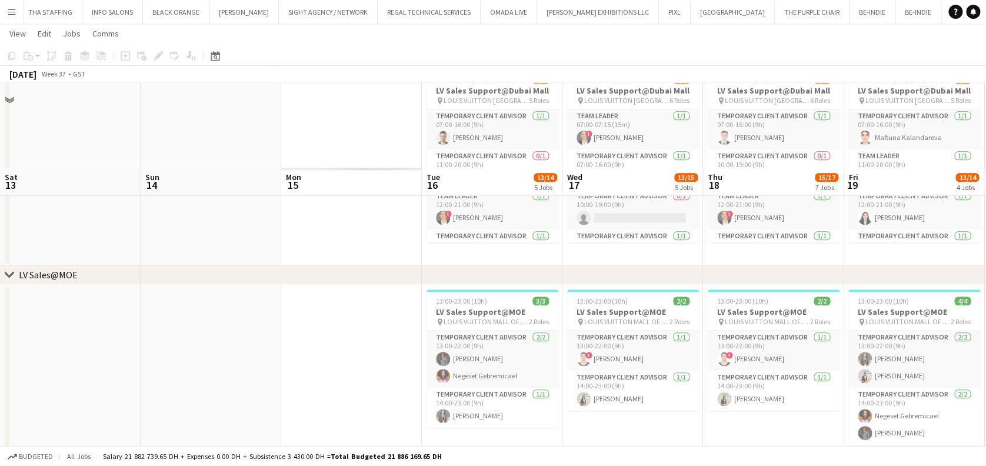
scroll to position [348, 0]
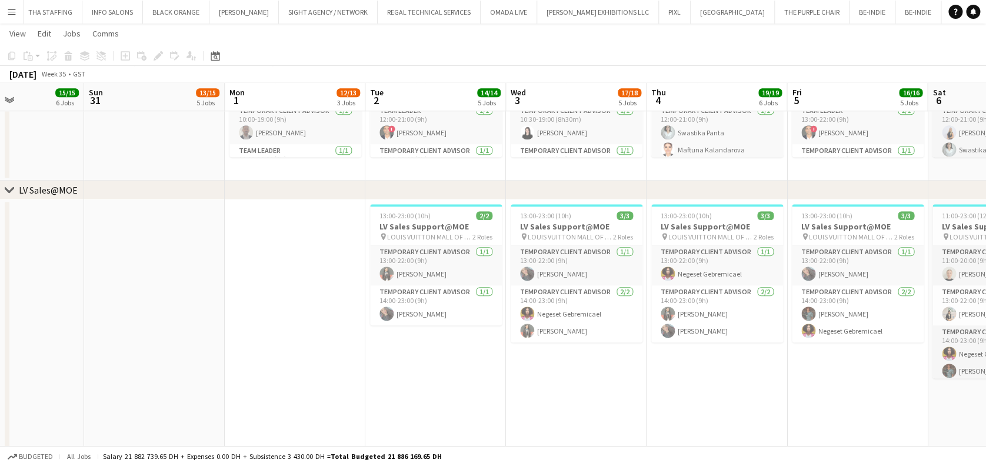
scroll to position [0, 0]
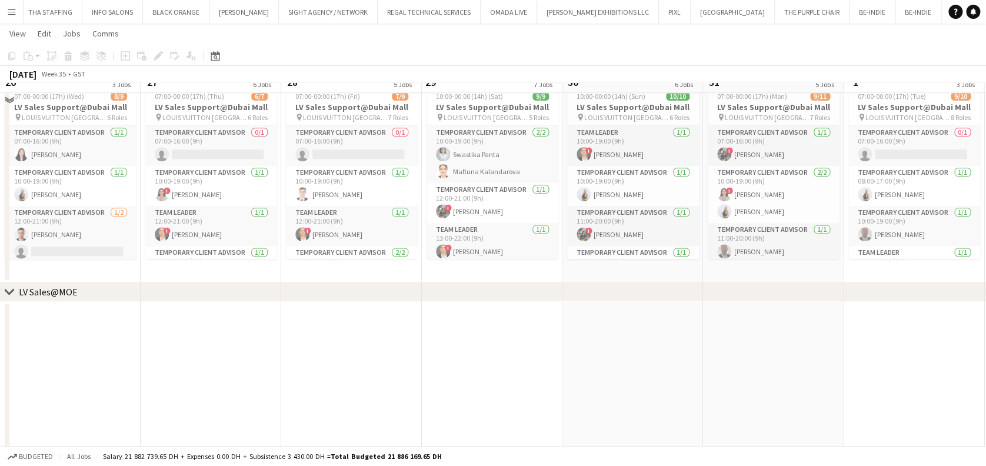
scroll to position [759, 0]
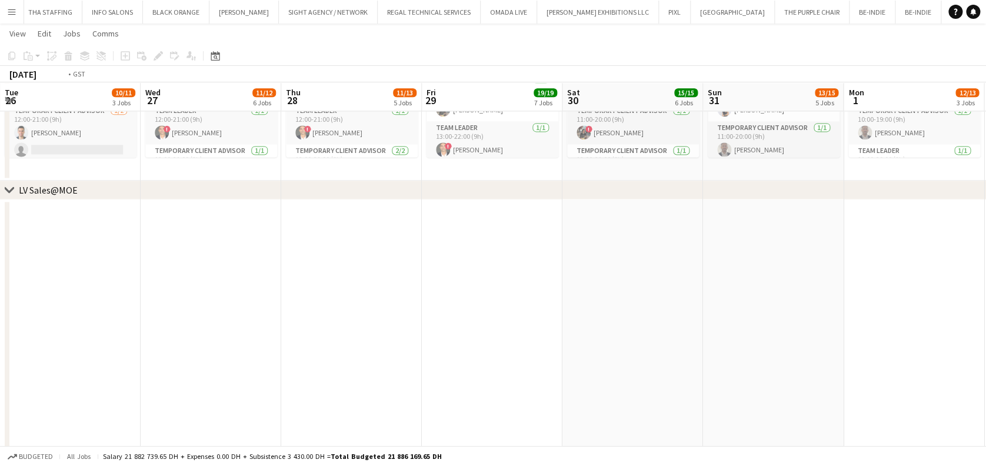
drag, startPoint x: 276, startPoint y: 283, endPoint x: 697, endPoint y: 286, distance: 420.0
click at [709, 283] on app-calendar-viewport "Sun 24 11/11 4 Jobs Mon 25 11/12 3 Jobs Tue 26 10/11 3 Jobs Wed 27 11/12 6 Jobs…" at bounding box center [493, 436] width 986 height 2299
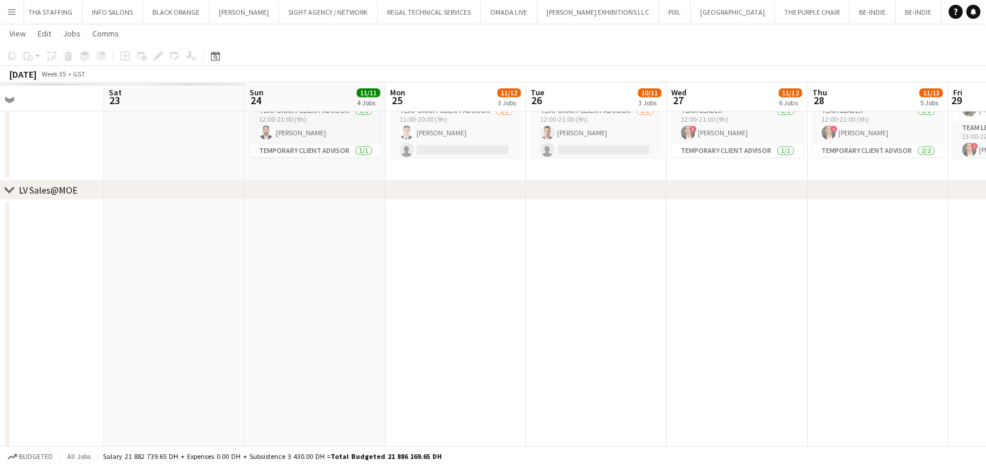
drag, startPoint x: 351, startPoint y: 315, endPoint x: 195, endPoint y: 318, distance: 156.5
click at [662, 288] on app-calendar-viewport "Wed 20 Thu 21 Fri 22 Sat 23 Sun 24 11/11 4 Jobs Mon 25 11/12 3 Jobs Tue 26 10/1…" at bounding box center [493, 436] width 986 height 2299
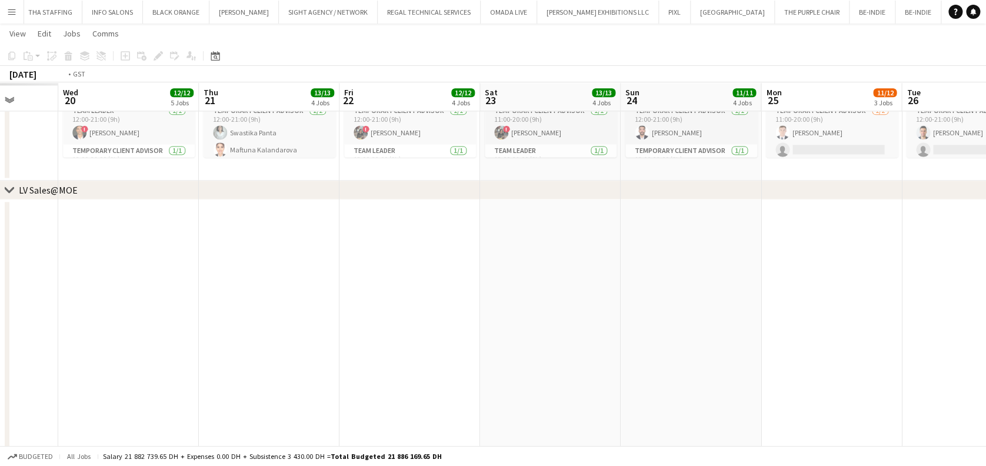
drag, startPoint x: 195, startPoint y: 318, endPoint x: 511, endPoint y: 318, distance: 315.9
click at [711, 272] on app-calendar-viewport "Sun 17 Mon 18 Tue 19 Wed 20 12/12 5 Jobs Thu 21 13/13 4 Jobs Fri 22 12/12 4 Job…" at bounding box center [493, 436] width 986 height 2299
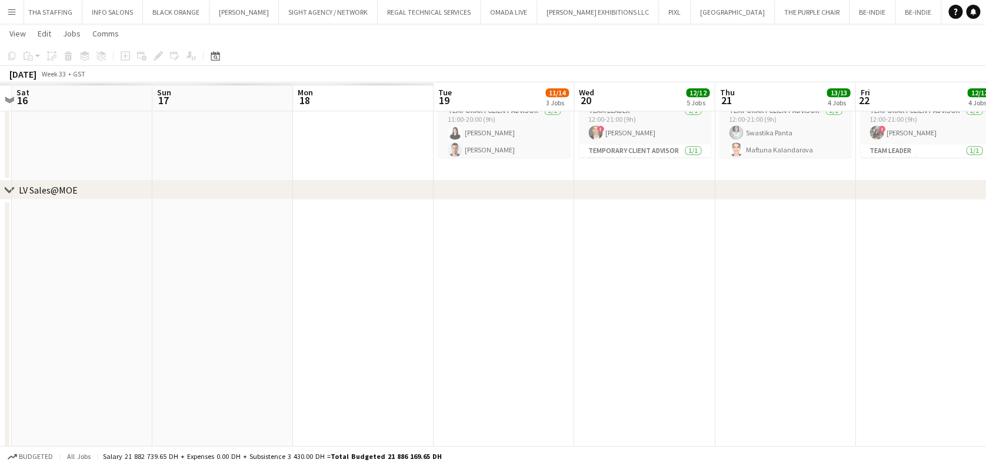
click at [744, 291] on app-calendar-viewport "Wed 13 Thu 14 Fri 15 Sat 16 Sun 17 Mon 18 Tue 19 11/14 3 Jobs Wed 20 12/12 5 Jo…" at bounding box center [493, 436] width 986 height 2299
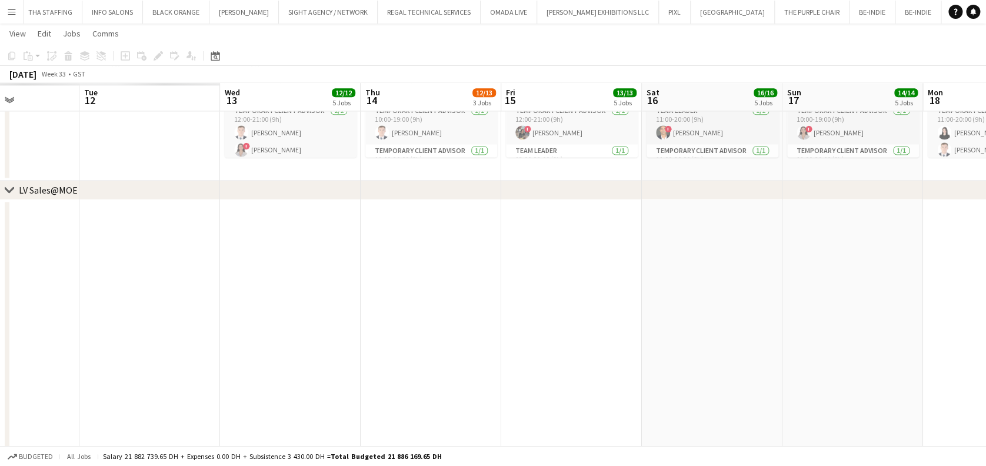
drag, startPoint x: 560, startPoint y: 329, endPoint x: 660, endPoint y: 300, distance: 104.2
click at [882, 296] on app-calendar-viewport "Mon 11 Tue 12 Wed 13 12/12 5 Jobs Thu 14 12/13 3 Jobs Fri 15 13/13 5 Jobs Sat 1…" at bounding box center [493, 436] width 986 height 2299
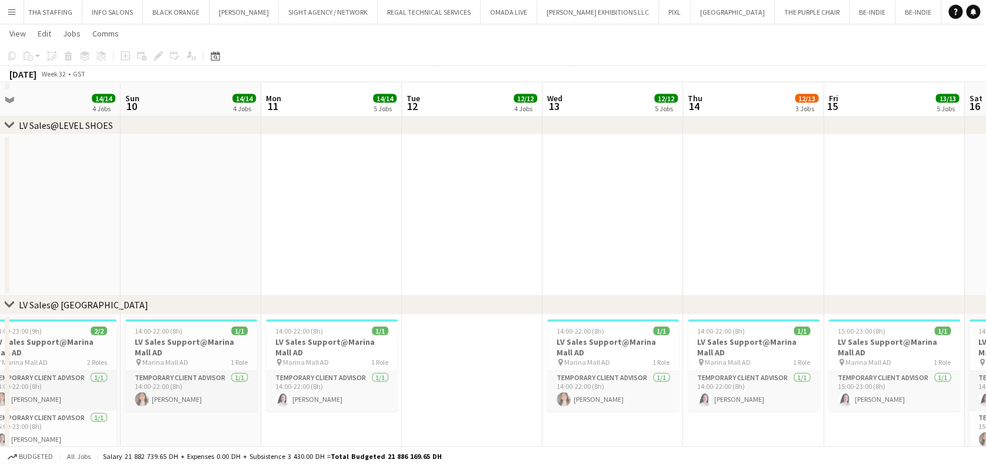
scroll to position [1308, 0]
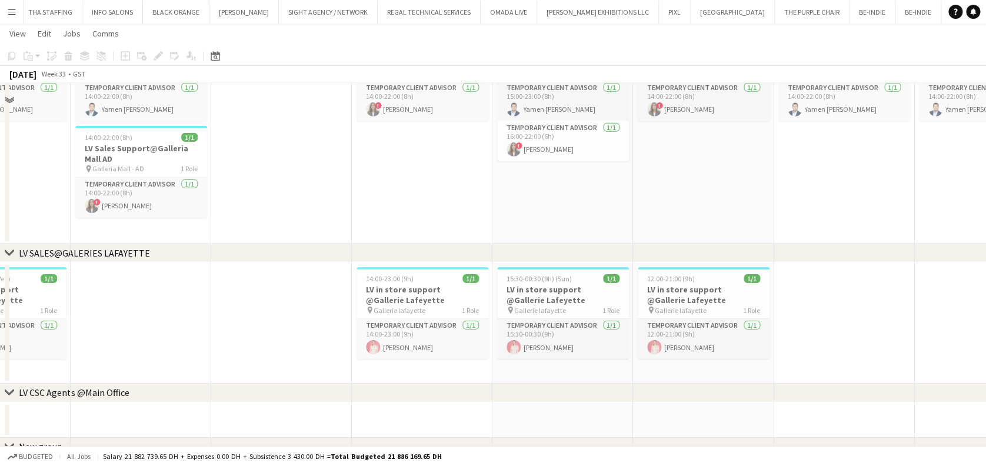
scroll to position [1898, 0]
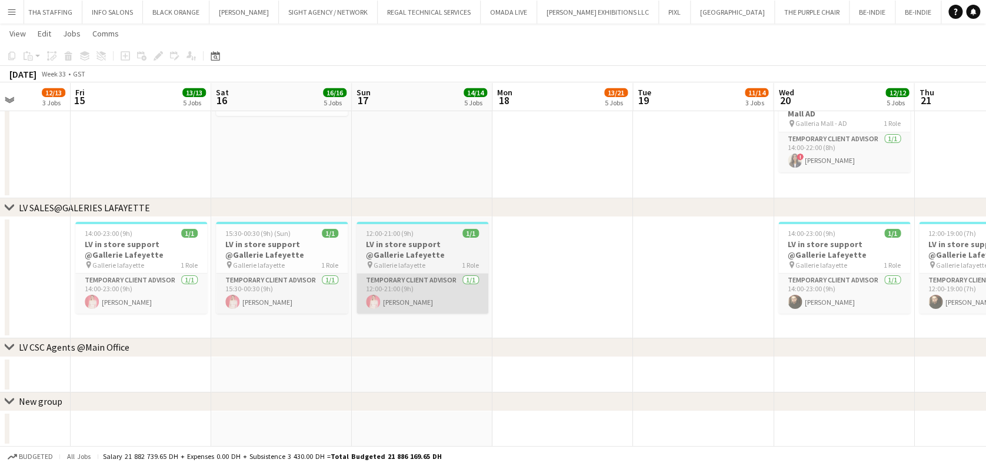
drag, startPoint x: 640, startPoint y: 289, endPoint x: 285, endPoint y: 292, distance: 355.3
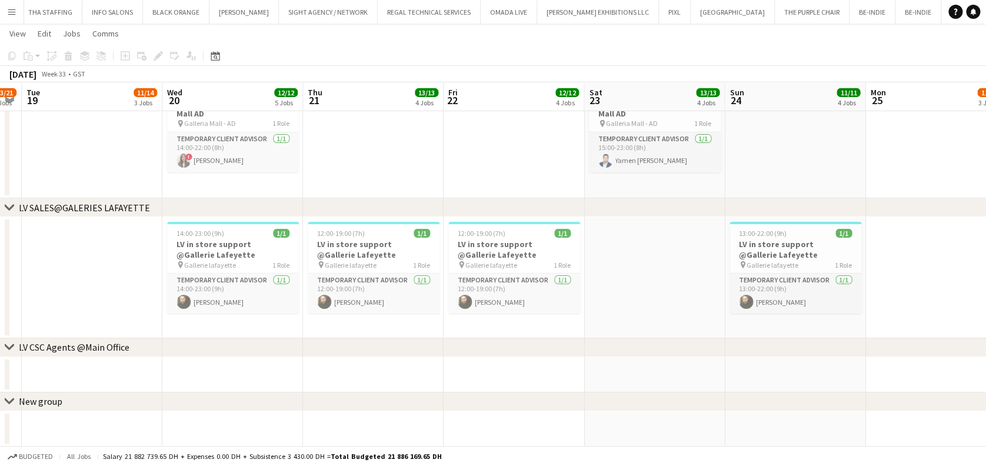
scroll to position [0, 452]
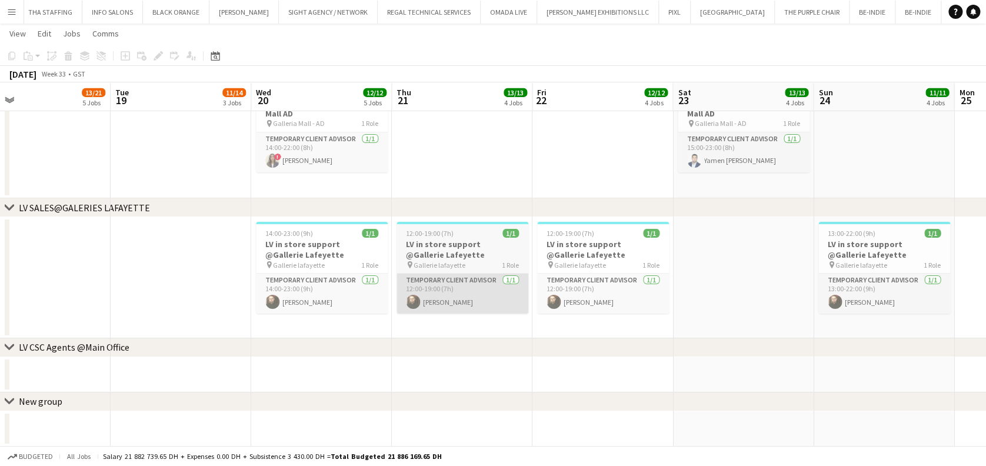
drag, startPoint x: 366, startPoint y: 296, endPoint x: 432, endPoint y: 296, distance: 65.9
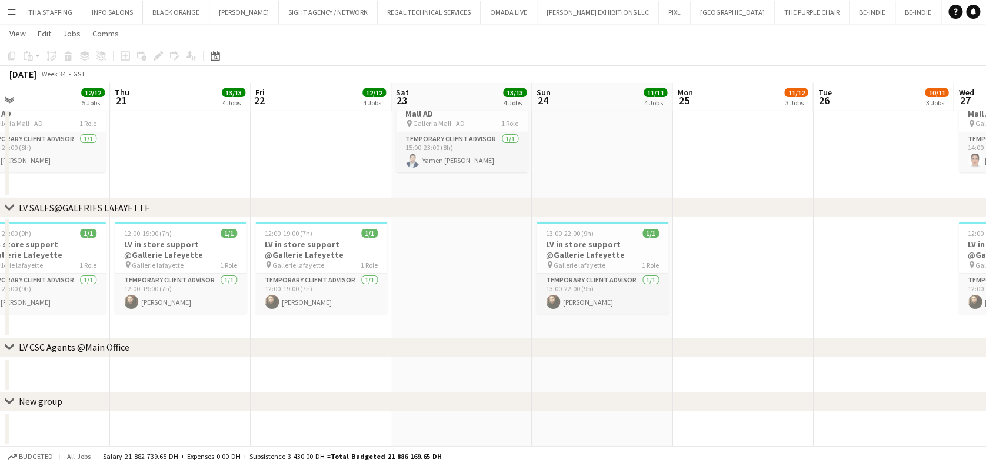
scroll to position [0, 488]
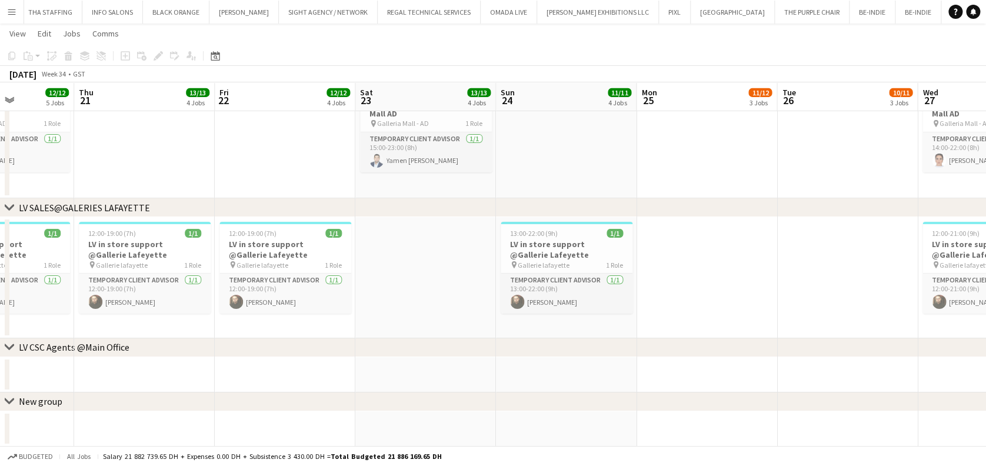
drag, startPoint x: 618, startPoint y: 291, endPoint x: 387, endPoint y: 294, distance: 230.6
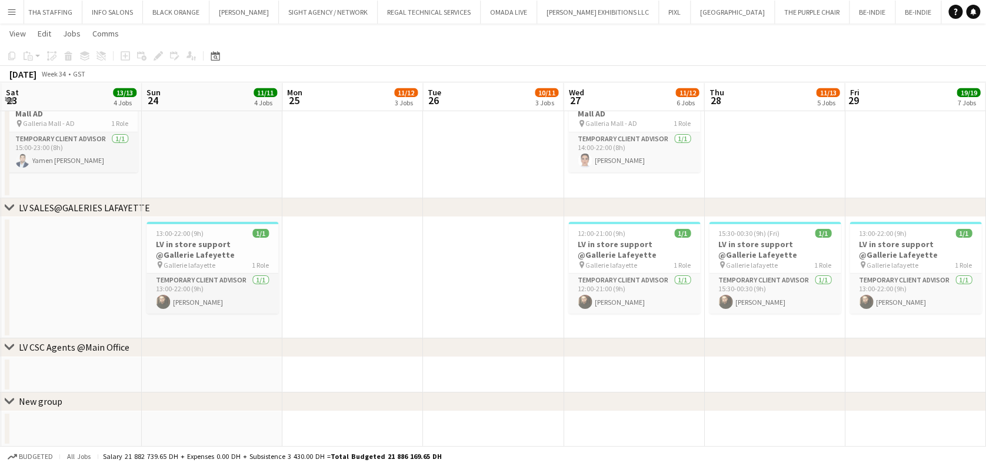
drag, startPoint x: 458, startPoint y: 316, endPoint x: 418, endPoint y: 320, distance: 40.7
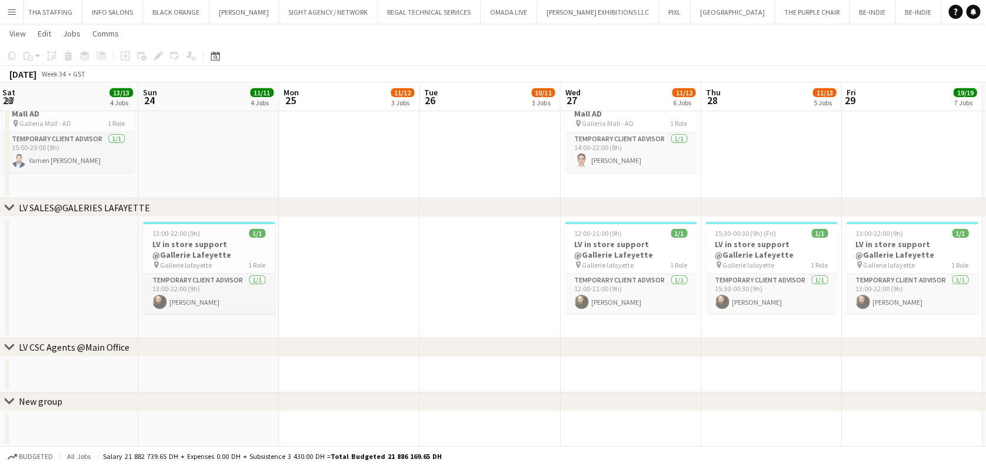
drag, startPoint x: 698, startPoint y: 309, endPoint x: 672, endPoint y: 316, distance: 26.8
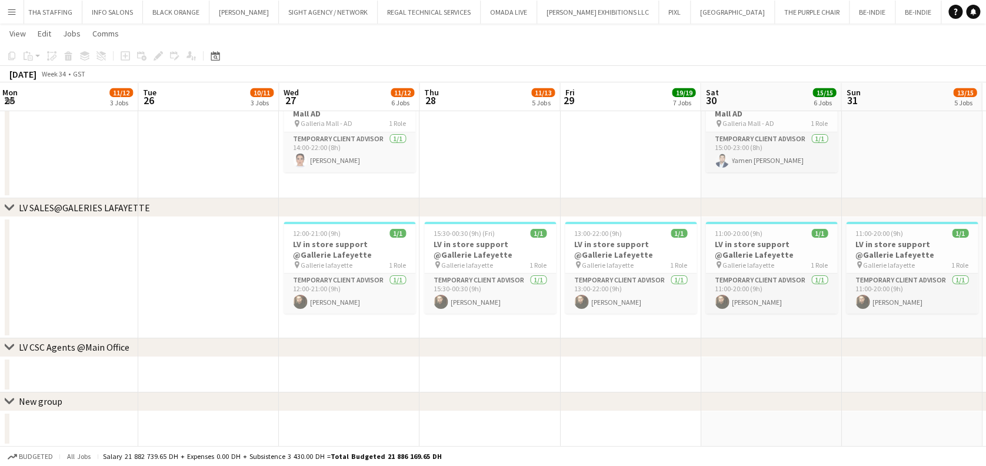
scroll to position [0, 402]
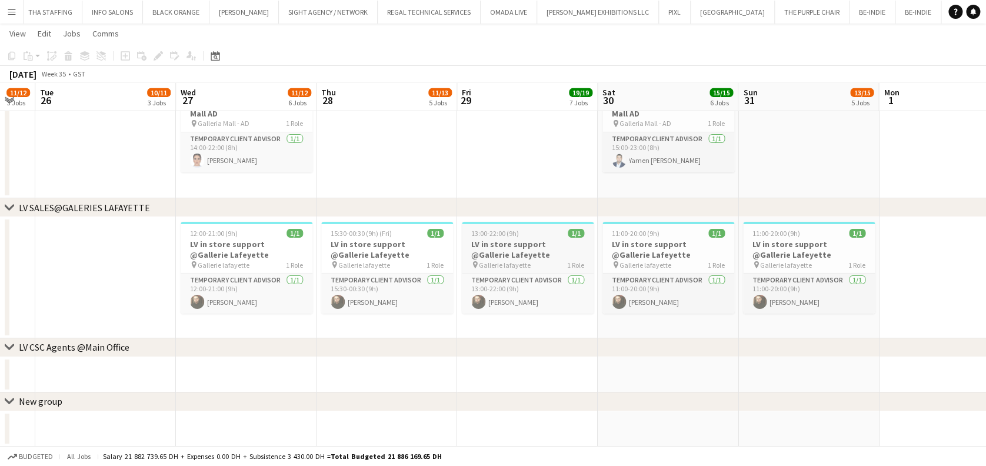
drag, startPoint x: 562, startPoint y: 275, endPoint x: 577, endPoint y: 271, distance: 15.7
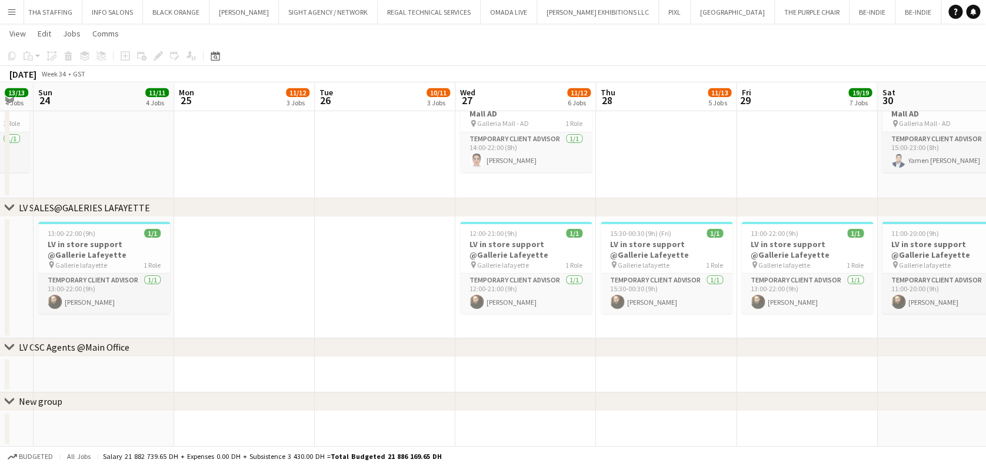
drag, startPoint x: 637, startPoint y: 309, endPoint x: 599, endPoint y: 294, distance: 40.6
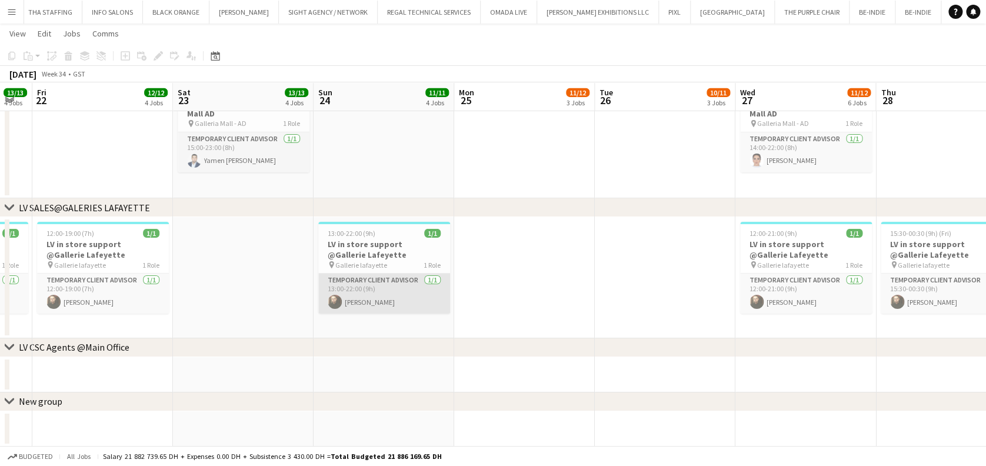
drag, startPoint x: 446, startPoint y: 294, endPoint x: 662, endPoint y: 289, distance: 215.9
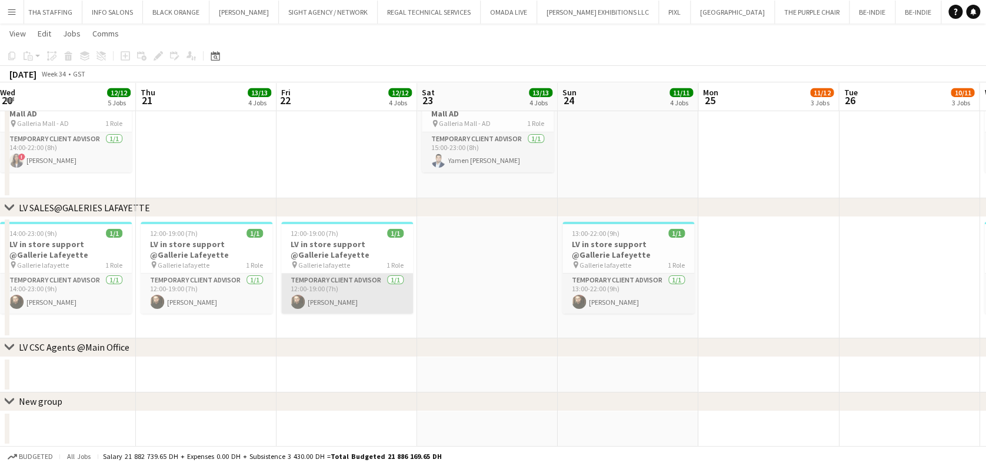
click at [376, 301] on app-card-role "Temporary Client Advisor [DATE] 12:00-19:00 (7h) [PERSON_NAME]" at bounding box center [347, 294] width 132 height 40
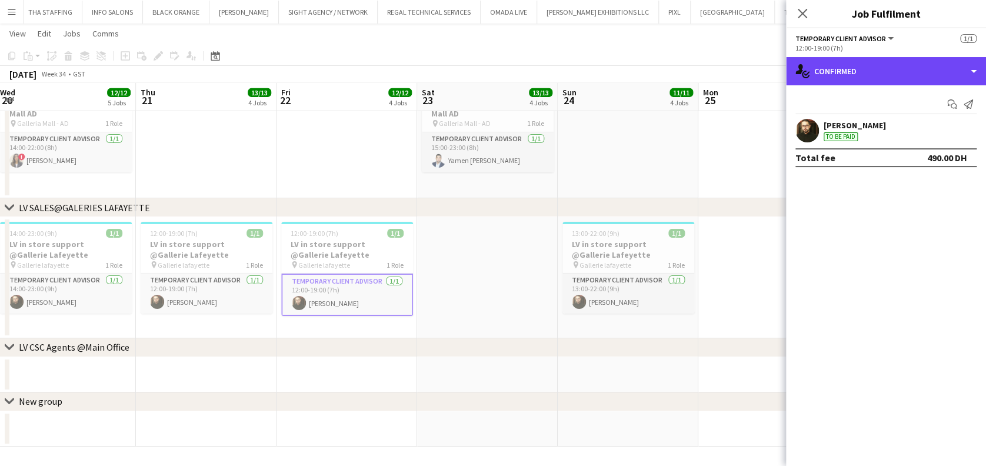
drag, startPoint x: 892, startPoint y: 66, endPoint x: 895, endPoint y: 88, distance: 21.9
click at [892, 67] on div "single-neutral-actions-check-2 Confirmed" at bounding box center [886, 71] width 200 height 28
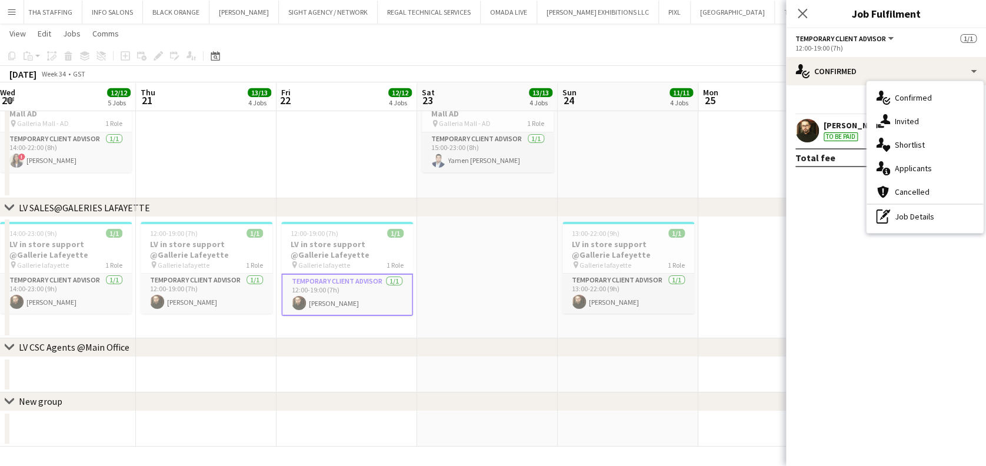
click at [489, 296] on app-date-cell at bounding box center [487, 277] width 141 height 121
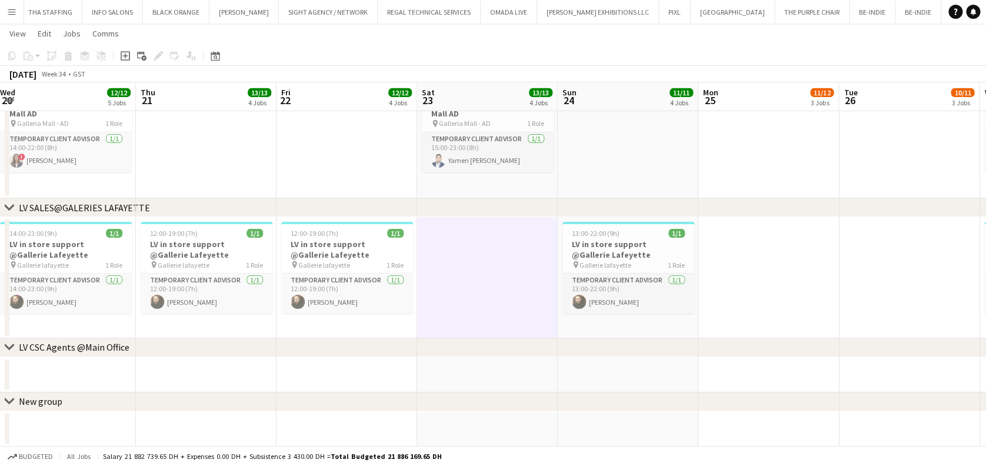
scroll to position [0, 354]
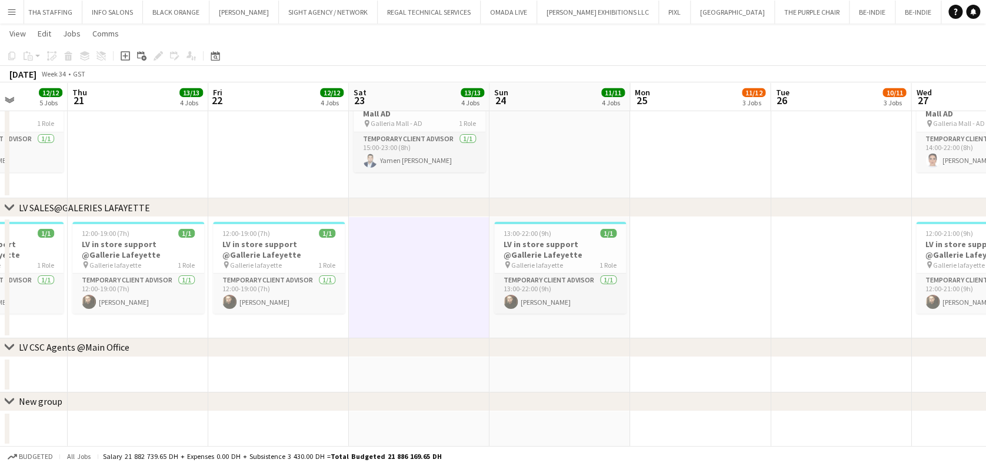
drag, startPoint x: 332, startPoint y: 301, endPoint x: 545, endPoint y: 305, distance: 213.0
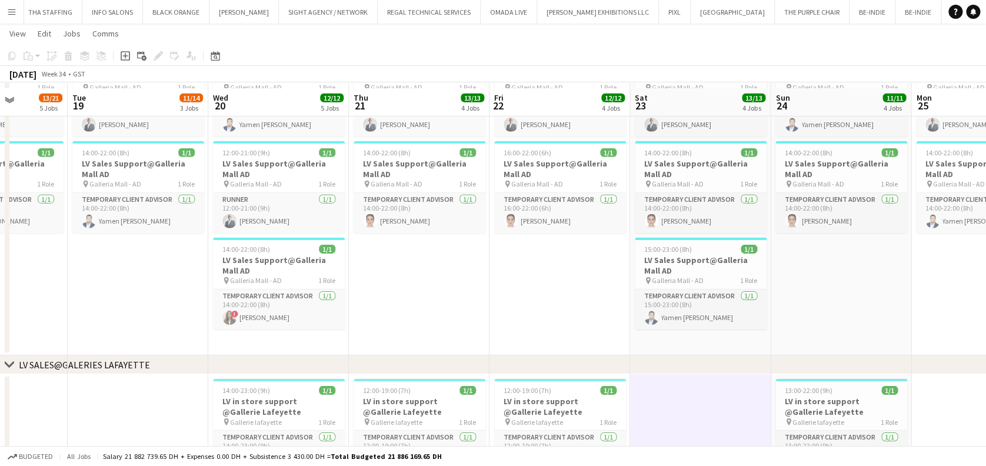
scroll to position [1898, 0]
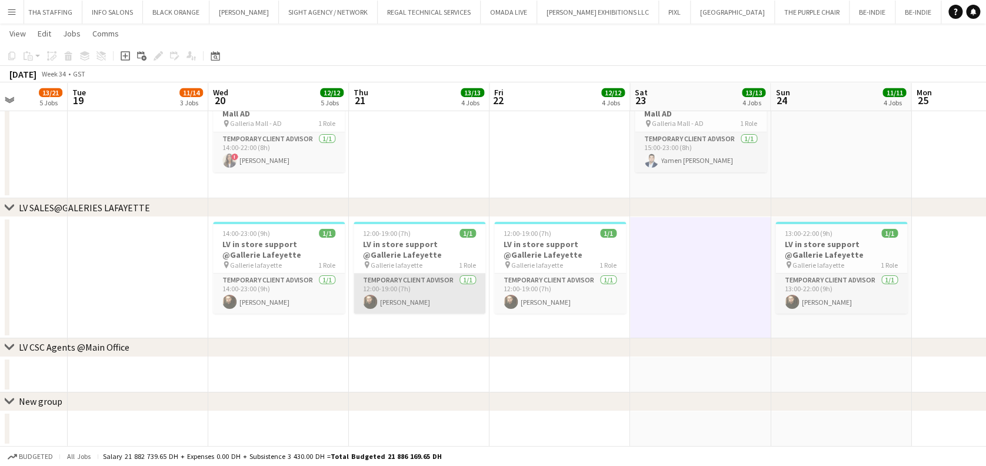
click at [455, 294] on app-card-role "Temporary Client Advisor [DATE] 12:00-19:00 (7h) [PERSON_NAME]" at bounding box center [420, 294] width 132 height 40
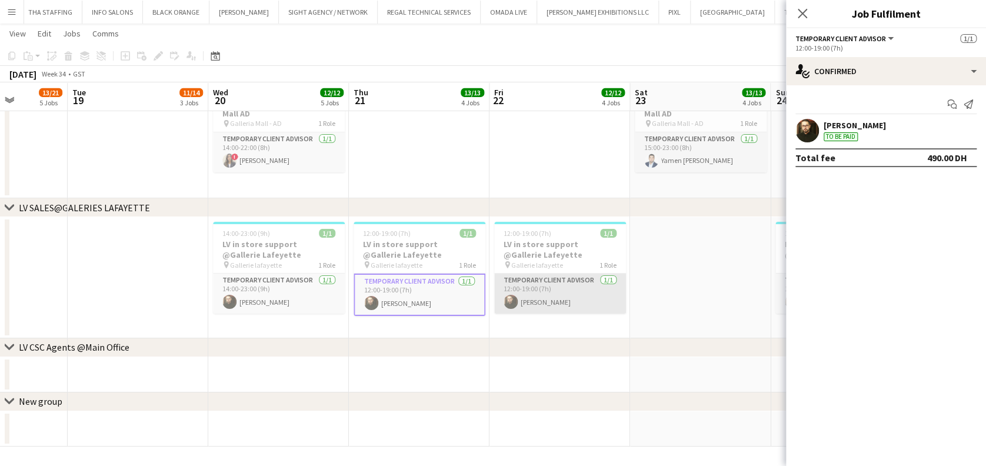
click at [550, 302] on app-card-role "Temporary Client Advisor [DATE] 12:00-19:00 (7h) [PERSON_NAME]" at bounding box center [560, 294] width 132 height 40
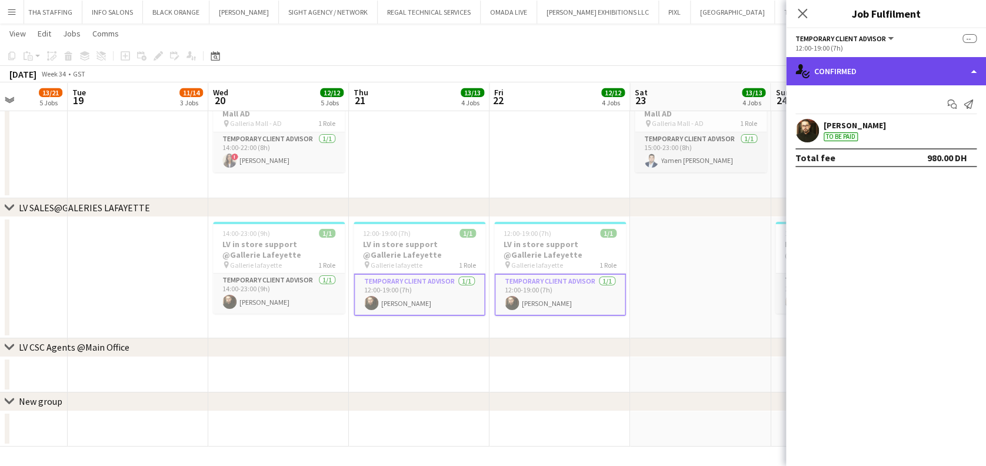
click at [922, 63] on div "single-neutral-actions-check-2 Confirmed" at bounding box center [886, 71] width 200 height 28
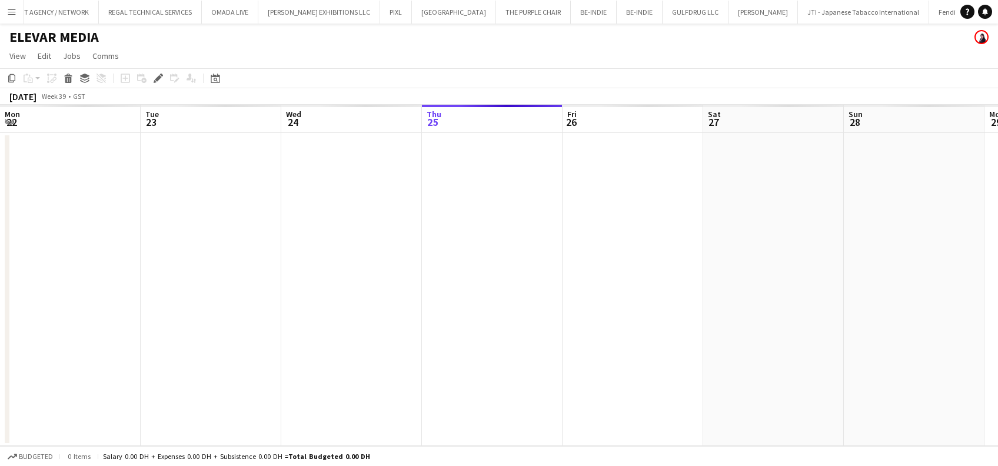
scroll to position [0, 405]
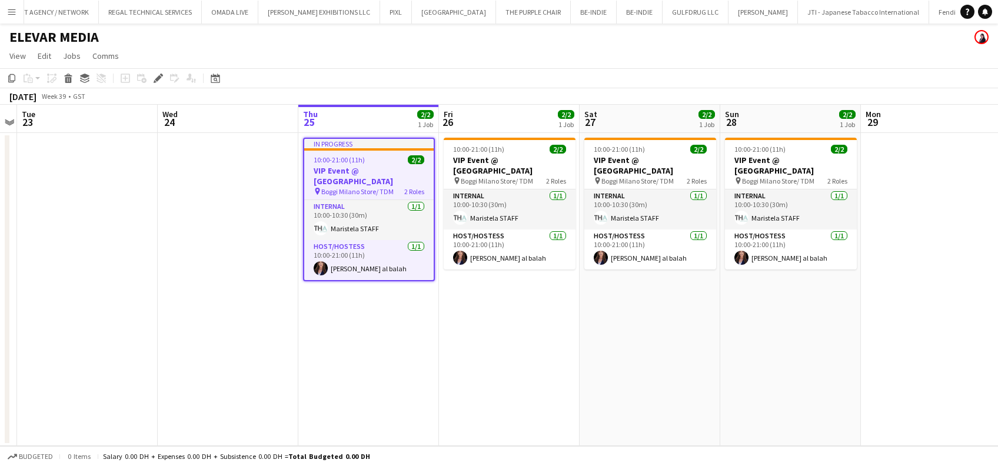
drag, startPoint x: 398, startPoint y: 185, endPoint x: 391, endPoint y: 179, distance: 9.6
click at [397, 184] on h3 "VIP Event @ Boggi Milano Store" at bounding box center [368, 175] width 129 height 21
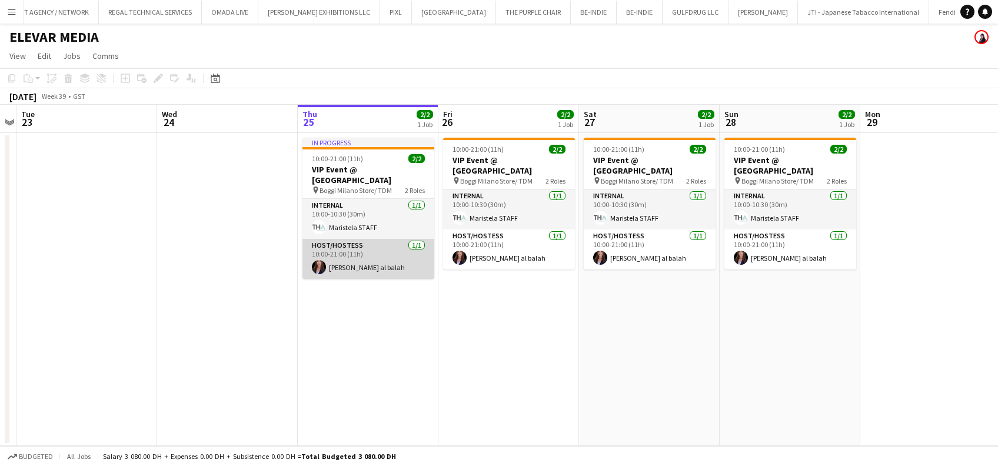
click at [429, 263] on app-card-role "Host/Hostess 1/1 10:00-21:00 (11h) Maha Rawda al balah" at bounding box center [368, 259] width 132 height 40
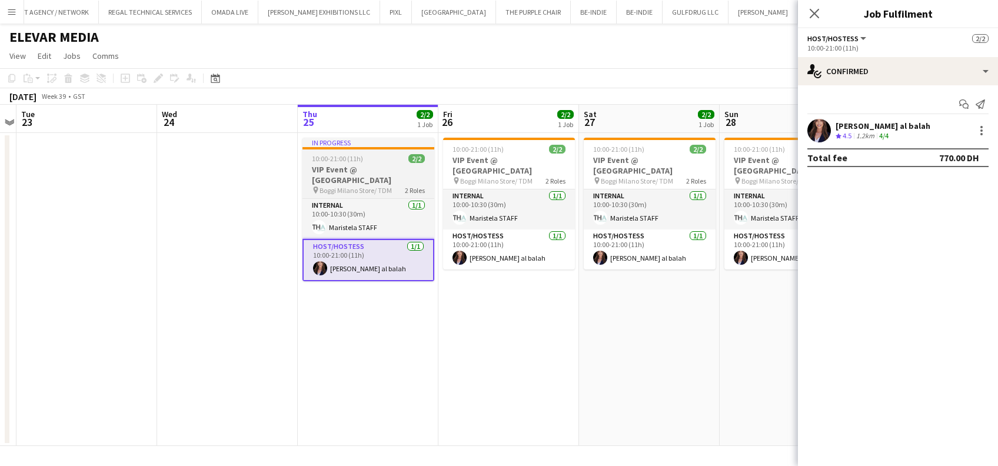
click at [366, 176] on h3 "VIP Event @ Boggi Milano Store" at bounding box center [368, 174] width 132 height 21
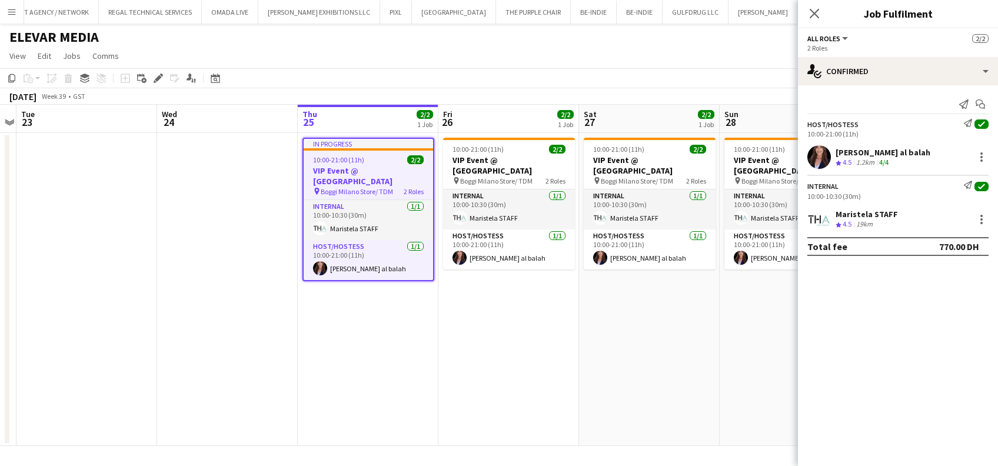
click at [855, 149] on div "Maha Rawda al balah" at bounding box center [882, 152] width 95 height 11
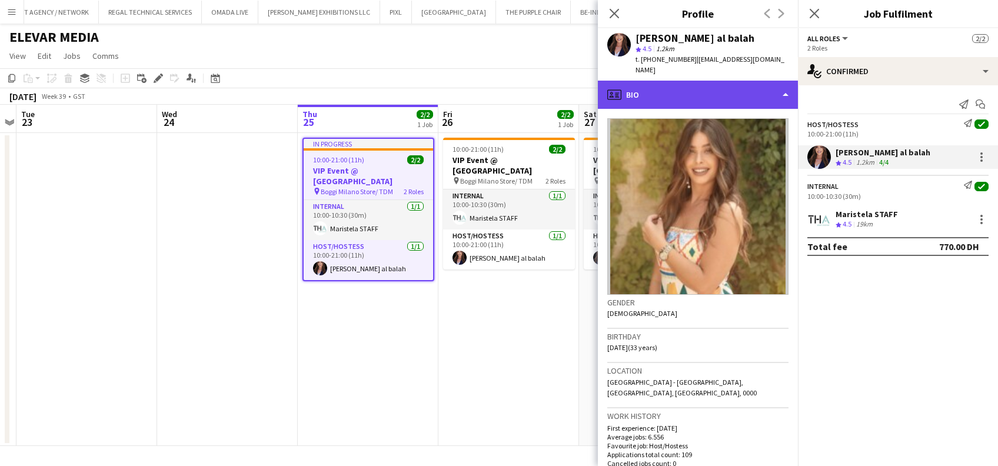
click at [747, 92] on div "profile Bio" at bounding box center [698, 95] width 200 height 28
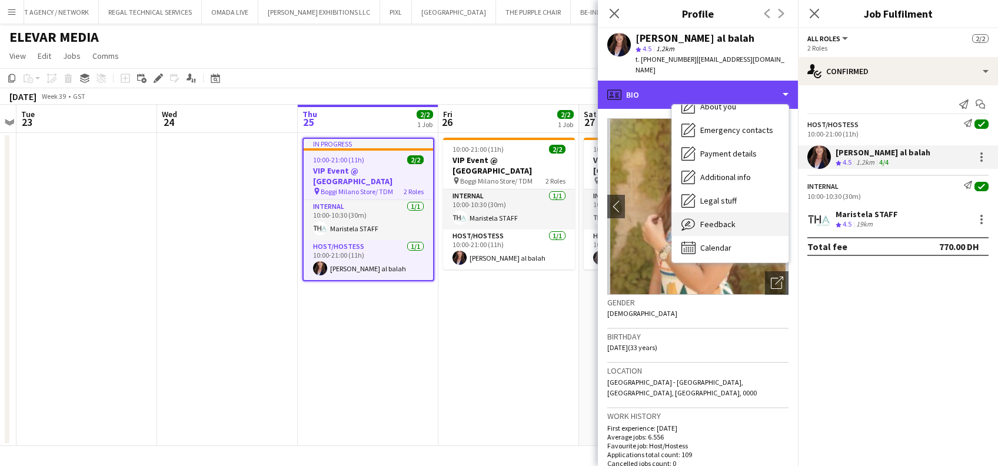
scroll to position [86, 0]
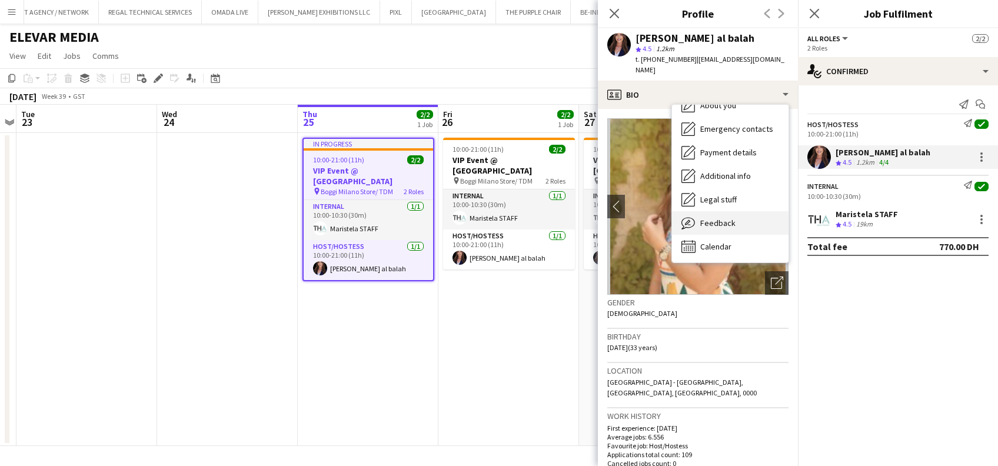
click at [737, 212] on div "Feedback Feedback" at bounding box center [730, 223] width 116 height 24
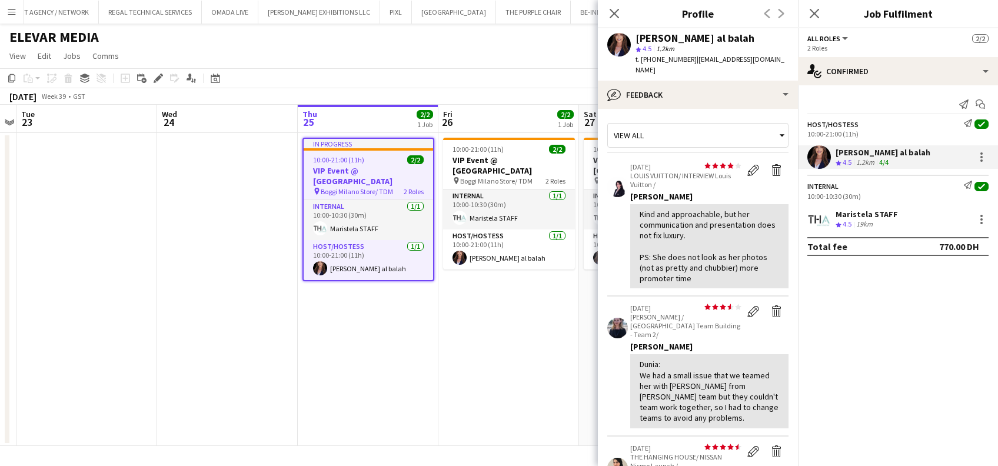
click at [842, 166] on span "4.5" at bounding box center [846, 162] width 9 height 9
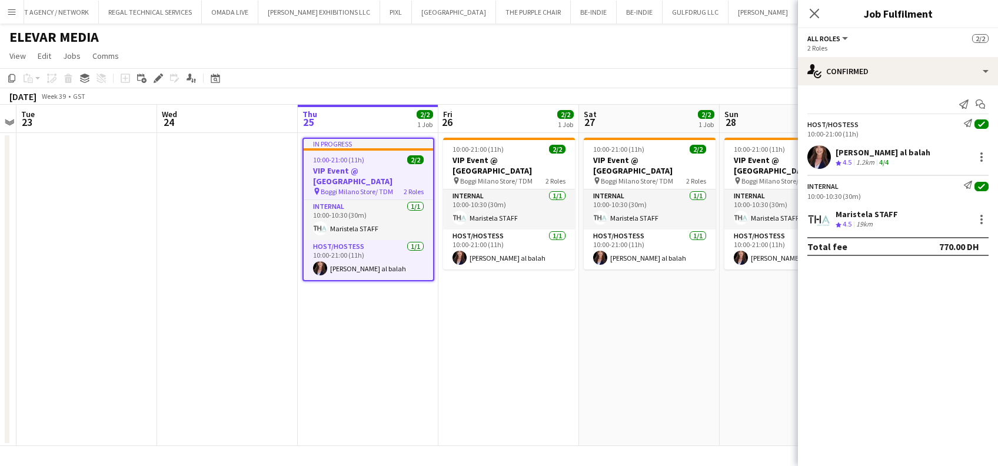
click at [842, 166] on span "4.5" at bounding box center [846, 162] width 9 height 9
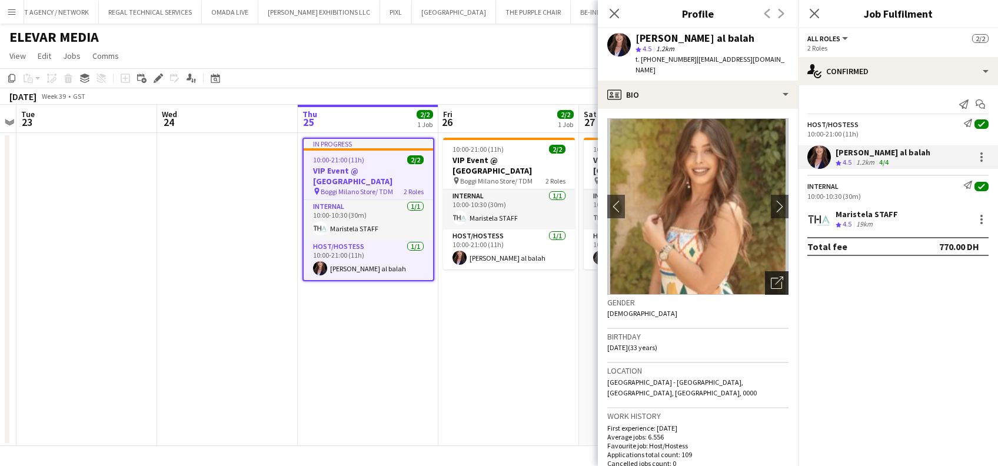
click at [765, 275] on div "Open photos pop-in" at bounding box center [777, 283] width 24 height 24
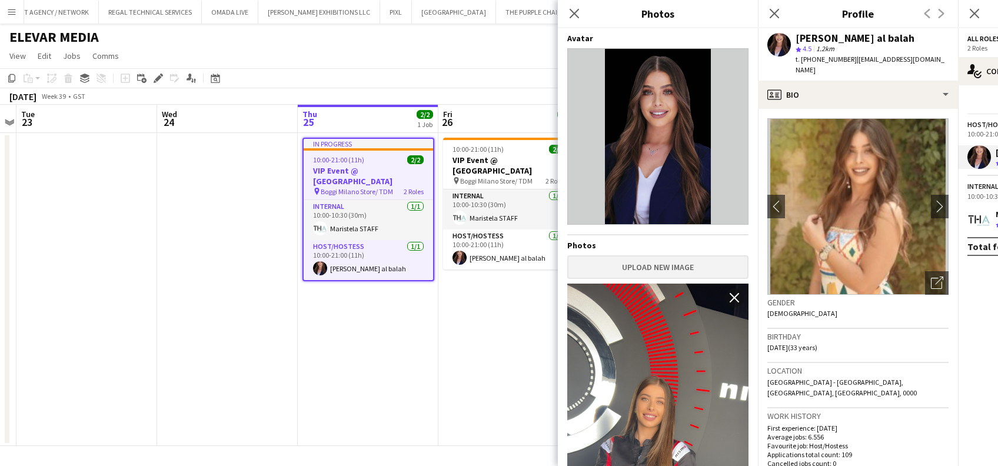
scroll to position [156, 0]
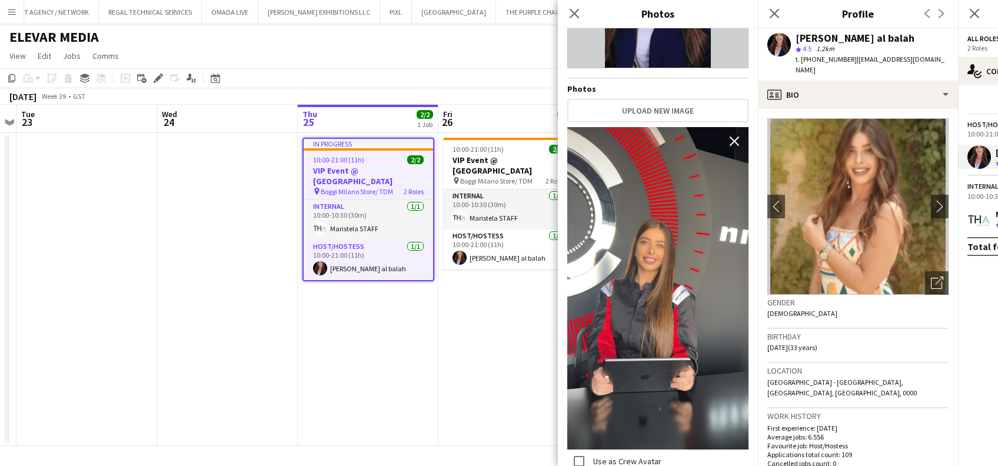
click at [514, 396] on app-date-cell "10:00-21:00 (11h) 2/2 VIP Event @ Boggi Milano Store pin Boggi Milano Store/ TD…" at bounding box center [508, 289] width 141 height 313
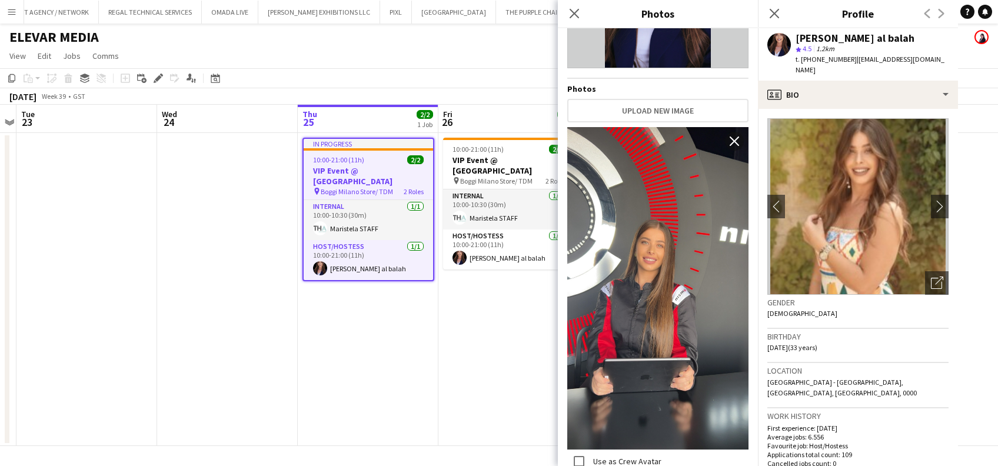
scroll to position [0, 407]
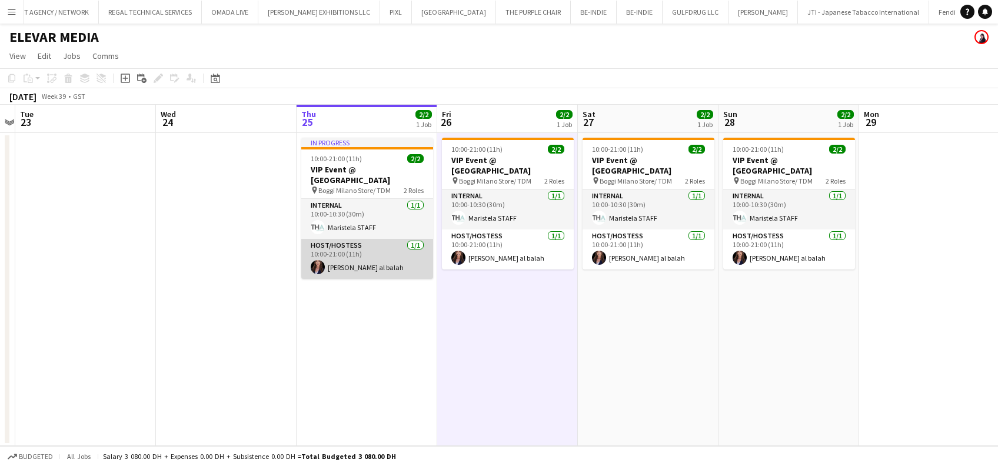
click at [381, 269] on app-card-role "Host/Hostess 1/1 10:00-21:00 (11h) Maha Rawda al balah" at bounding box center [367, 259] width 132 height 40
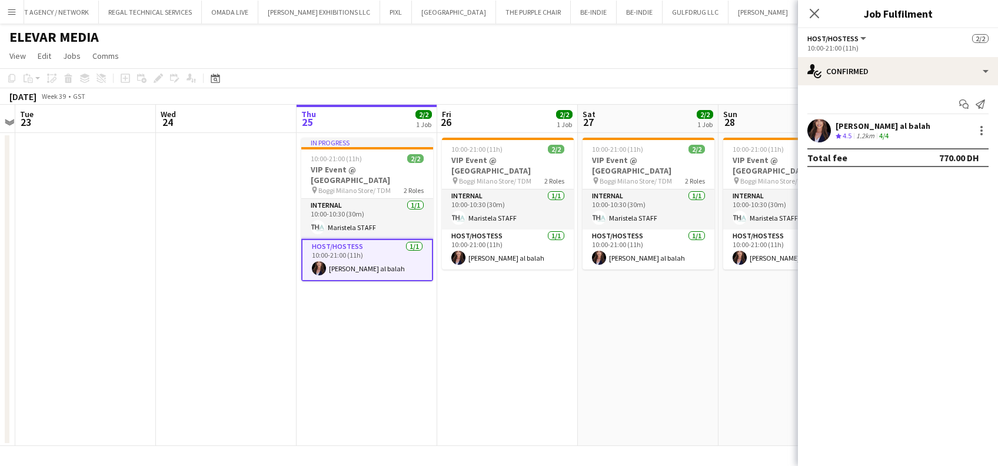
click at [912, 132] on div "Maha Rawda al balah Crew rating 4.5 1.2km 4/4" at bounding box center [898, 131] width 200 height 24
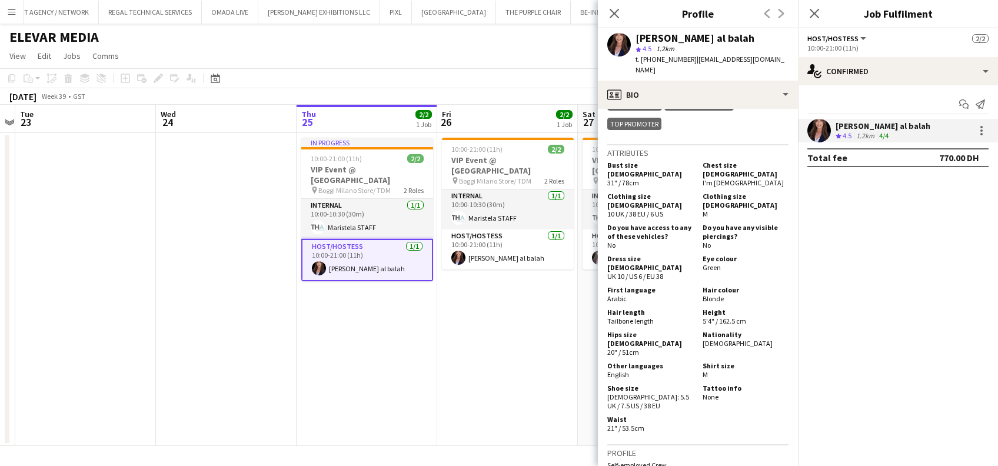
scroll to position [627, 0]
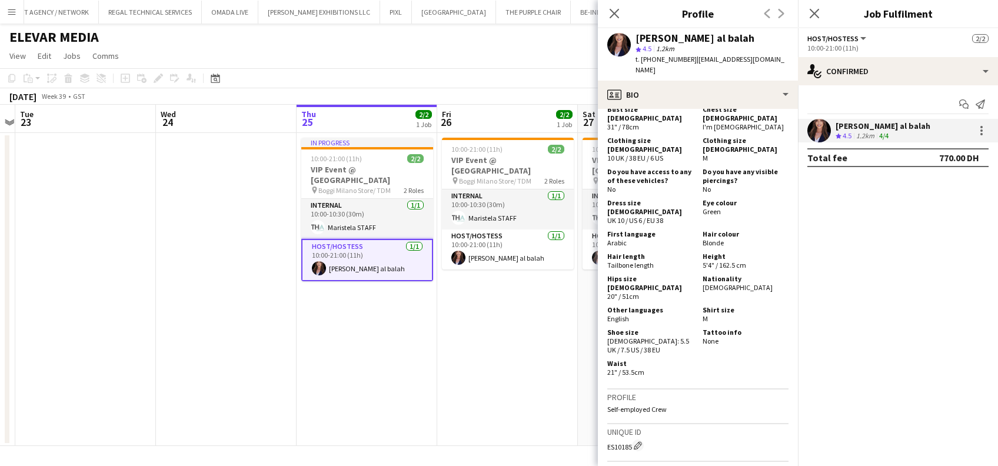
click at [537, 296] on app-date-cell "10:00-21:00 (11h) 2/2 VIP Event @ Boggi Milano Store pin Boggi Milano Store/ TD…" at bounding box center [507, 289] width 141 height 313
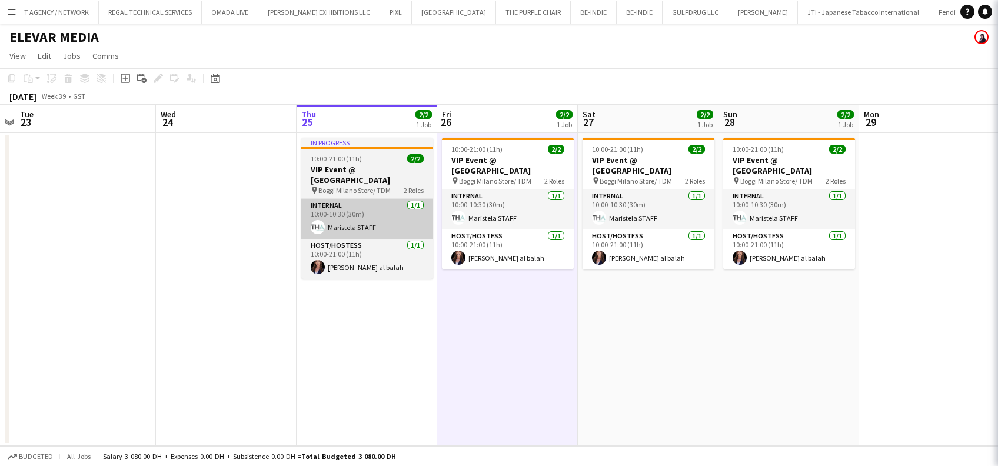
scroll to position [0, 408]
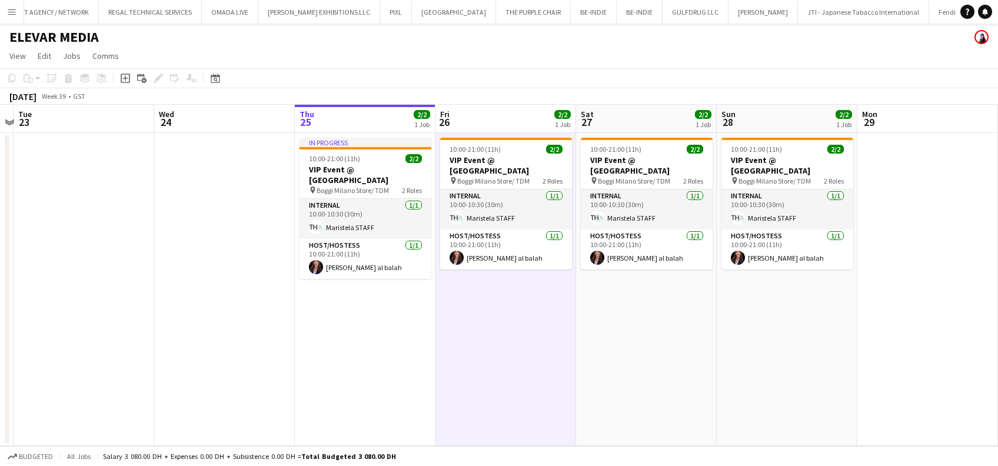
click at [207, 222] on app-date-cell at bounding box center [224, 289] width 141 height 313
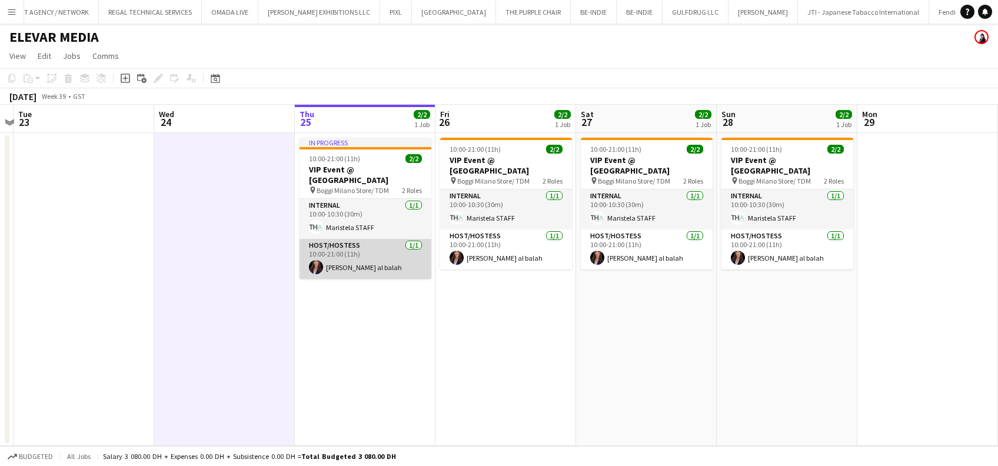
click at [389, 268] on app-card-role "Host/Hostess 1/1 10:00-21:00 (11h) Maha Rawda al balah" at bounding box center [365, 259] width 132 height 40
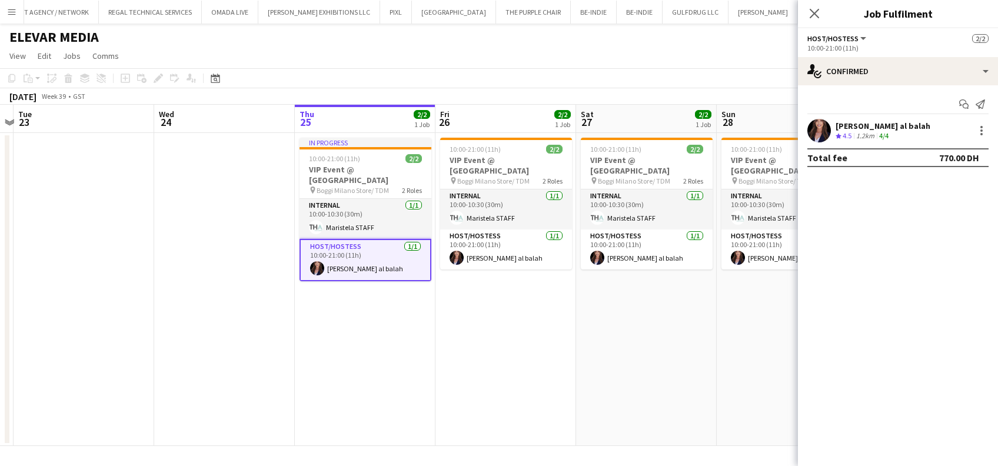
drag, startPoint x: 881, startPoint y: 128, endPoint x: 816, endPoint y: 179, distance: 82.9
click at [880, 128] on div "[PERSON_NAME] al balah" at bounding box center [882, 126] width 95 height 11
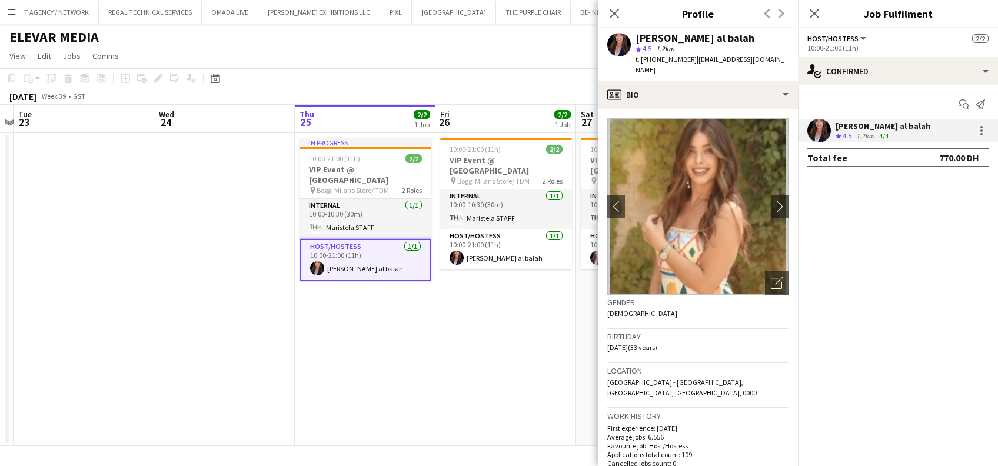
drag, startPoint x: 771, startPoint y: 276, endPoint x: 758, endPoint y: 278, distance: 12.4
click at [771, 276] on icon "Open photos pop-in" at bounding box center [777, 282] width 12 height 12
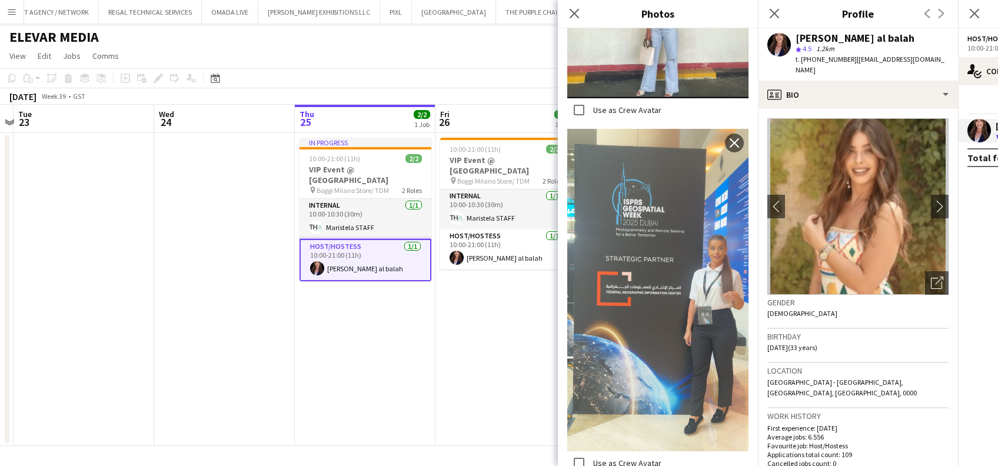
scroll to position [1692, 0]
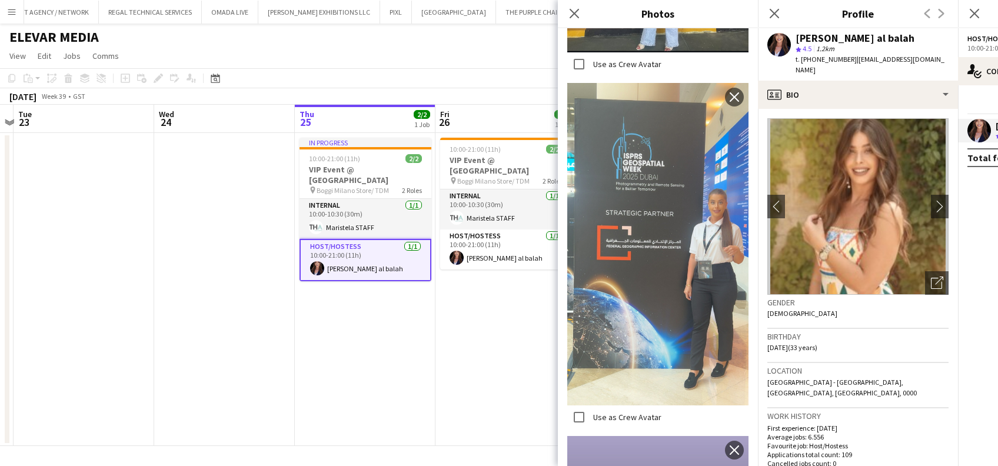
click at [363, 378] on app-date-cell "In progress 10:00-21:00 (11h) 2/2 VIP Event @ Boggi Milano Store pin Boggi Mila…" at bounding box center [365, 289] width 141 height 313
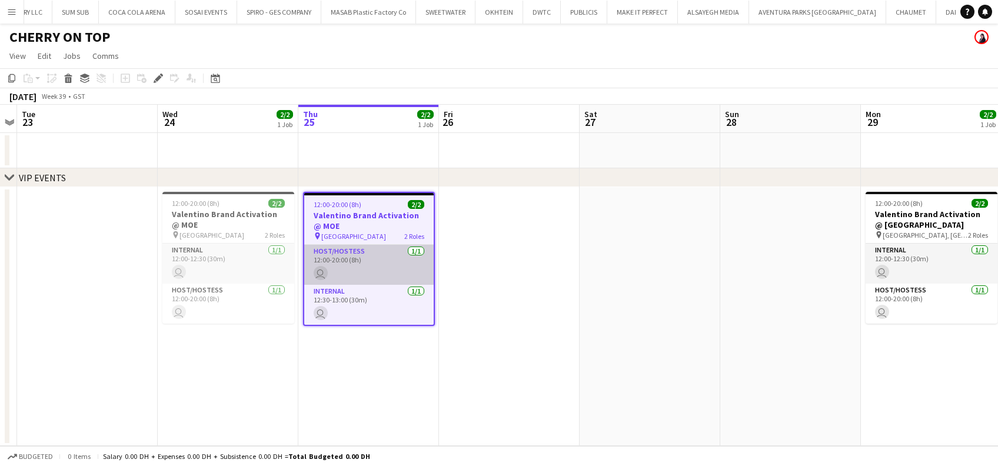
scroll to position [0, 4529]
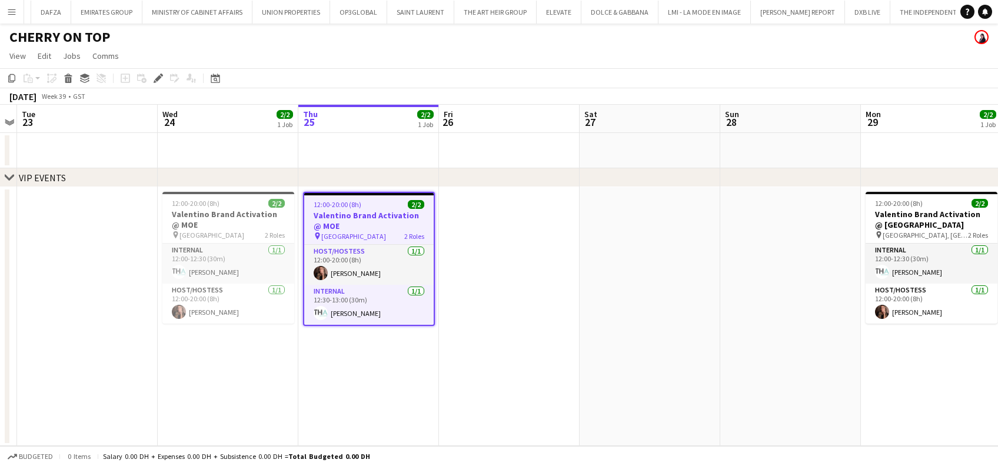
click at [509, 298] on app-date-cell at bounding box center [509, 316] width 141 height 259
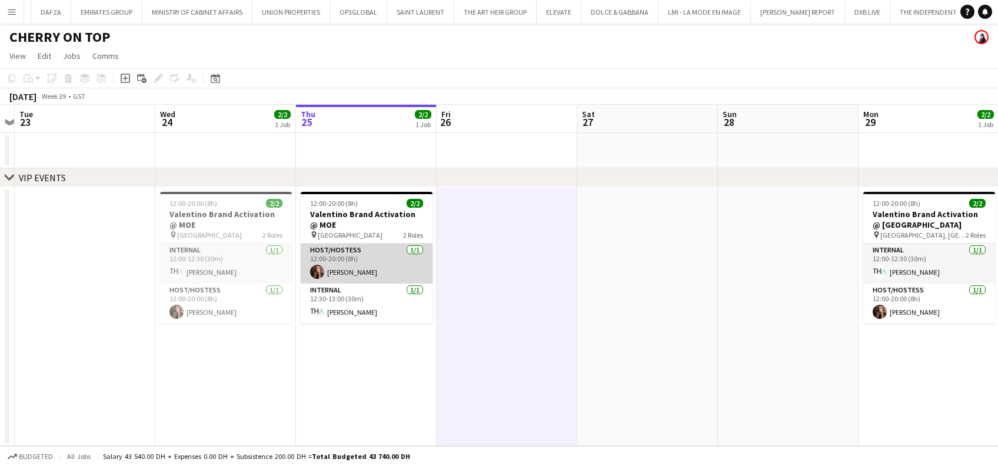
click at [360, 271] on app-card-role "Host/Hostess [DATE] 12:00-20:00 (8h) [PERSON_NAME]" at bounding box center [367, 264] width 132 height 40
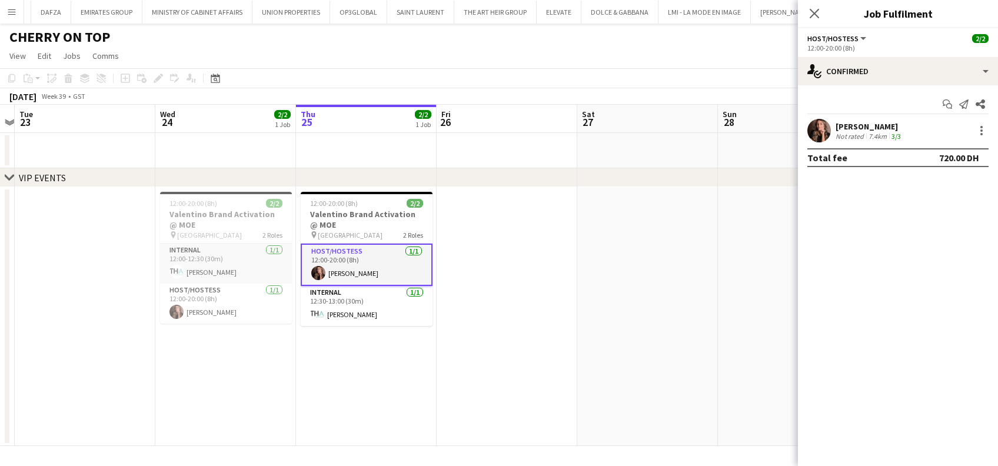
click at [842, 126] on div "[PERSON_NAME]" at bounding box center [869, 126] width 68 height 11
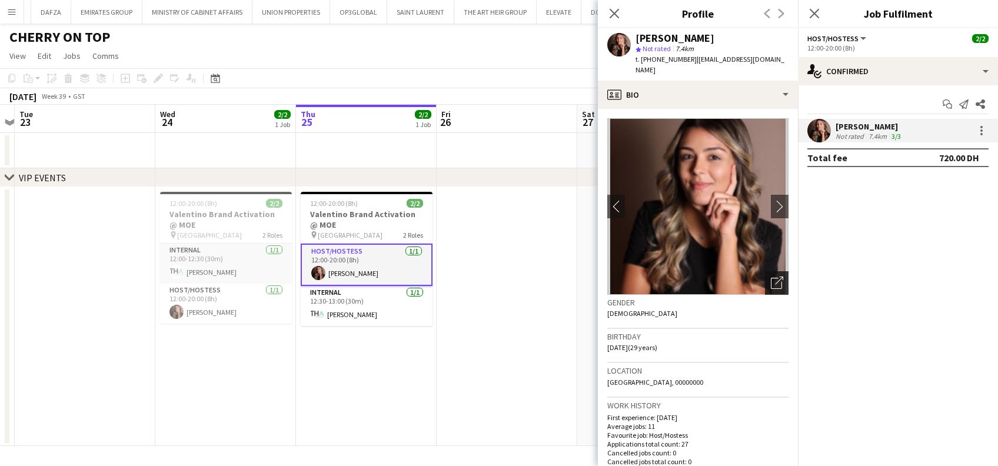
click at [765, 271] on div "Open photos pop-in" at bounding box center [777, 283] width 24 height 24
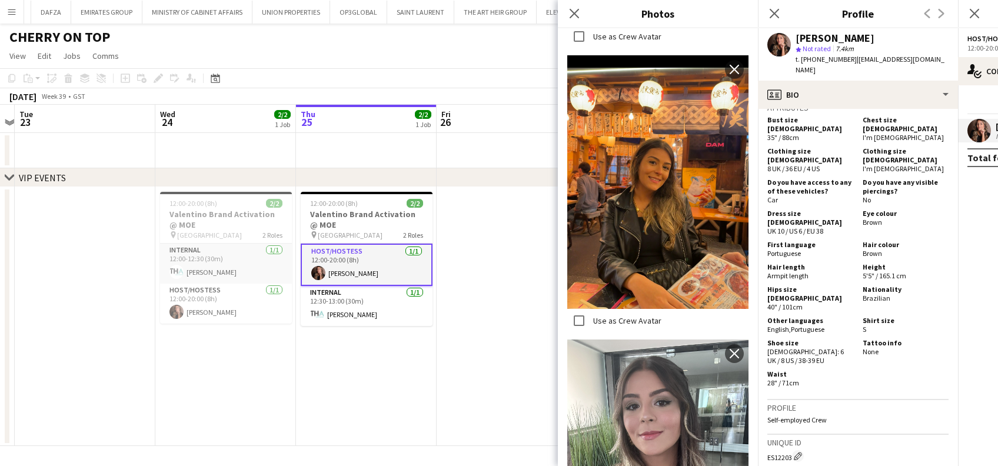
scroll to position [784, 0]
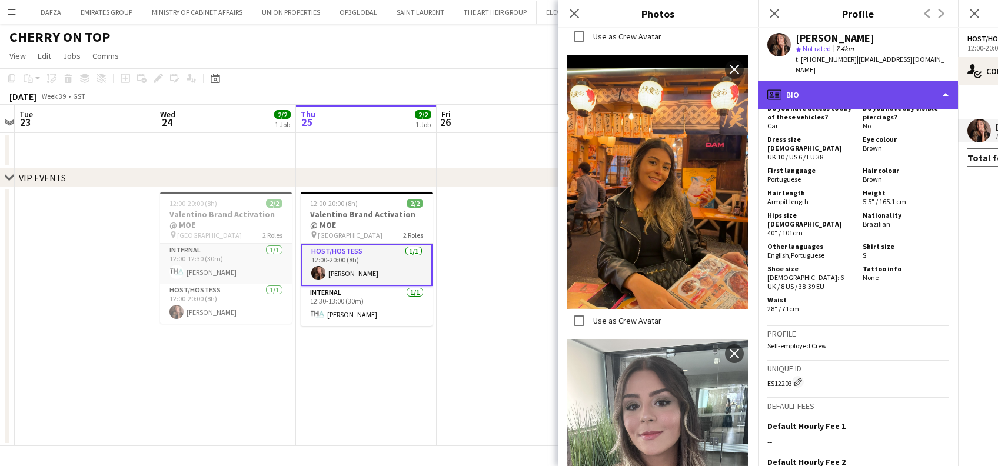
click at [858, 85] on div "profile Bio" at bounding box center [858, 95] width 200 height 28
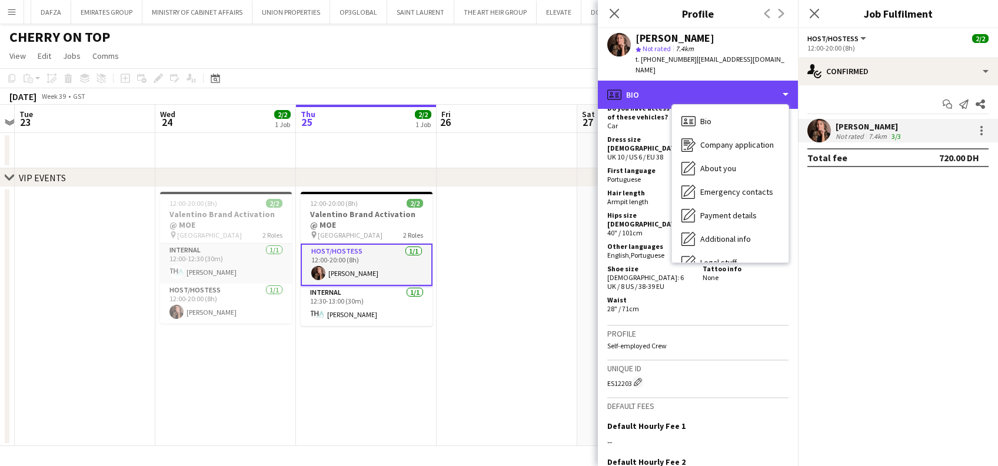
scroll to position [63, 0]
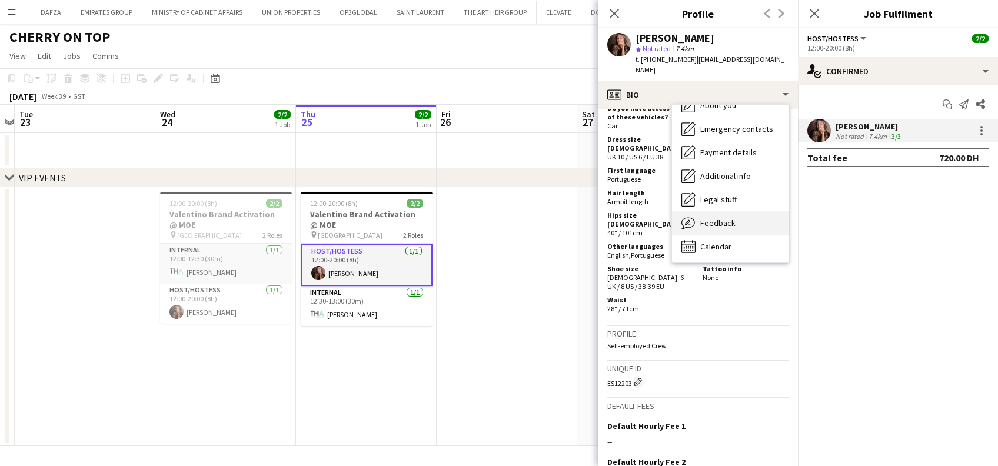
click at [763, 211] on div "Feedback Feedback" at bounding box center [730, 223] width 116 height 24
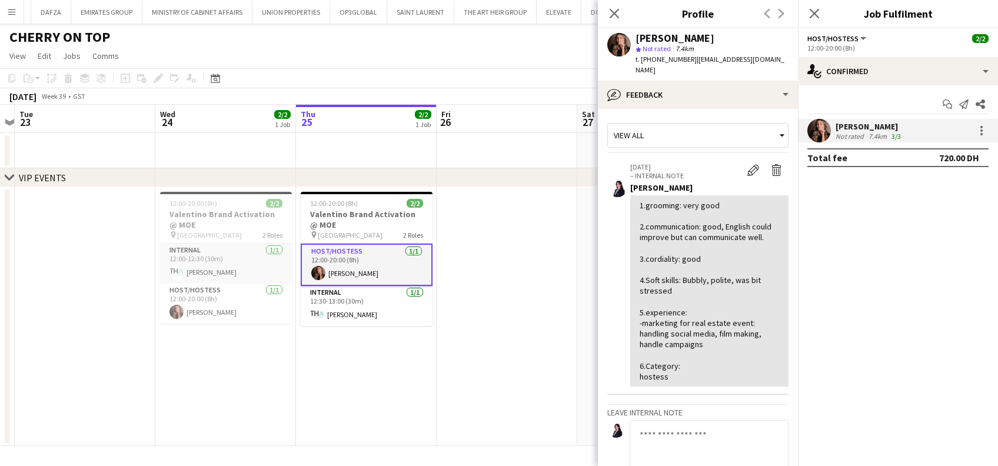
click at [828, 129] on app-user-avatar at bounding box center [819, 131] width 24 height 24
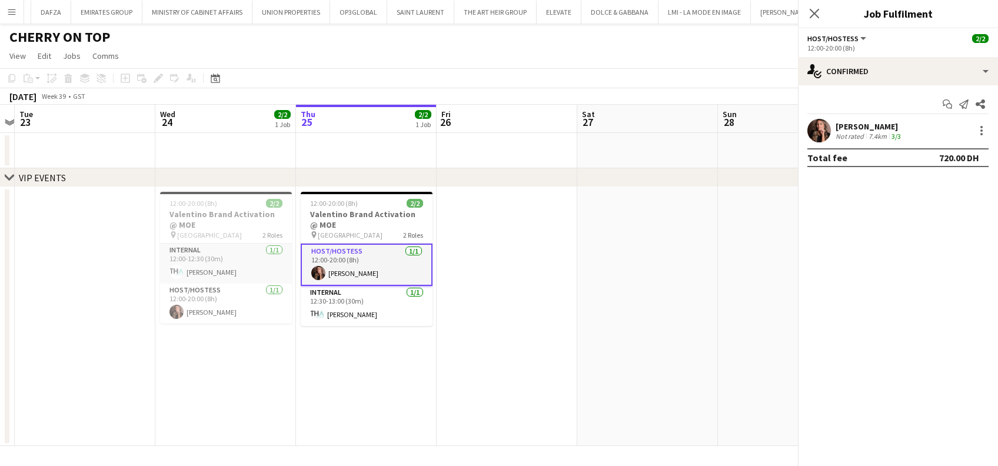
click at [829, 132] on app-user-avatar at bounding box center [819, 131] width 24 height 24
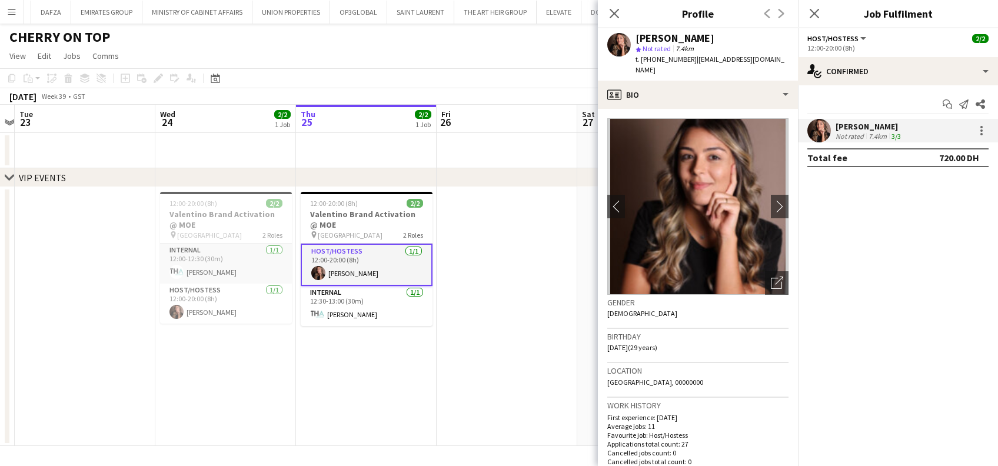
click at [471, 284] on app-date-cell at bounding box center [507, 316] width 141 height 259
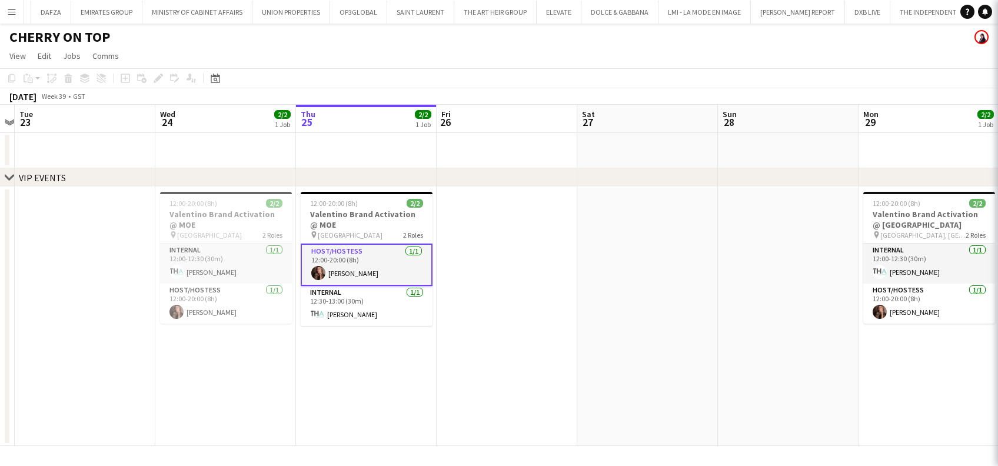
scroll to position [0, 406]
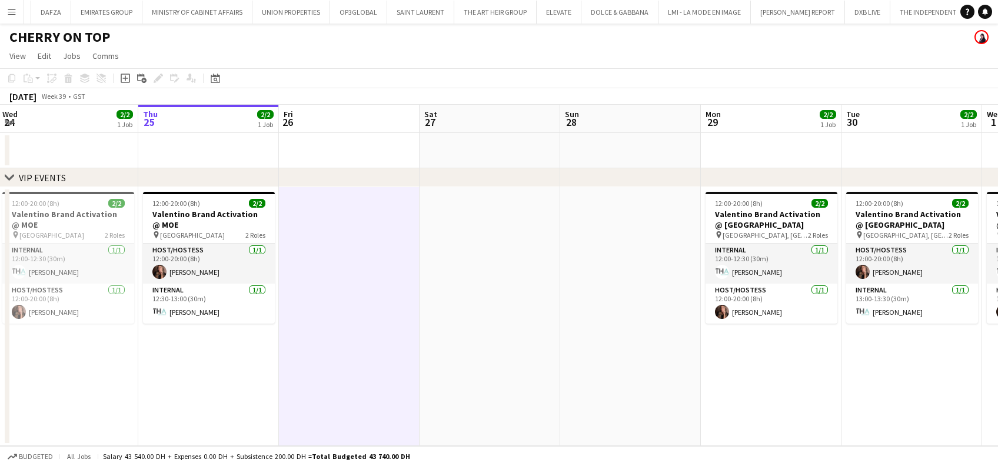
drag, startPoint x: 514, startPoint y: 221, endPoint x: 363, endPoint y: 190, distance: 154.4
click at [363, 190] on app-calendar-viewport "Sat 20 Sun 21 Mon 22 Tue 23 Wed 24 2/2 1 Job Thu 25 2/2 1 Job Fri 26 Sat 27 Sun…" at bounding box center [499, 275] width 998 height 341
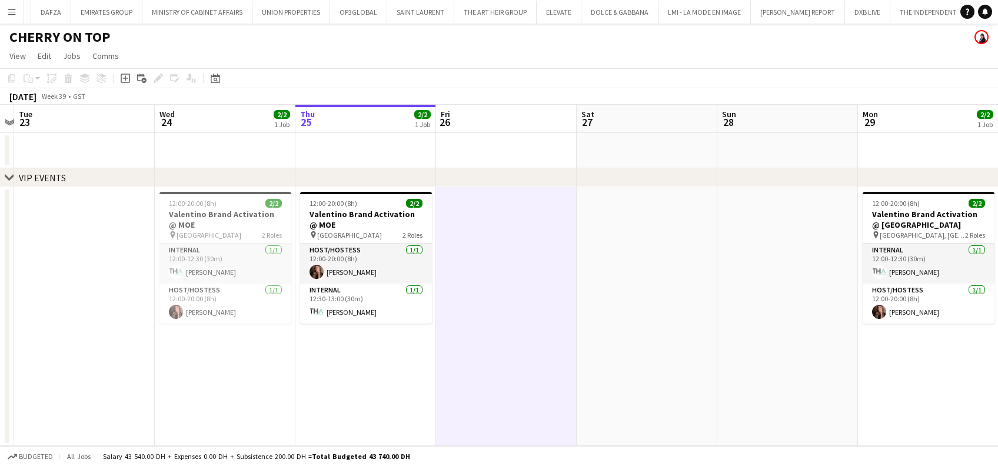
drag, startPoint x: 495, startPoint y: 262, endPoint x: 477, endPoint y: 262, distance: 18.2
click at [477, 262] on app-calendar-viewport "Sat 20 Sun 21 Mon 22 Tue 23 Wed 24 2/2 1 Job Thu 25 2/2 1 Job Fri 26 Sat 27 Sun…" at bounding box center [499, 275] width 998 height 341
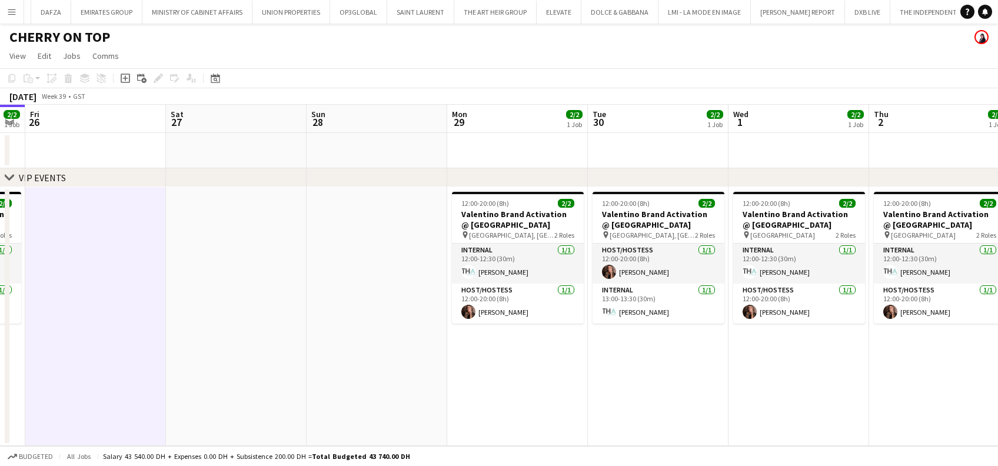
click at [548, 385] on app-calendar-viewport "Mon 22 Tue 23 Wed 24 2/2 1 Job Thu 25 2/2 1 Job Fri 26 Sat 27 Sun 28 Mon 29 2/2…" at bounding box center [499, 275] width 998 height 341
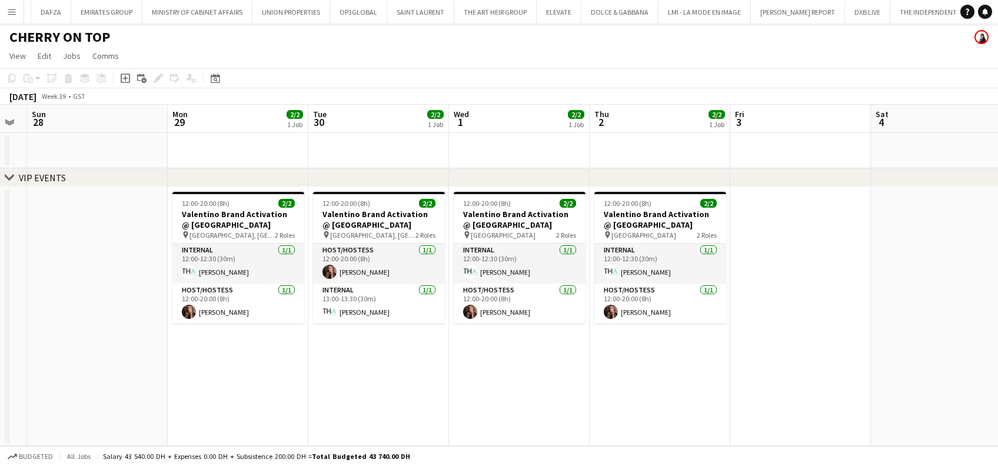
drag, startPoint x: 582, startPoint y: 368, endPoint x: 419, endPoint y: 368, distance: 163.0
click at [419, 368] on app-calendar-viewport "Wed 24 2/2 1 Job Thu 25 2/2 1 Job Fri 26 Sat 27 Sun 28 Mon 29 2/2 1 Job Tue 30 …" at bounding box center [499, 275] width 998 height 341
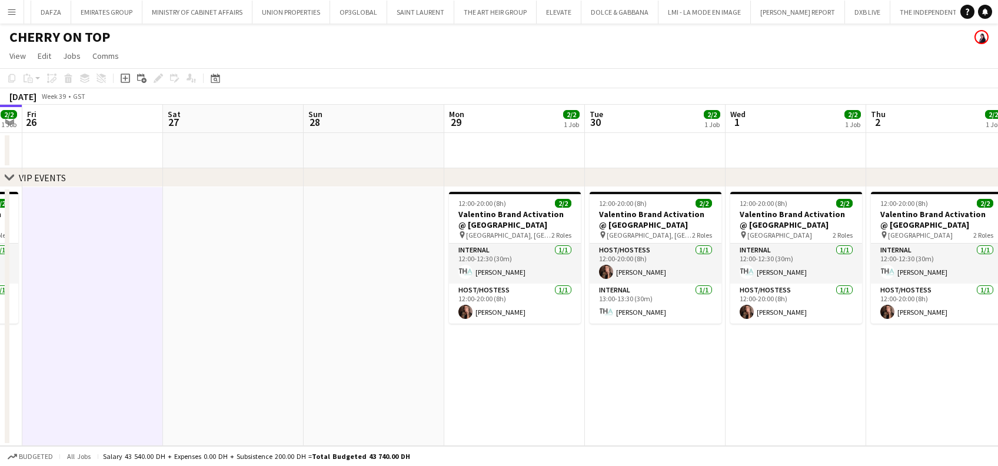
drag, startPoint x: 768, startPoint y: 368, endPoint x: 794, endPoint y: 369, distance: 25.9
click at [794, 369] on app-calendar-viewport "Wed 24 2/2 1 Job Thu 25 2/2 1 Job Fri 26 Sat 27 Sun 28 Mon 29 2/2 1 Job Tue 30 …" at bounding box center [499, 275] width 998 height 341
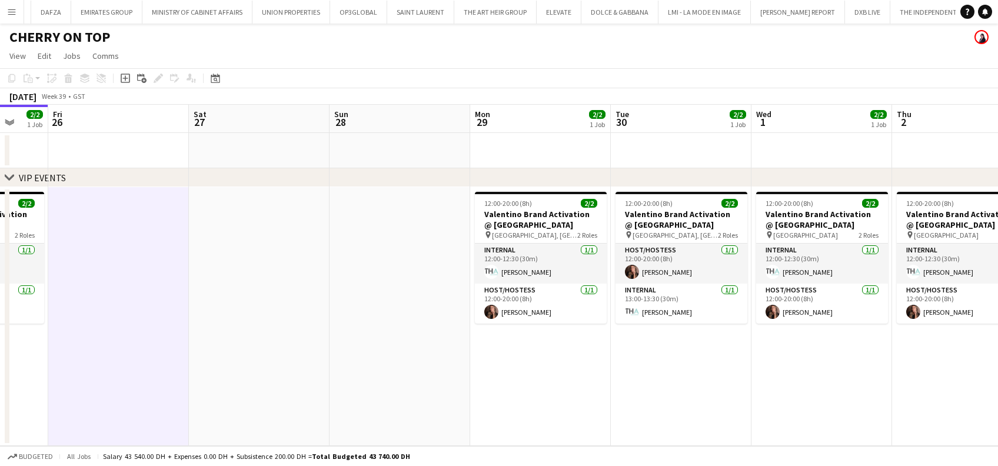
drag, startPoint x: 477, startPoint y: 330, endPoint x: 781, endPoint y: 335, distance: 304.2
click at [781, 335] on app-calendar-viewport "Tue 23 Wed 24 2/2 1 Job Thu 25 2/2 1 Job Fri 26 Sat 27 Sun 28 Mon 29 2/2 1 Job …" at bounding box center [499, 275] width 998 height 341
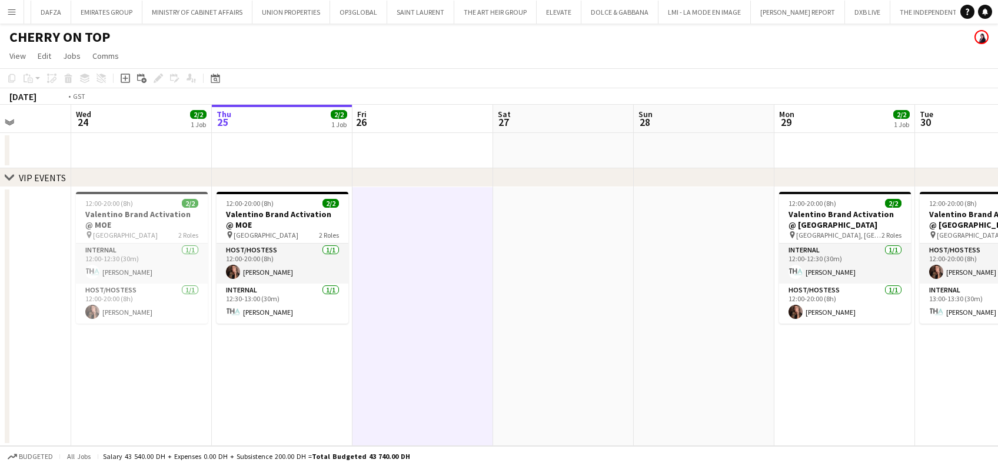
drag, startPoint x: 720, startPoint y: 328, endPoint x: 728, endPoint y: 329, distance: 7.7
click at [728, 329] on app-calendar-viewport "Sun 21 Mon 22 Tue 23 Wed 24 2/2 1 Job Thu 25 2/2 1 Job Fri 26 Sat 27 Sun 28 Mon…" at bounding box center [499, 275] width 998 height 341
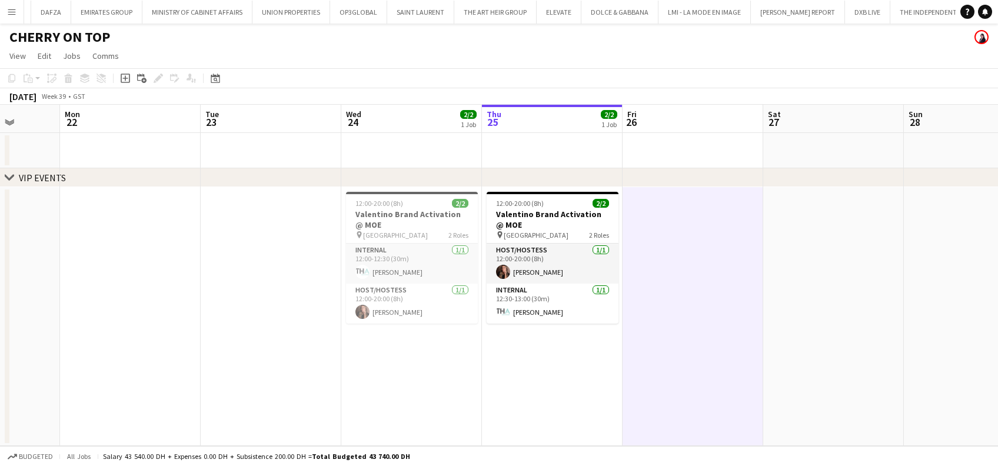
click at [504, 389] on app-date-cell "12:00-20:00 (8h) 2/2 Valentino Brand Activation @ MOE pin Mall of Emirates 2 Ro…" at bounding box center [552, 316] width 141 height 259
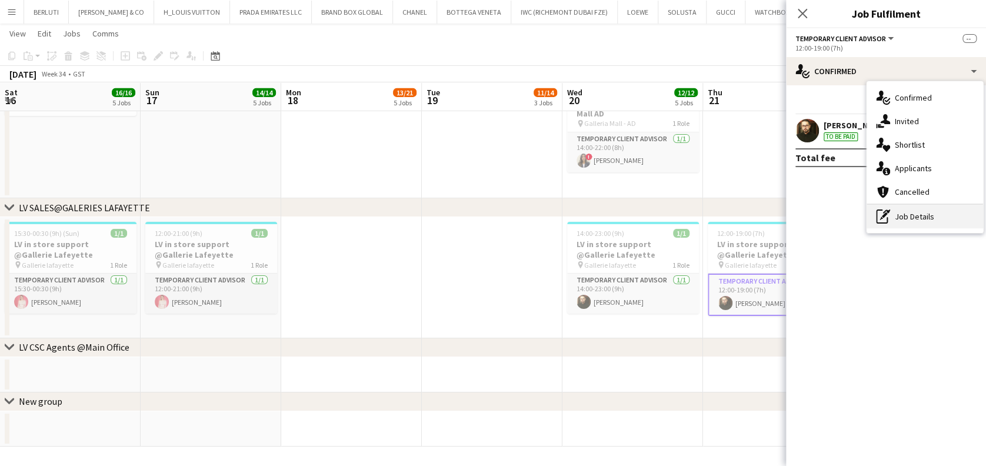
scroll to position [0, 354]
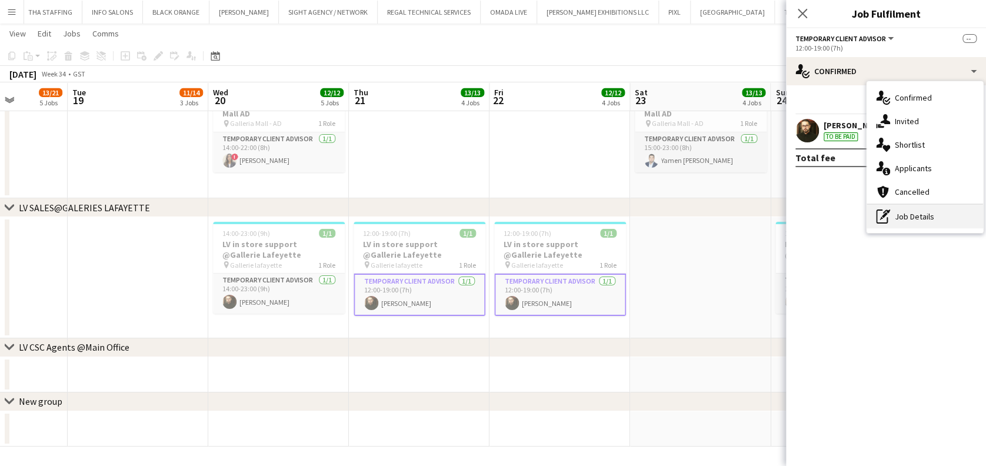
click at [922, 224] on div "pen-write Job Details" at bounding box center [925, 217] width 116 height 24
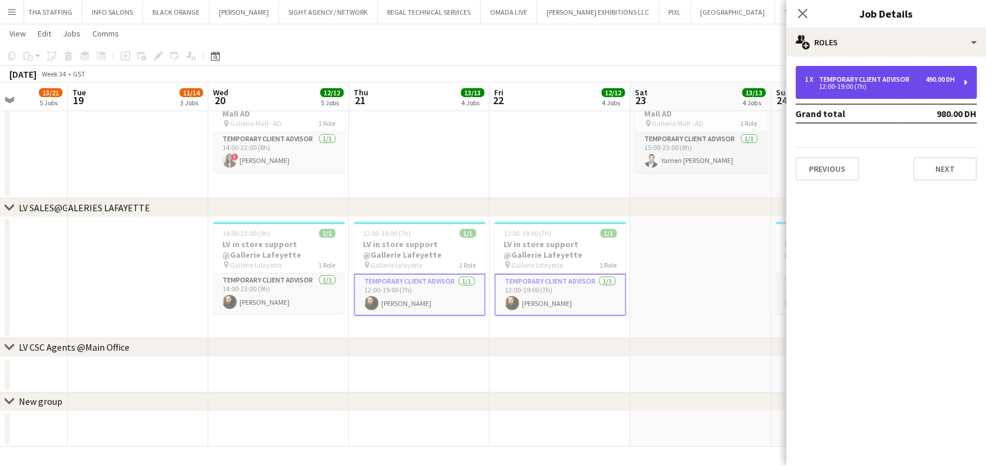
click at [877, 90] on div "1 x Temporary Client Advisor 490.00 DH 12:00-19:00 (7h)" at bounding box center [885, 82] width 181 height 33
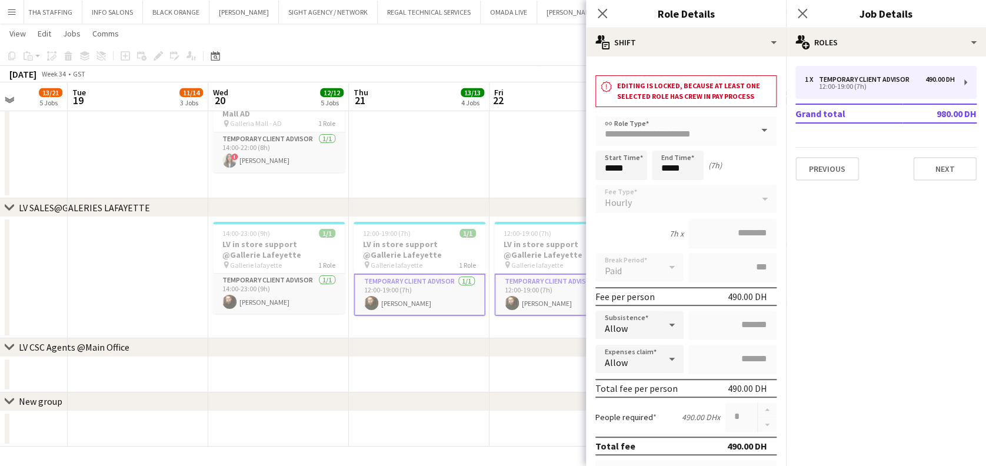
click at [490, 358] on app-date-cell at bounding box center [559, 374] width 141 height 35
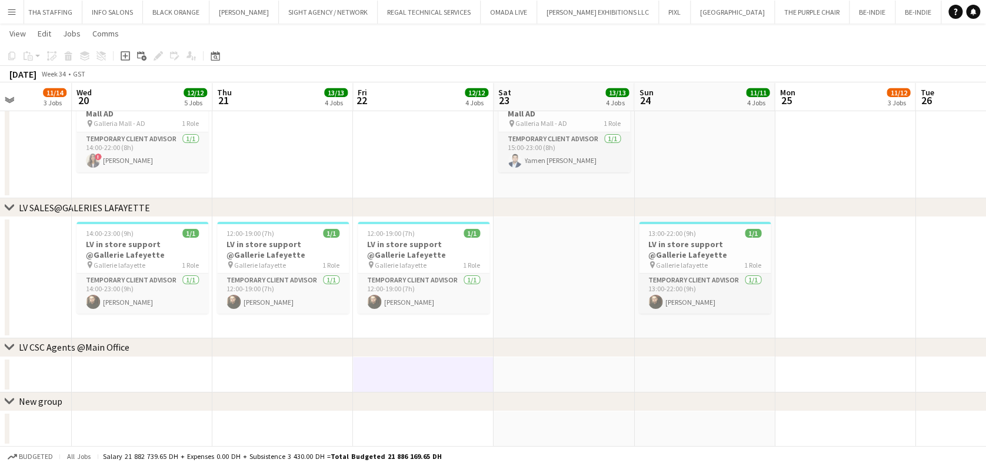
drag, startPoint x: 625, startPoint y: 296, endPoint x: 489, endPoint y: 297, distance: 136.5
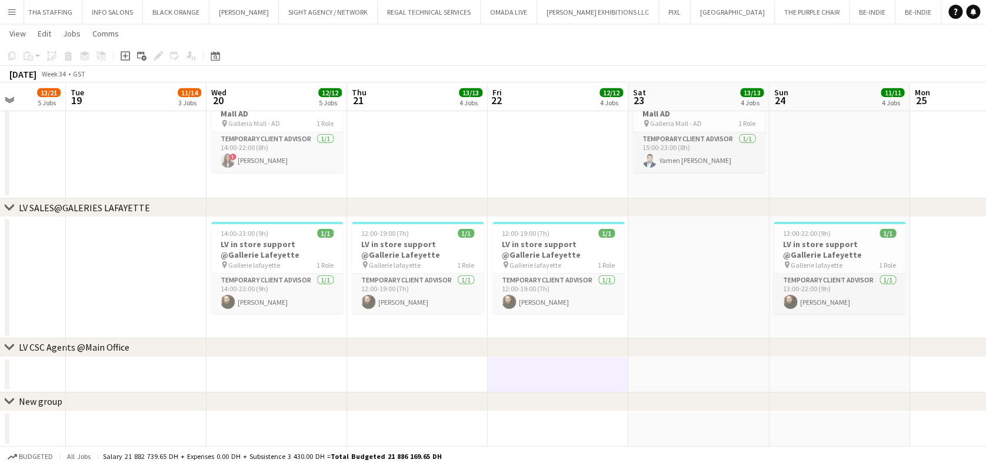
drag, startPoint x: 505, startPoint y: 295, endPoint x: 428, endPoint y: 294, distance: 77.7
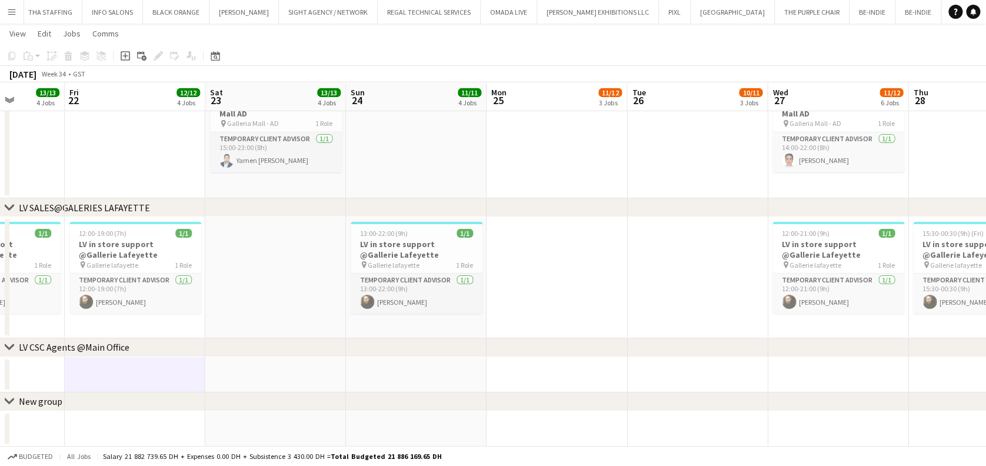
drag, startPoint x: 725, startPoint y: 289, endPoint x: 574, endPoint y: 296, distance: 151.4
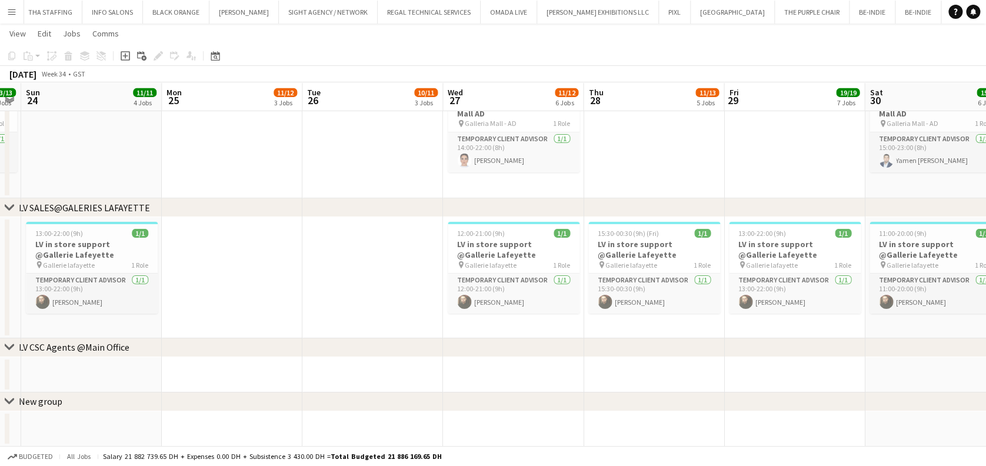
drag, startPoint x: 847, startPoint y: 272, endPoint x: 574, endPoint y: 285, distance: 273.9
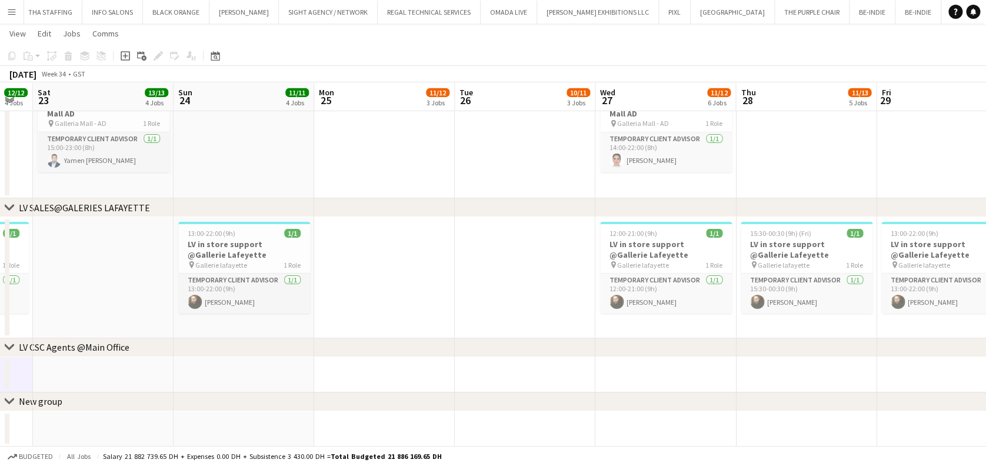
drag, startPoint x: 801, startPoint y: 278, endPoint x: 711, endPoint y: 278, distance: 90.6
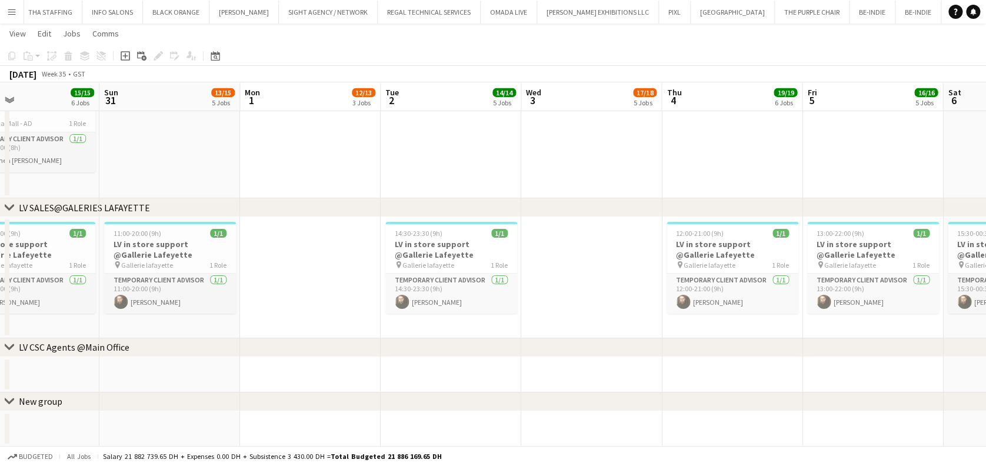
drag, startPoint x: 375, startPoint y: 279, endPoint x: 315, endPoint y: 272, distance: 59.8
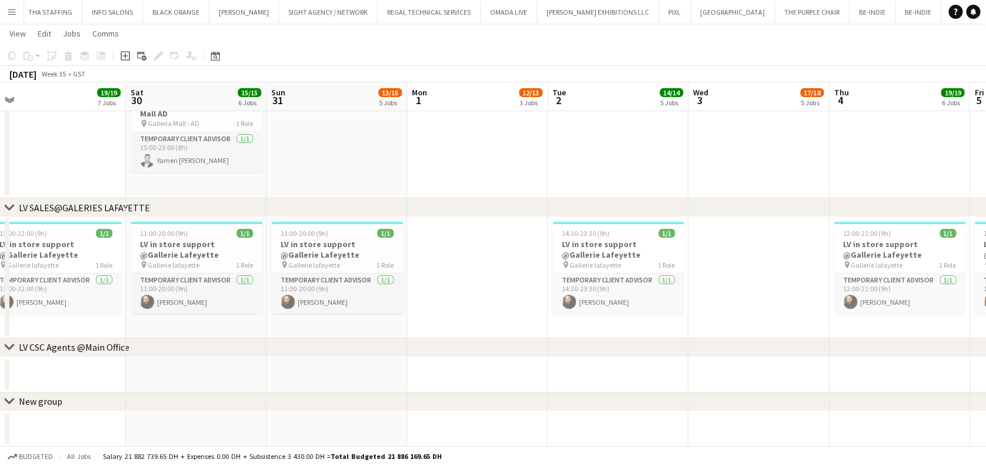
drag, startPoint x: 325, startPoint y: 288, endPoint x: 527, endPoint y: 291, distance: 202.4
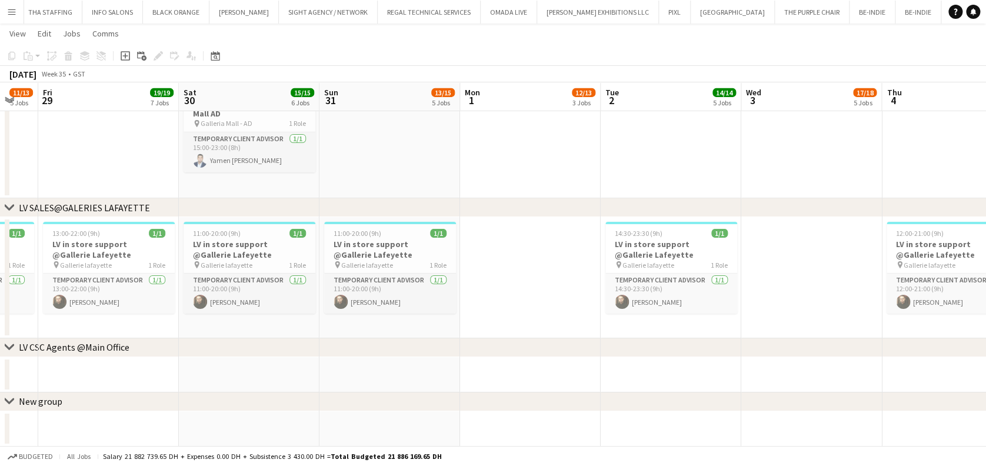
drag, startPoint x: 414, startPoint y: 278, endPoint x: 495, endPoint y: 284, distance: 82.0
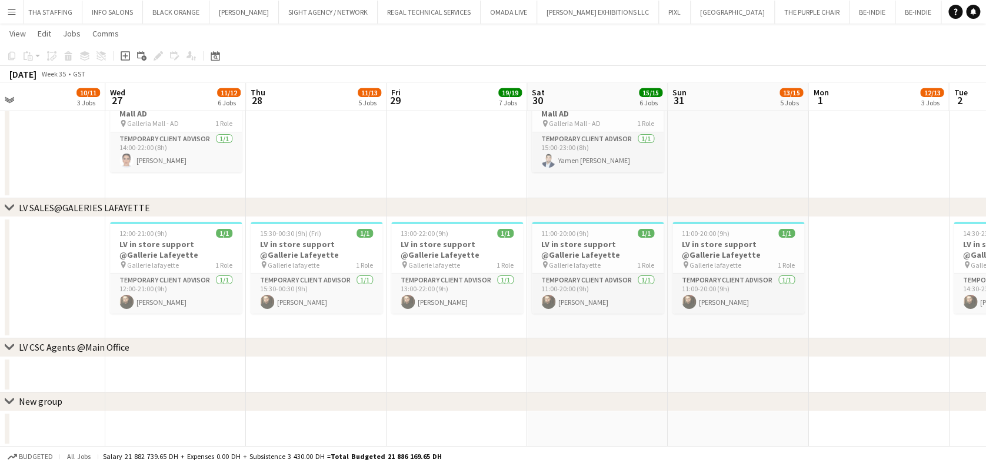
drag, startPoint x: 308, startPoint y: 279, endPoint x: 515, endPoint y: 296, distance: 208.4
drag, startPoint x: 426, startPoint y: 295, endPoint x: 338, endPoint y: 292, distance: 87.7
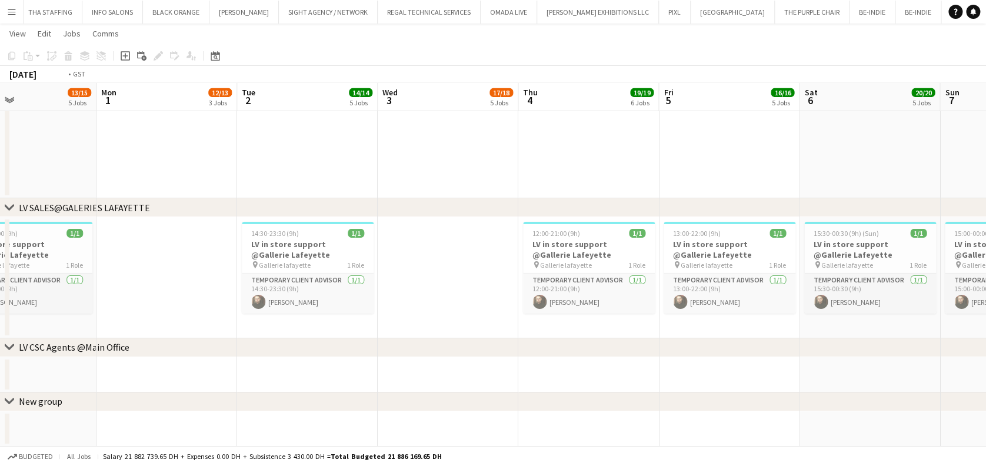
drag, startPoint x: 728, startPoint y: 304, endPoint x: 322, endPoint y: 279, distance: 406.1
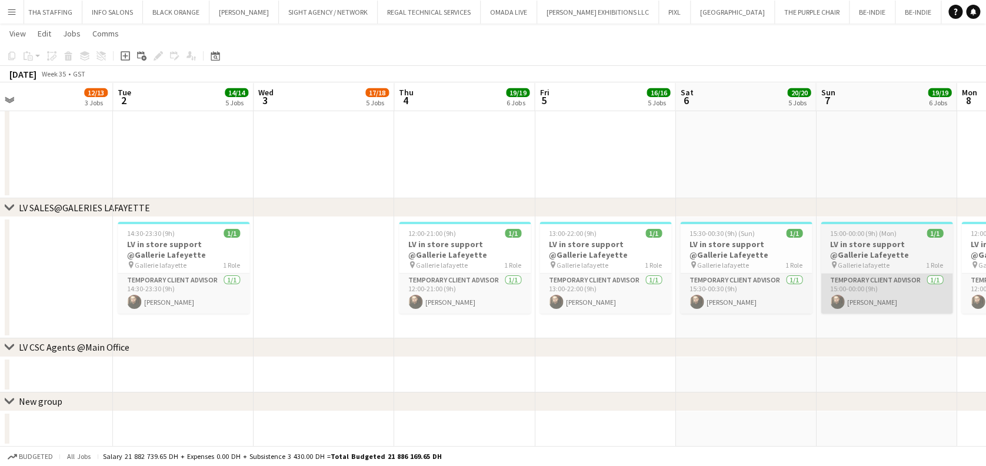
drag, startPoint x: 386, startPoint y: 301, endPoint x: 409, endPoint y: 287, distance: 27.4
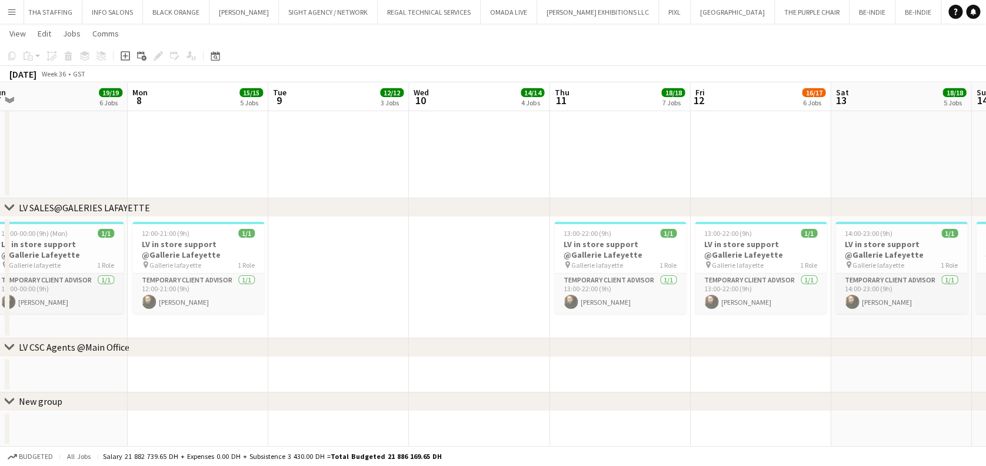
drag, startPoint x: 427, startPoint y: 296, endPoint x: 499, endPoint y: 291, distance: 72.0
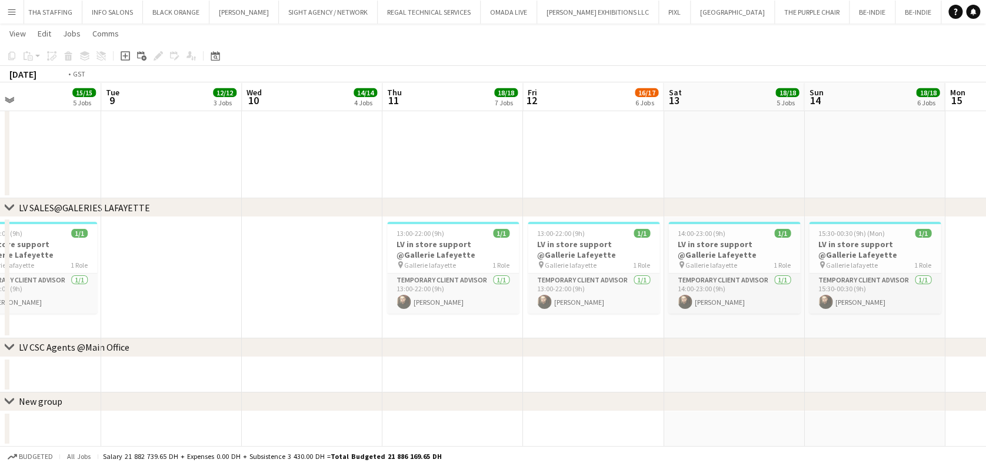
drag, startPoint x: 694, startPoint y: 296, endPoint x: 560, endPoint y: 296, distance: 133.5
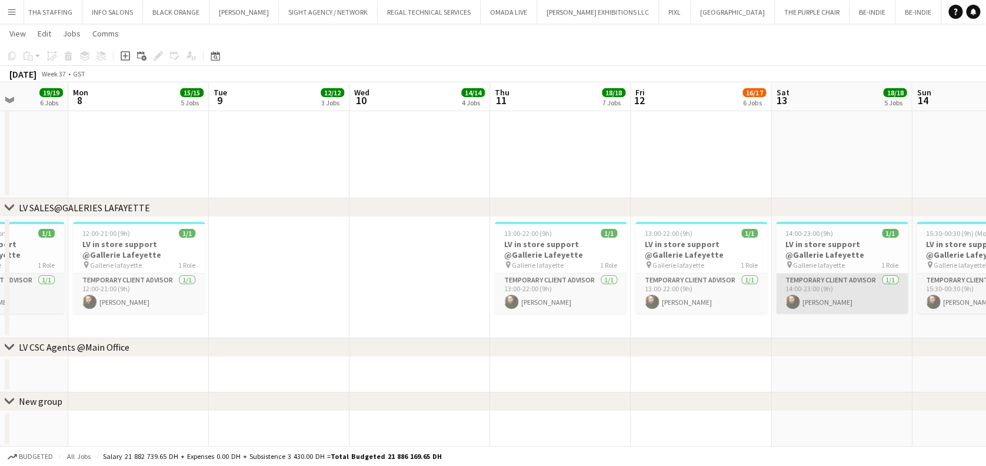
drag, startPoint x: 619, startPoint y: 292, endPoint x: 537, endPoint y: 289, distance: 82.4
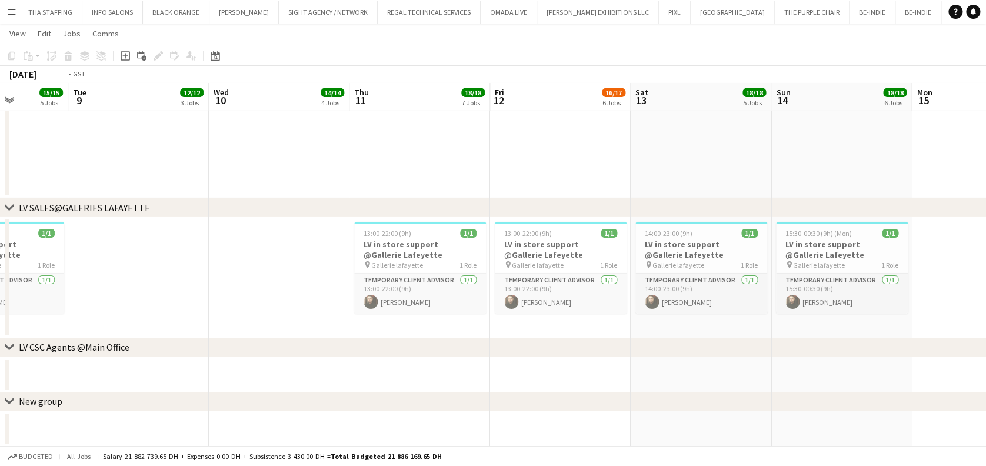
drag, startPoint x: 481, startPoint y: 281, endPoint x: 828, endPoint y: 282, distance: 347.7
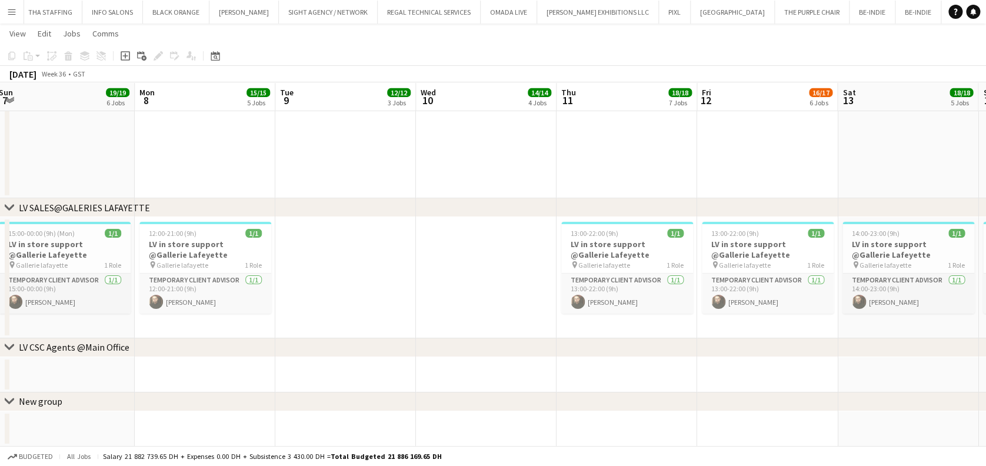
drag, startPoint x: 364, startPoint y: 265, endPoint x: 713, endPoint y: 268, distance: 348.9
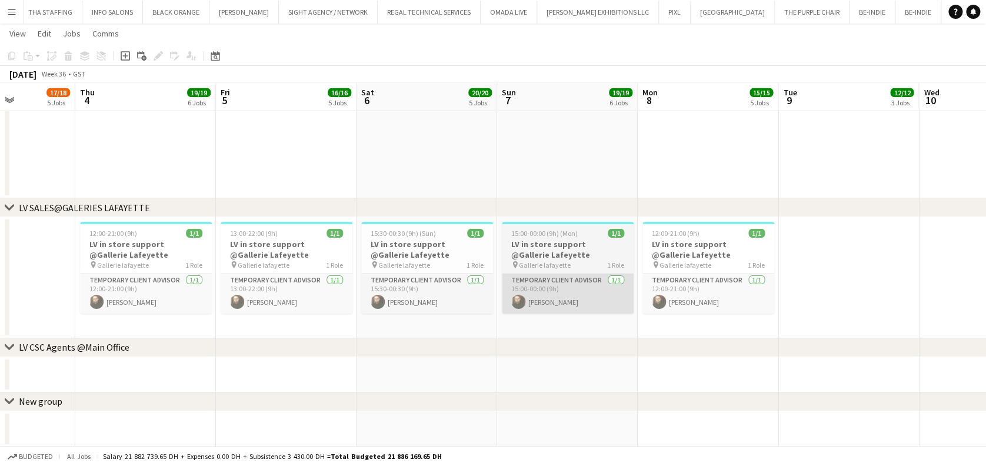
drag, startPoint x: 690, startPoint y: 283, endPoint x: 703, endPoint y: 280, distance: 13.3
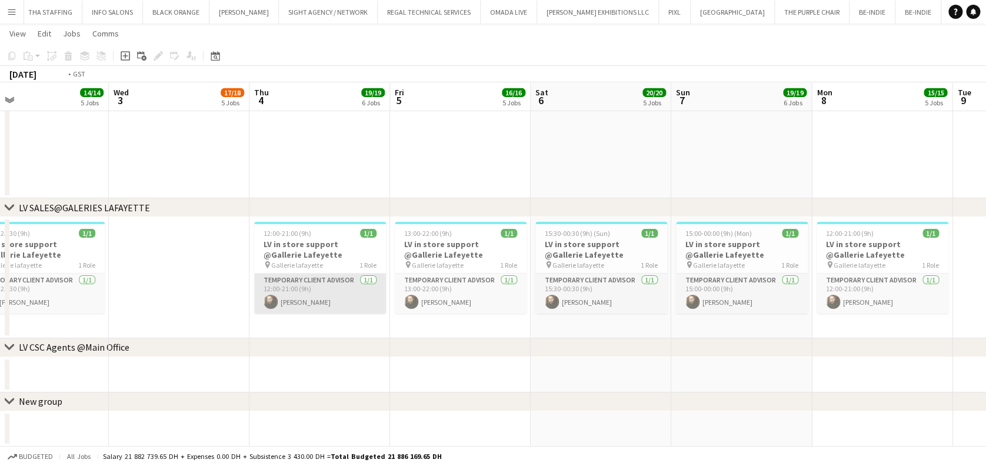
drag, startPoint x: 475, startPoint y: 280, endPoint x: 609, endPoint y: 282, distance: 134.1
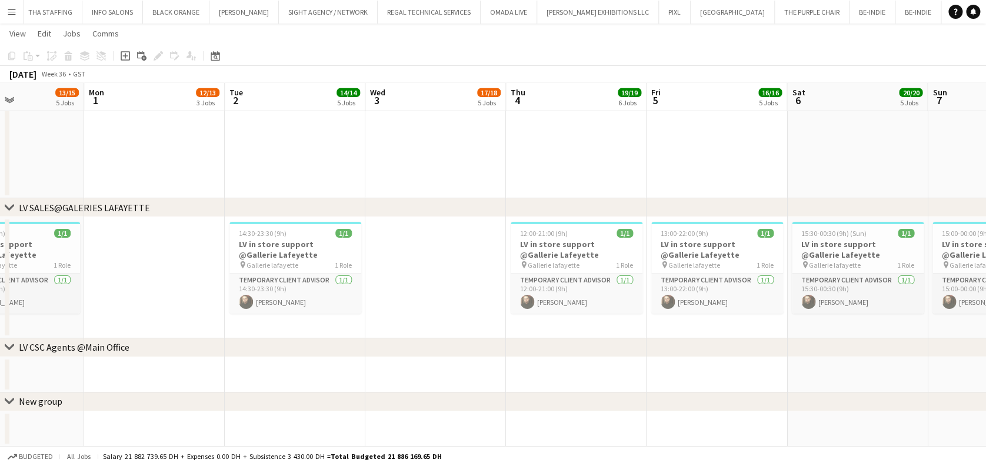
drag, startPoint x: 357, startPoint y: 294, endPoint x: 569, endPoint y: 294, distance: 211.8
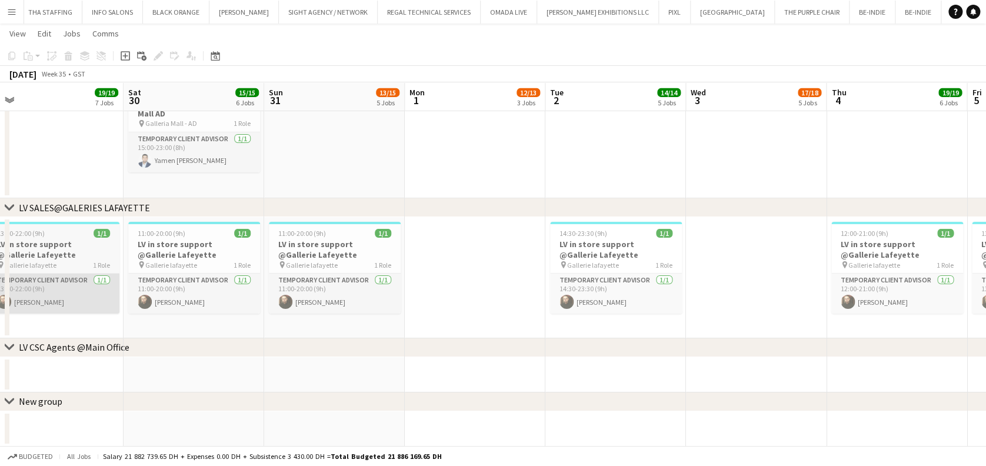
drag, startPoint x: 541, startPoint y: 292, endPoint x: 466, endPoint y: 286, distance: 75.5
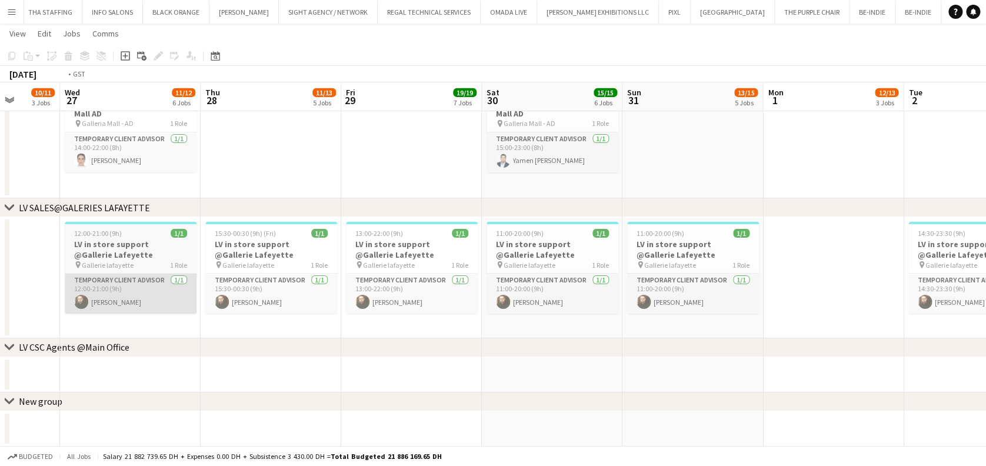
drag, startPoint x: 325, startPoint y: 286, endPoint x: 529, endPoint y: 286, distance: 204.1
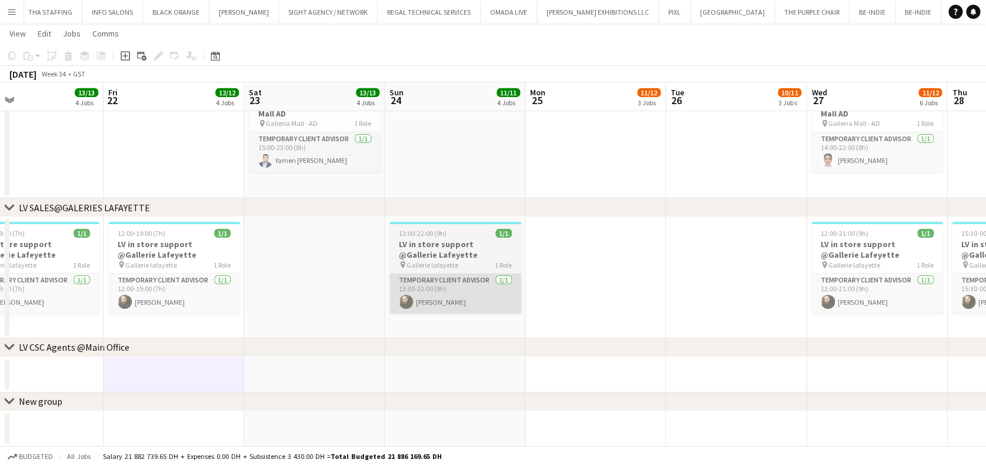
drag, startPoint x: 697, startPoint y: 286, endPoint x: 512, endPoint y: 288, distance: 184.7
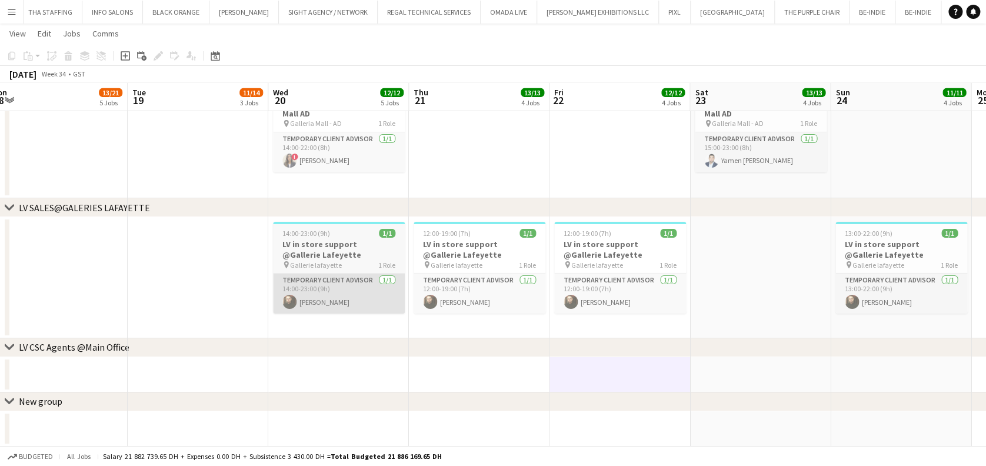
drag, startPoint x: 765, startPoint y: 281, endPoint x: 398, endPoint y: 295, distance: 367.4
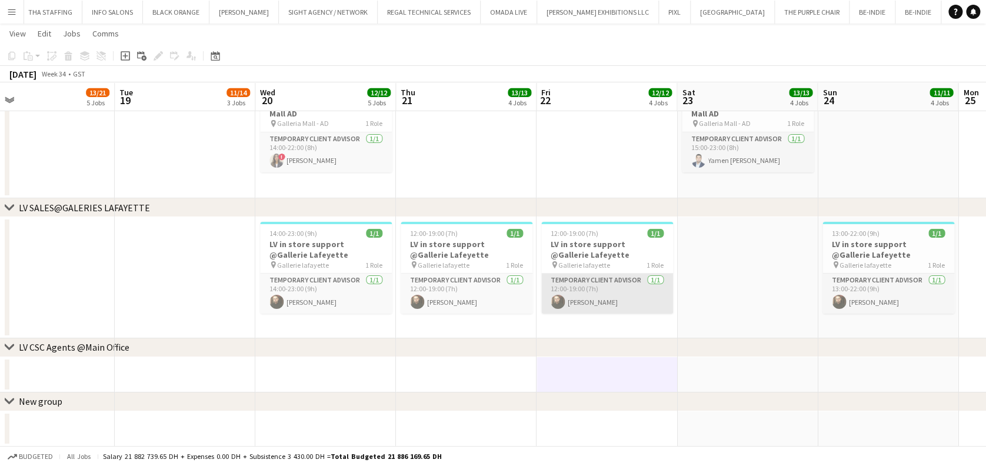
drag, startPoint x: 355, startPoint y: 292, endPoint x: 372, endPoint y: 290, distance: 16.6
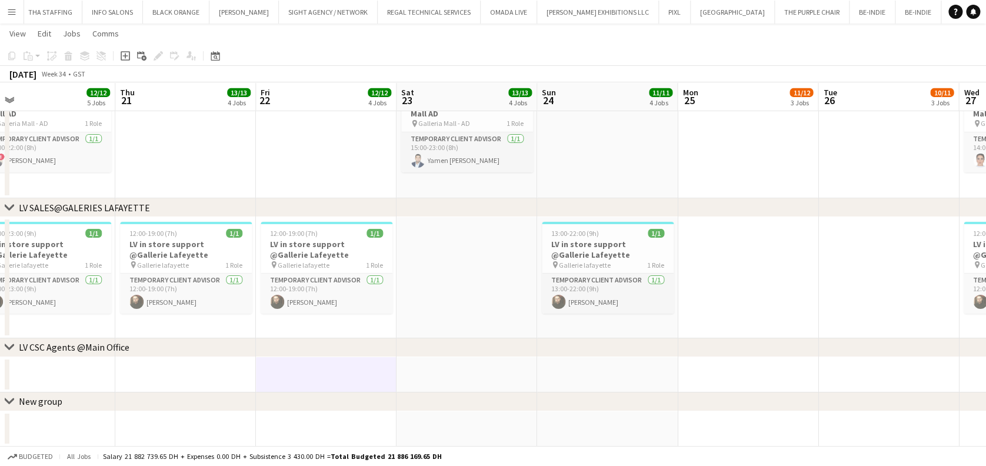
scroll to position [0, 282]
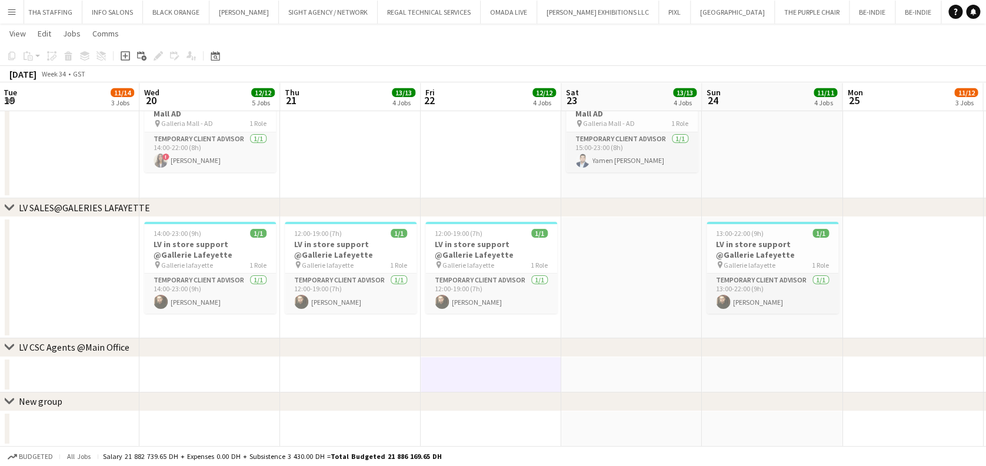
drag, startPoint x: 314, startPoint y: 270, endPoint x: 424, endPoint y: 278, distance: 110.3
click at [368, 292] on app-card-role "Temporary Client Advisor [DATE] 12:00-19:00 (7h) [PERSON_NAME]" at bounding box center [351, 294] width 132 height 40
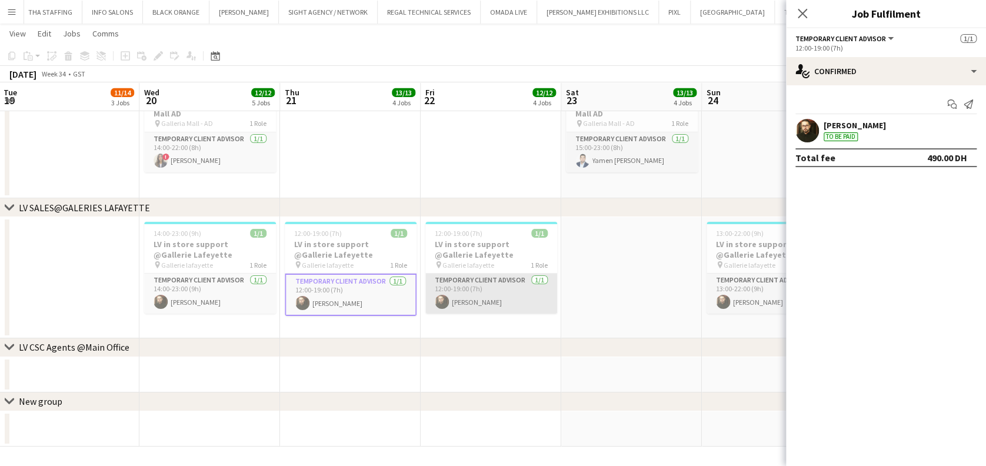
click at [431, 294] on app-card-role "Temporary Client Advisor [DATE] 12:00-19:00 (7h) [PERSON_NAME]" at bounding box center [491, 294] width 132 height 40
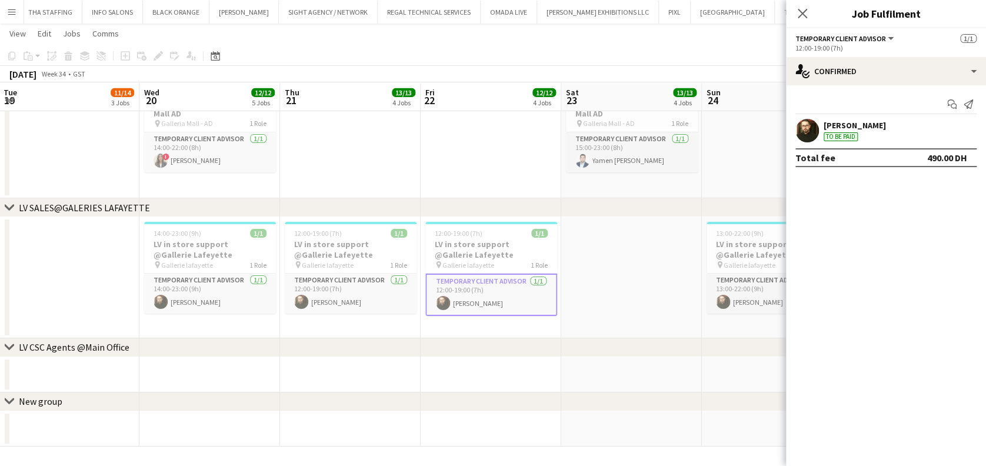
scroll to position [0, 335]
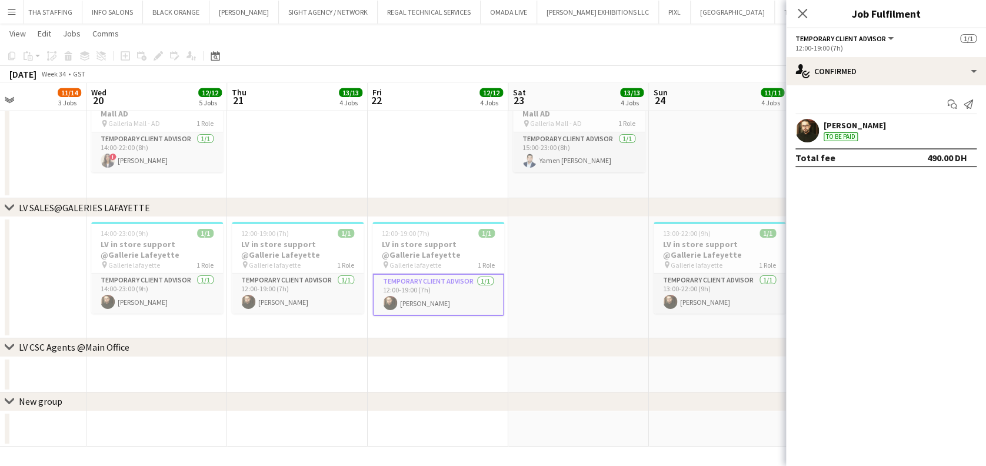
drag, startPoint x: 562, startPoint y: 254, endPoint x: 519, endPoint y: 244, distance: 44.8
click at [560, 253] on app-date-cell at bounding box center [578, 277] width 141 height 121
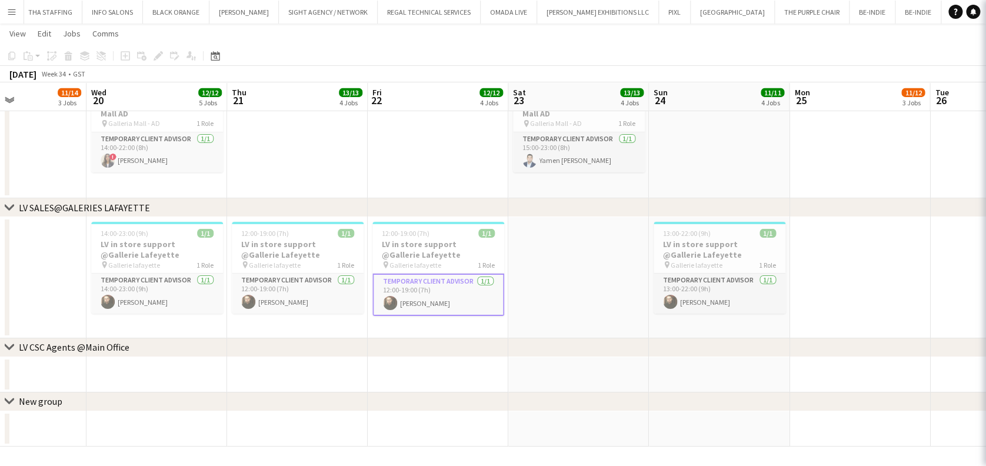
scroll to position [0, 338]
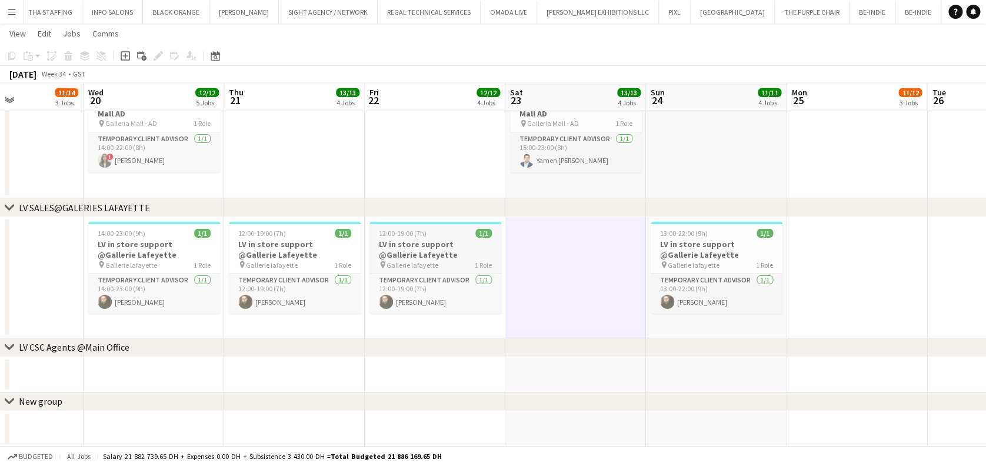
click at [469, 252] on h3 "LV in store support @Gallerie Lafeyette" at bounding box center [435, 249] width 132 height 21
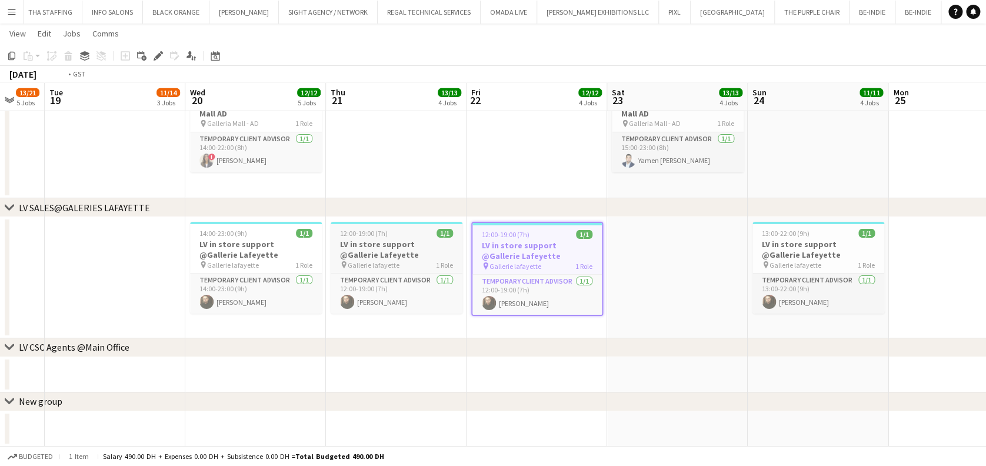
drag, startPoint x: 448, startPoint y: 264, endPoint x: 514, endPoint y: 249, distance: 67.4
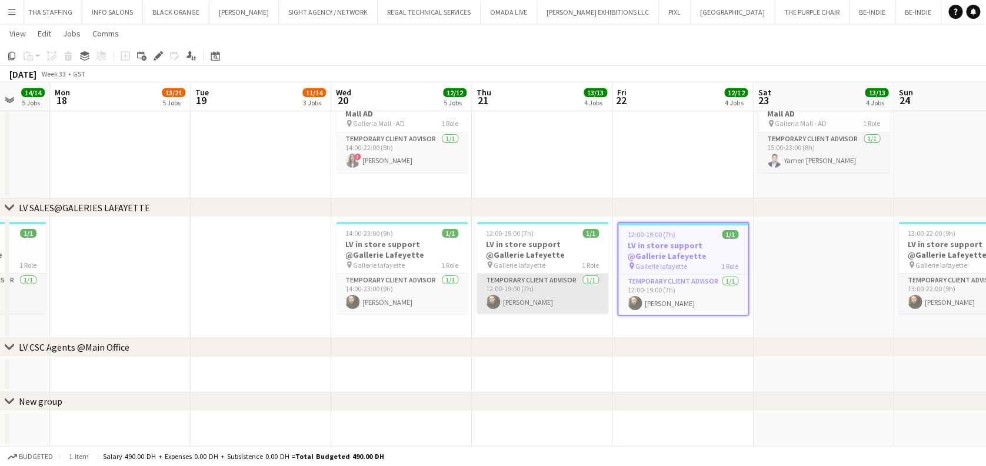
drag, startPoint x: 201, startPoint y: 233, endPoint x: 577, endPoint y: 276, distance: 378.4
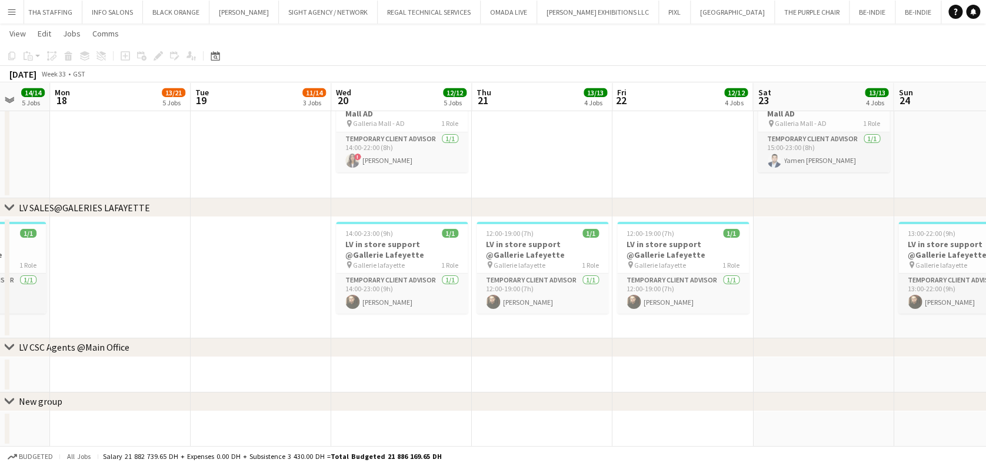
drag, startPoint x: 444, startPoint y: 292, endPoint x: 567, endPoint y: 306, distance: 123.7
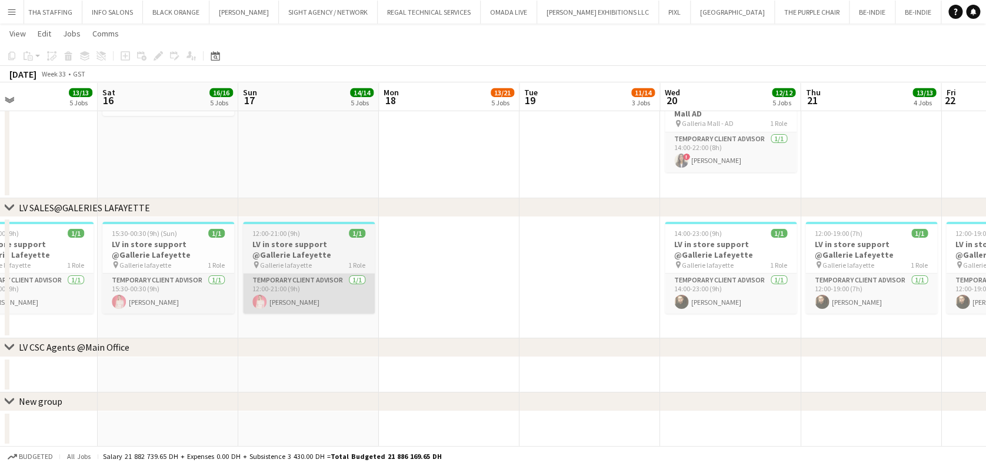
drag, startPoint x: 514, startPoint y: 308, endPoint x: 539, endPoint y: 287, distance: 33.0
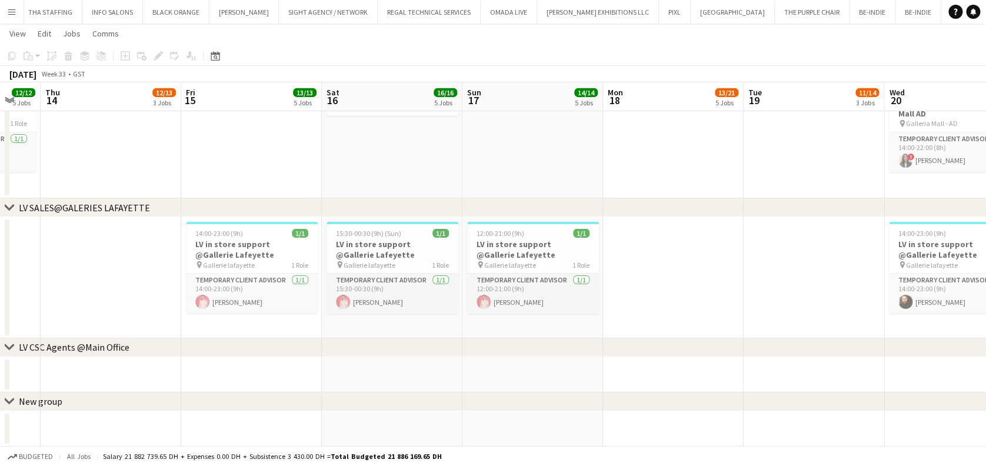
drag, startPoint x: 496, startPoint y: 266, endPoint x: 740, endPoint y: 271, distance: 244.2
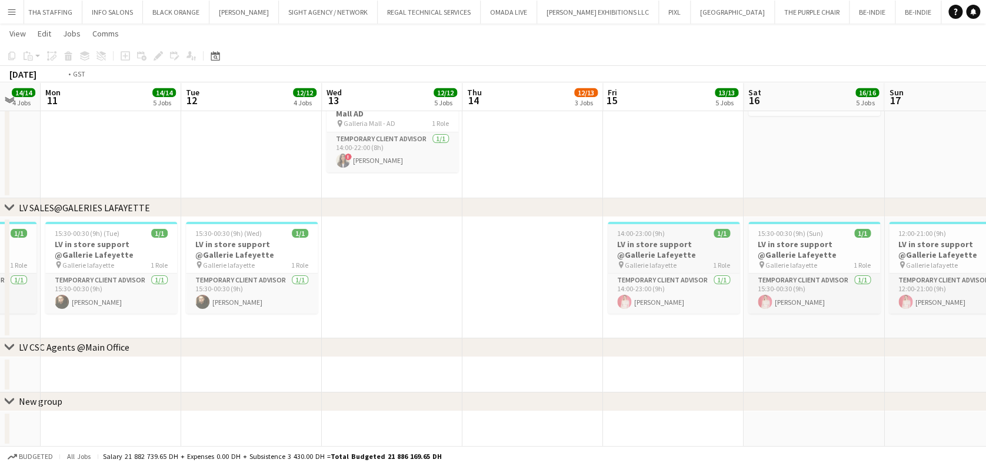
scroll to position [0, 273]
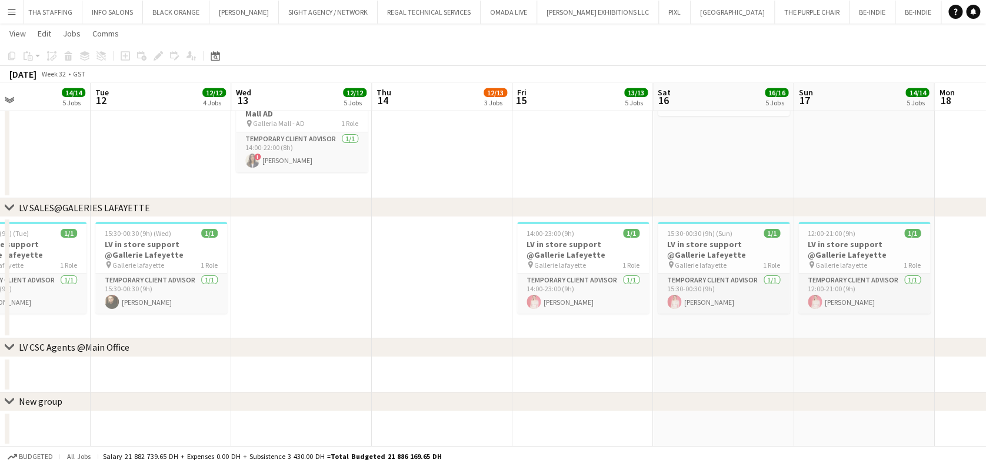
drag, startPoint x: 417, startPoint y: 282, endPoint x: 617, endPoint y: 306, distance: 200.8
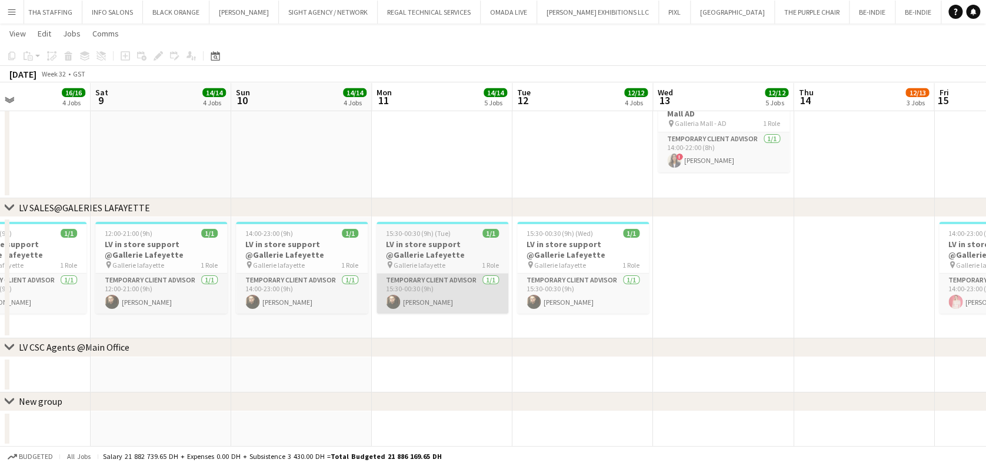
drag, startPoint x: 642, startPoint y: 276, endPoint x: 591, endPoint y: 275, distance: 51.8
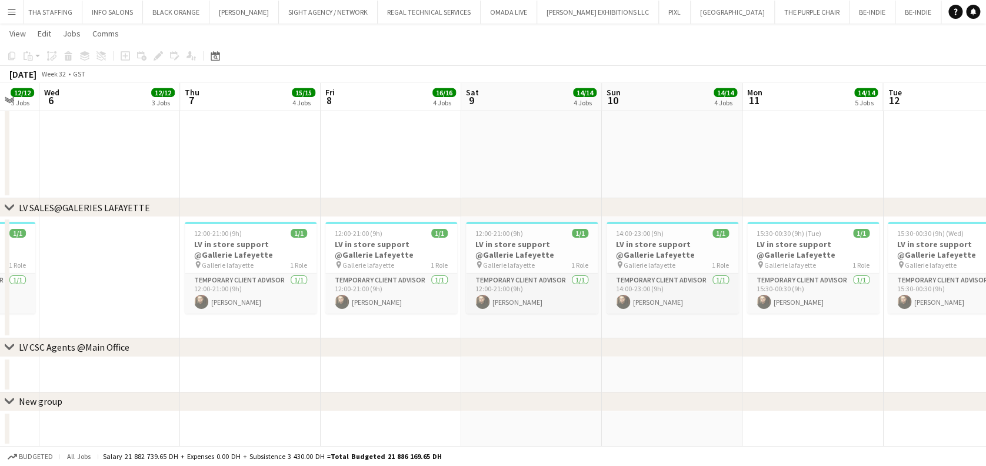
drag, startPoint x: 430, startPoint y: 273, endPoint x: 627, endPoint y: 295, distance: 198.3
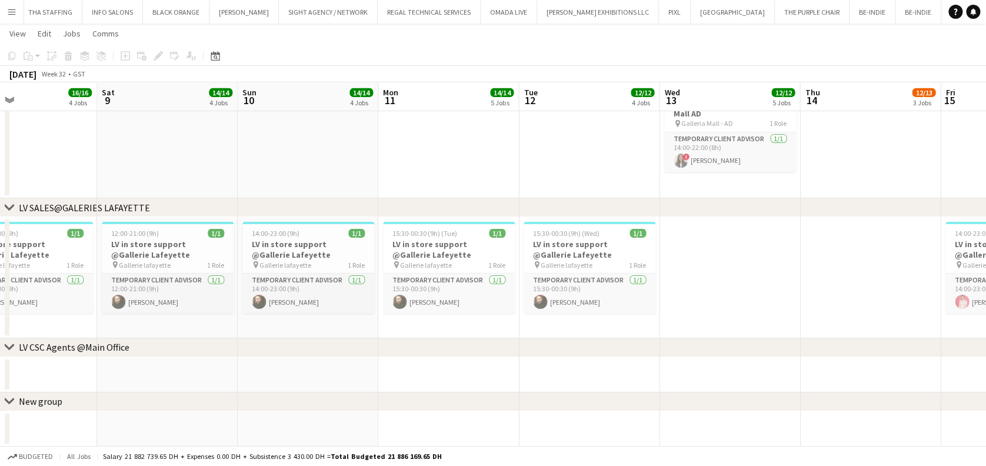
drag, startPoint x: 418, startPoint y: 271, endPoint x: 120, endPoint y: 202, distance: 305.7
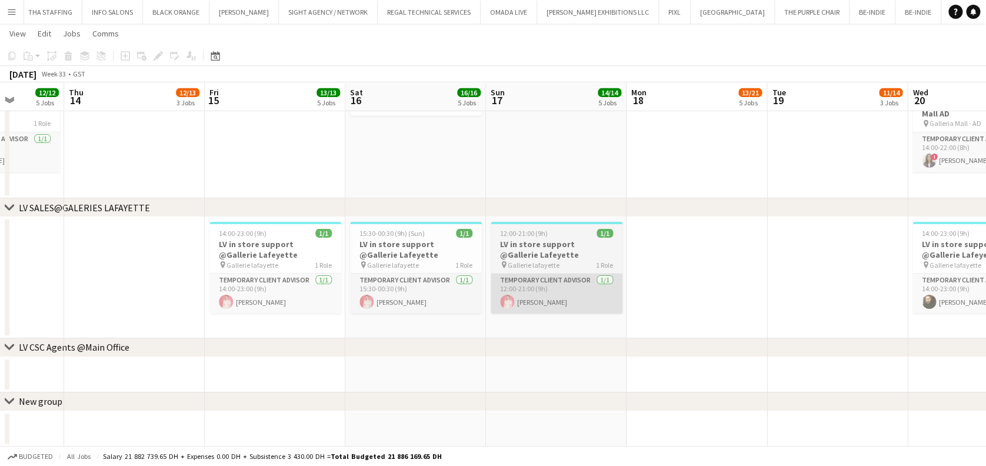
drag, startPoint x: 72, startPoint y: 178, endPoint x: 567, endPoint y: 291, distance: 507.3
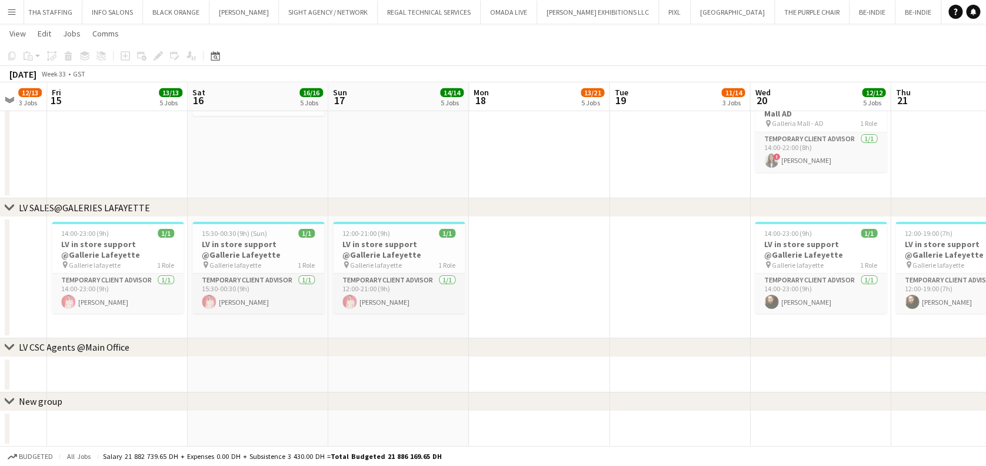
drag, startPoint x: 435, startPoint y: 300, endPoint x: 255, endPoint y: 246, distance: 187.8
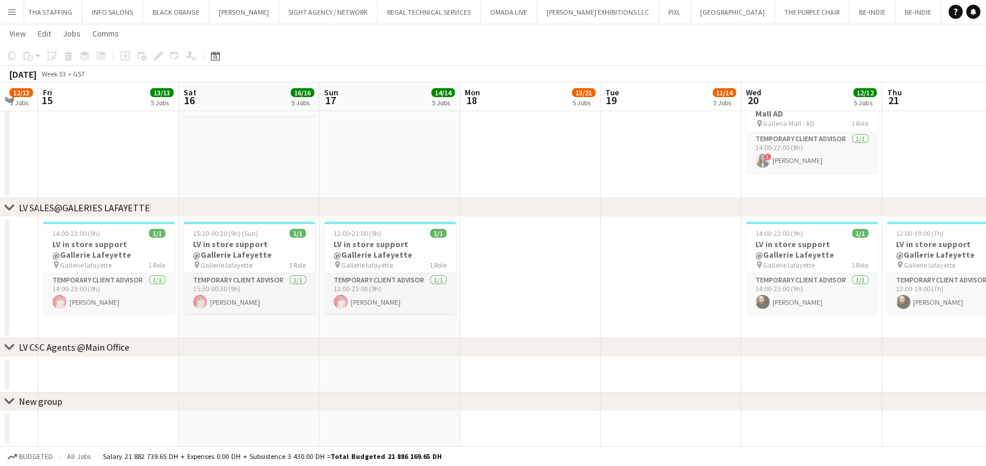
drag, startPoint x: 264, startPoint y: 217, endPoint x: 551, endPoint y: 252, distance: 289.2
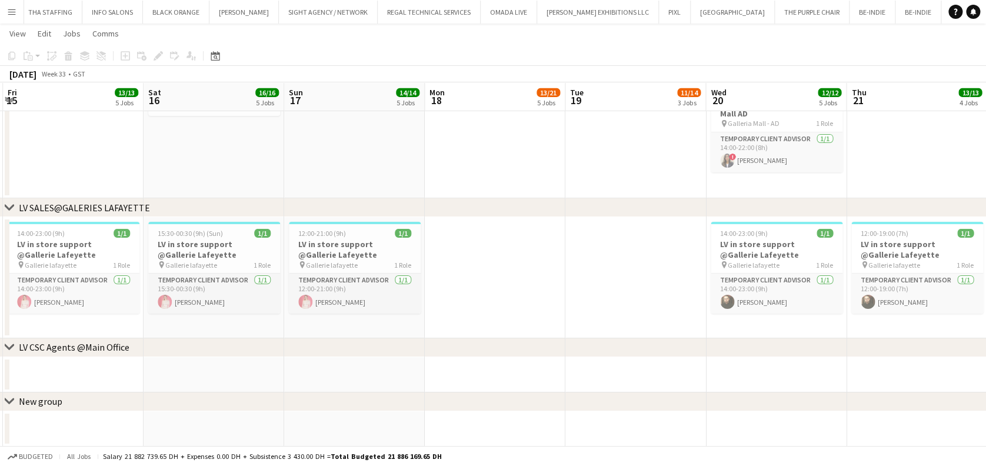
drag, startPoint x: 363, startPoint y: 248, endPoint x: 207, endPoint y: 229, distance: 157.0
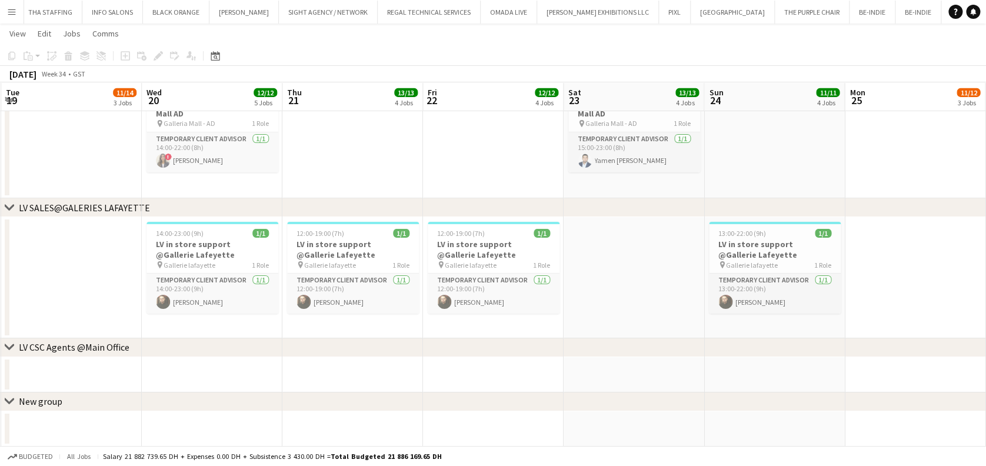
drag, startPoint x: 562, startPoint y: 282, endPoint x: 417, endPoint y: 282, distance: 145.3
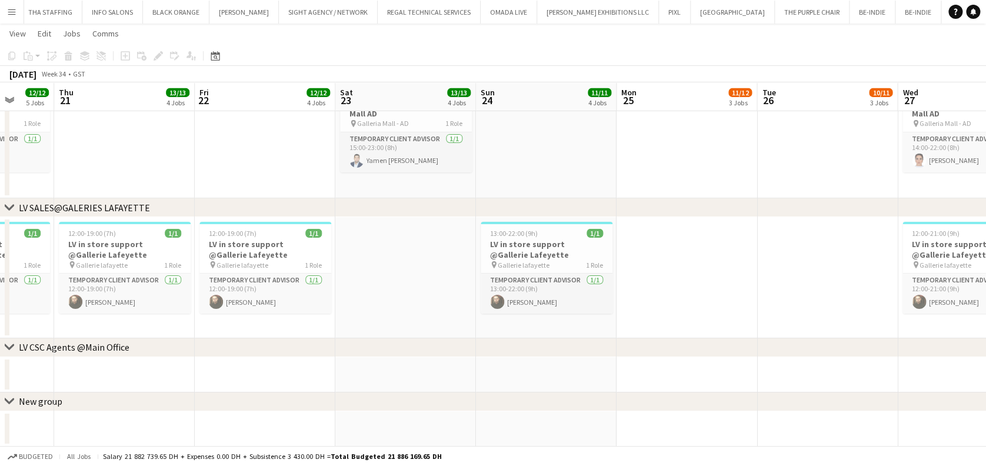
drag, startPoint x: 481, startPoint y: 252, endPoint x: 303, endPoint y: 214, distance: 181.9
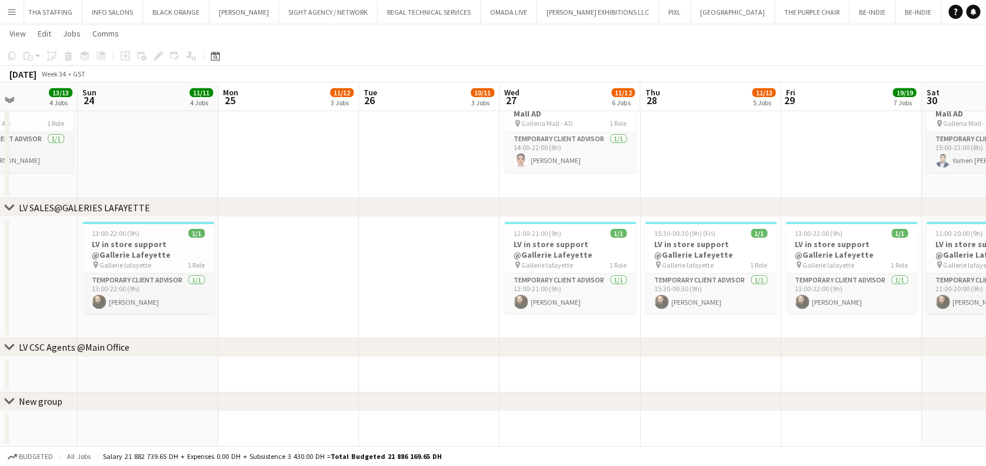
drag, startPoint x: 482, startPoint y: 240, endPoint x: 278, endPoint y: 196, distance: 208.8
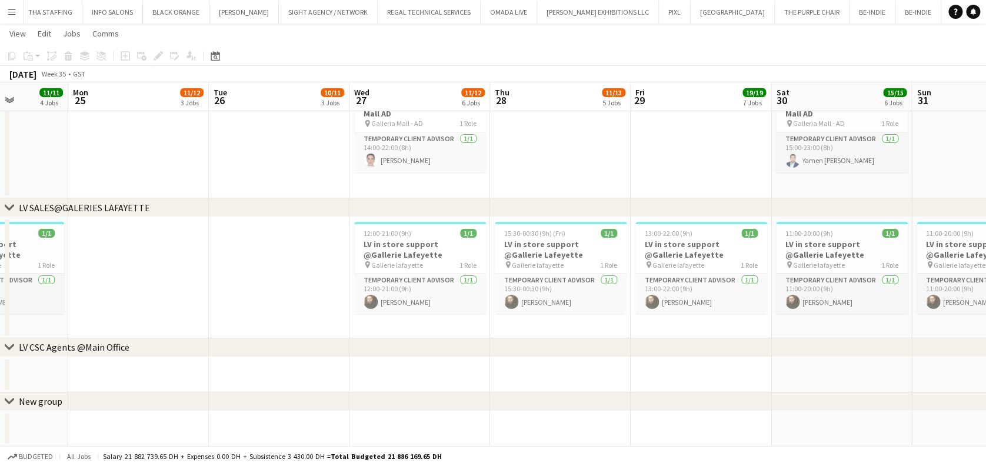
drag, startPoint x: 447, startPoint y: 245, endPoint x: 357, endPoint y: 219, distance: 93.7
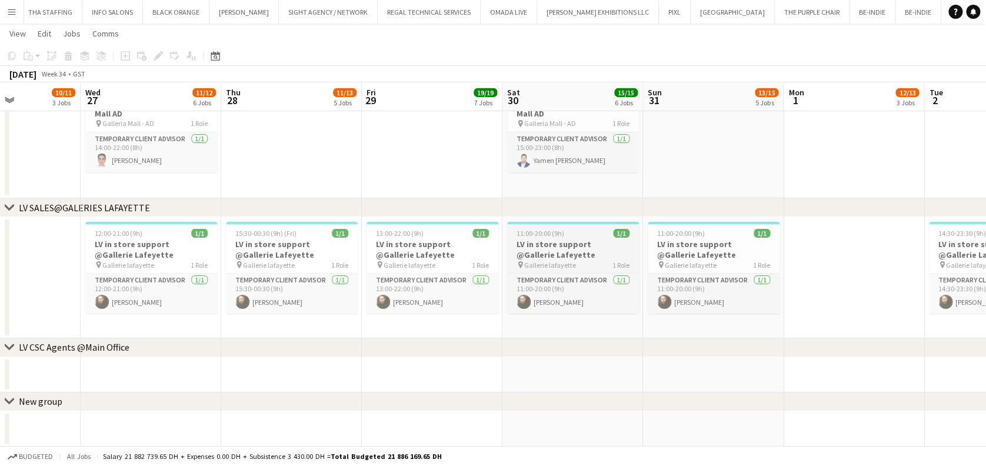
drag, startPoint x: 262, startPoint y: 269, endPoint x: 299, endPoint y: 267, distance: 37.1
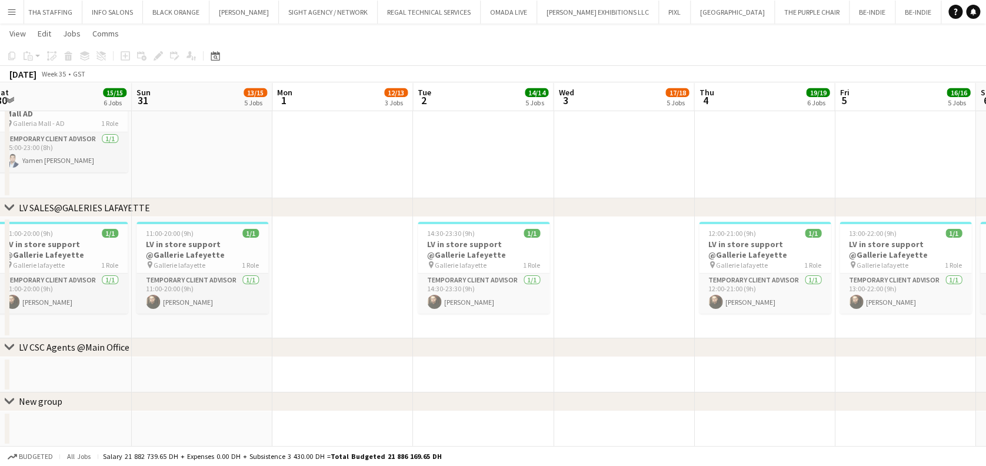
drag, startPoint x: 378, startPoint y: 261, endPoint x: 256, endPoint y: 233, distance: 125.6
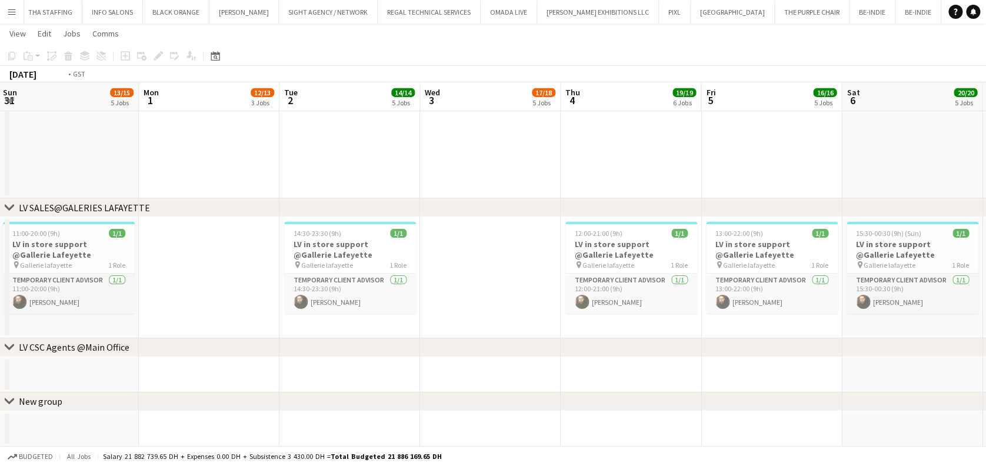
drag, startPoint x: 282, startPoint y: 182, endPoint x: 261, endPoint y: 176, distance: 21.3
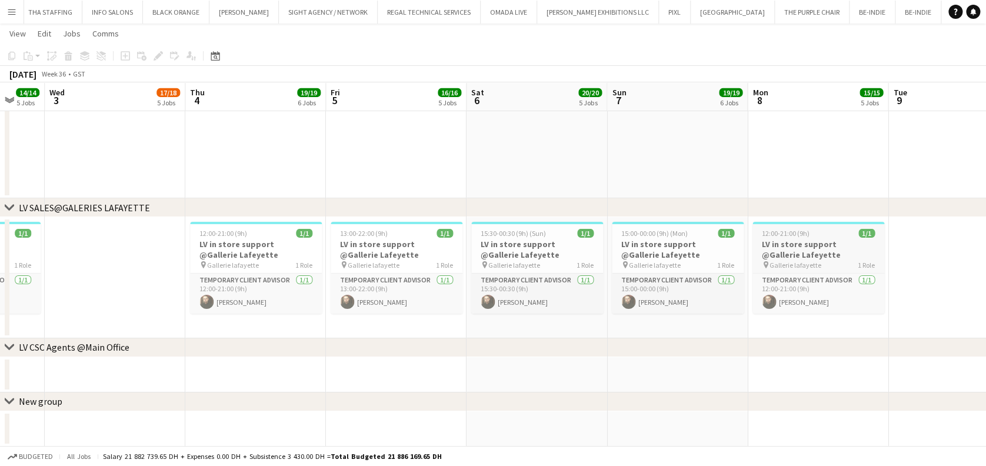
drag, startPoint x: 327, startPoint y: 214, endPoint x: 633, endPoint y: 253, distance: 308.4
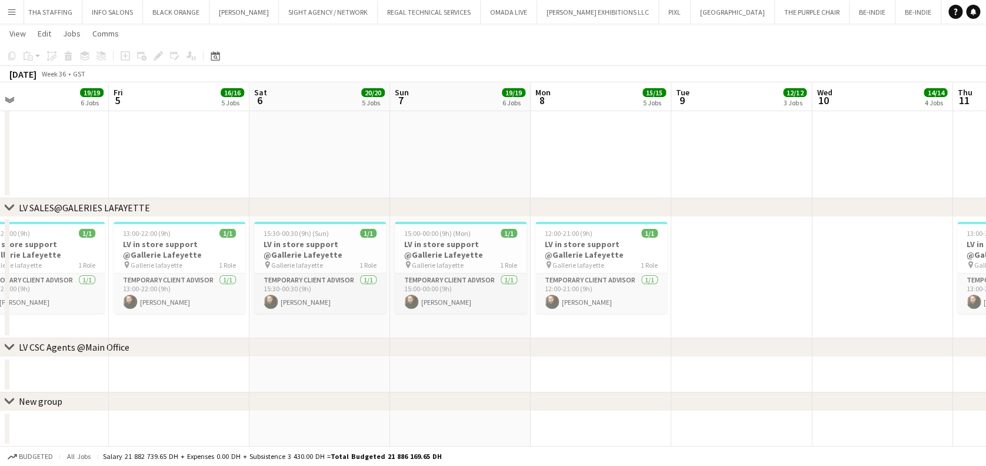
drag, startPoint x: 365, startPoint y: 224, endPoint x: 289, endPoint y: 202, distance: 78.2
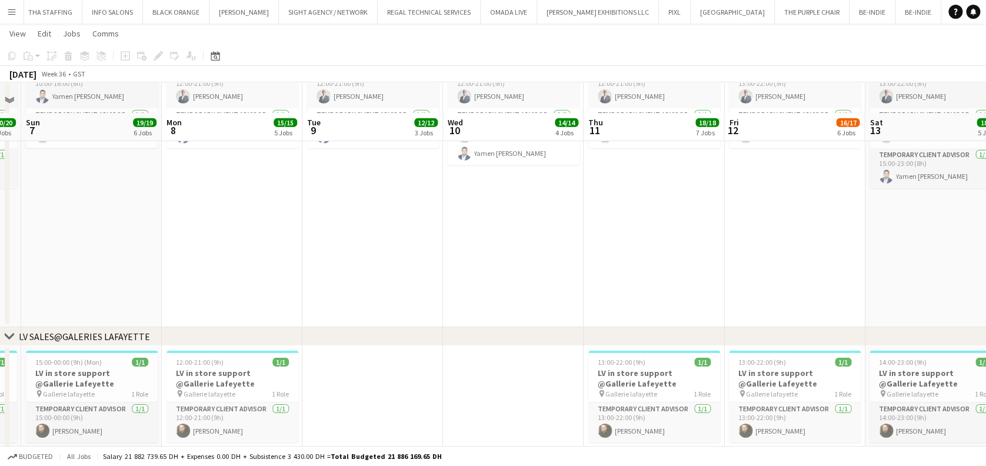
scroll to position [1663, 0]
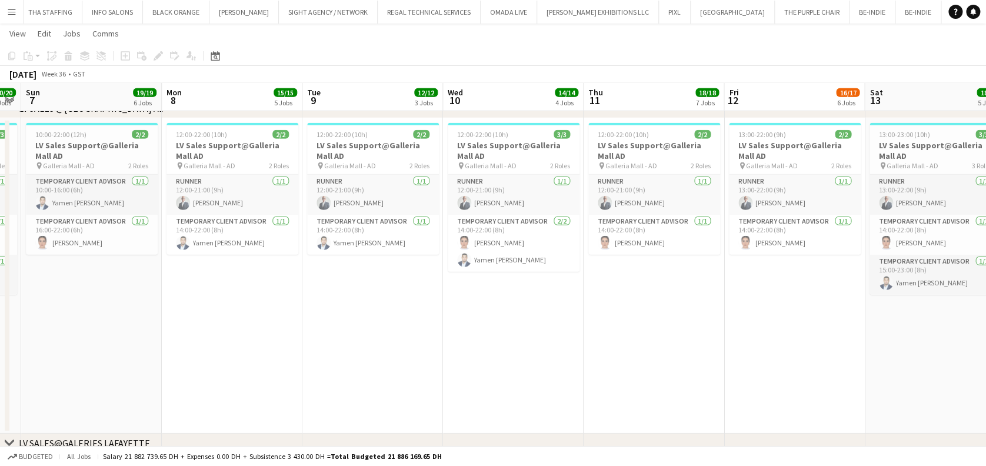
drag, startPoint x: 848, startPoint y: 398, endPoint x: 709, endPoint y: 357, distance: 144.2
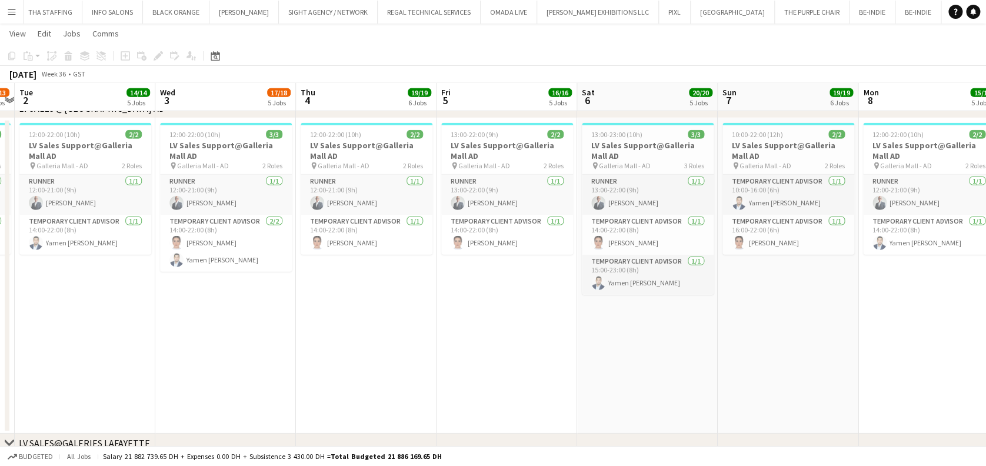
drag, startPoint x: 490, startPoint y: 307, endPoint x: 692, endPoint y: 332, distance: 203.3
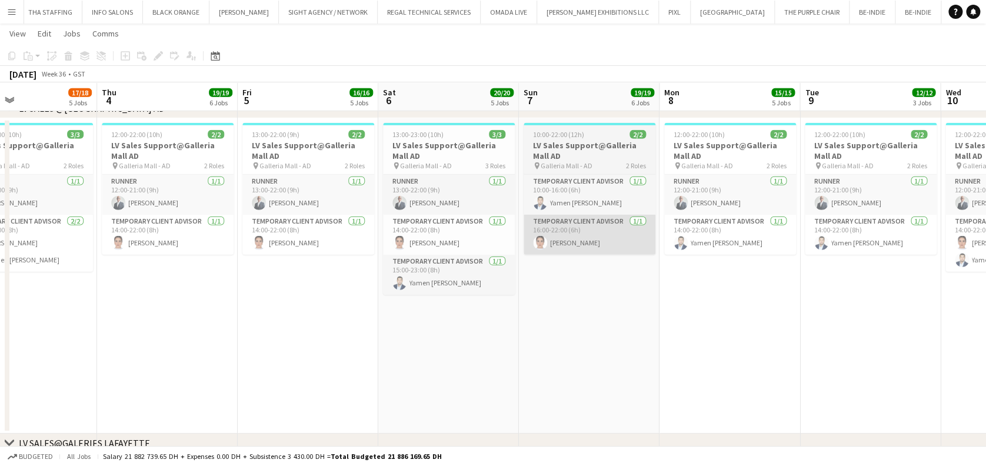
drag, startPoint x: 462, startPoint y: 304, endPoint x: 221, endPoint y: 235, distance: 250.3
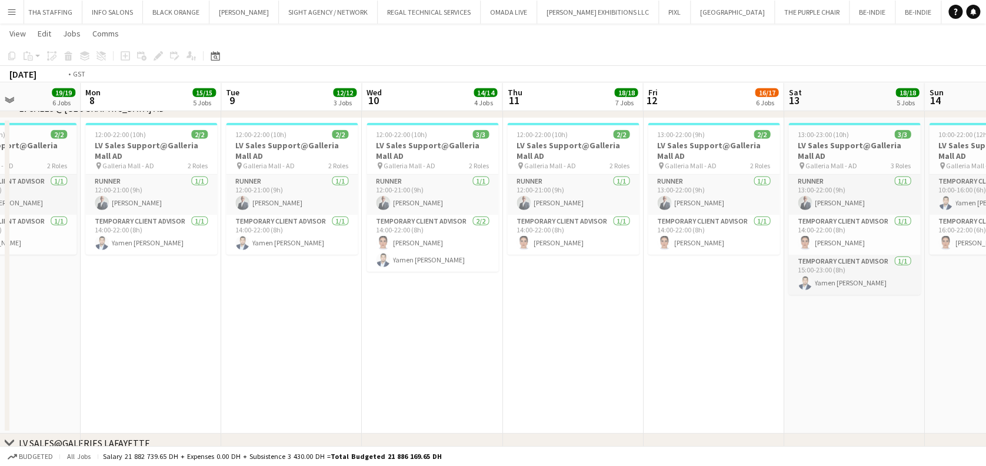
drag, startPoint x: 609, startPoint y: 282, endPoint x: 315, endPoint y: 222, distance: 299.7
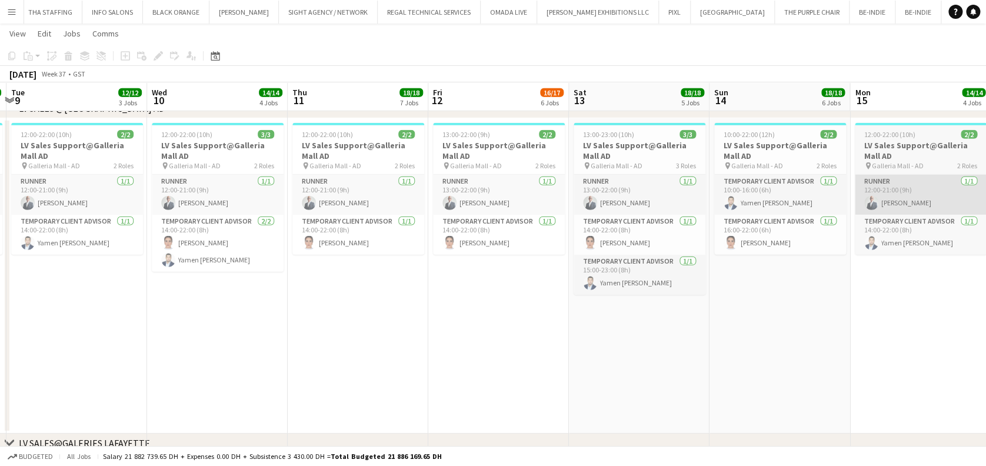
drag, startPoint x: 316, startPoint y: 226, endPoint x: 285, endPoint y: 178, distance: 56.9
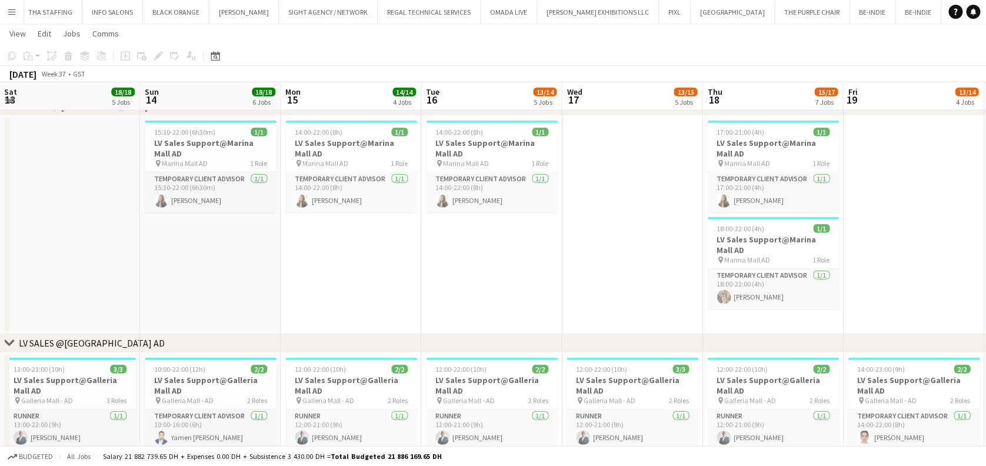
scroll to position [1428, 0]
drag, startPoint x: 428, startPoint y: 232, endPoint x: 262, endPoint y: 192, distance: 171.1
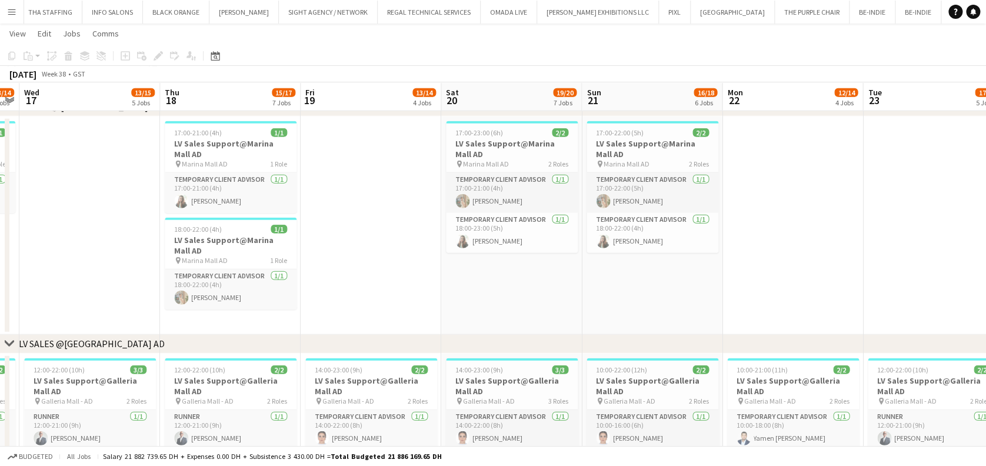
drag, startPoint x: 291, startPoint y: 287, endPoint x: 218, endPoint y: 284, distance: 72.4
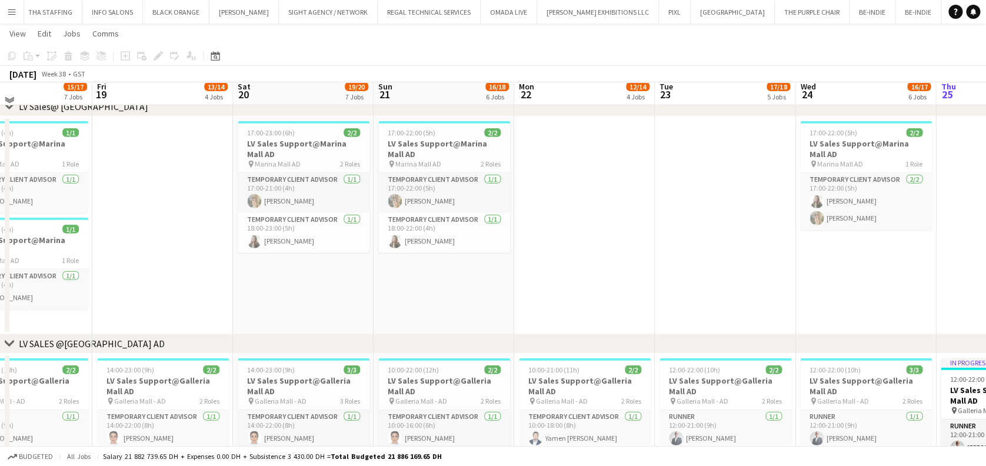
scroll to position [1350, 0]
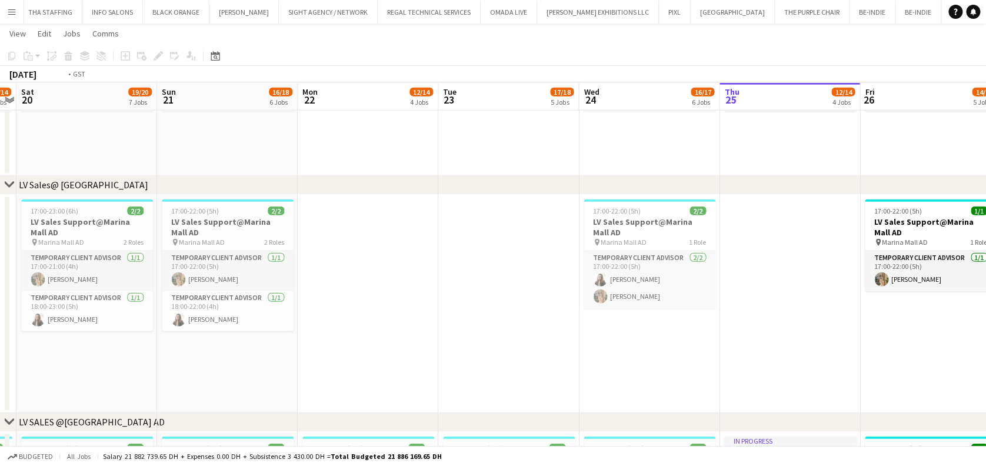
drag, startPoint x: 669, startPoint y: 315, endPoint x: 215, endPoint y: 312, distance: 453.6
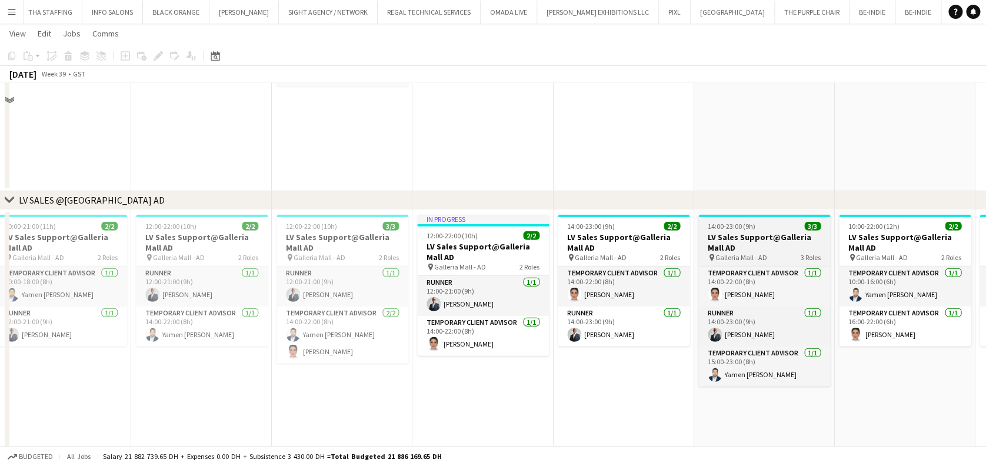
scroll to position [1663, 0]
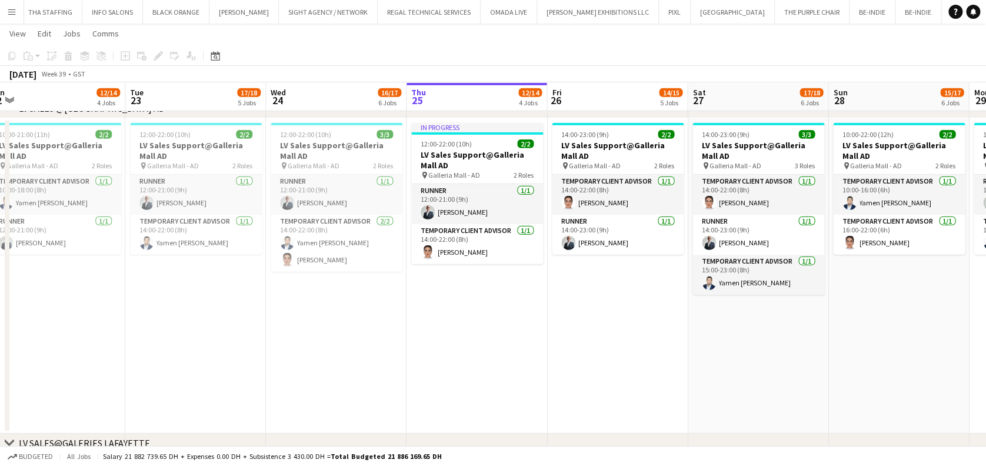
drag, startPoint x: 546, startPoint y: 341, endPoint x: 176, endPoint y: 340, distance: 369.4
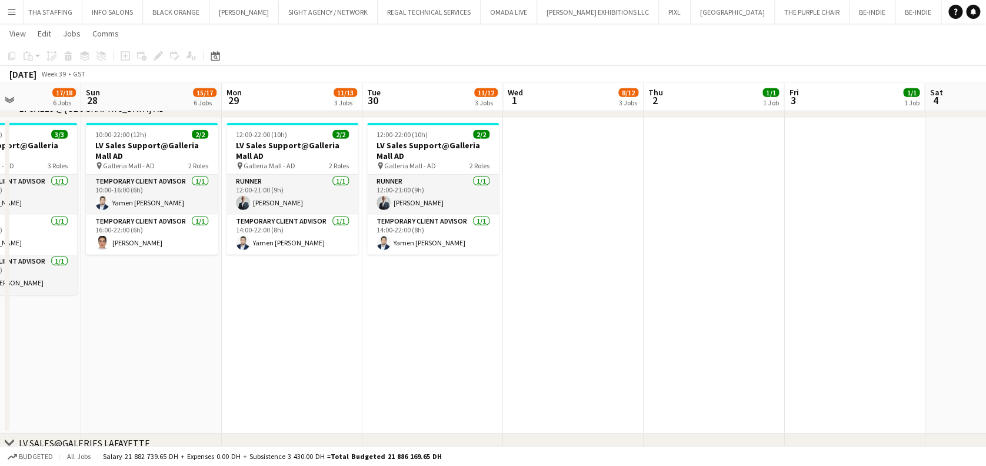
scroll to position [0, 497]
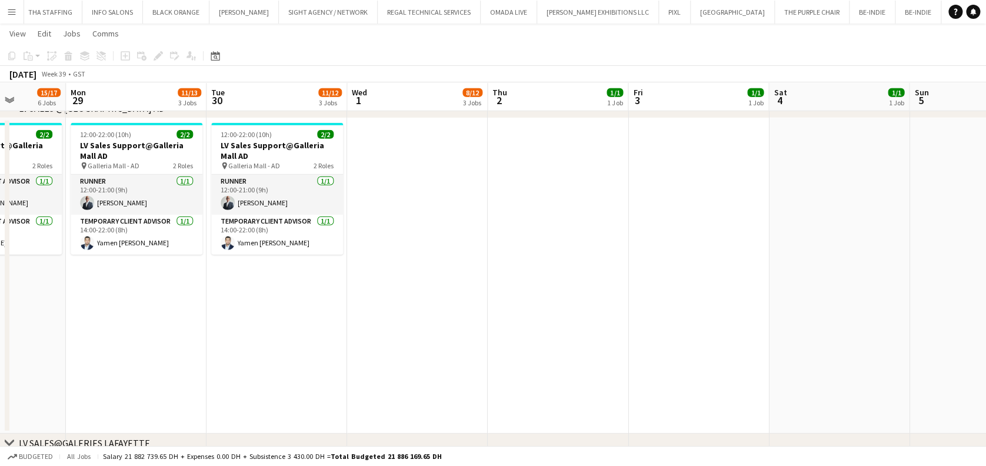
drag, startPoint x: 336, startPoint y: 319, endPoint x: 331, endPoint y: 312, distance: 8.8
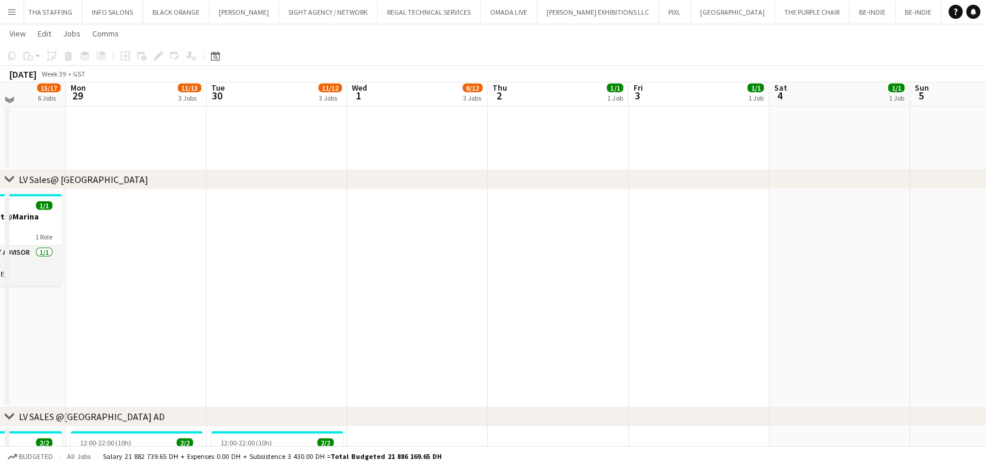
scroll to position [1350, 0]
